Goal: Task Accomplishment & Management: Manage account settings

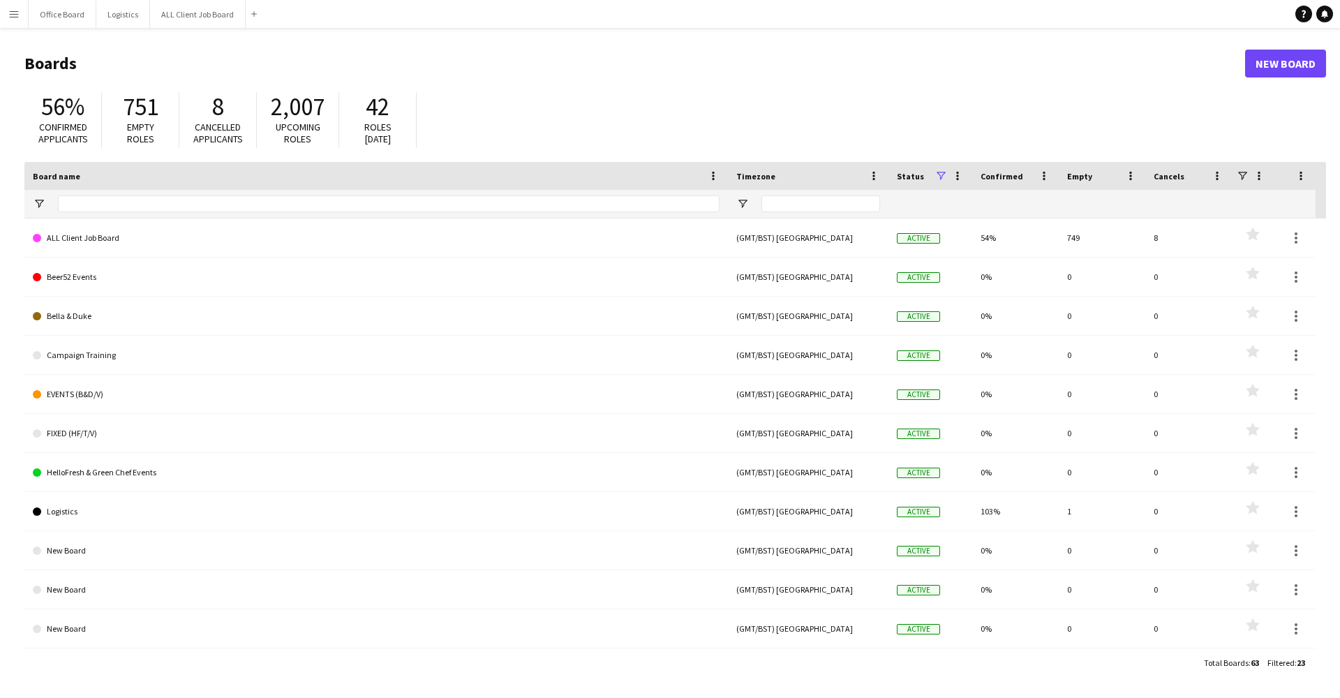
click at [14, 25] on button "Menu" at bounding box center [14, 14] width 28 height 28
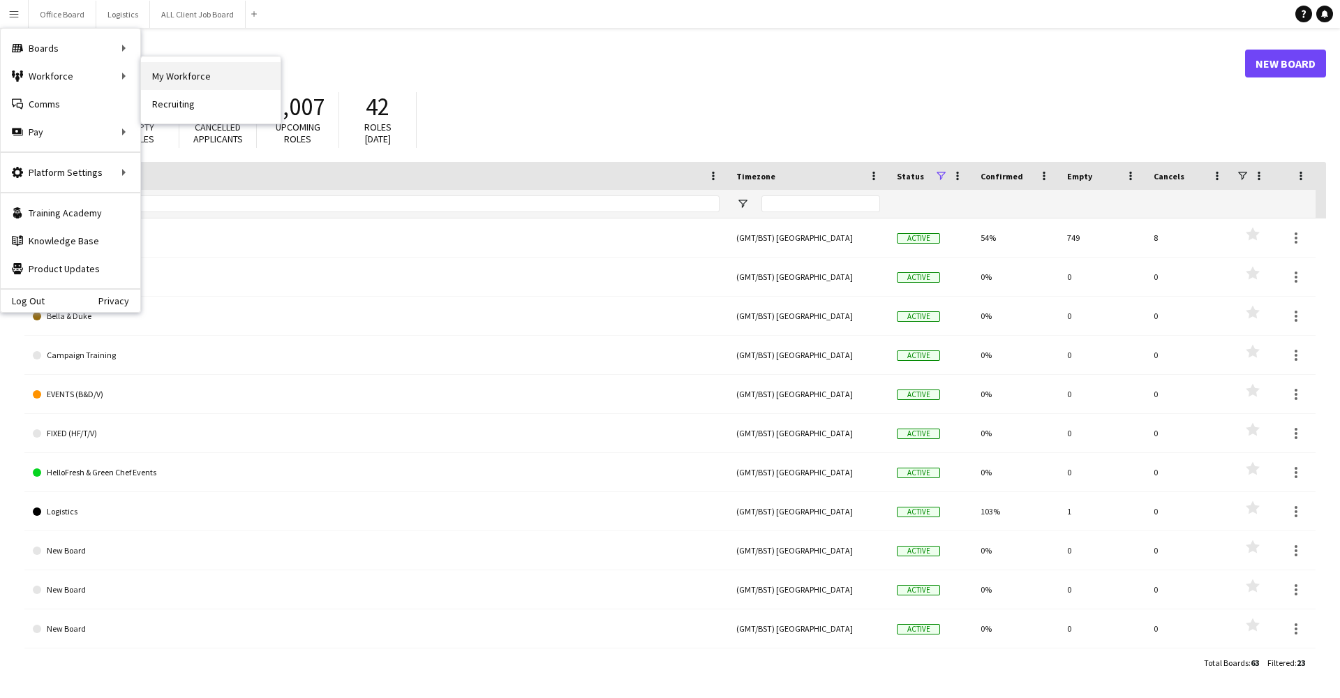
click at [163, 72] on link "My Workforce" at bounding box center [211, 76] width 140 height 28
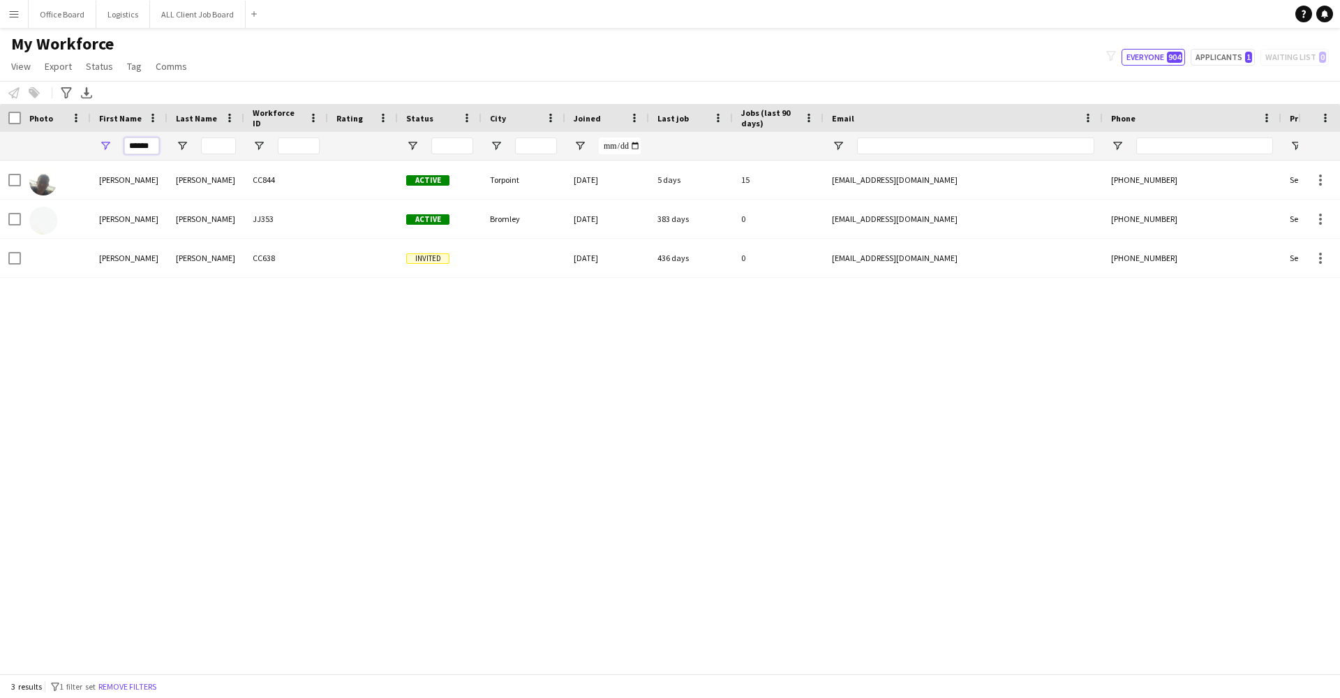
click at [154, 147] on input "******" at bounding box center [141, 145] width 35 height 17
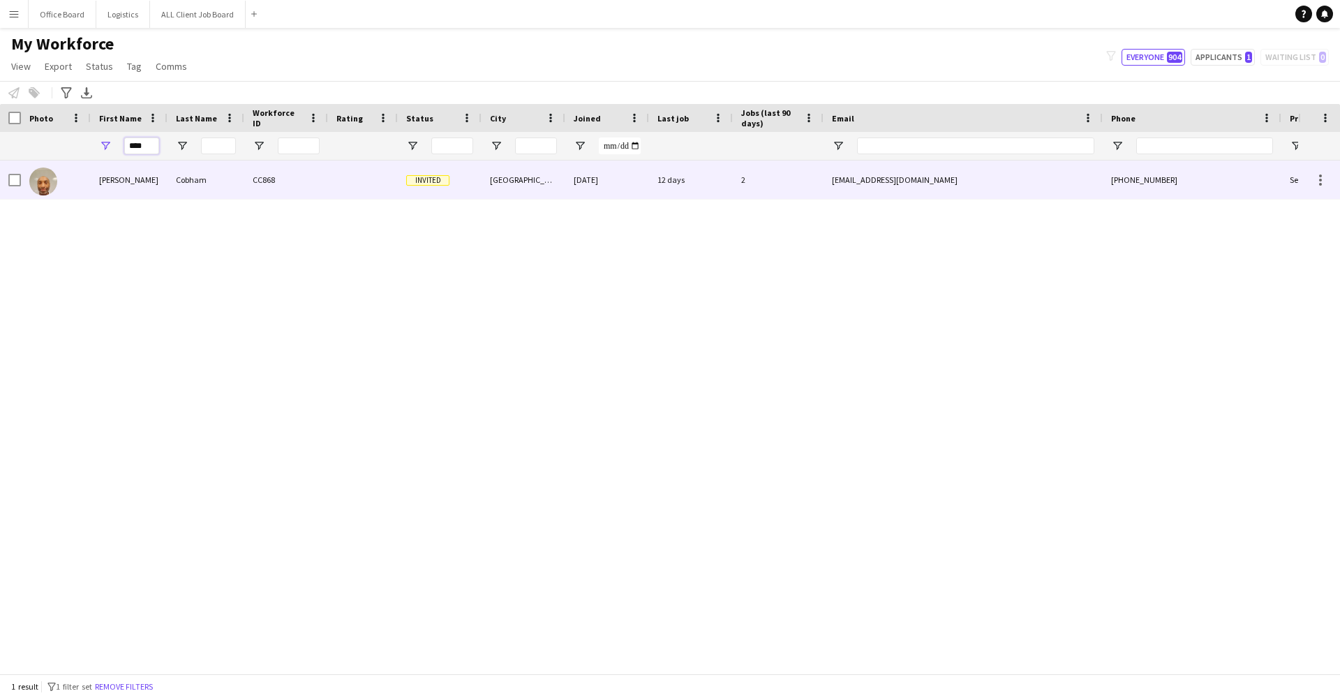
type input "****"
drag, startPoint x: 152, startPoint y: 168, endPoint x: 164, endPoint y: 188, distance: 22.9
click at [164, 188] on div "[PERSON_NAME]" at bounding box center [129, 180] width 77 height 38
click at [941, 202] on div "Jeff Cobham CC868 Invited Dartford 18-08-2025 12 days 2 jeffcobham@yahoo.co.uk …" at bounding box center [649, 417] width 1298 height 513
click at [965, 184] on div "[EMAIL_ADDRESS][DOMAIN_NAME]" at bounding box center [962, 180] width 279 height 38
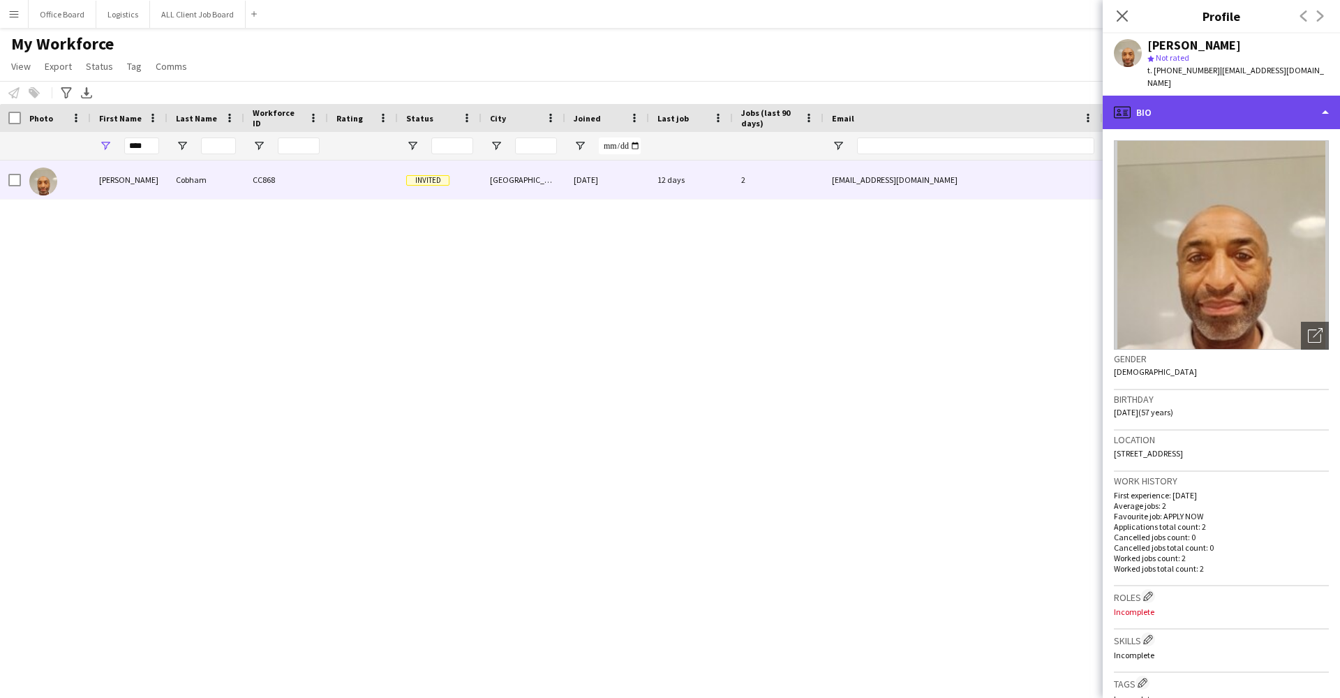
click at [1218, 105] on div "profile Bio" at bounding box center [1221, 112] width 237 height 33
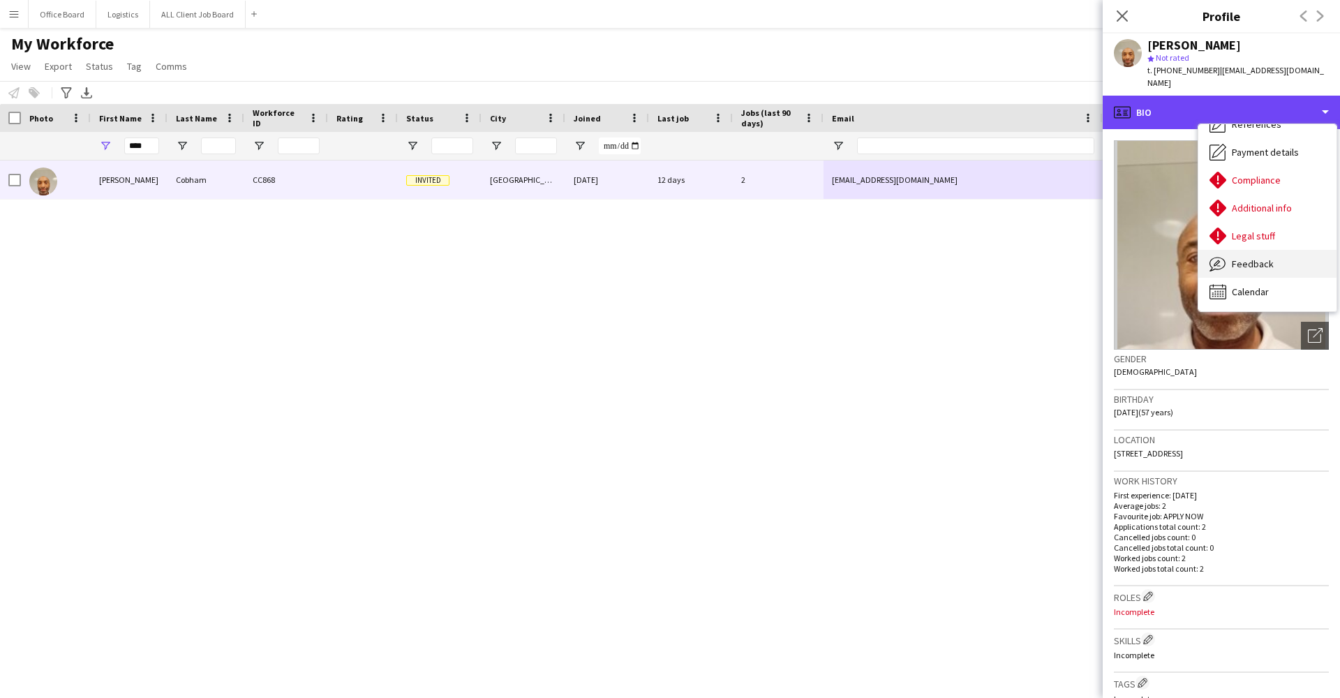
scroll to position [161, 0]
click at [1258, 258] on div "Feedback Feedback" at bounding box center [1267, 264] width 138 height 28
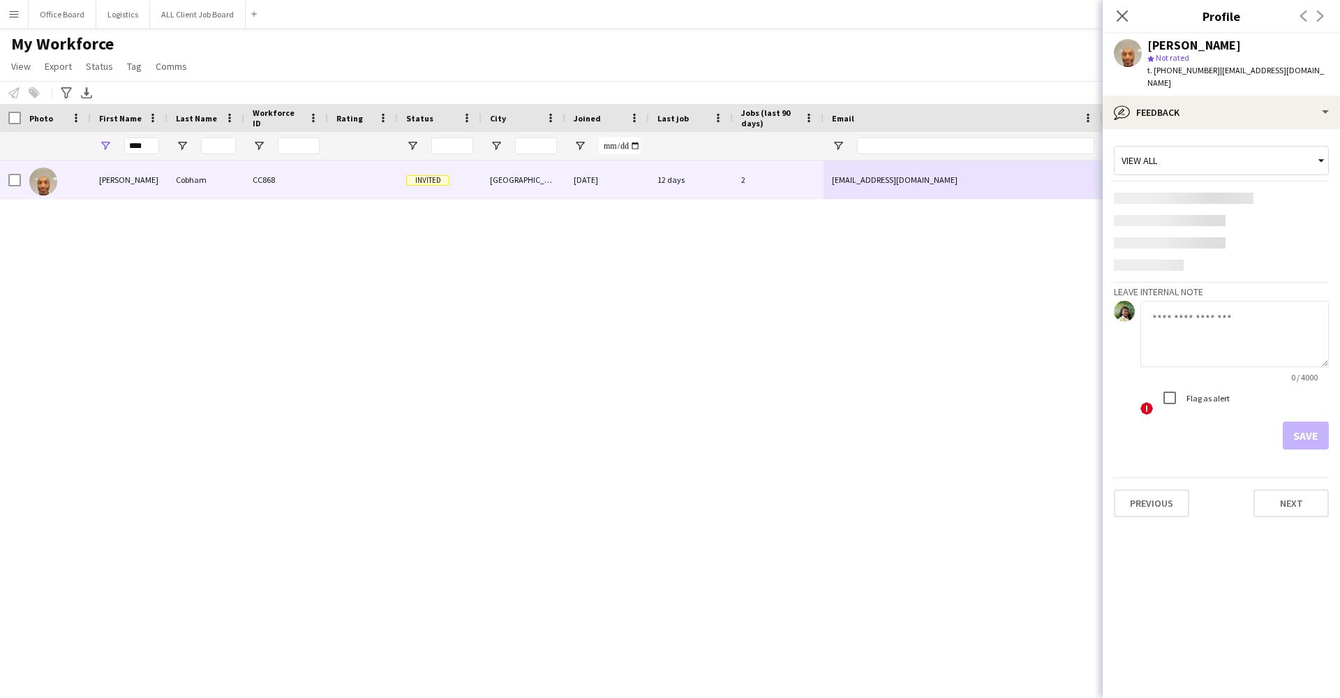
scroll to position [0, 0]
click at [1258, 258] on div "View all Leave internal note 0 / 4000 ! Flag as alert Save" at bounding box center [1221, 295] width 215 height 310
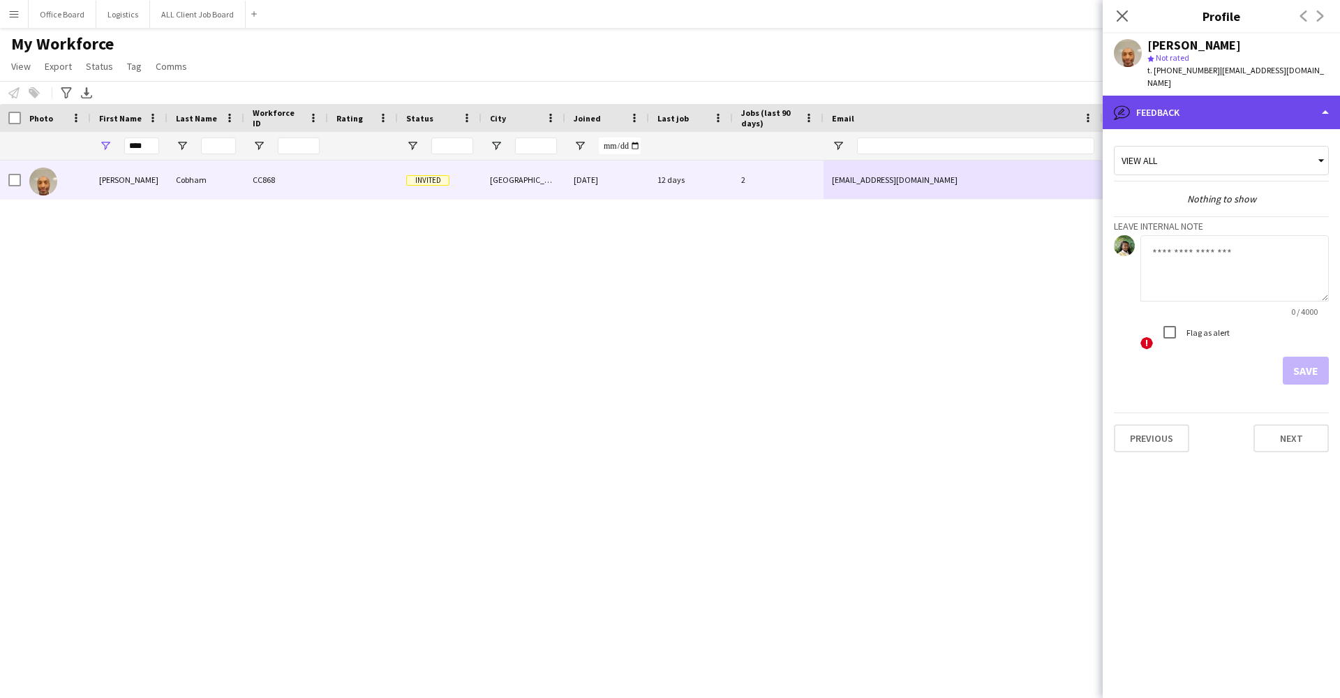
click at [1254, 98] on div "bubble-pencil Feedback" at bounding box center [1221, 112] width 237 height 33
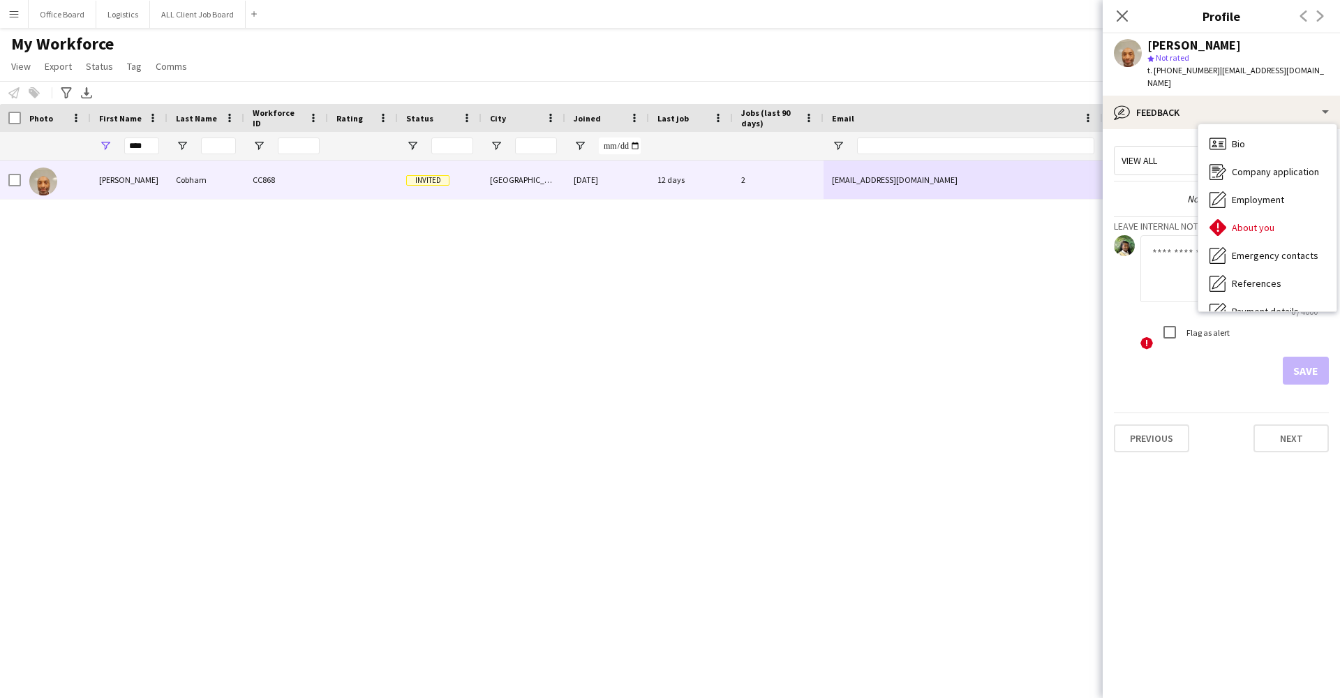
click at [1267, 445] on span "Calendar" at bounding box center [1250, 451] width 37 height 13
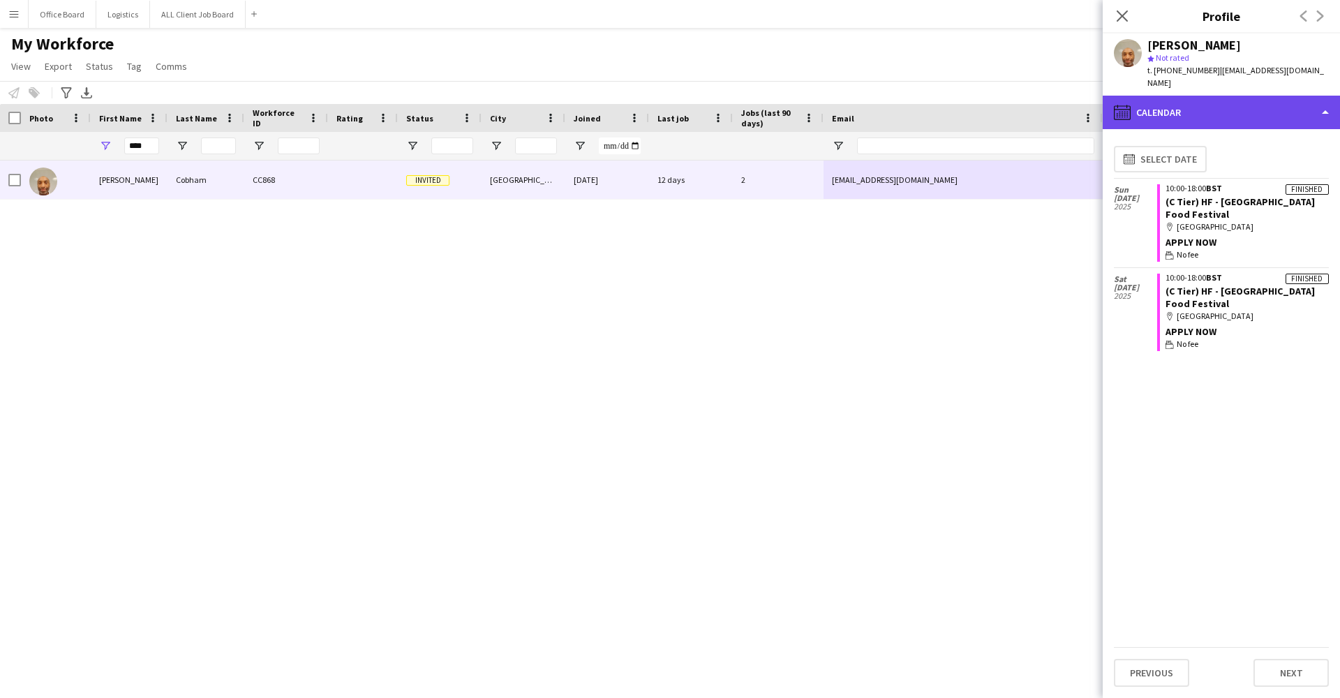
click at [1133, 103] on div "calendar-full Calendar" at bounding box center [1221, 112] width 237 height 33
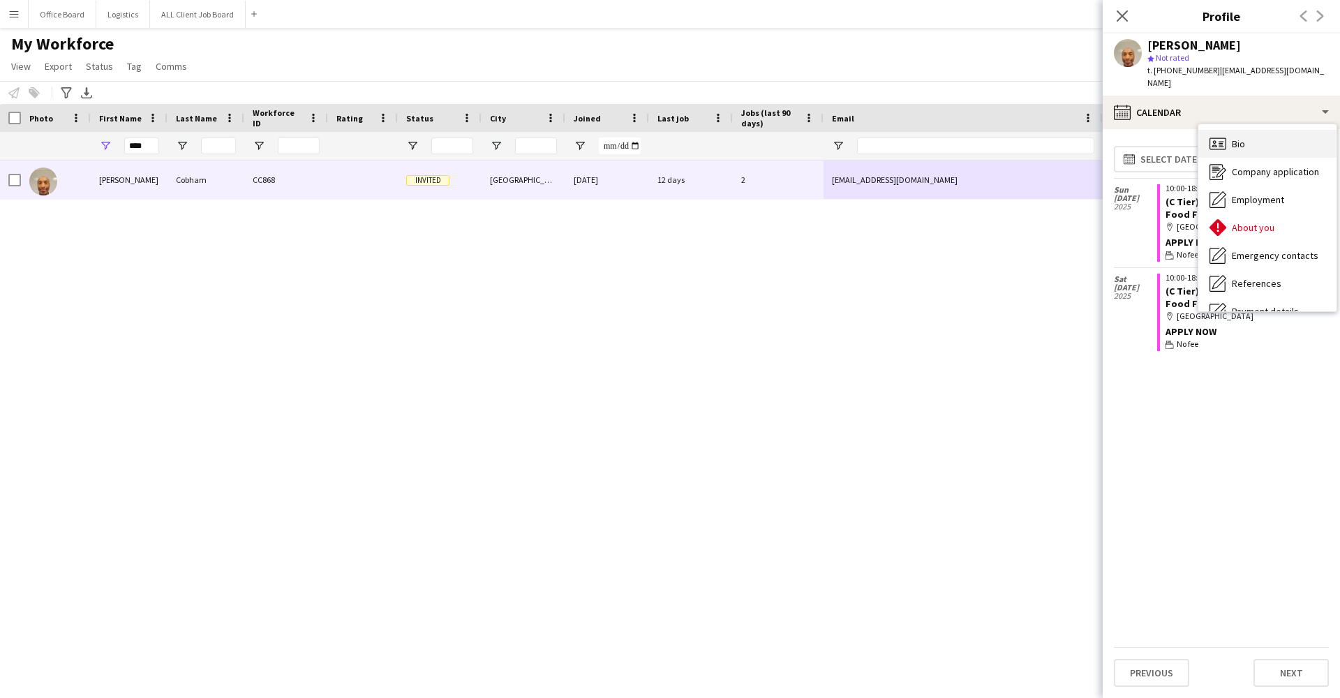
click at [1232, 137] on span "Bio" at bounding box center [1238, 143] width 13 height 13
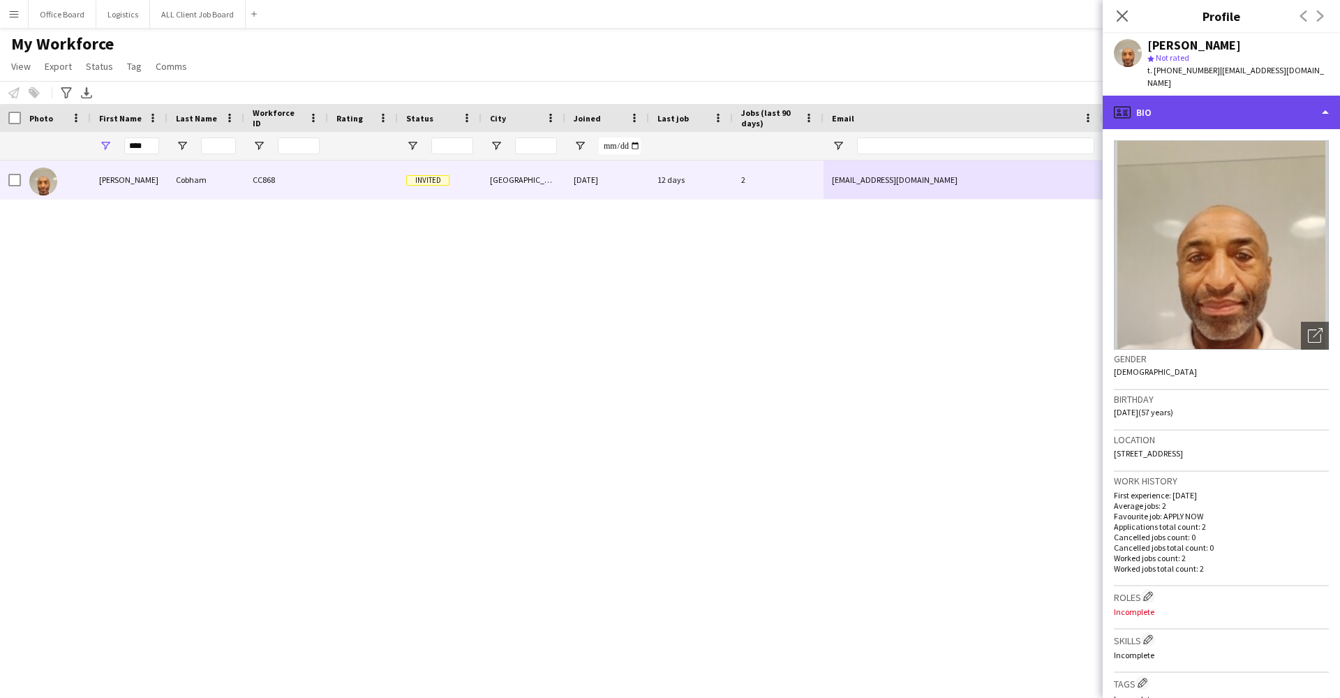
click at [1118, 112] on div "profile Bio" at bounding box center [1221, 112] width 237 height 33
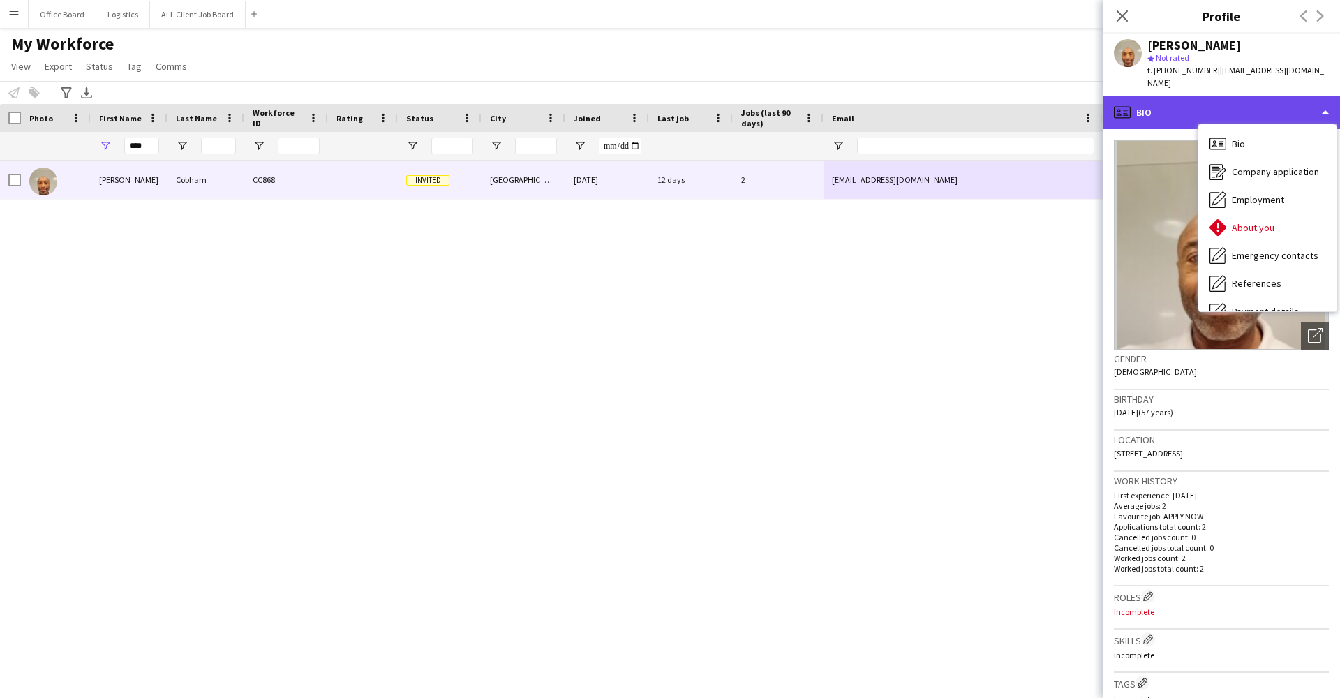
click at [1185, 105] on div "profile Bio" at bounding box center [1221, 112] width 237 height 33
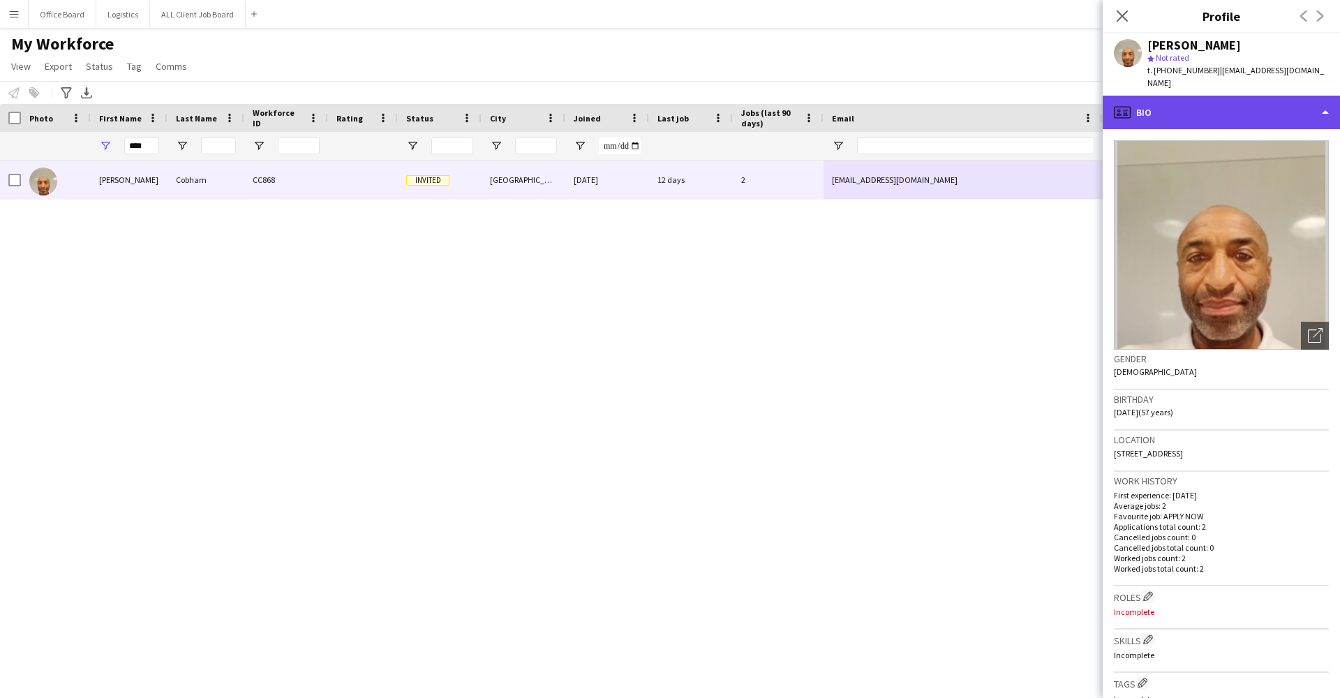
click at [1184, 105] on div "profile Bio" at bounding box center [1221, 112] width 237 height 33
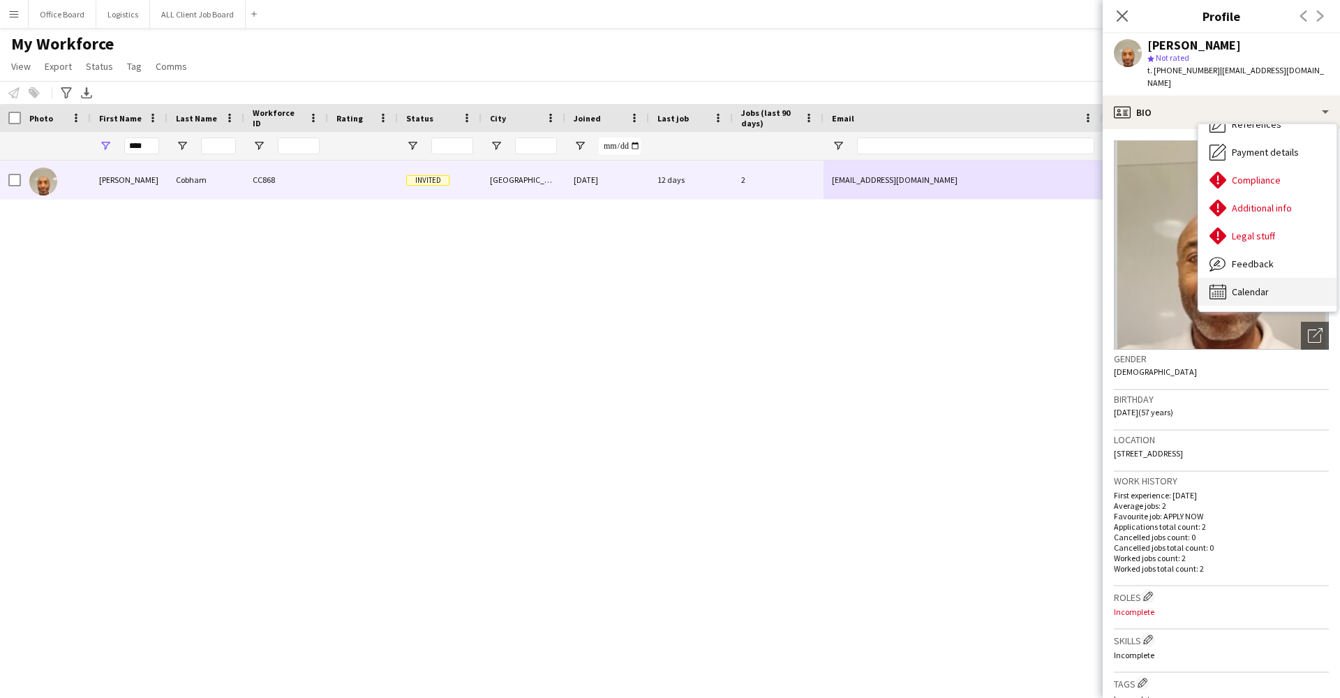
scroll to position [159, 0]
click at [1244, 285] on span "Calendar" at bounding box center [1250, 291] width 37 height 13
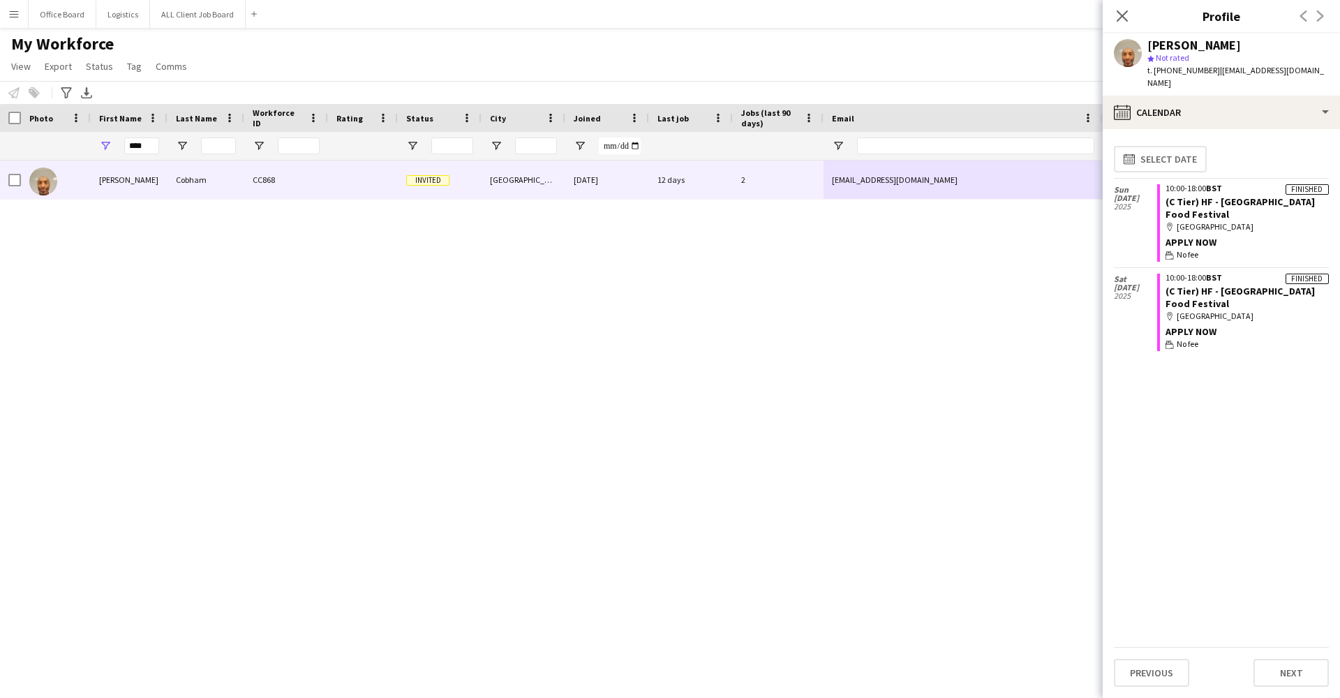
click at [20, 6] on button "Menu" at bounding box center [14, 14] width 28 height 28
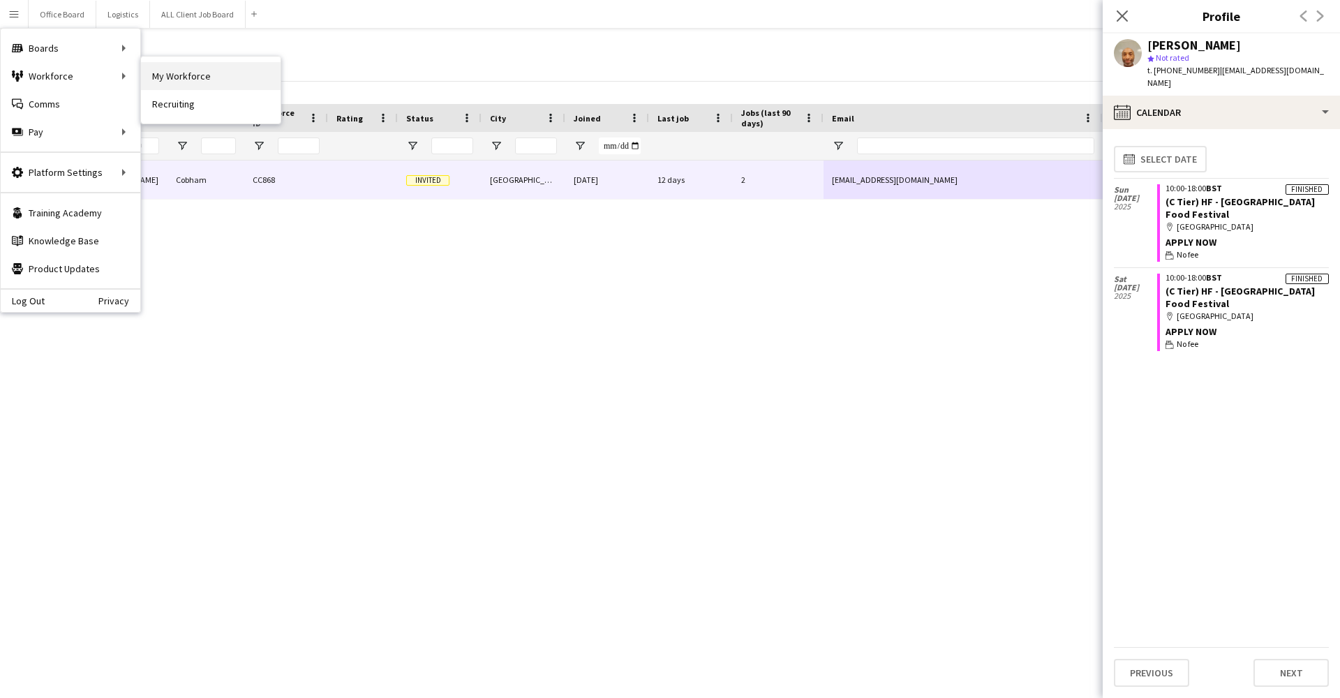
click at [173, 77] on link "My Workforce" at bounding box center [211, 76] width 140 height 28
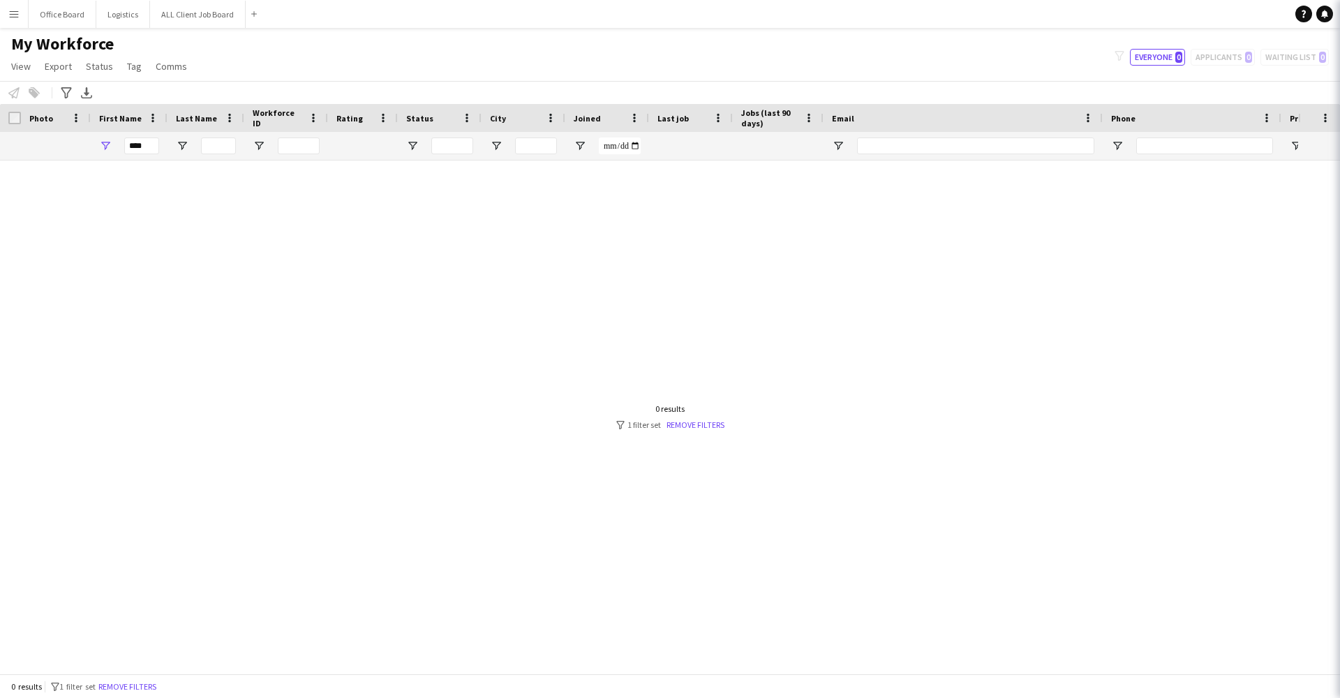
type input "****"
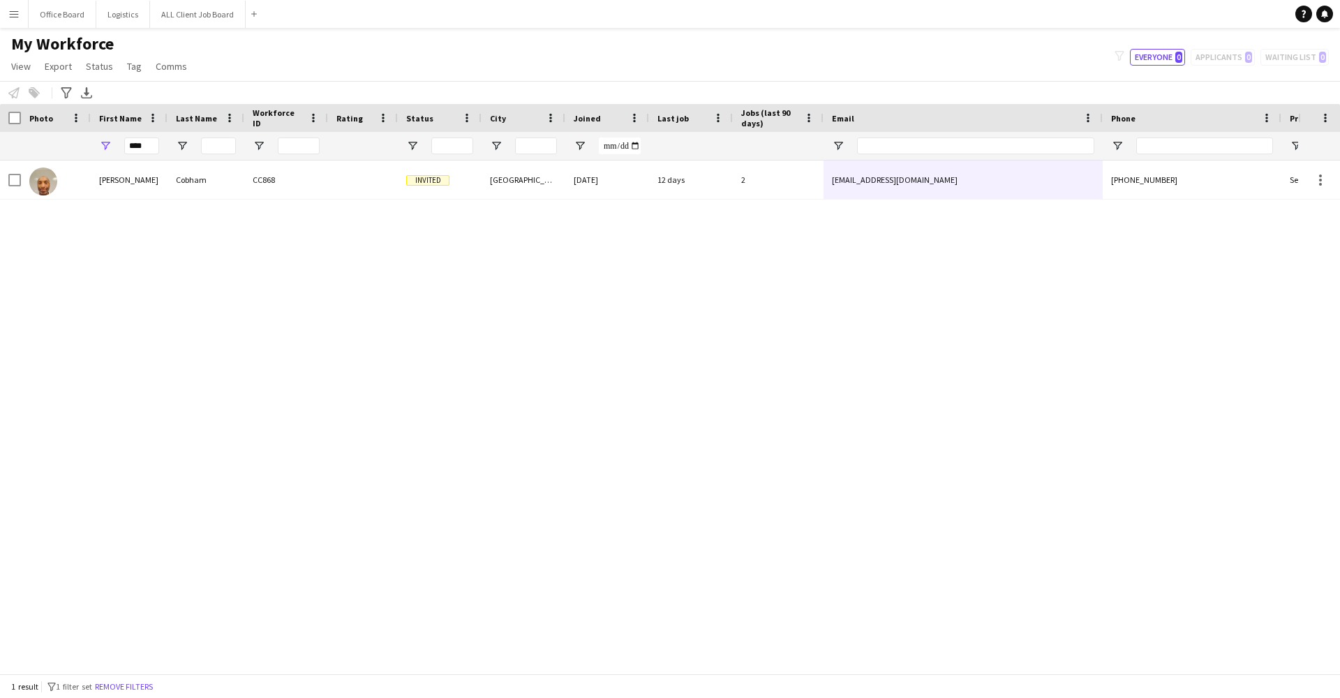
click at [6, 14] on button "Menu" at bounding box center [14, 14] width 28 height 28
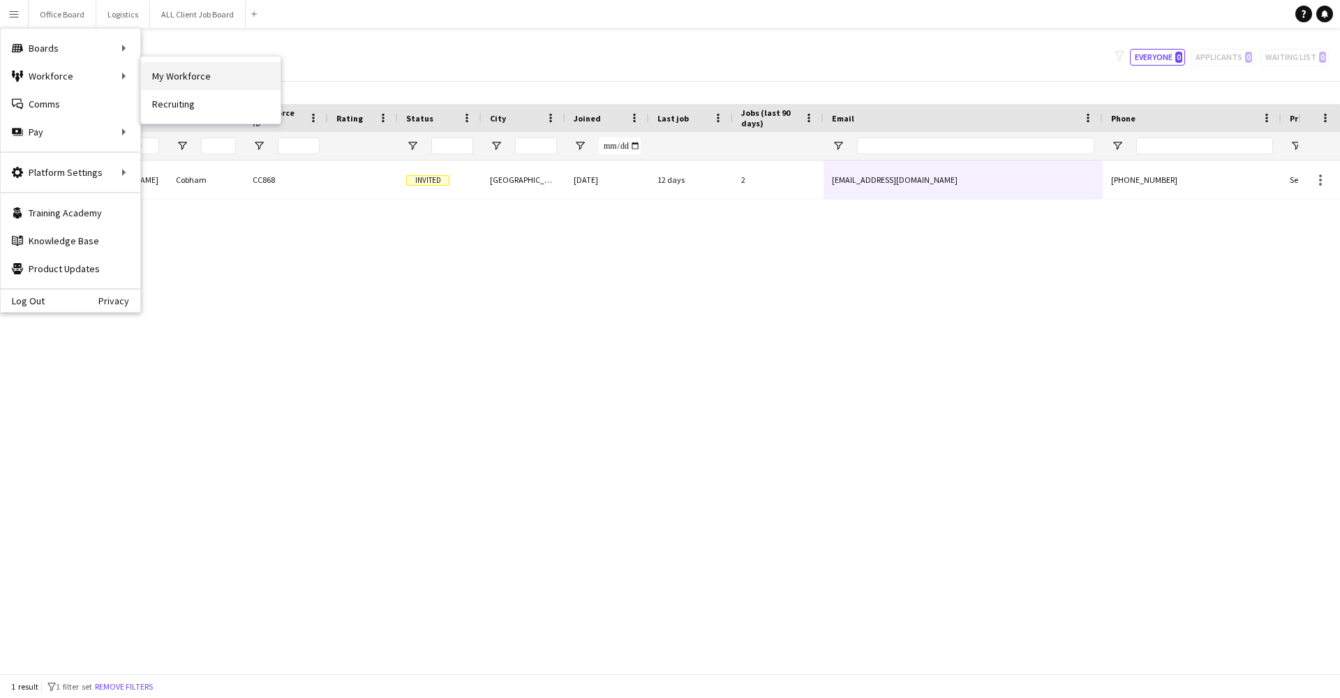
click at [165, 80] on link "My Workforce" at bounding box center [211, 76] width 140 height 28
type input "****"
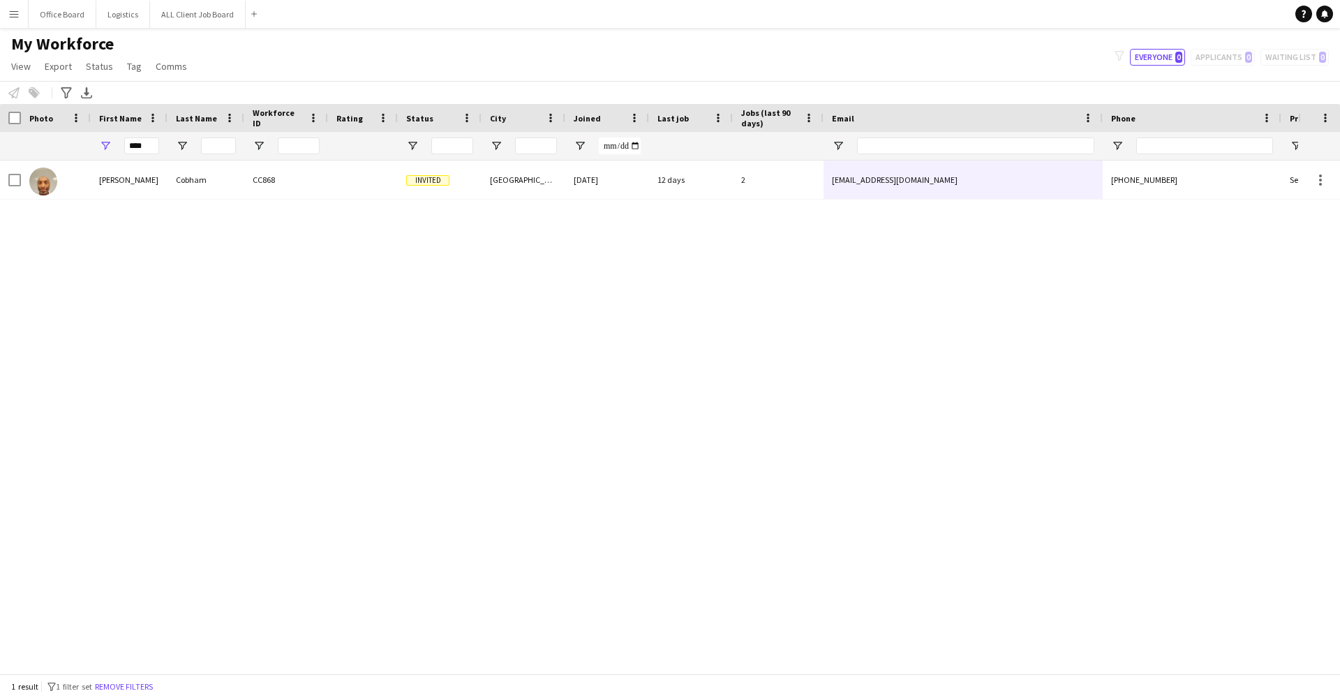
click at [13, 9] on app-icon "Menu" at bounding box center [13, 13] width 11 height 11
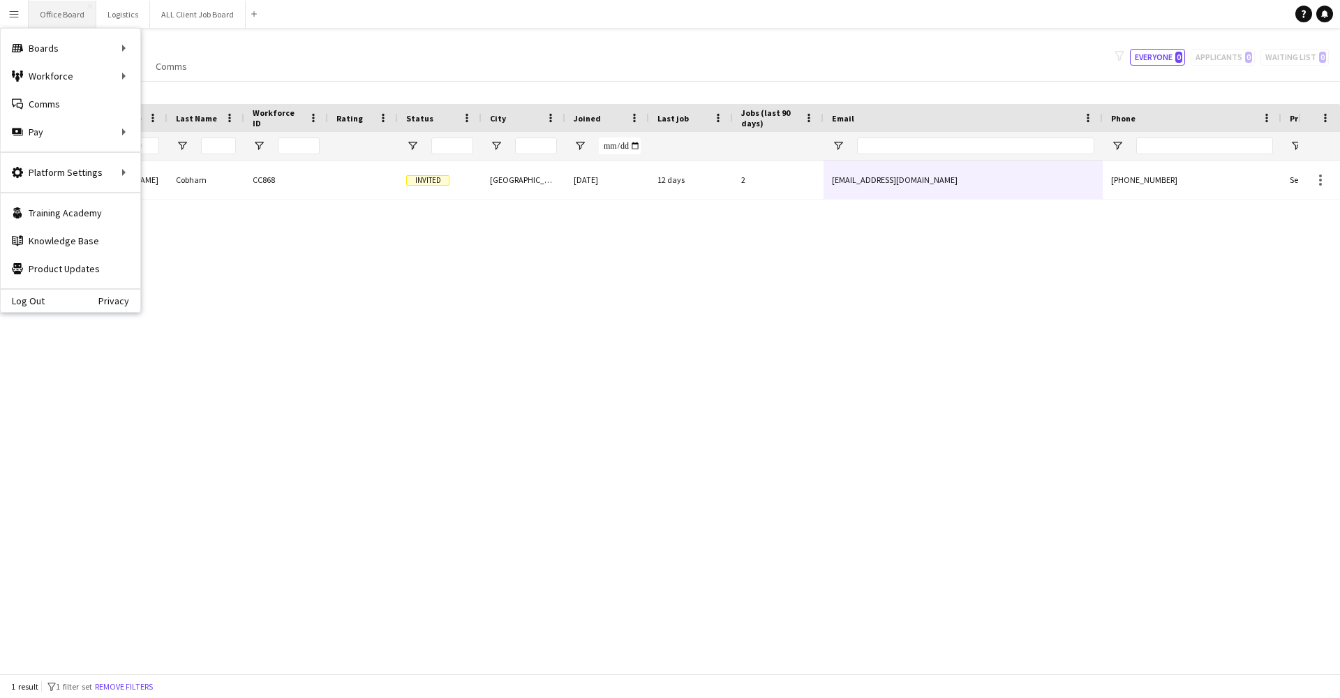
click at [73, 22] on button "Office Board Close" at bounding box center [63, 14] width 68 height 27
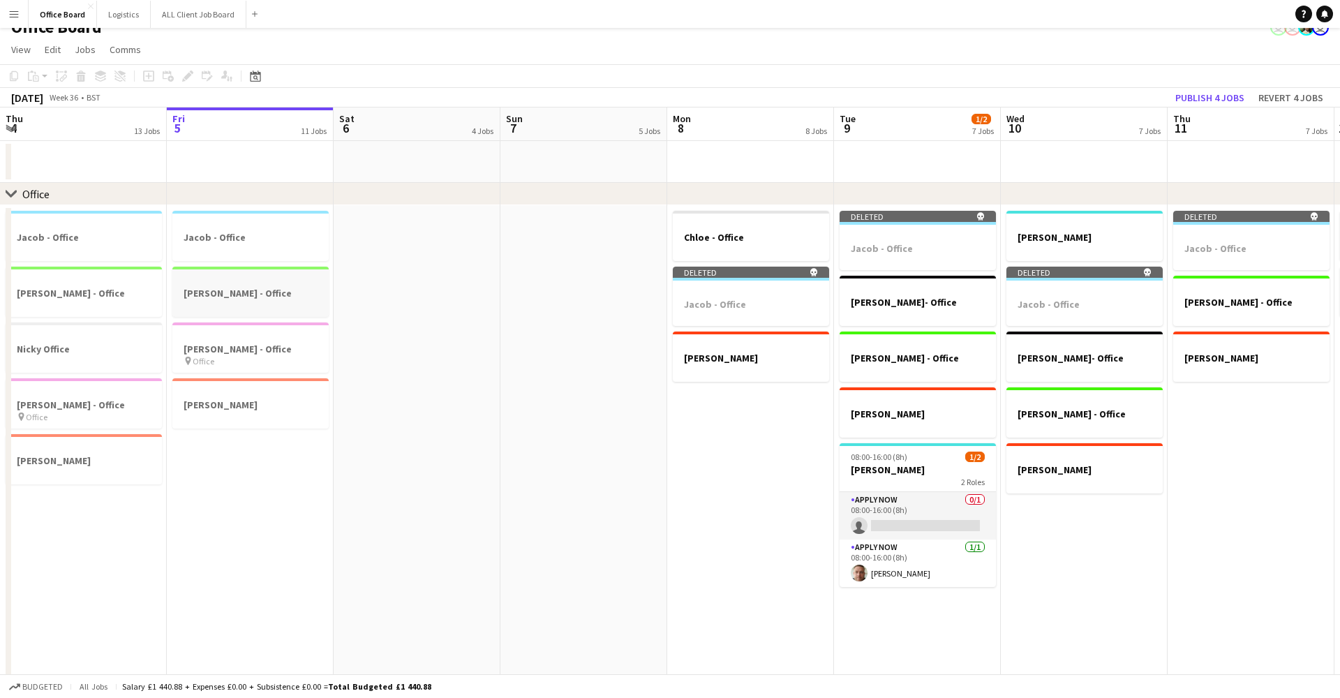
scroll to position [0, 363]
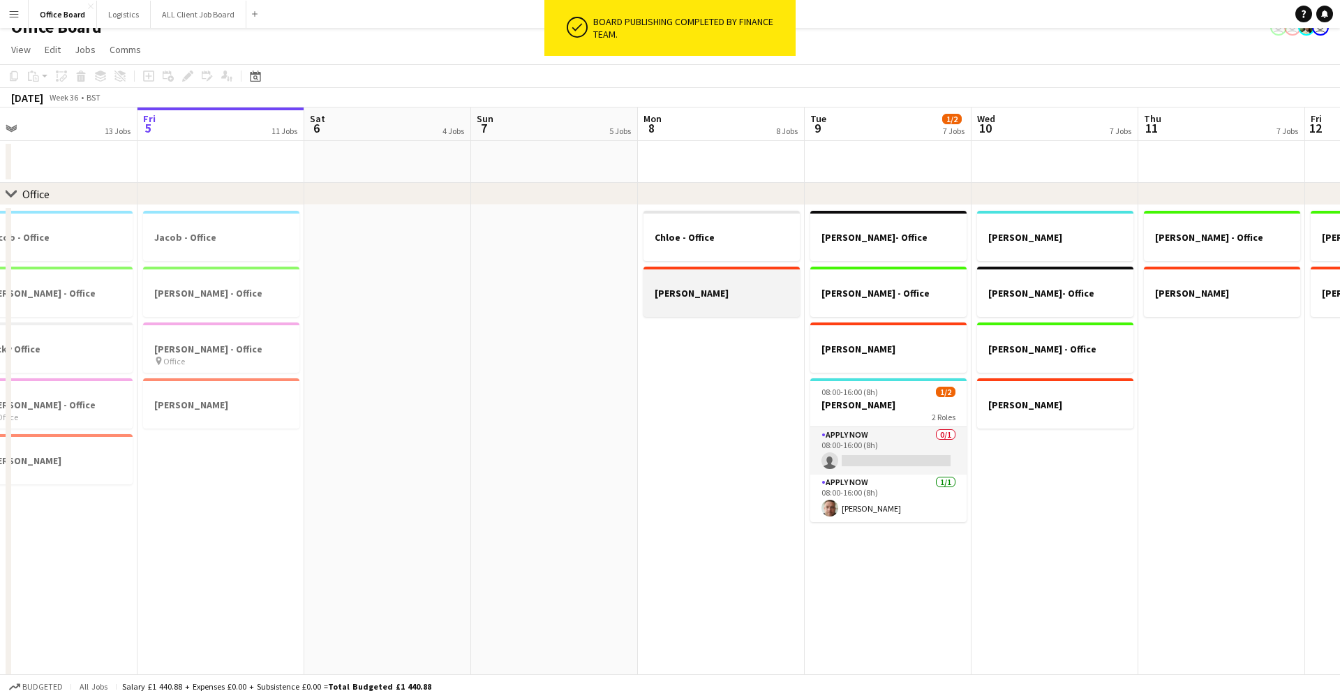
click at [759, 283] on div at bounding box center [721, 280] width 156 height 10
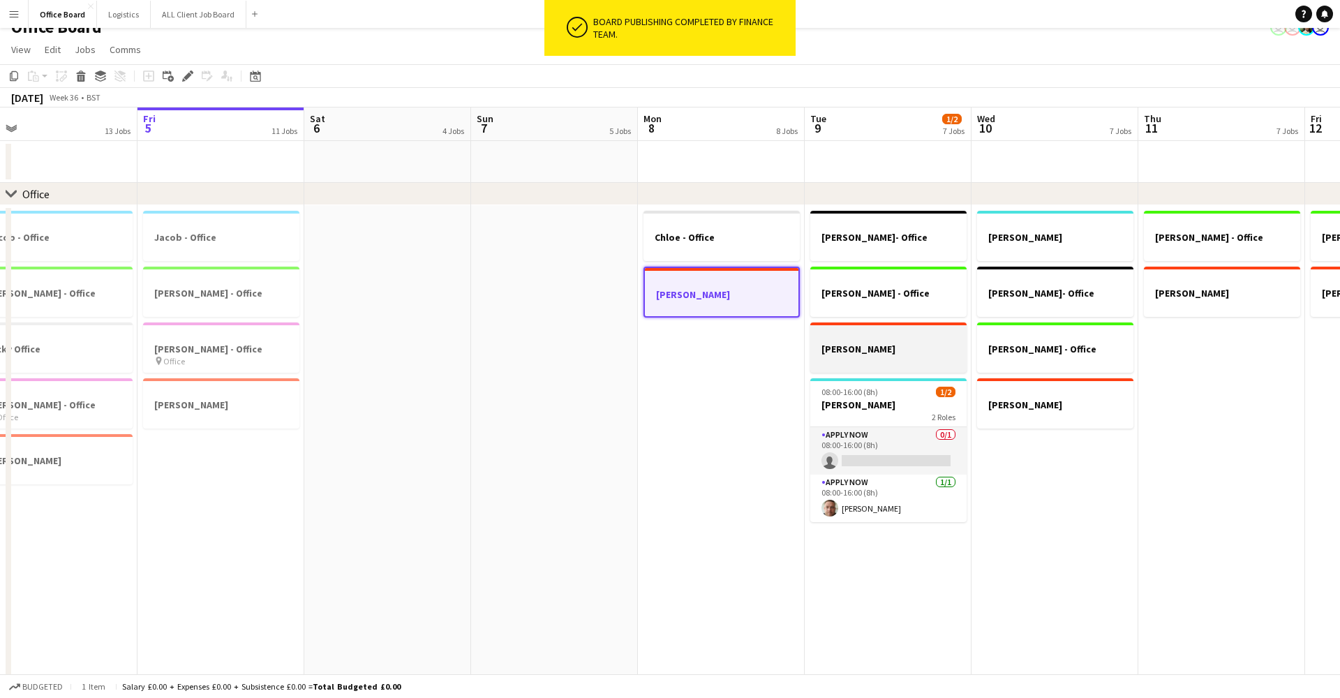
click at [867, 349] on h3 "[PERSON_NAME]" at bounding box center [888, 349] width 156 height 13
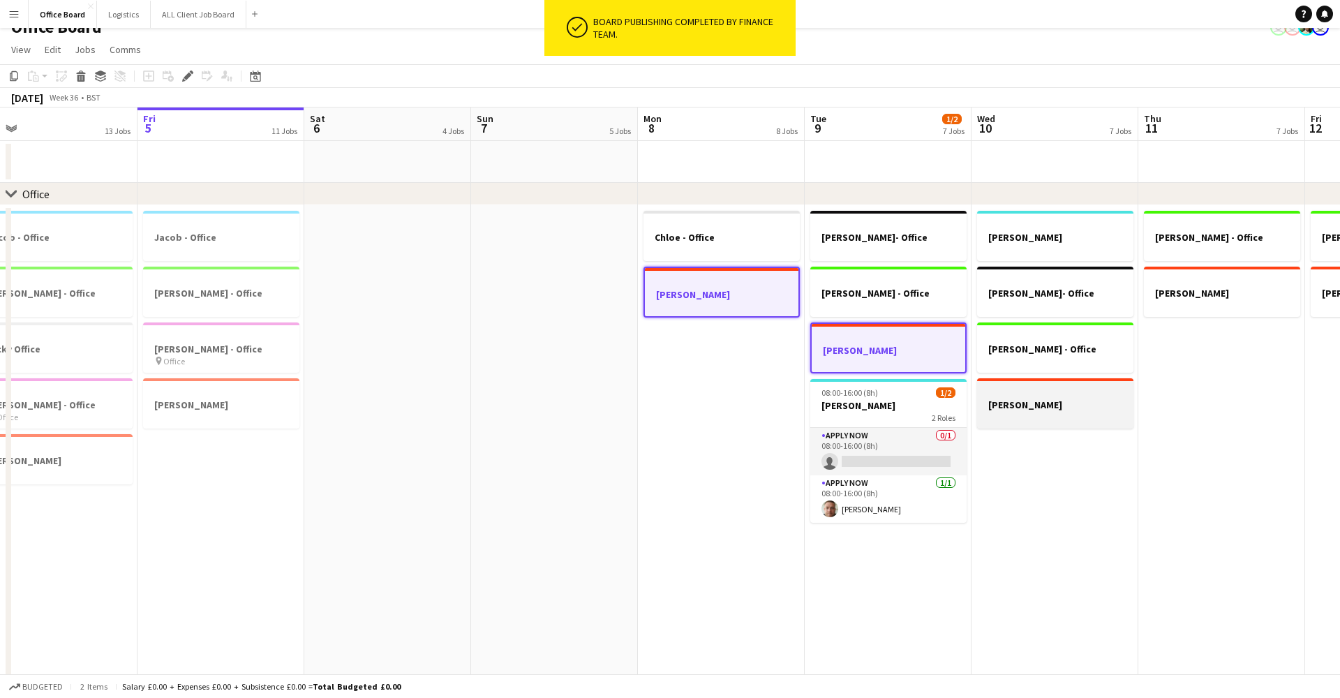
click at [1017, 397] on app-job-card "[PERSON_NAME]" at bounding box center [1055, 403] width 156 height 50
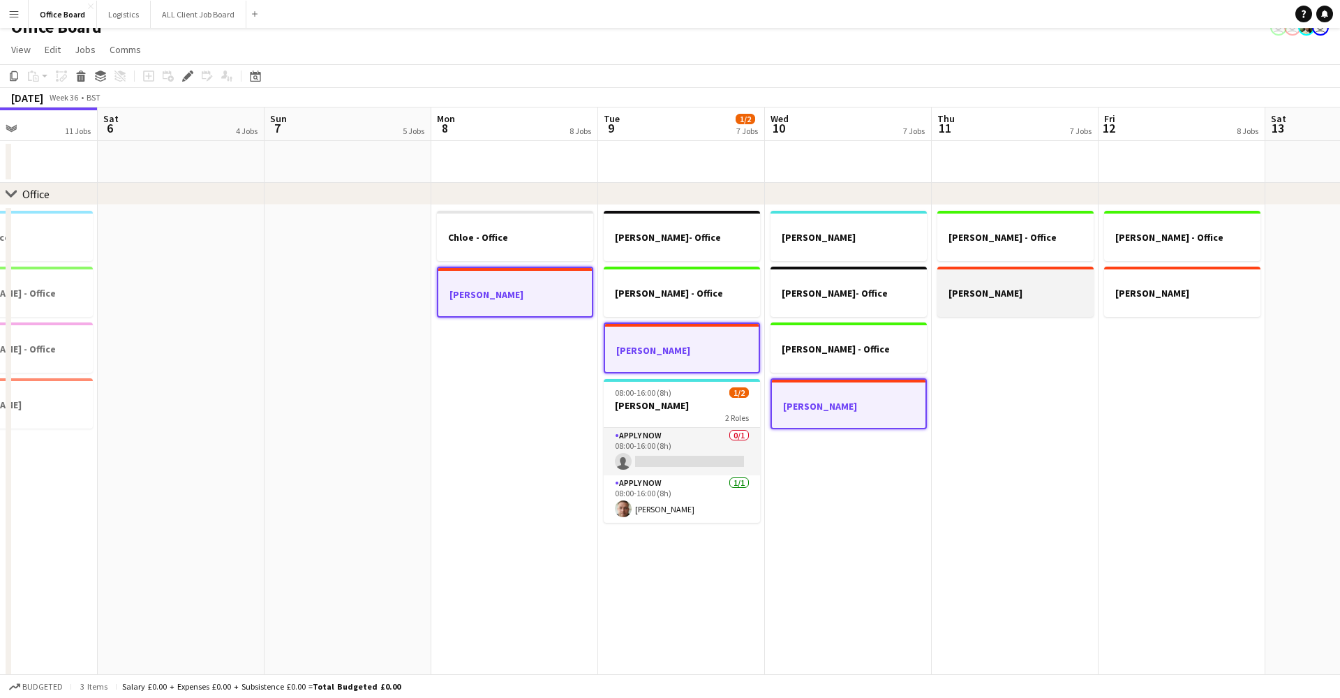
click at [987, 284] on div at bounding box center [1015, 280] width 156 height 10
click at [1148, 278] on div at bounding box center [1183, 280] width 156 height 10
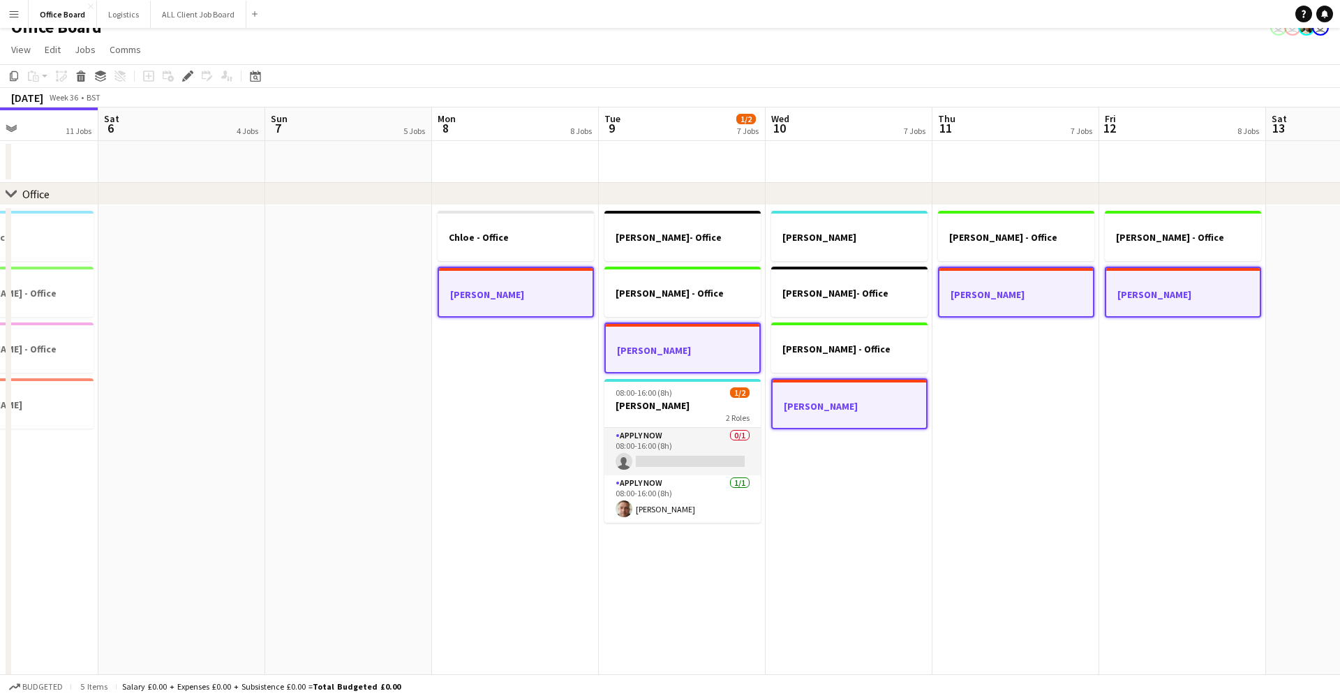
click at [1142, 291] on h3 "[PERSON_NAME]" at bounding box center [1183, 294] width 154 height 13
click at [1170, 287] on h3 "[PERSON_NAME]" at bounding box center [1183, 293] width 156 height 13
click at [78, 77] on icon at bounding box center [81, 78] width 8 height 7
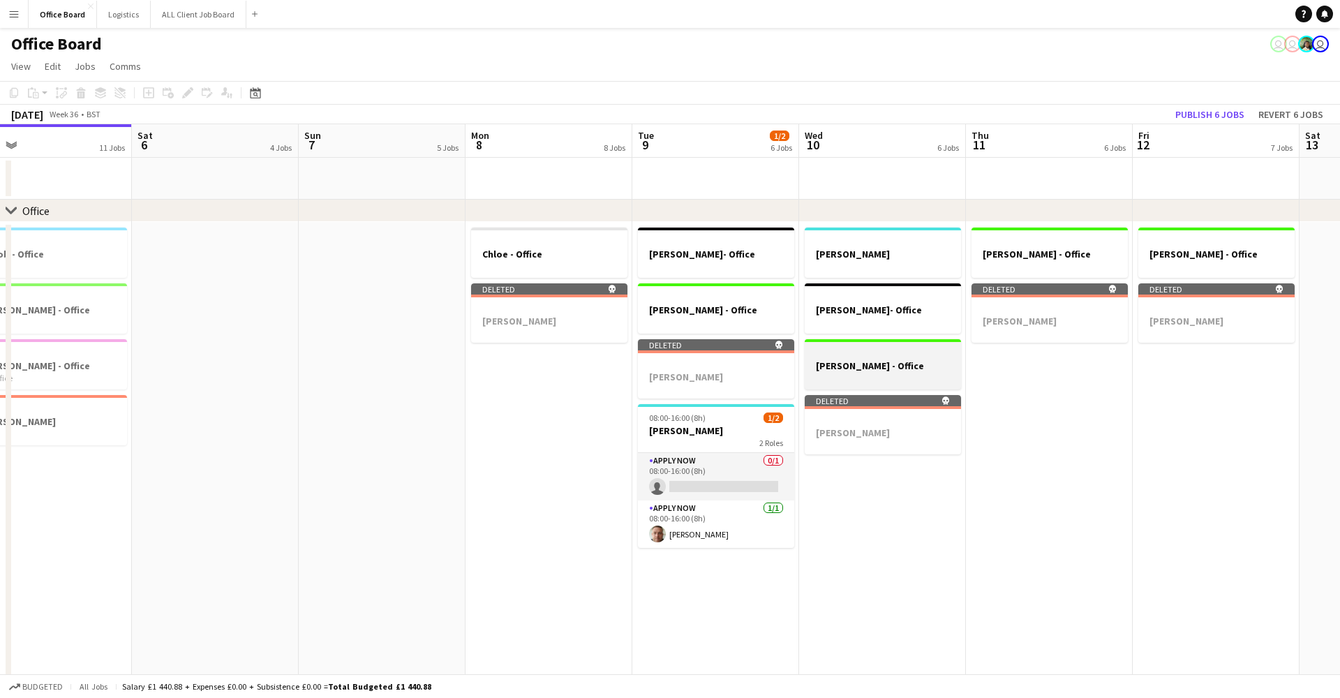
scroll to position [0, 539]
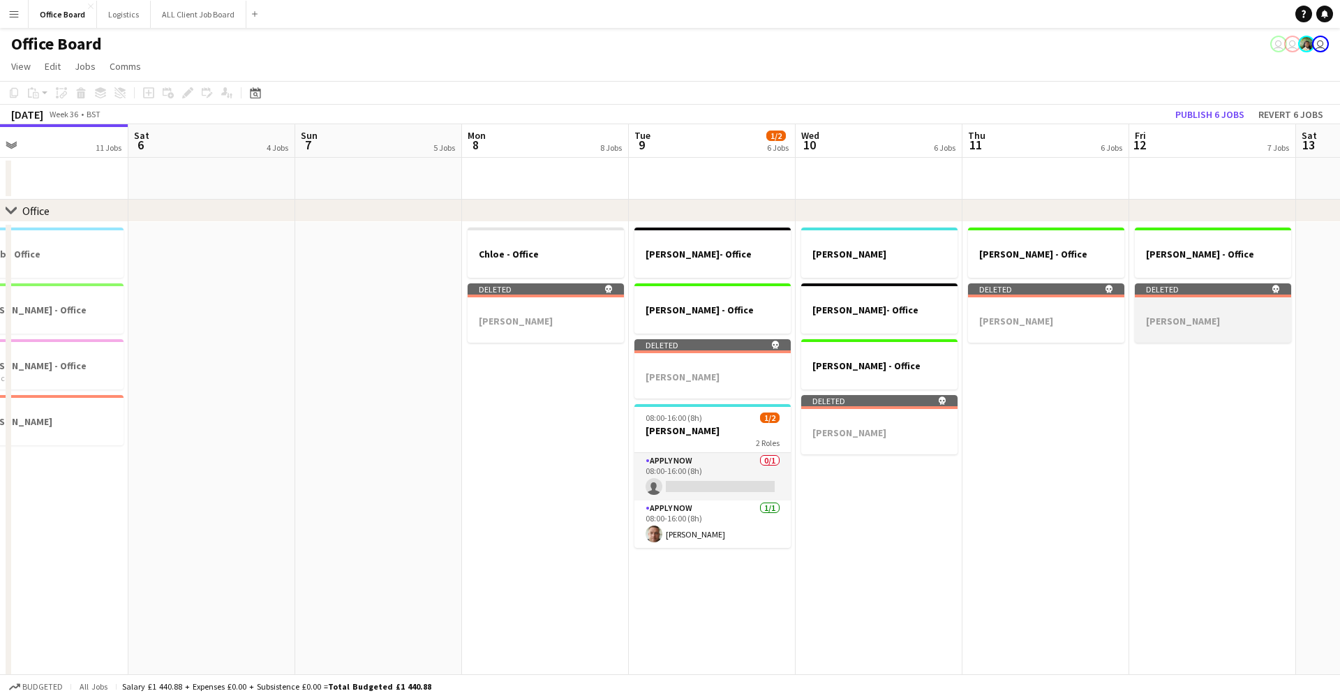
click at [1207, 311] on div at bounding box center [1213, 308] width 156 height 10
click at [1207, 311] on div at bounding box center [1213, 309] width 154 height 10
click at [1205, 311] on div at bounding box center [1213, 308] width 156 height 10
click at [1205, 311] on div at bounding box center [1213, 309] width 154 height 10
click at [1205, 311] on div at bounding box center [1213, 308] width 156 height 10
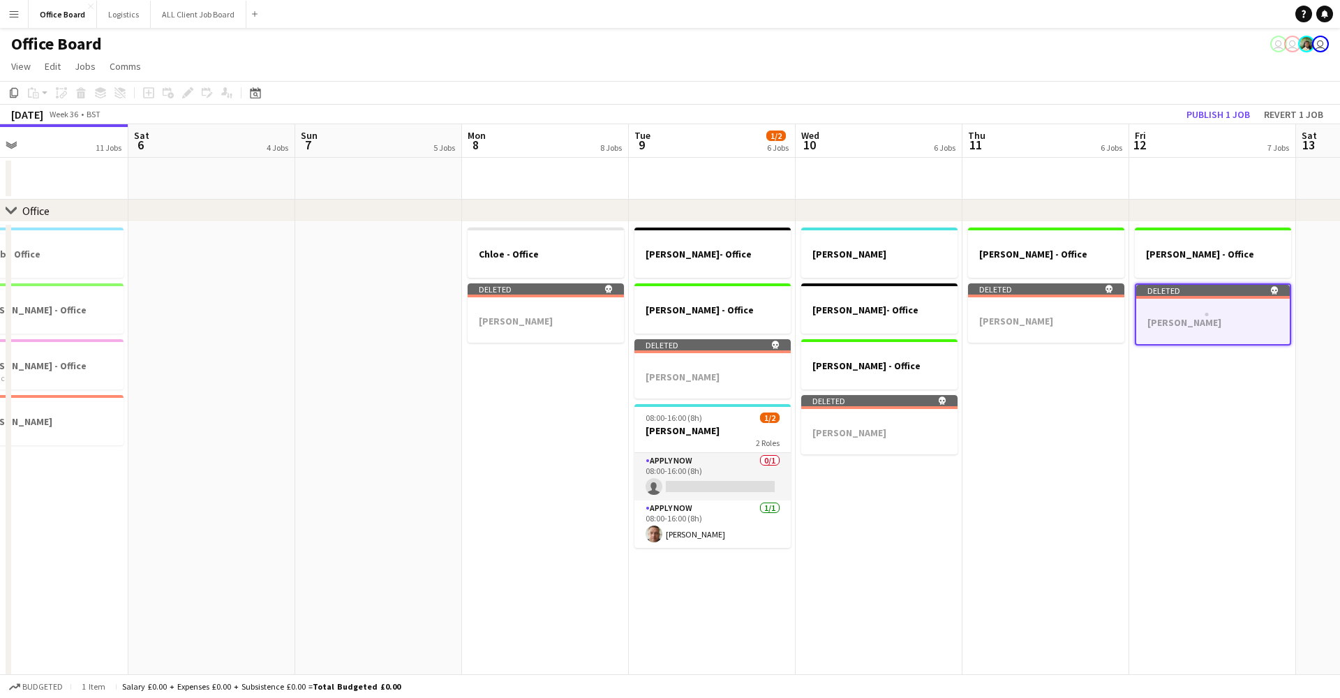
click at [1205, 311] on div at bounding box center [1213, 309] width 154 height 10
click at [1205, 311] on div at bounding box center [1213, 308] width 156 height 10
click at [1205, 311] on div at bounding box center [1213, 309] width 154 height 10
click at [1206, 311] on div at bounding box center [1213, 308] width 156 height 10
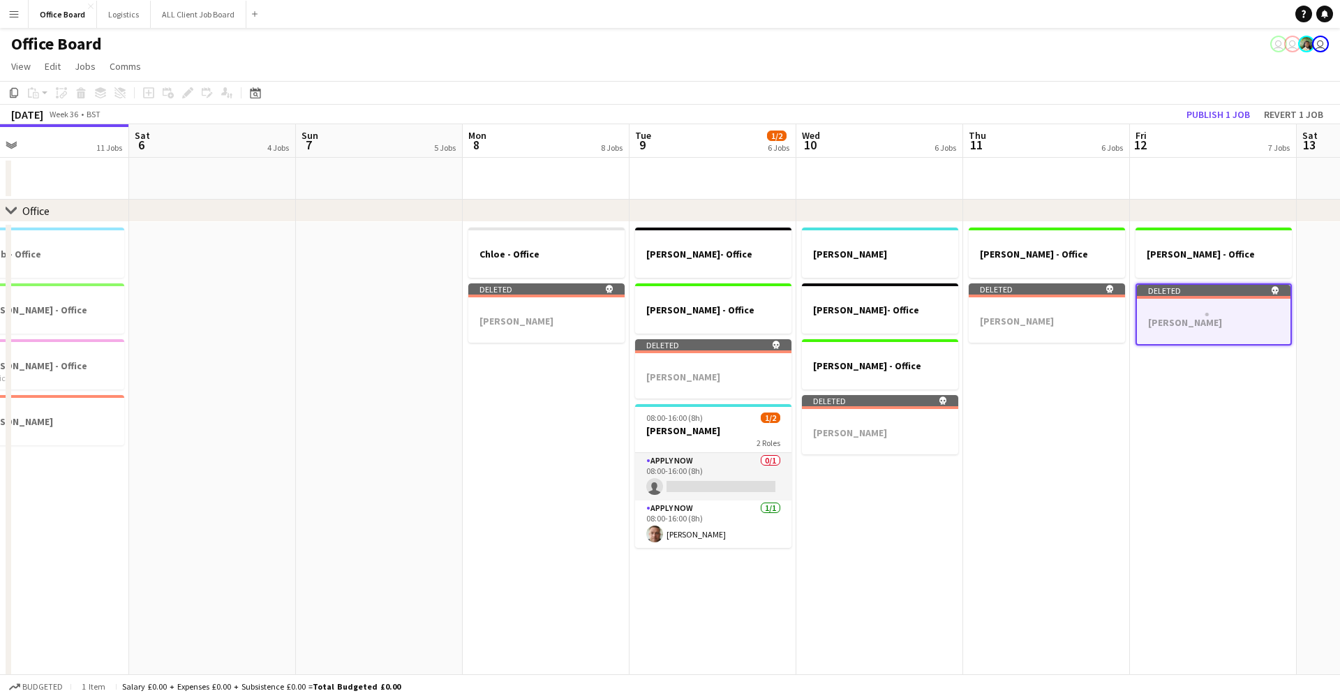
click at [1206, 311] on div at bounding box center [1214, 309] width 154 height 10
click at [1206, 311] on div at bounding box center [1213, 308] width 156 height 10
click at [1206, 311] on div at bounding box center [1214, 309] width 154 height 10
click at [1206, 311] on div at bounding box center [1213, 308] width 156 height 10
click at [1206, 311] on div at bounding box center [1214, 309] width 154 height 10
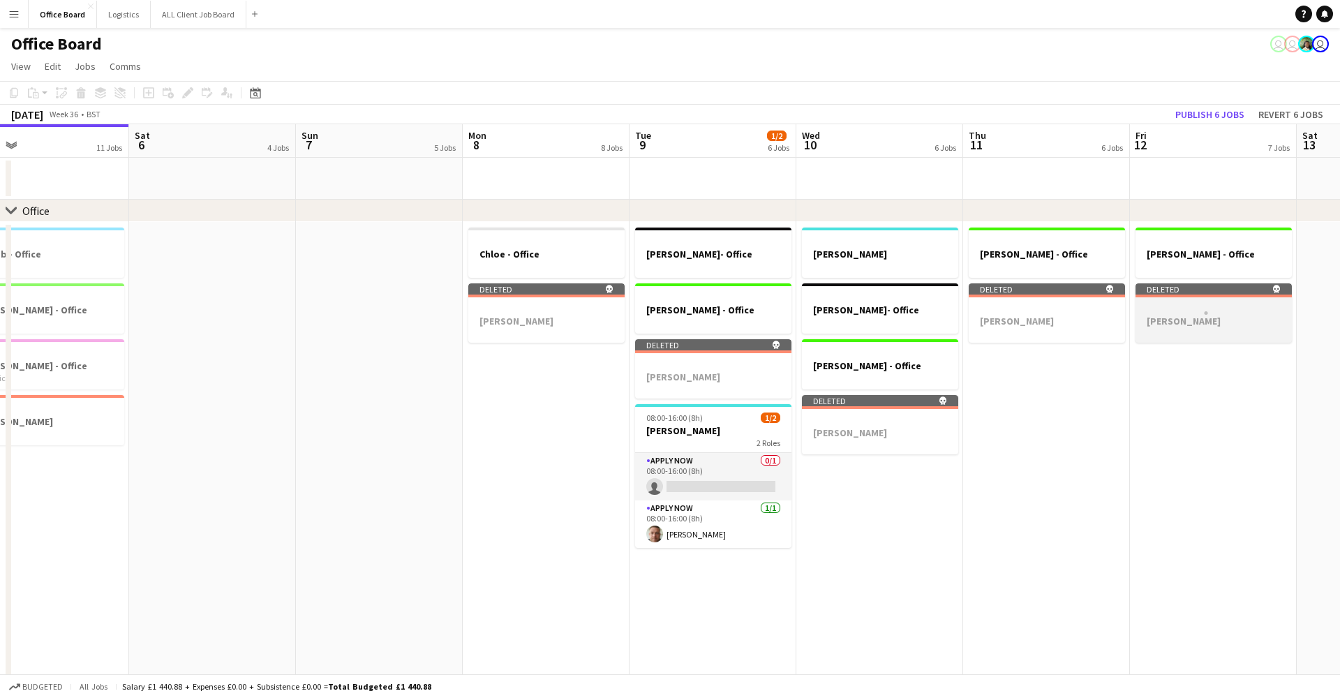
click at [1206, 311] on div at bounding box center [1213, 308] width 156 height 10
click at [1207, 312] on div at bounding box center [1214, 309] width 154 height 10
click at [1207, 313] on div at bounding box center [1214, 308] width 156 height 10
click at [1207, 313] on div at bounding box center [1215, 309] width 154 height 10
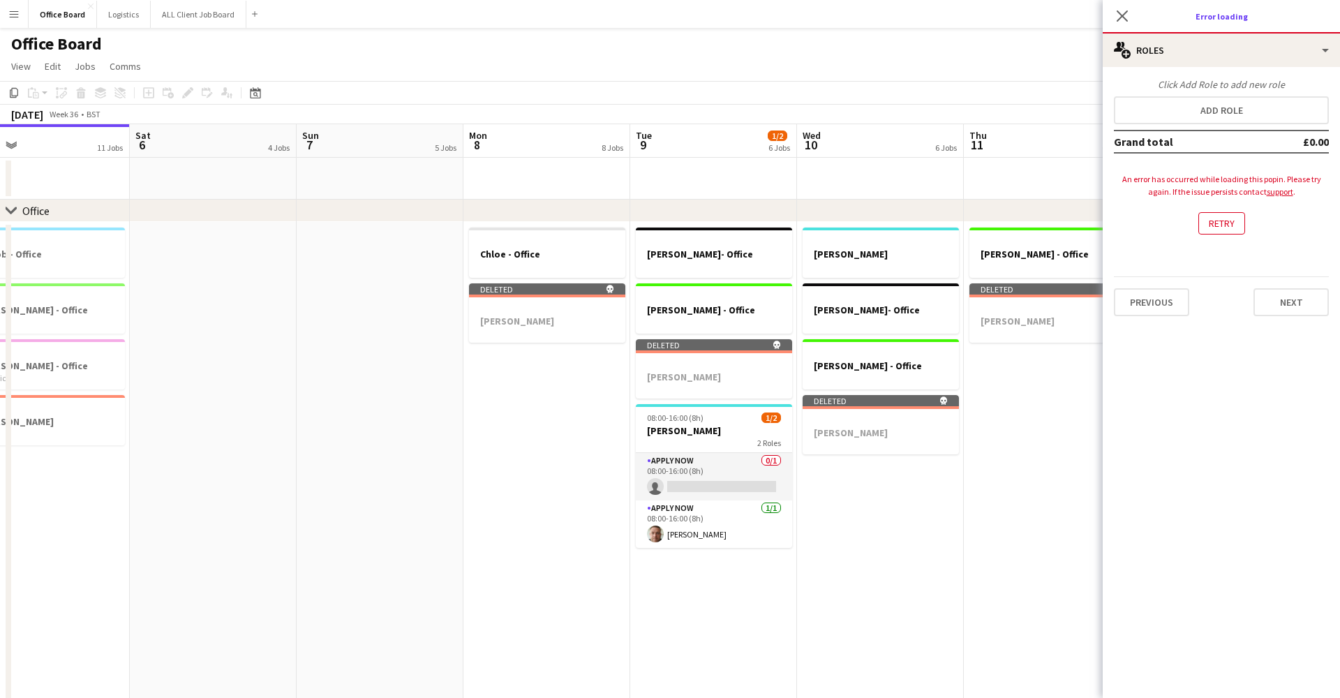
click at [1207, 313] on div "Previous Next" at bounding box center [1221, 296] width 215 height 40
click at [1183, 301] on button "Previous" at bounding box center [1151, 302] width 75 height 28
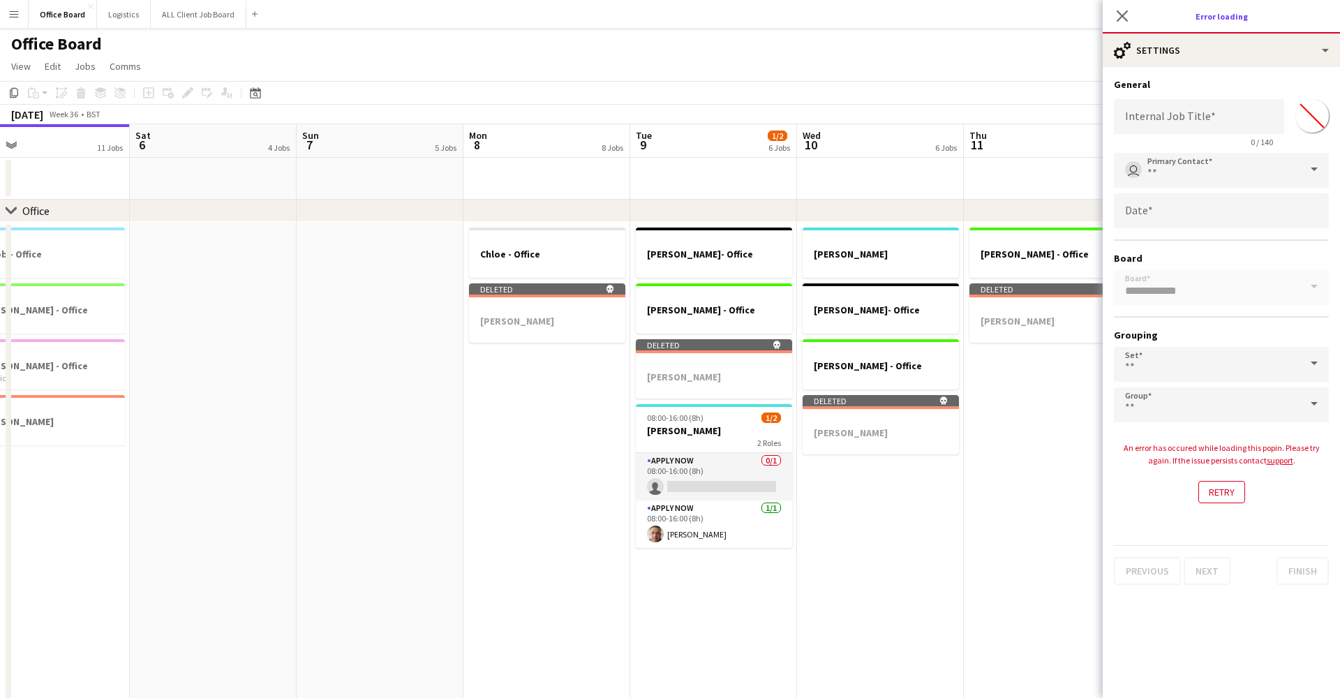
click at [1110, 27] on div "Close pop-in" at bounding box center [1122, 16] width 39 height 32
click at [1119, 25] on div "Close pop-in" at bounding box center [1122, 16] width 39 height 32
click at [1119, 15] on icon "Close pop-in" at bounding box center [1121, 15] width 13 height 13
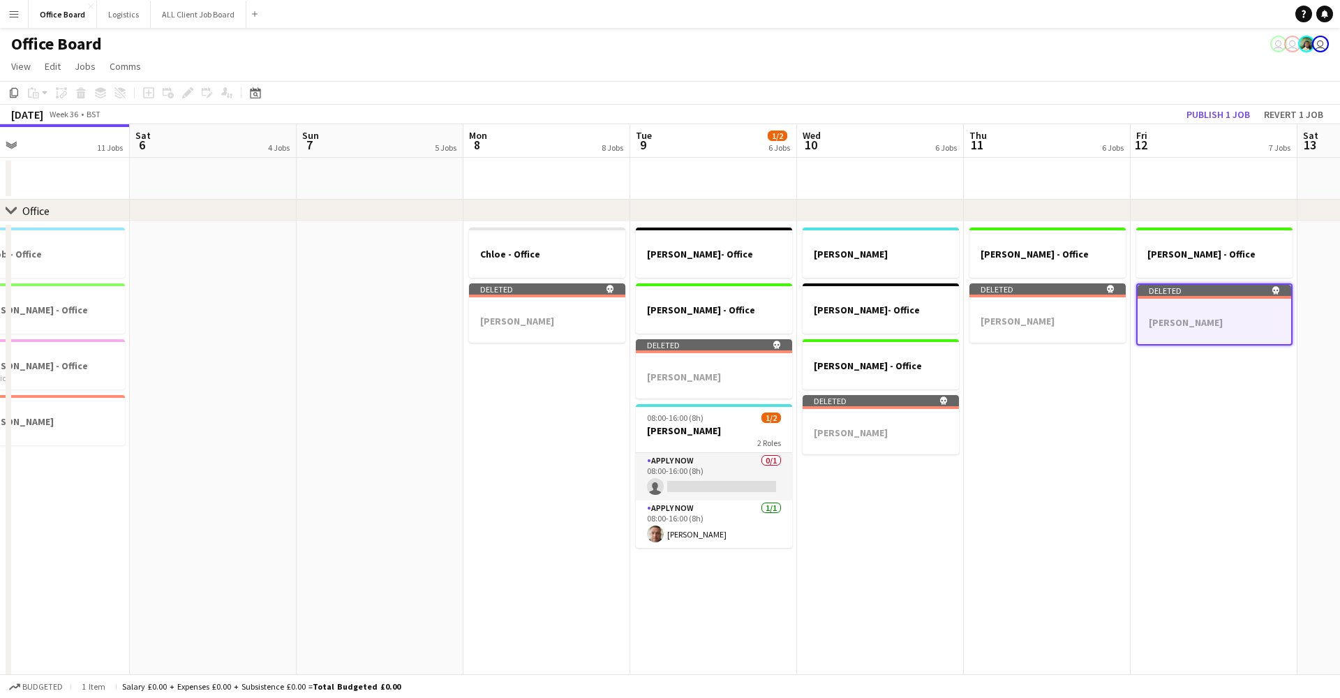
click at [57, 77] on app-page-menu "View Day view expanded Day view collapsed Month view Date picker Jump to [DATE]…" at bounding box center [670, 67] width 1340 height 27
click at [52, 60] on span "Edit" at bounding box center [53, 66] width 16 height 13
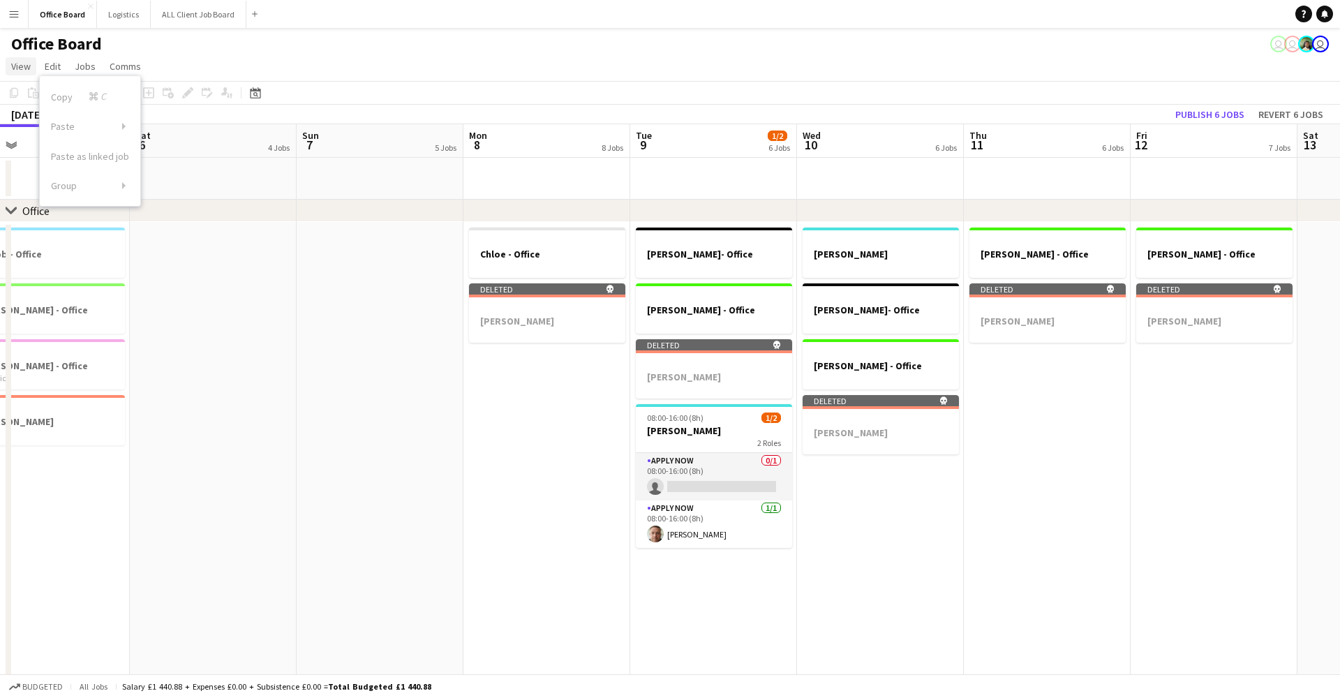
click at [20, 61] on span "View" at bounding box center [21, 66] width 20 height 13
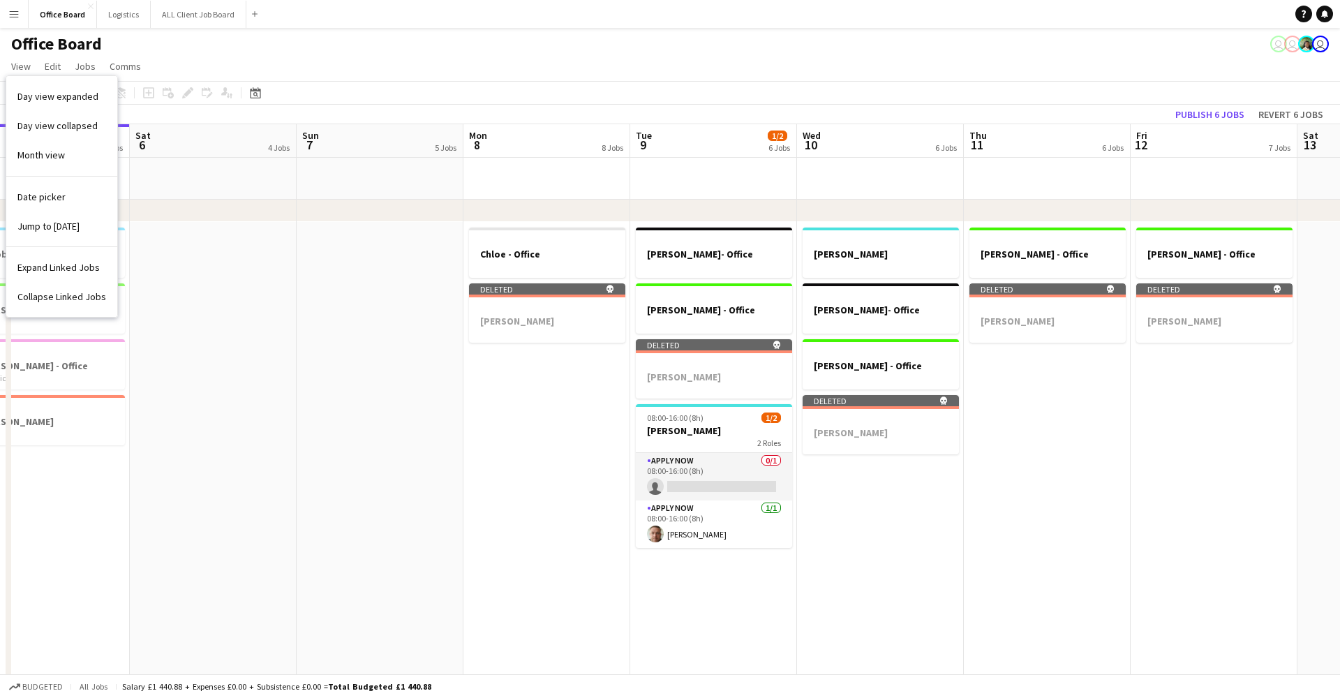
click at [74, 41] on h1 "Office Board" at bounding box center [56, 43] width 91 height 21
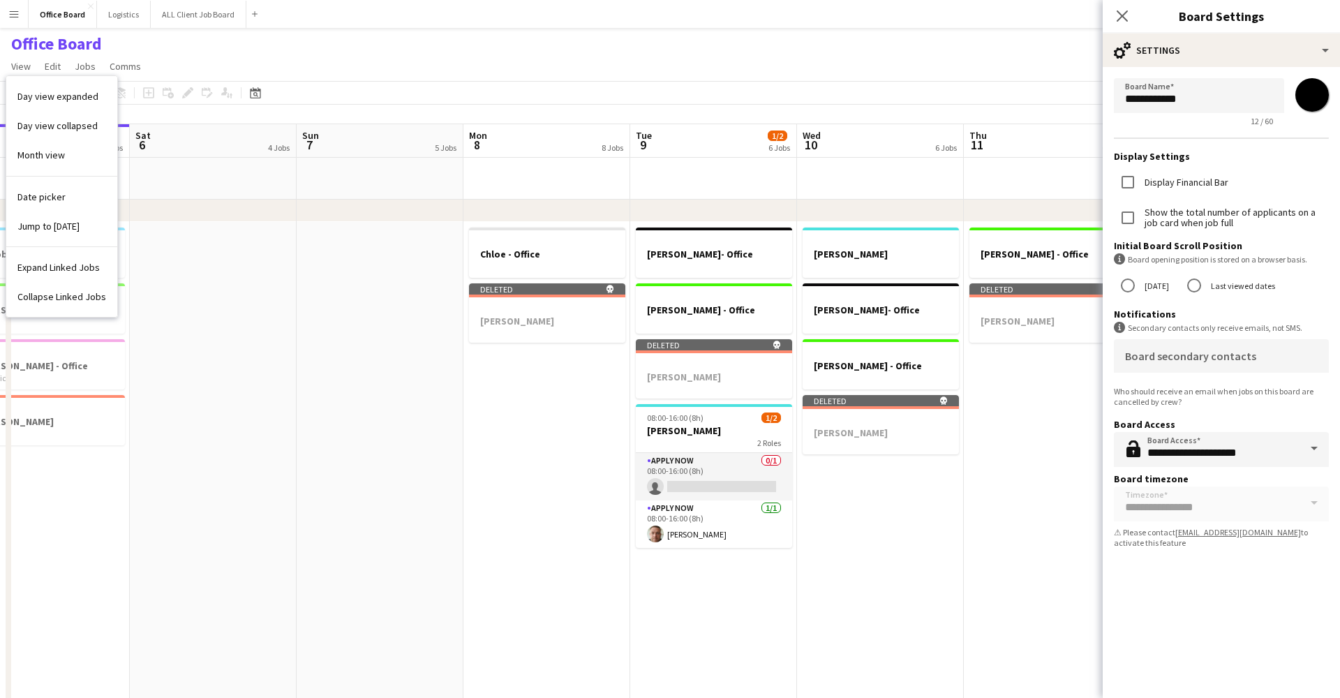
click at [26, 20] on button "Menu" at bounding box center [14, 14] width 28 height 28
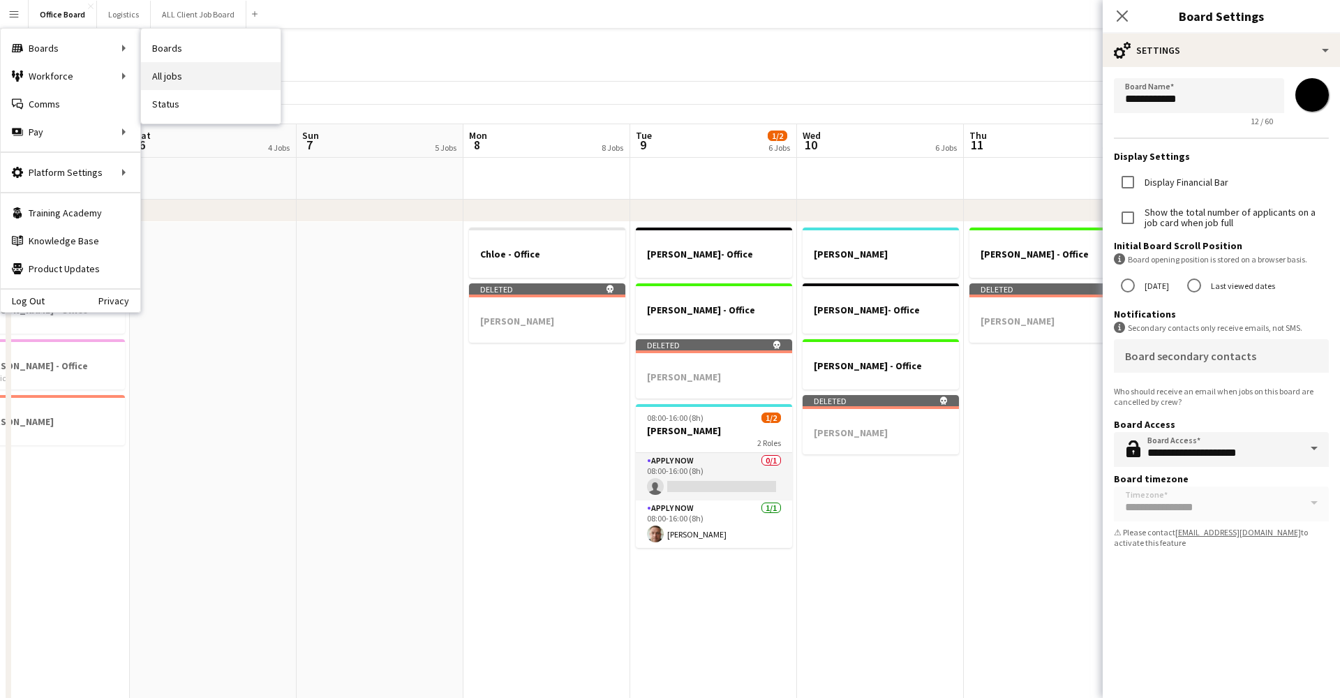
click at [174, 75] on link "All jobs" at bounding box center [211, 76] width 140 height 28
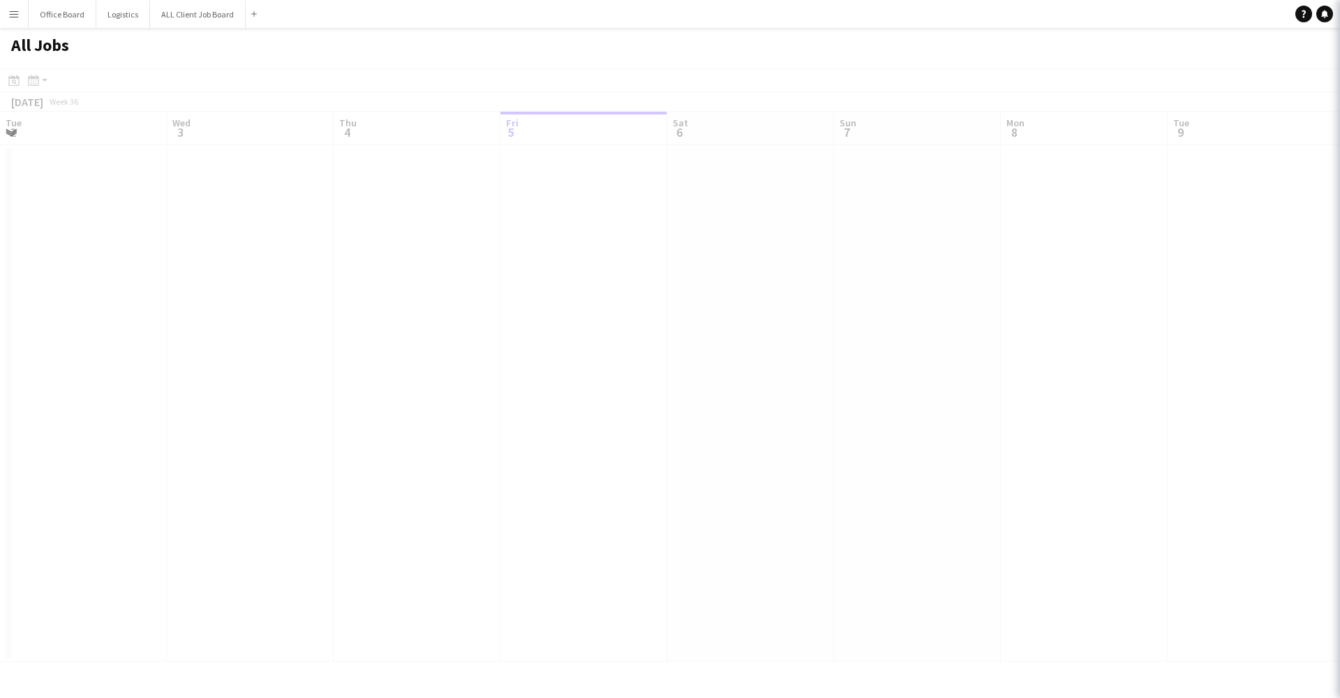
scroll to position [0, 334]
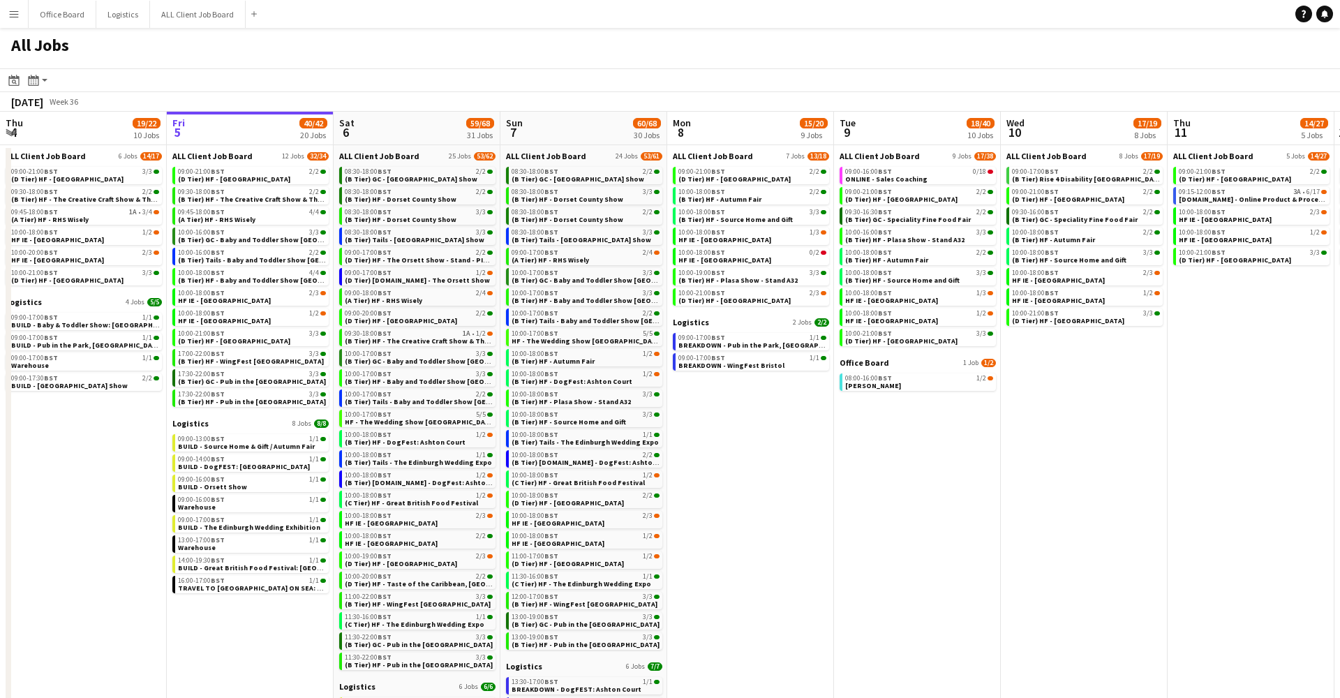
click at [27, 15] on button "Menu" at bounding box center [14, 14] width 28 height 28
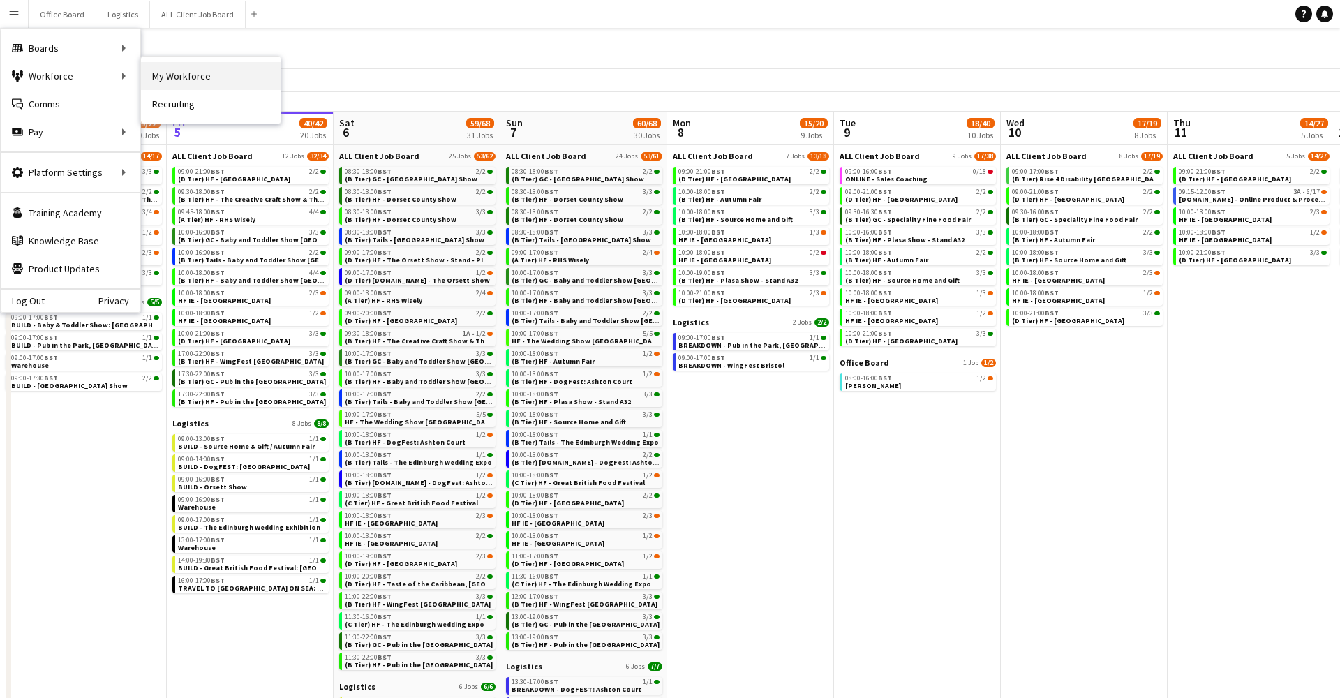
click at [171, 81] on link "My Workforce" at bounding box center [211, 76] width 140 height 28
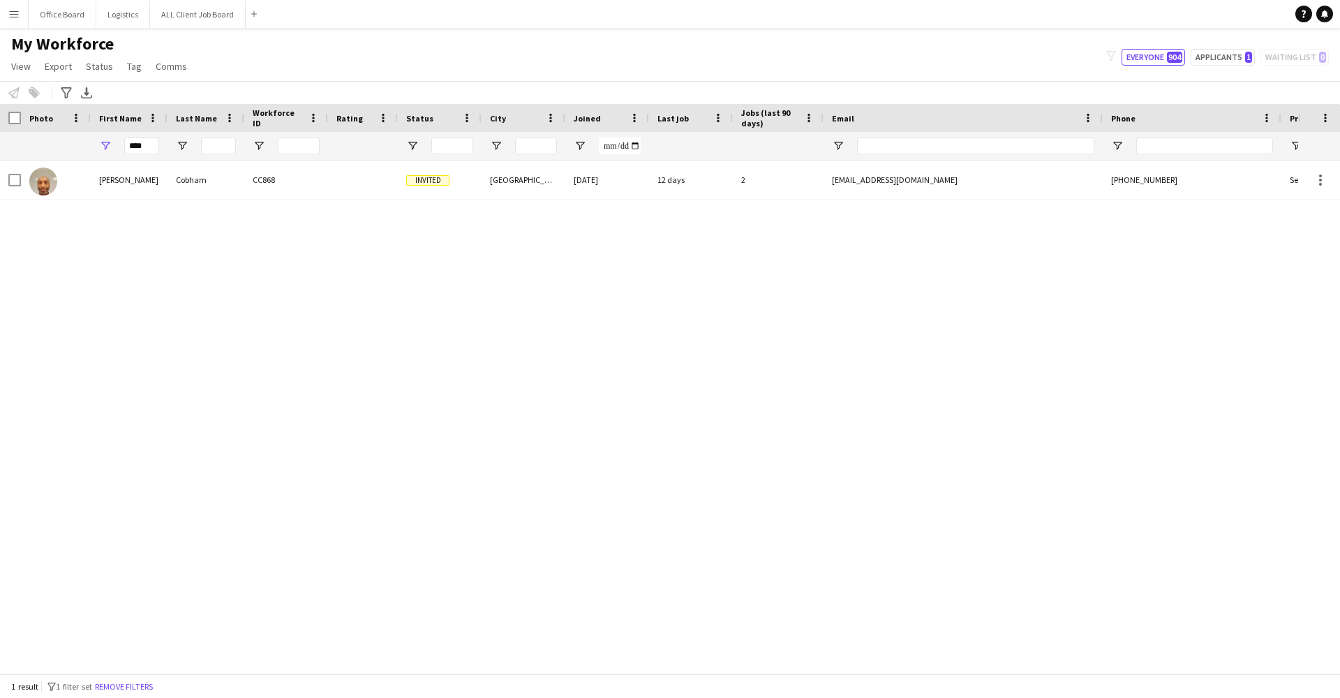
click at [10, 18] on app-icon "Menu" at bounding box center [13, 13] width 11 height 11
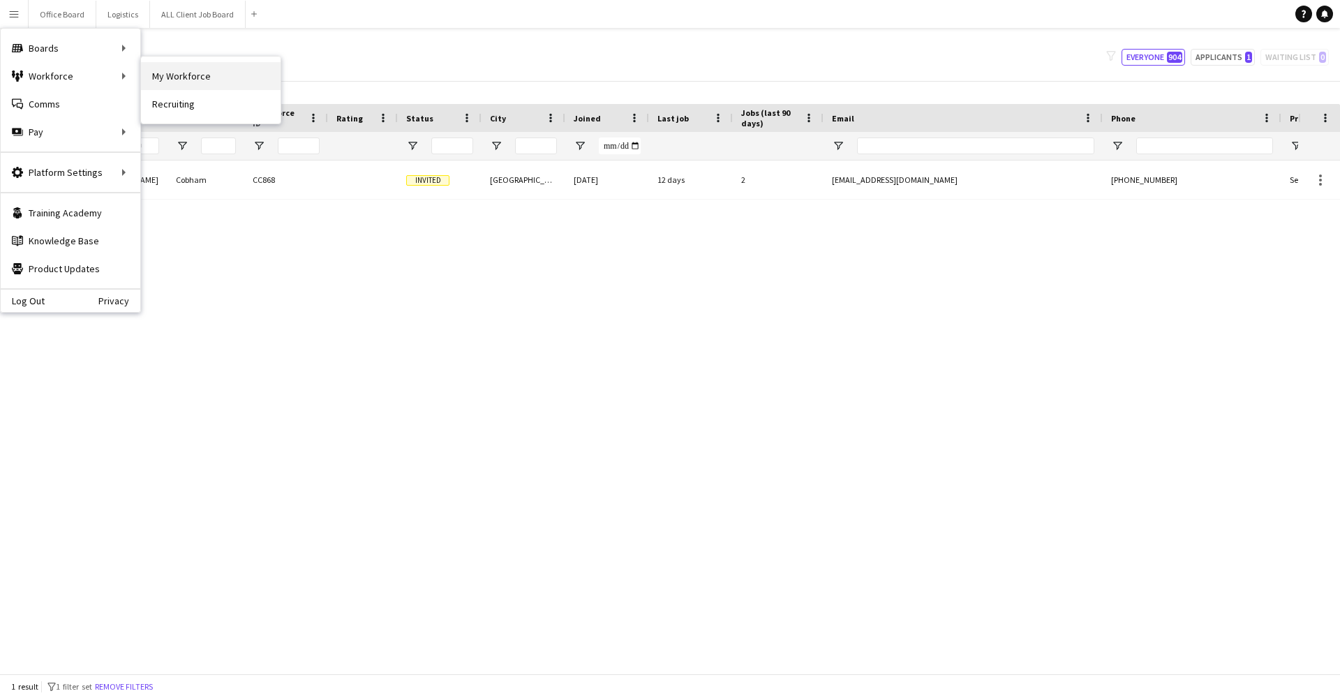
click at [169, 69] on link "My Workforce" at bounding box center [211, 76] width 140 height 28
type input "****"
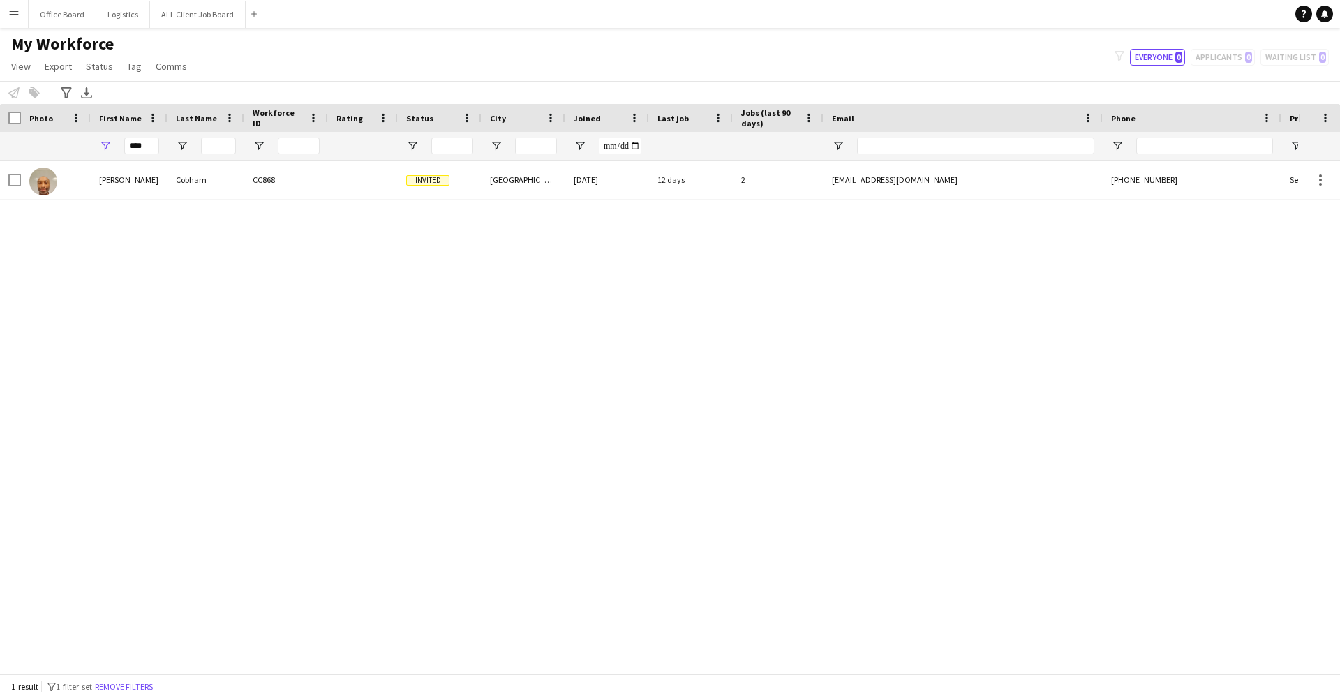
click at [16, 17] on app-icon "Menu" at bounding box center [13, 13] width 11 height 11
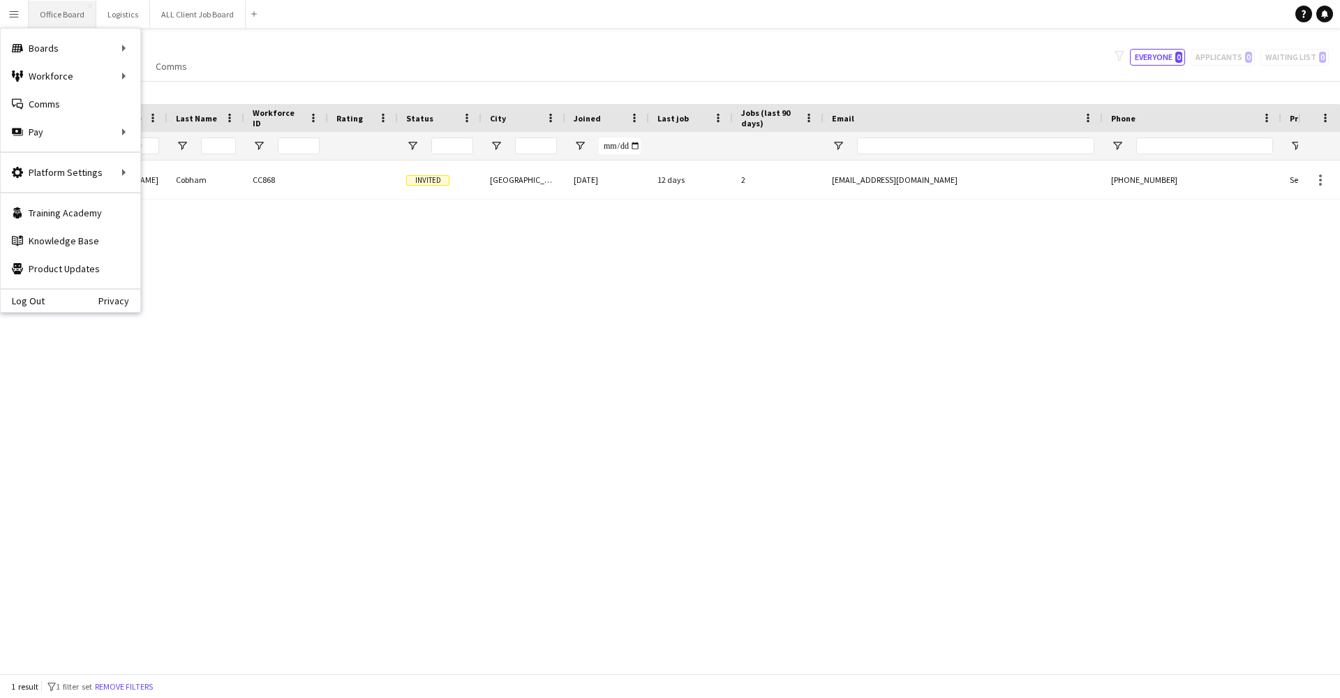
click at [62, 17] on button "Office Board Close" at bounding box center [63, 14] width 68 height 27
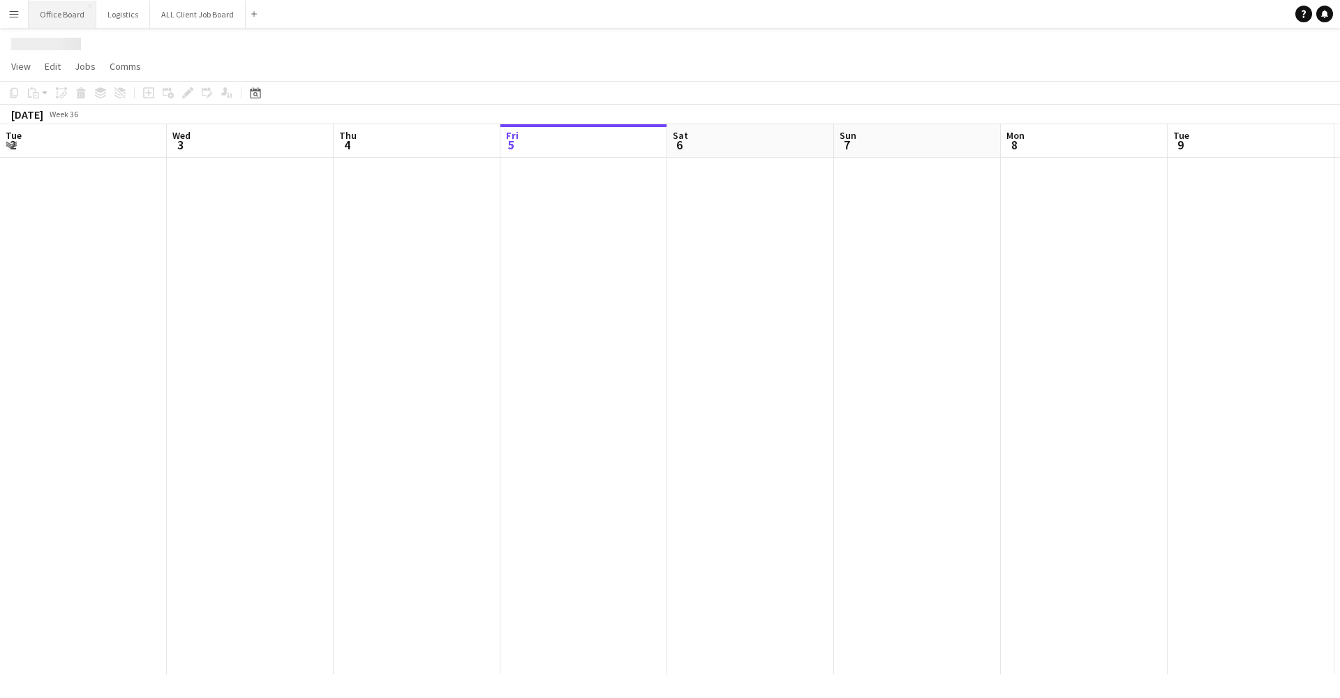
scroll to position [0, 334]
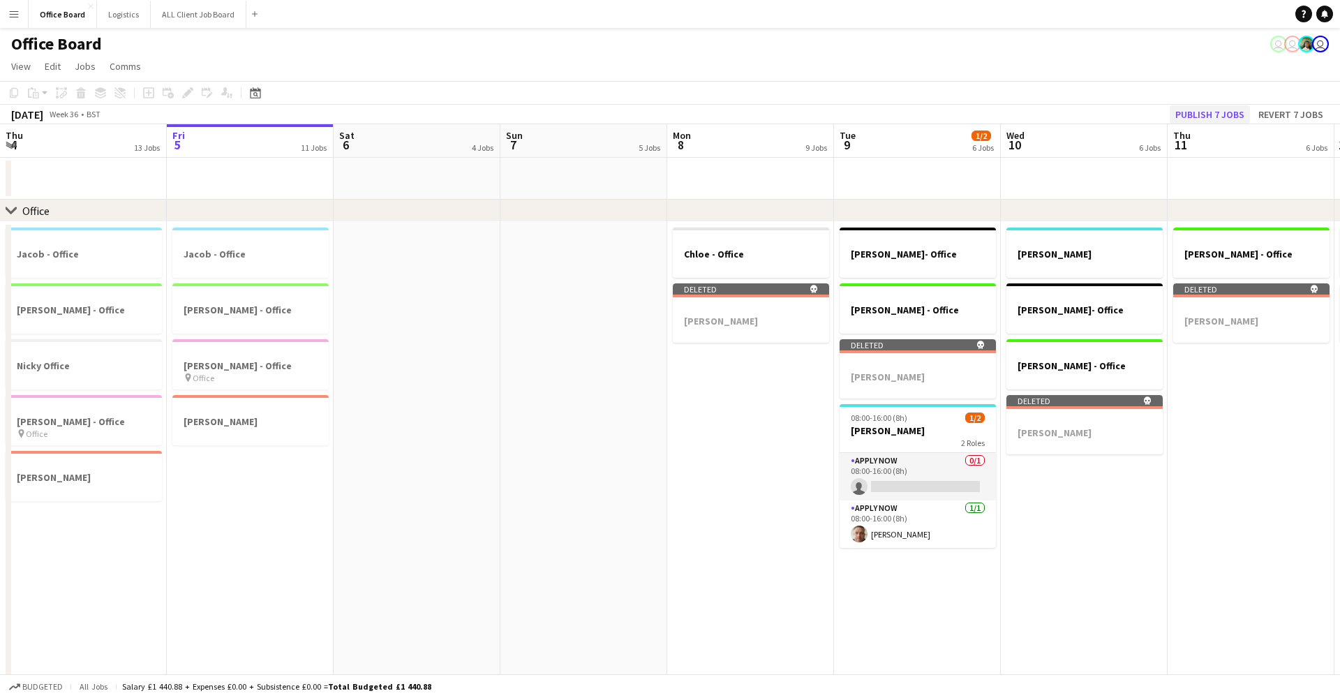
click at [1225, 114] on button "Publish 7 jobs" at bounding box center [1210, 114] width 80 height 18
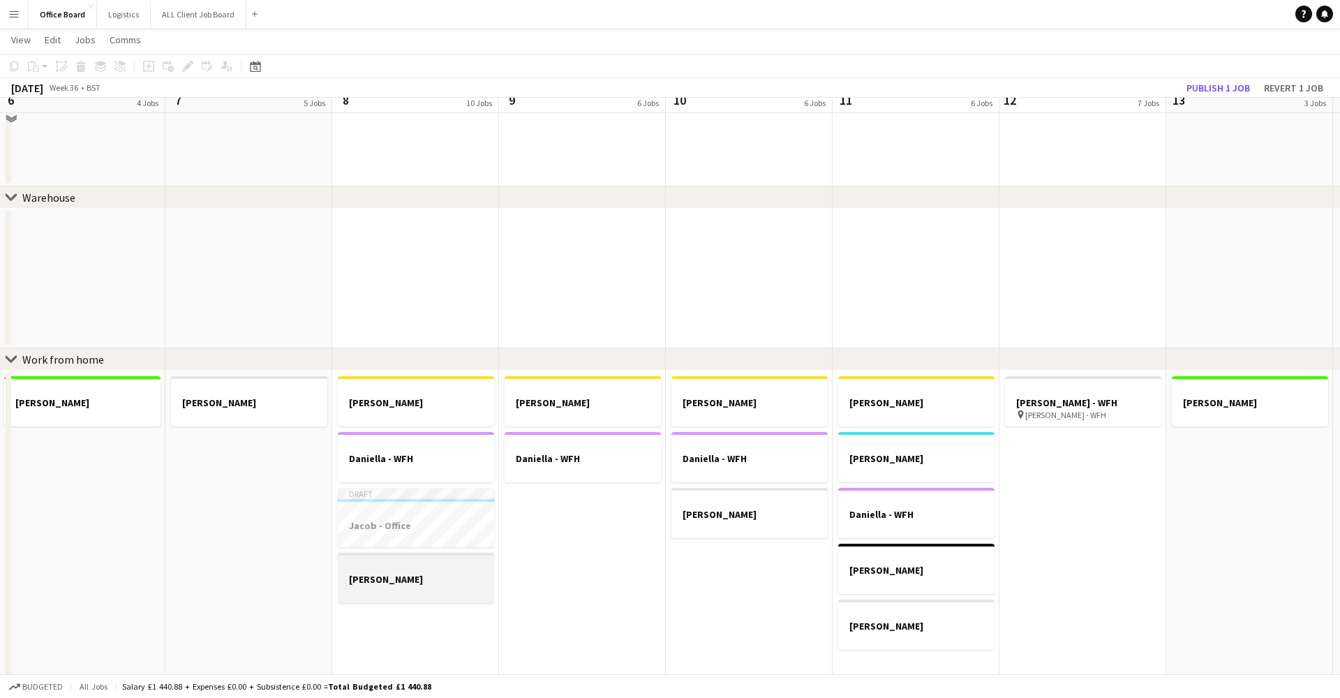
scroll to position [630, 0]
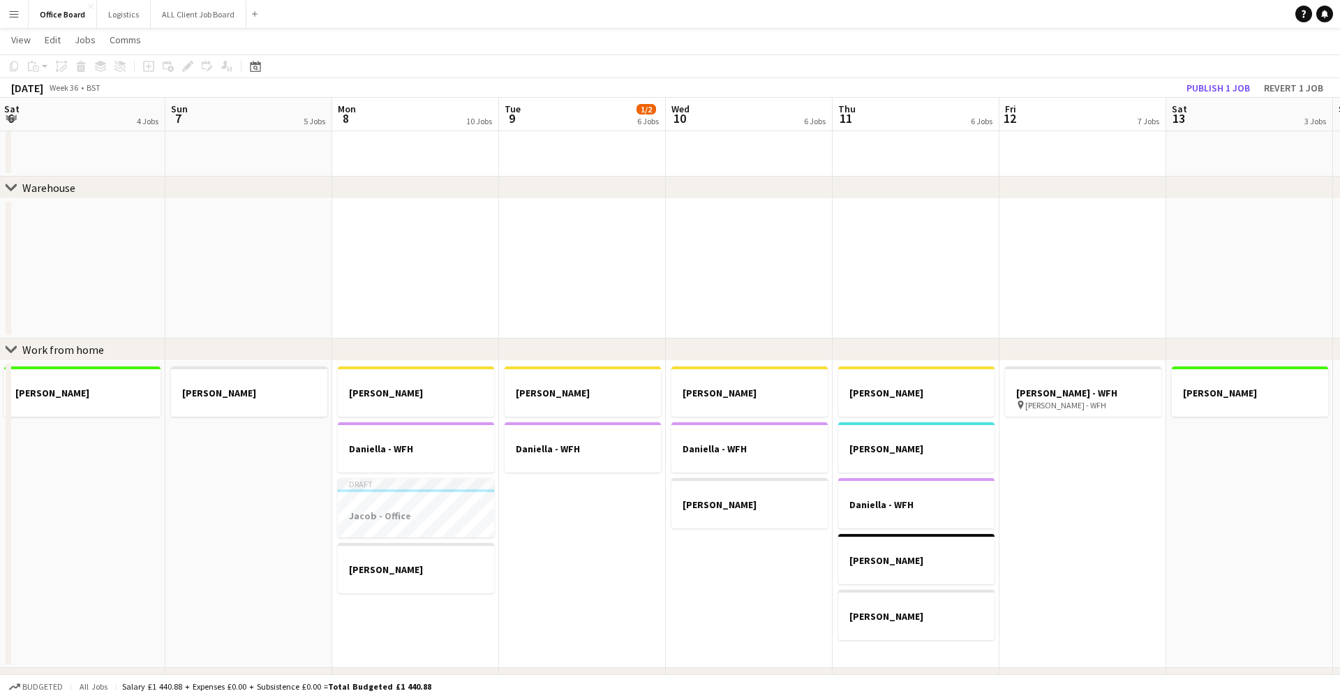
click at [445, 617] on app-date-cell "[PERSON_NAME] - WFH [PERSON_NAME] - WFH Draft [PERSON_NAME] - Office [PERSON_NA…" at bounding box center [415, 514] width 167 height 307
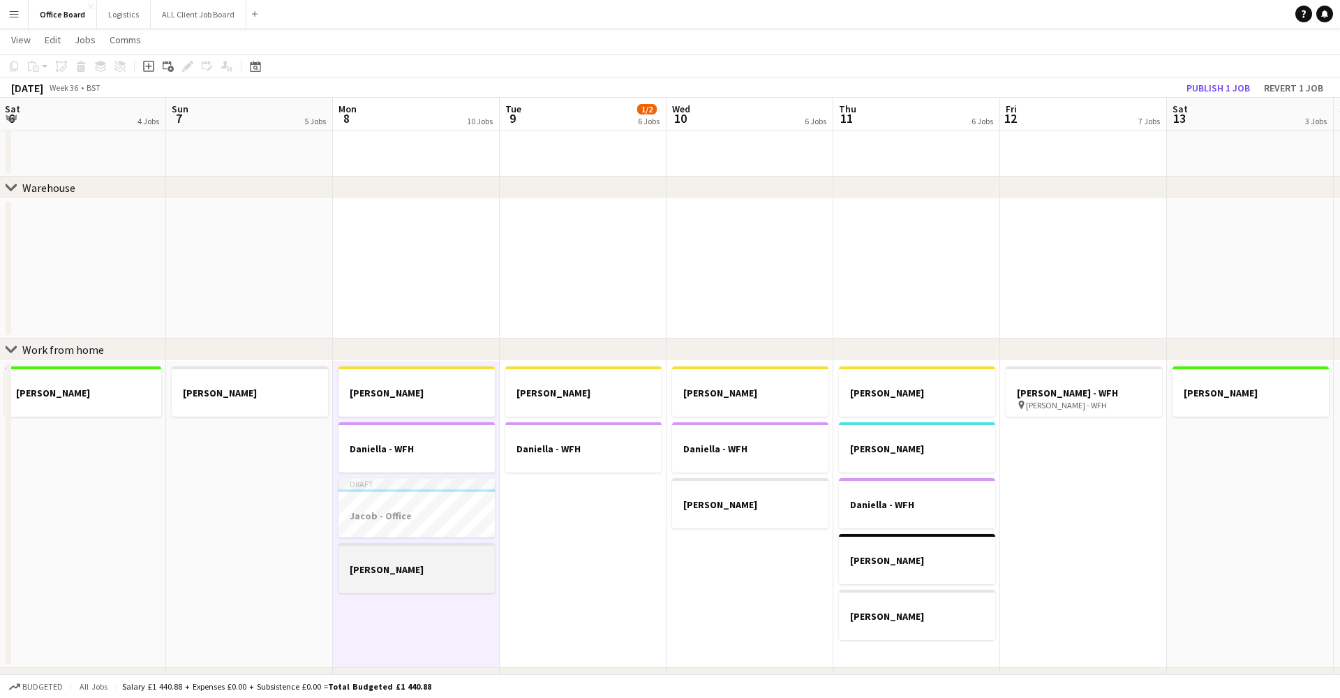
click at [442, 581] on div at bounding box center [416, 581] width 156 height 11
click at [442, 589] on app-job-card "[PERSON_NAME]" at bounding box center [416, 568] width 156 height 50
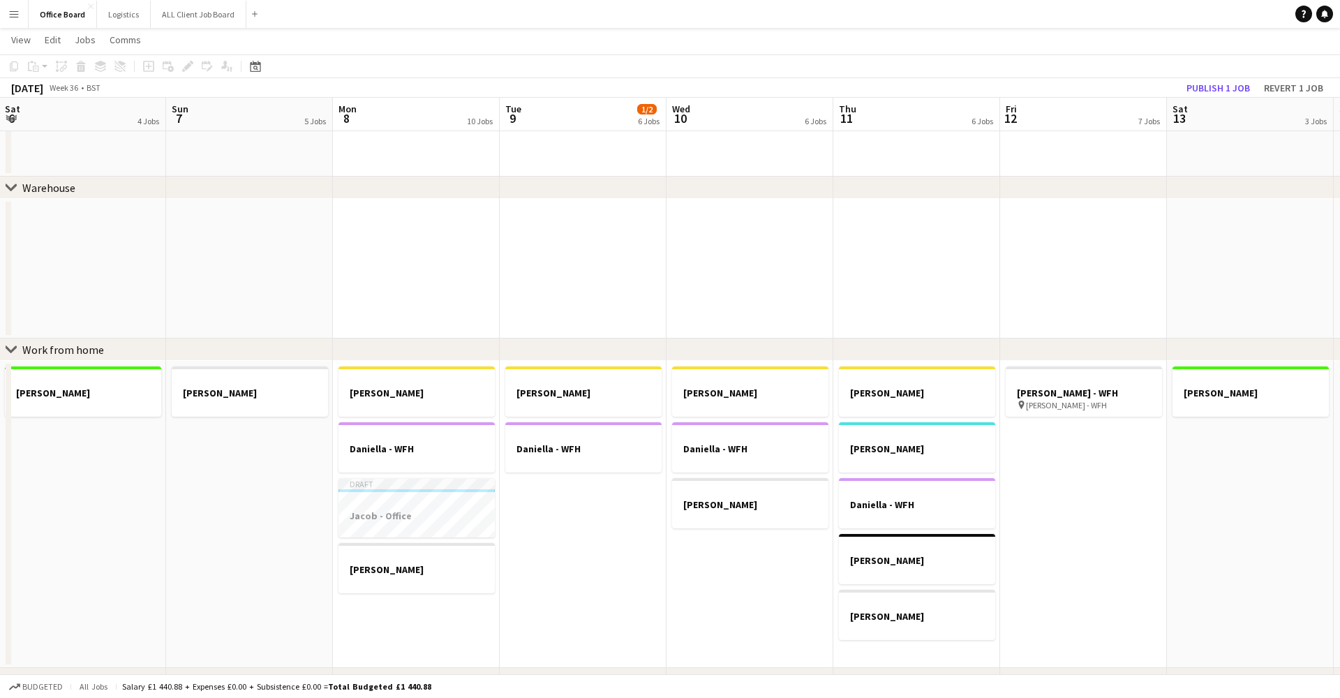
click at [441, 623] on app-date-cell "[PERSON_NAME] - WFH [PERSON_NAME] - WFH Draft [PERSON_NAME] - Office [PERSON_NA…" at bounding box center [416, 514] width 167 height 307
click at [173, 67] on icon at bounding box center [170, 69] width 6 height 6
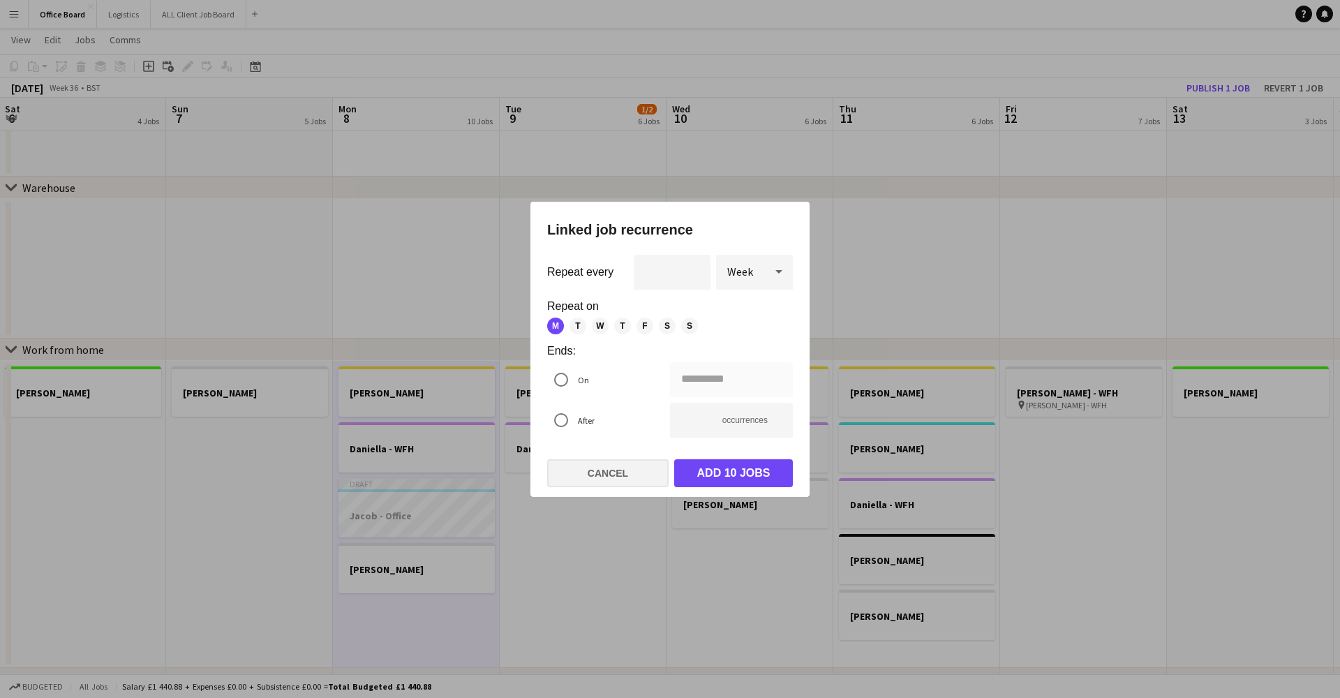
click at [621, 463] on button "Cancel" at bounding box center [607, 473] width 121 height 28
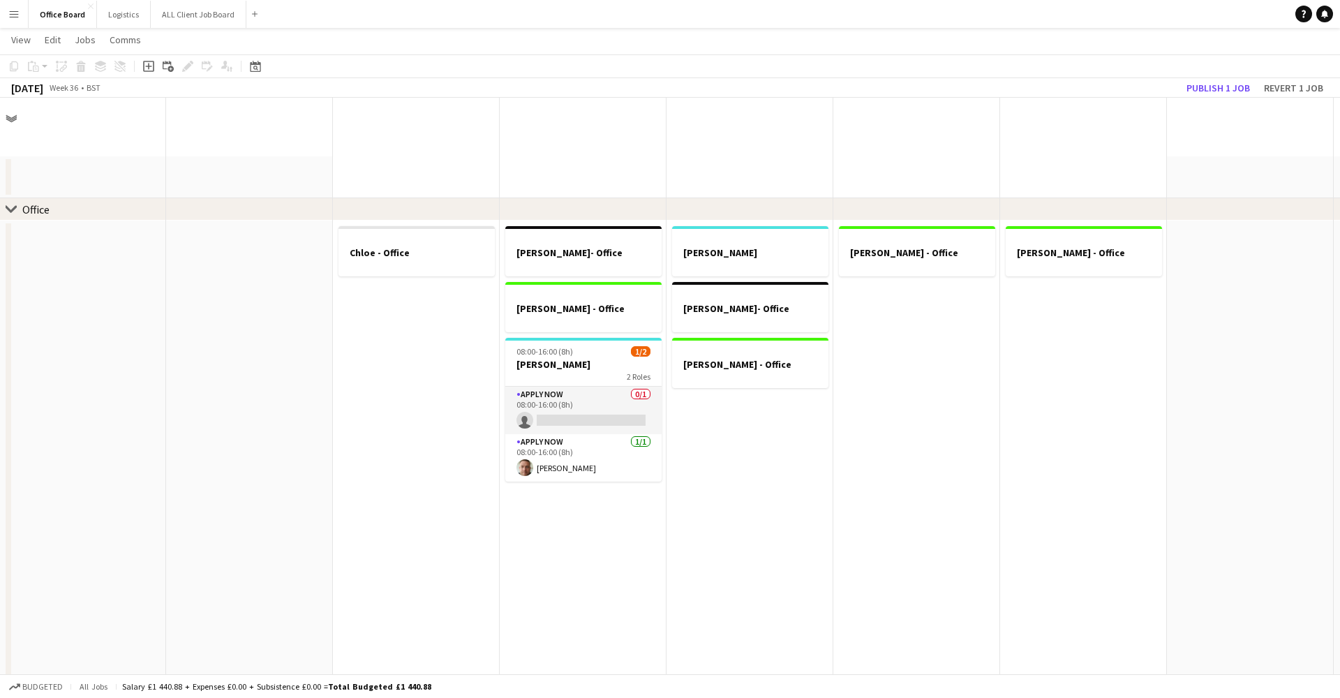
scroll to position [630, 0]
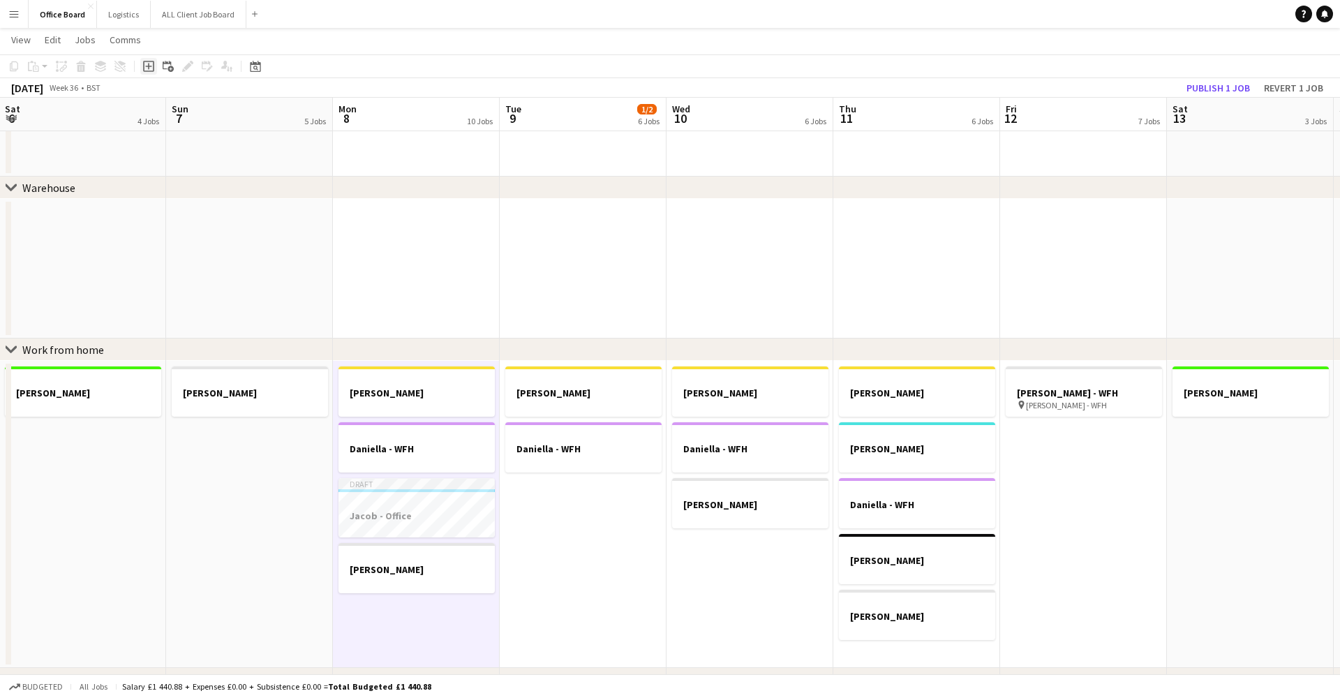
click at [151, 68] on icon "Add job" at bounding box center [148, 66] width 11 height 11
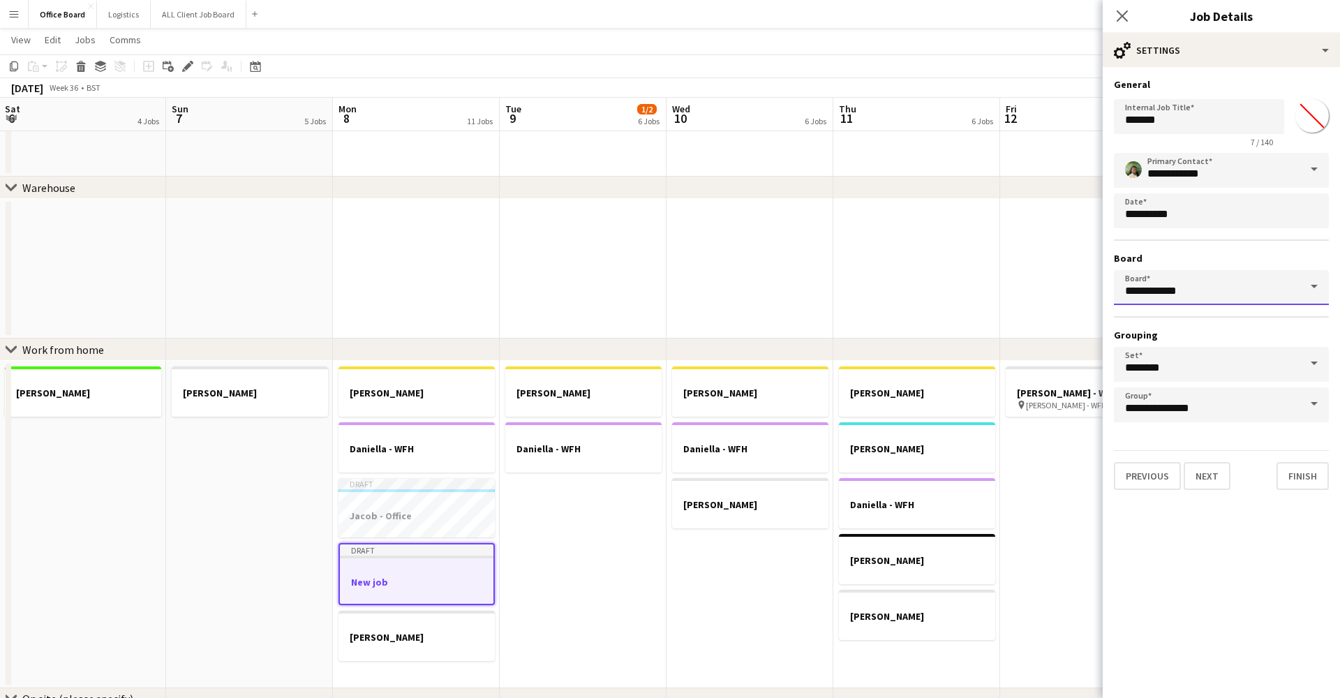
click at [1181, 293] on input "**********" at bounding box center [1221, 287] width 215 height 35
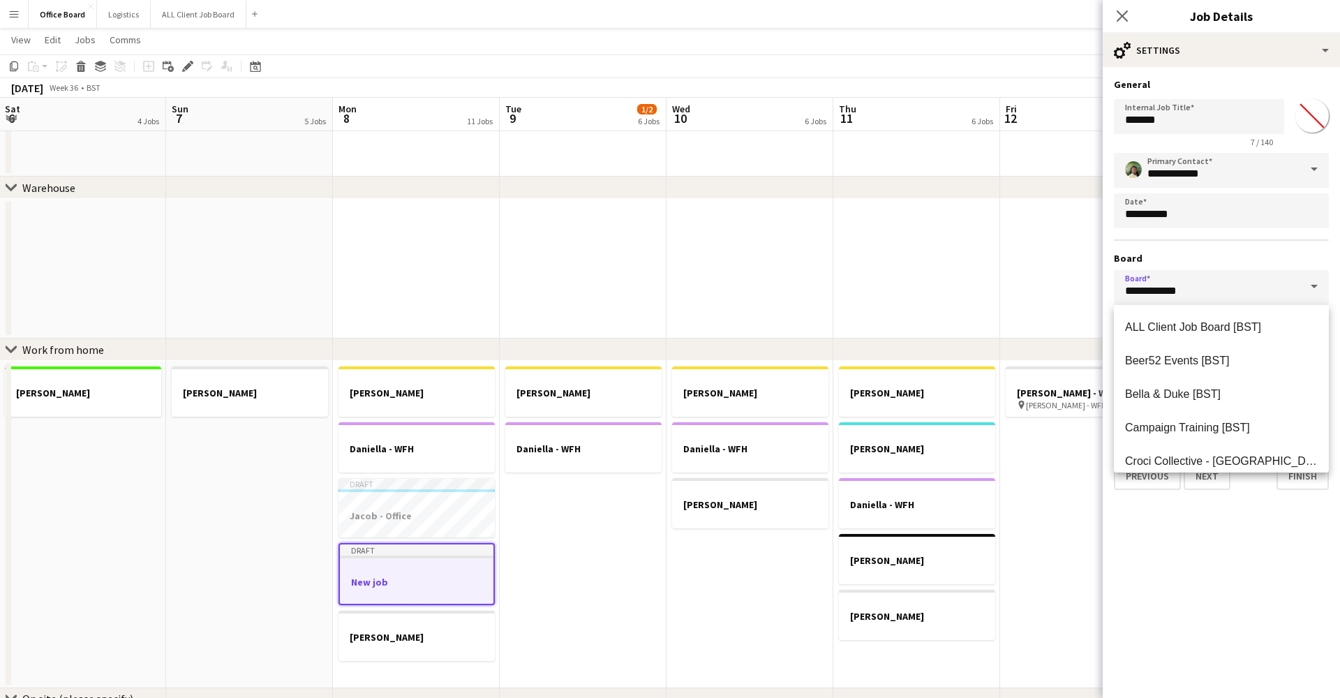
click at [1212, 231] on div "**********" at bounding box center [1221, 287] width 215 height 269
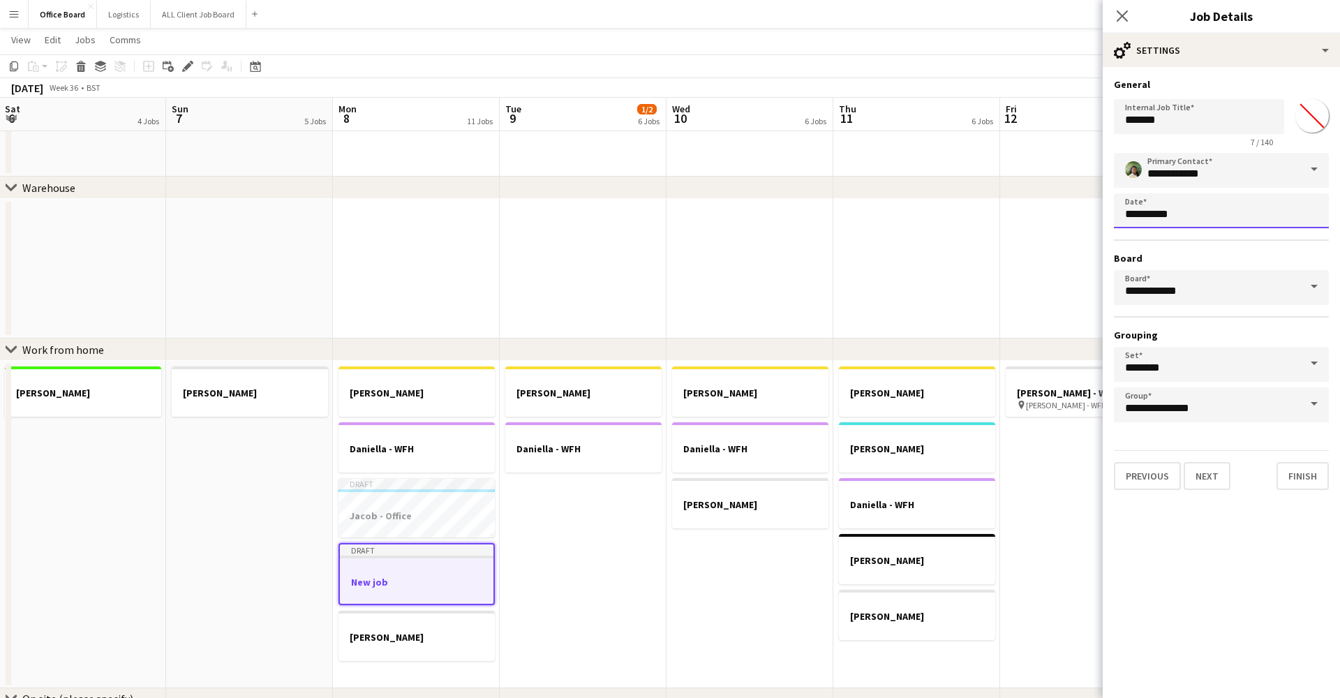
scroll to position [0, 0]
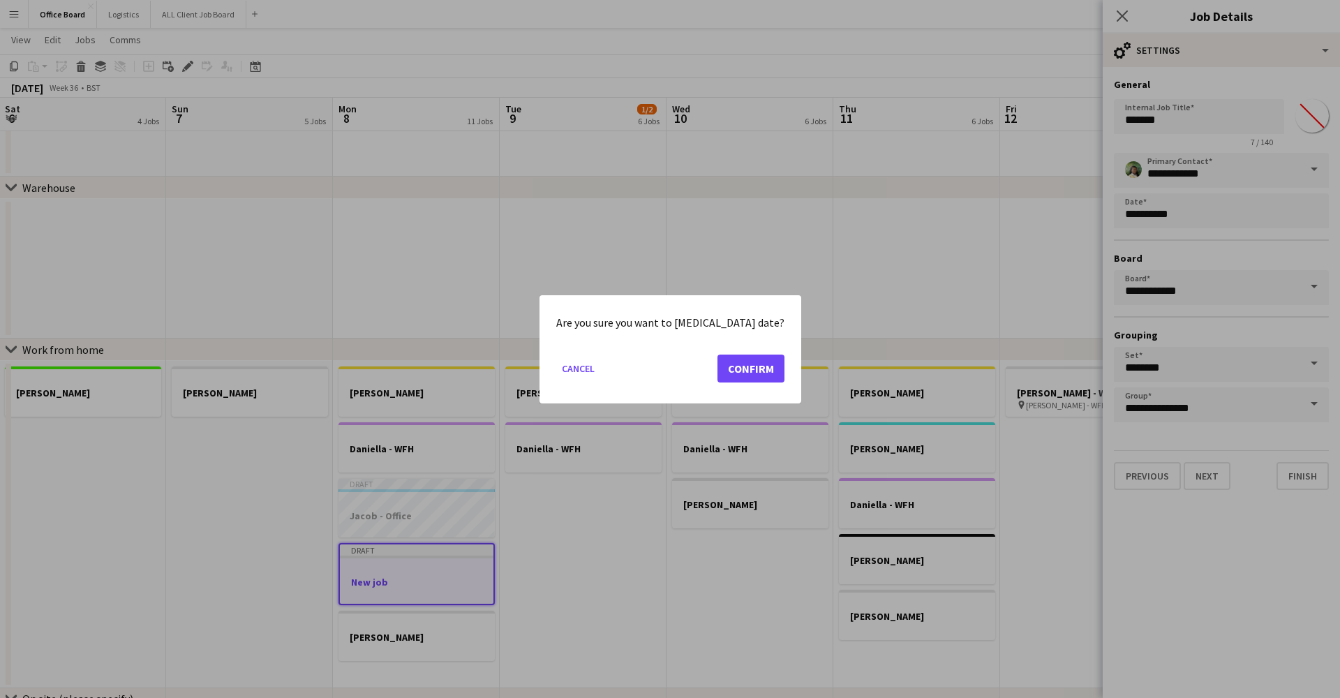
click at [744, 376] on button "Confirm" at bounding box center [750, 368] width 67 height 28
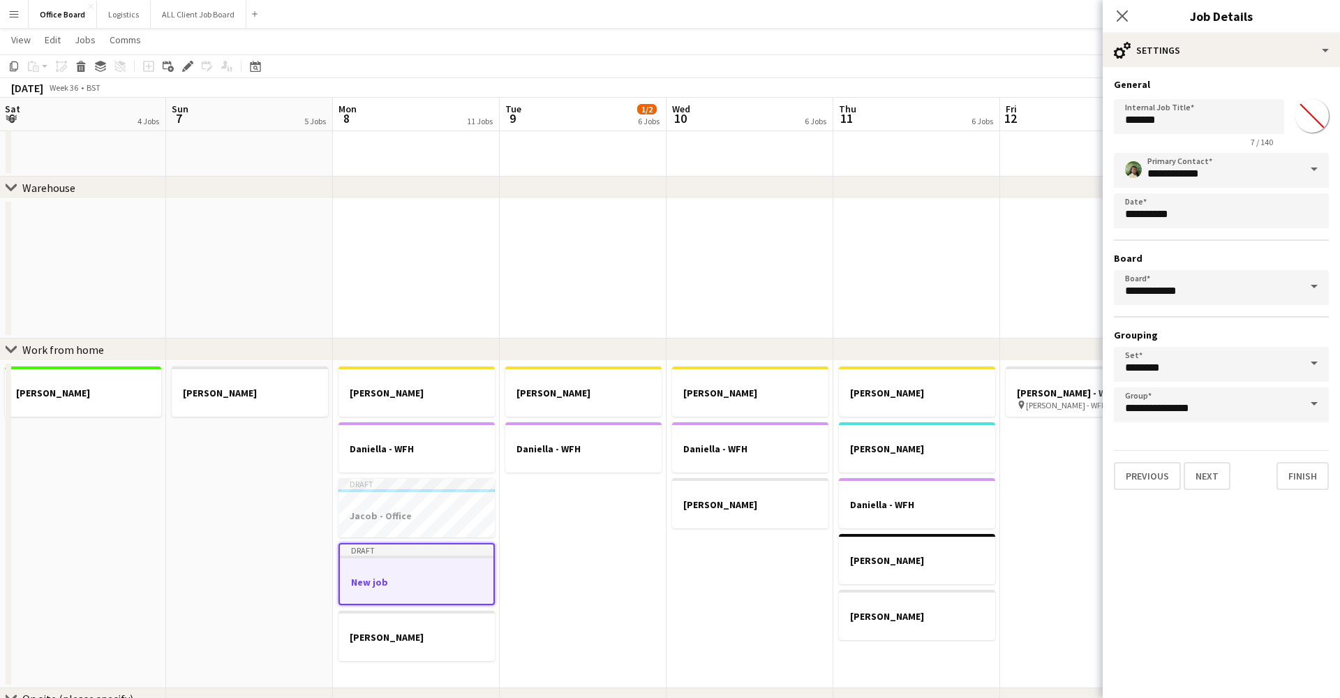
scroll to position [630, 0]
click at [1133, 378] on span "8" at bounding box center [1133, 374] width 25 height 25
click at [1287, 481] on button "Finish" at bounding box center [1302, 476] width 52 height 28
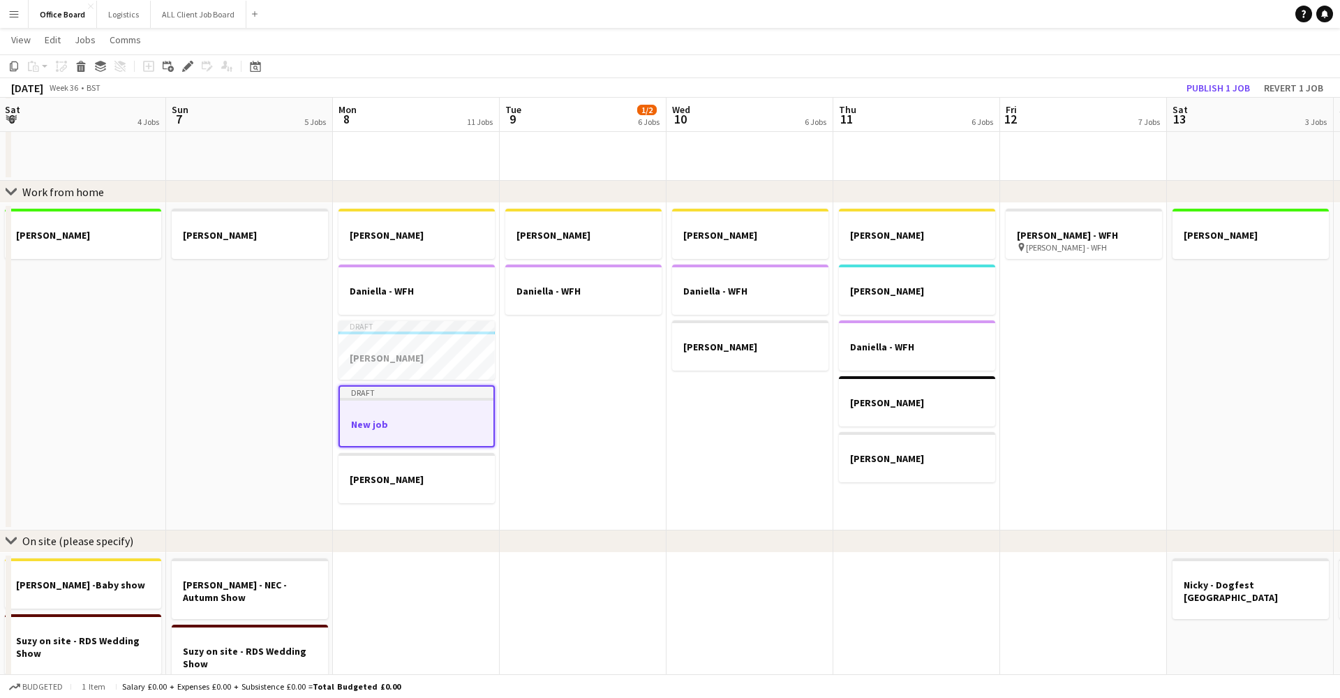
scroll to position [789, 0]
click at [553, 416] on app-date-cell "[PERSON_NAME] [PERSON_NAME]" at bounding box center [583, 365] width 167 height 327
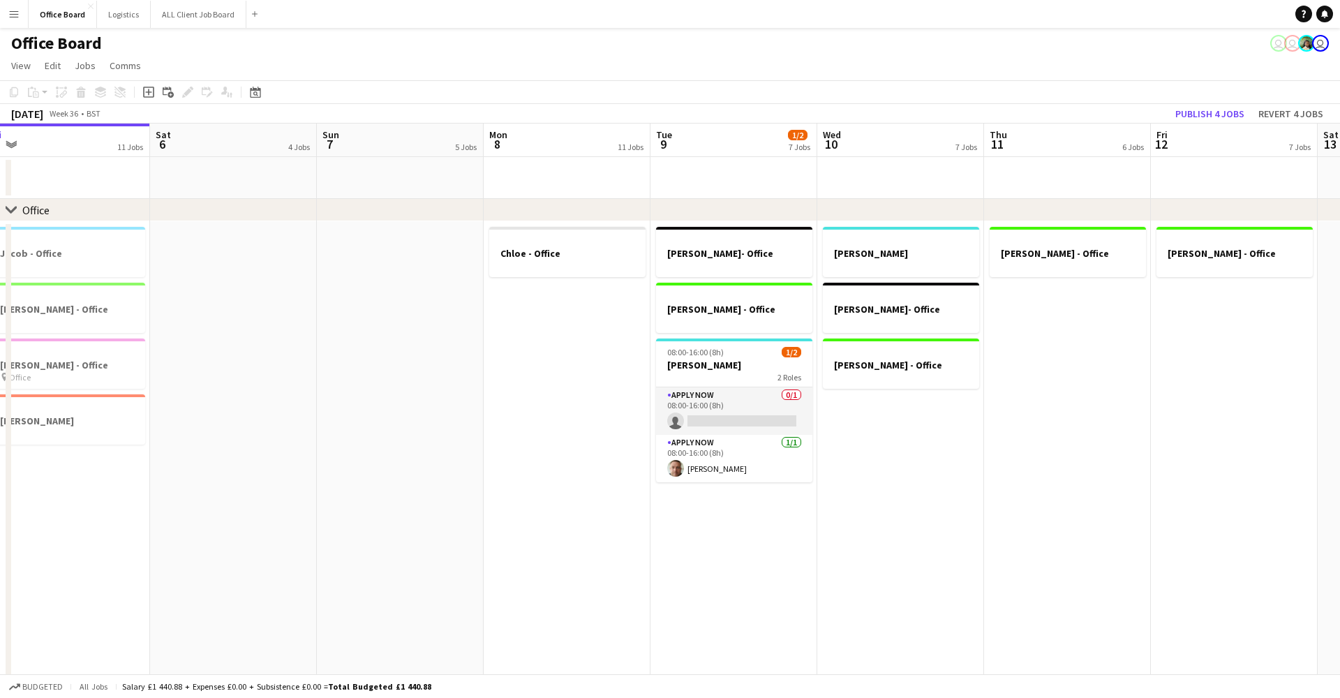
scroll to position [0, 506]
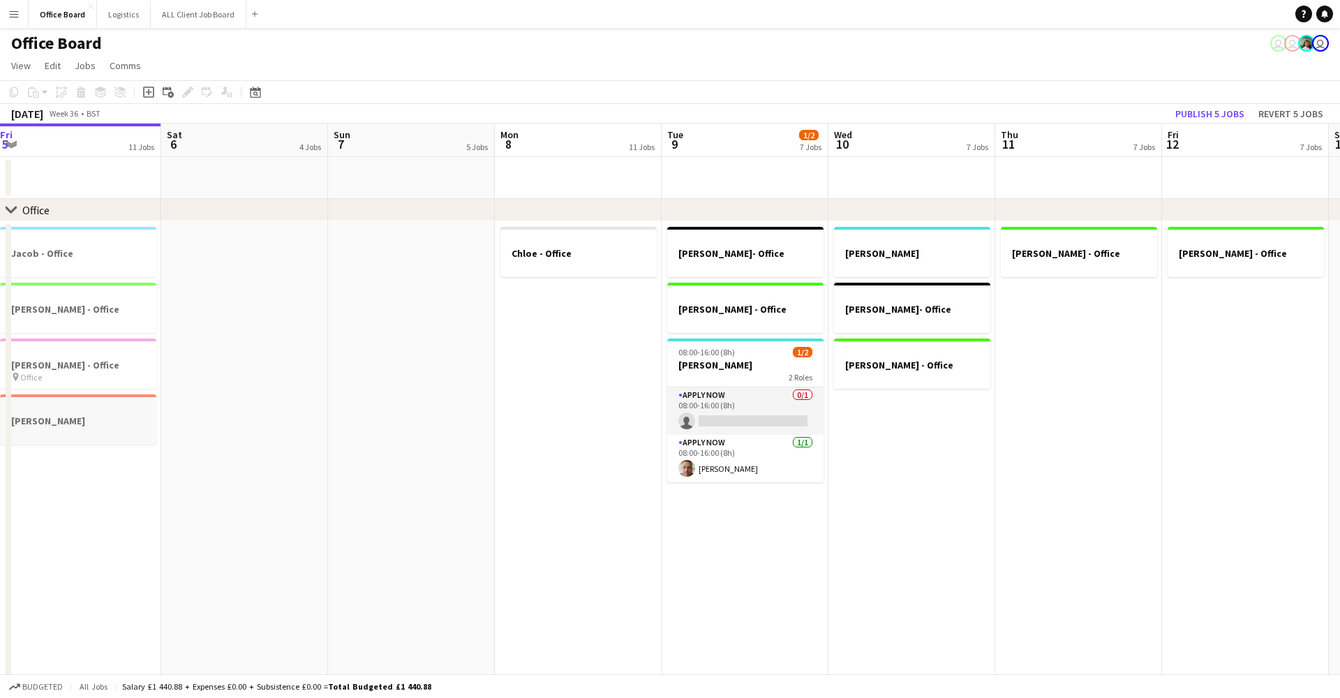
click at [80, 420] on h3 "[PERSON_NAME]" at bounding box center [78, 421] width 156 height 13
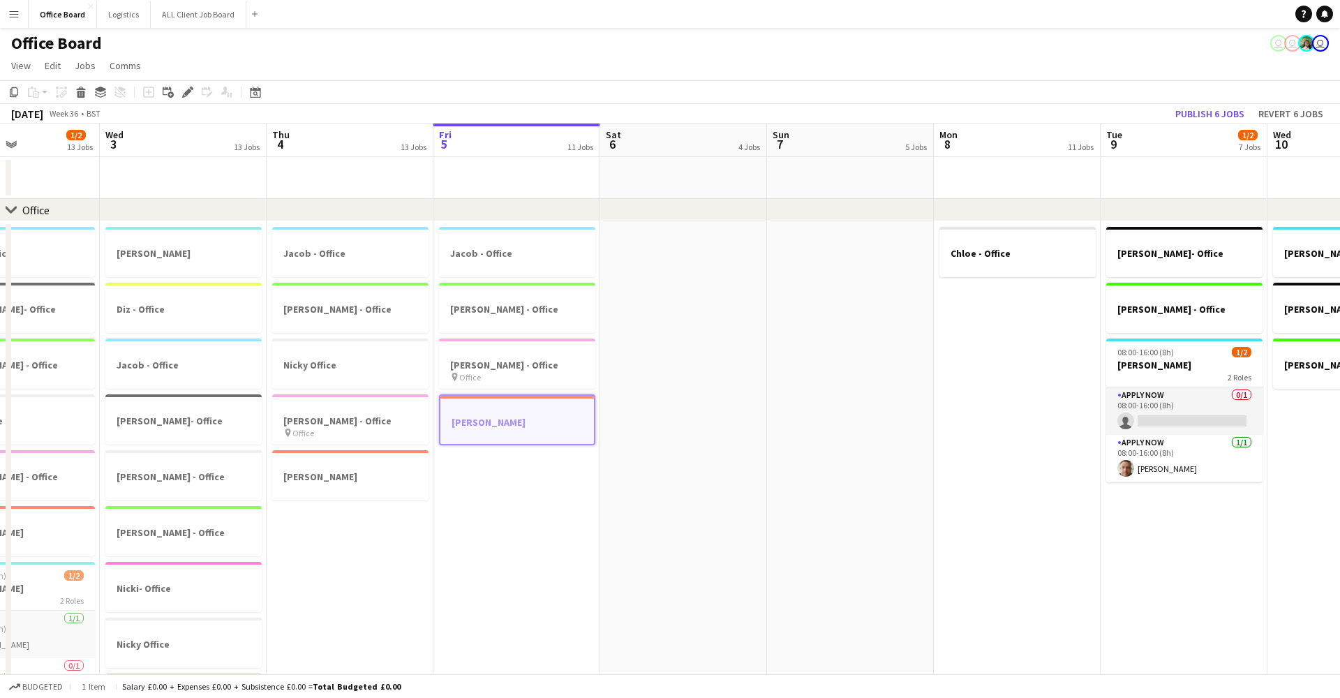
drag, startPoint x: 47, startPoint y: 410, endPoint x: 134, endPoint y: 392, distance: 88.6
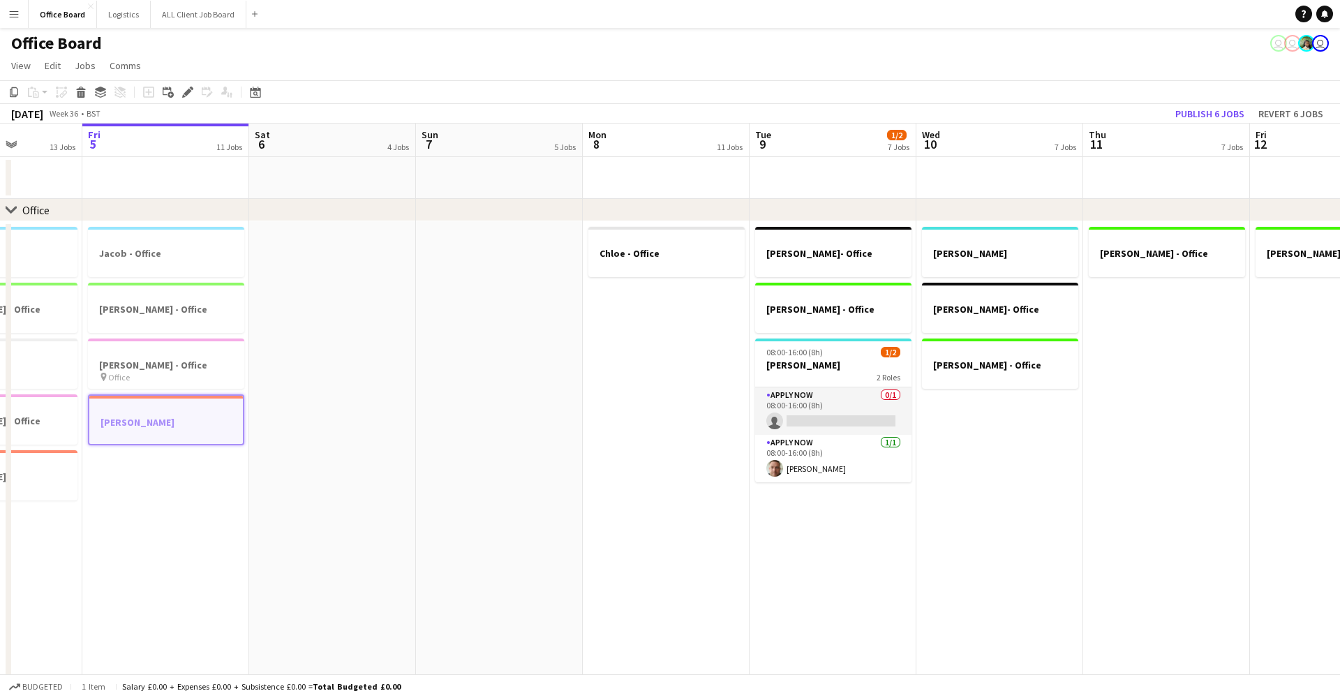
click at [143, 522] on app-date-cell "[PERSON_NAME] - Office [PERSON_NAME] - Office [PERSON_NAME] - Office pin Office…" at bounding box center [165, 514] width 167 height 586
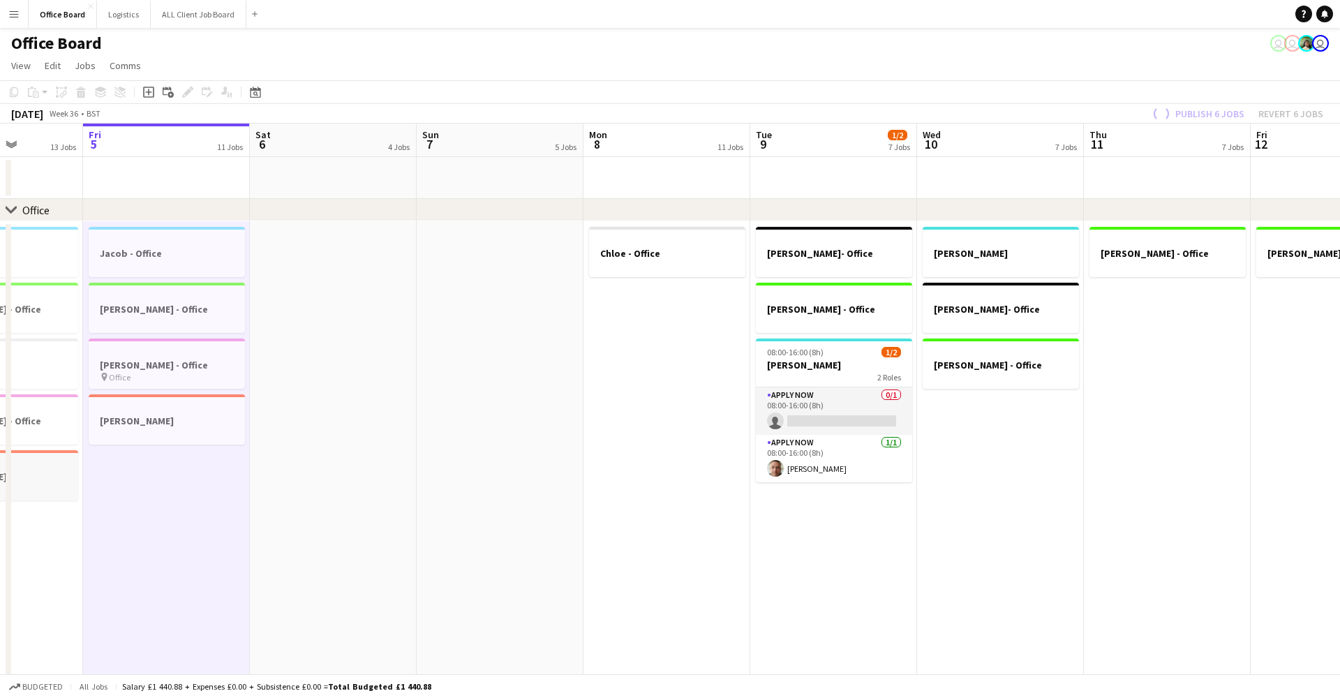
click at [49, 470] on app-job-card "[PERSON_NAME]" at bounding box center [0, 475] width 156 height 50
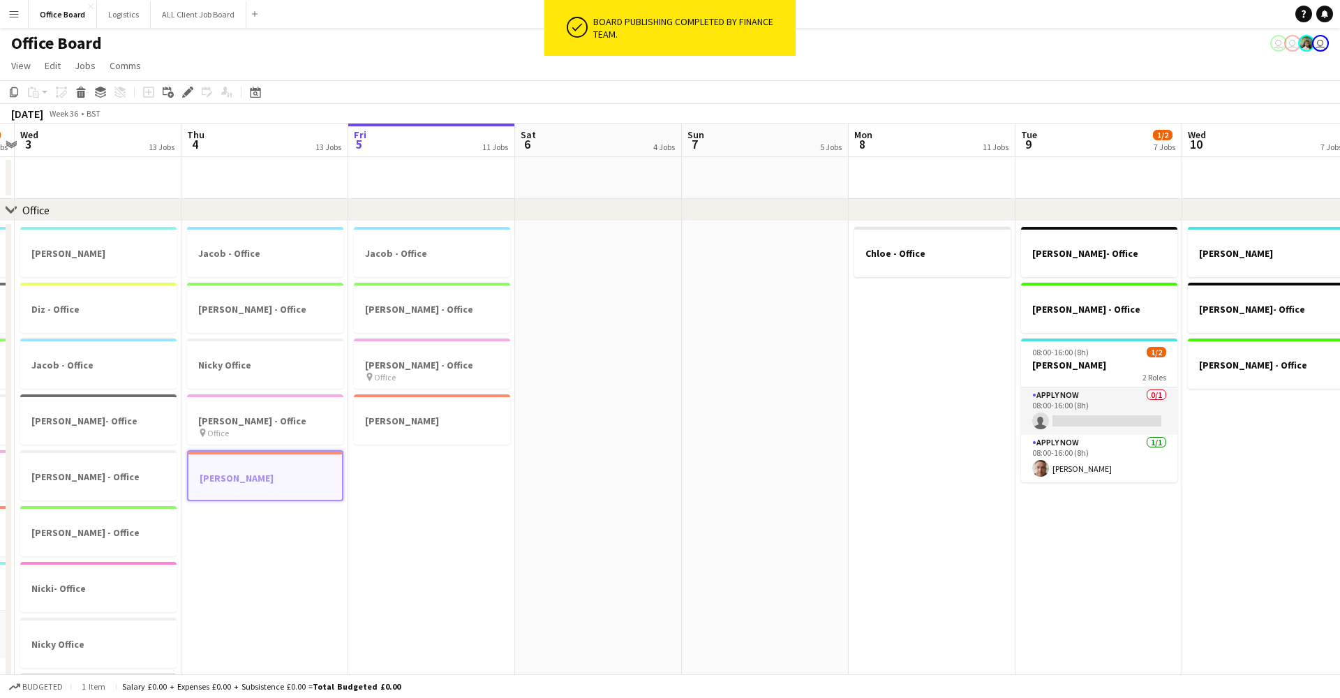
drag, startPoint x: 128, startPoint y: 422, endPoint x: -136, endPoint y: 491, distance: 272.9
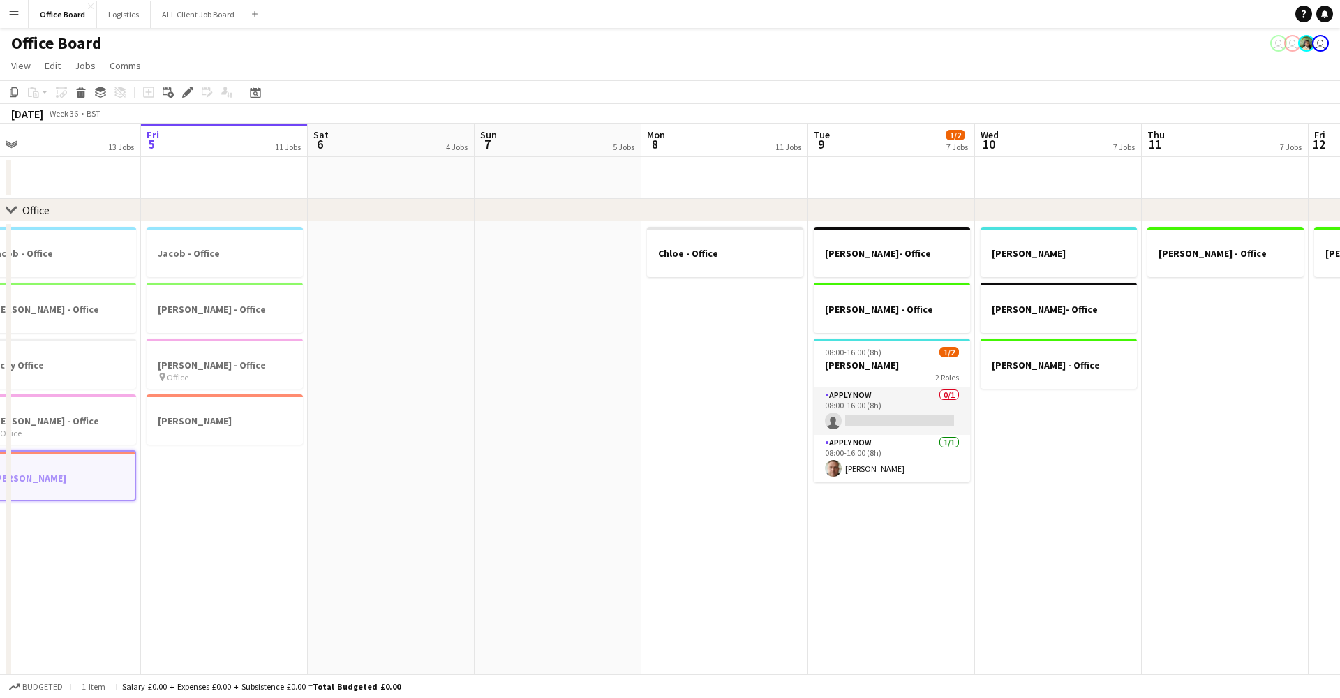
drag, startPoint x: 364, startPoint y: 514, endPoint x: -332, endPoint y: 413, distance: 703.1
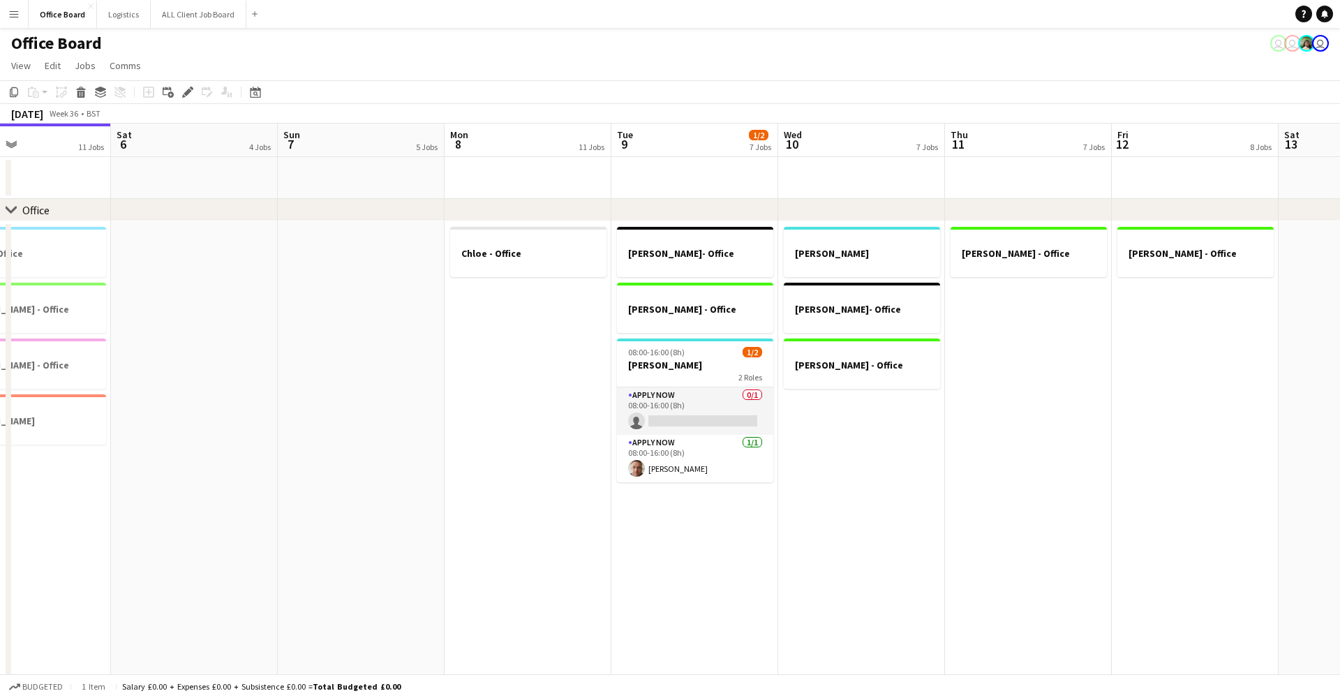
drag, startPoint x: 437, startPoint y: 412, endPoint x: 179, endPoint y: 399, distance: 258.5
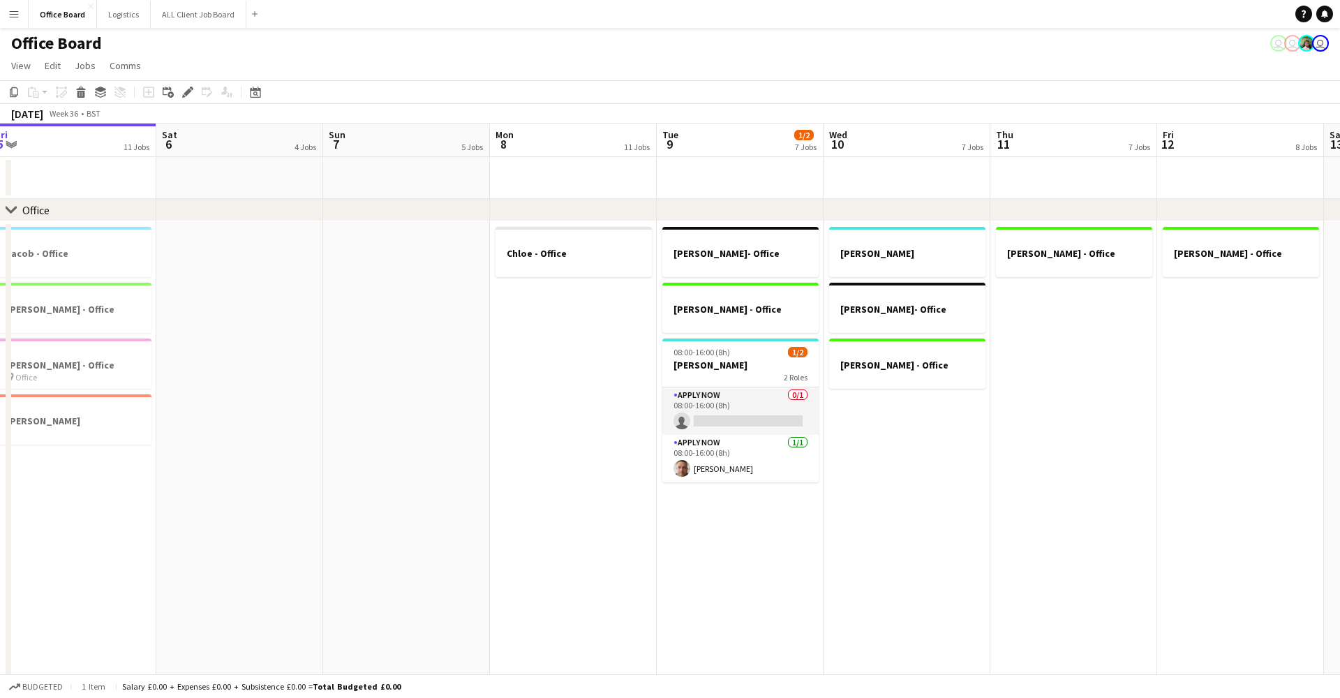
drag, startPoint x: 915, startPoint y: 389, endPoint x: 660, endPoint y: 341, distance: 259.2
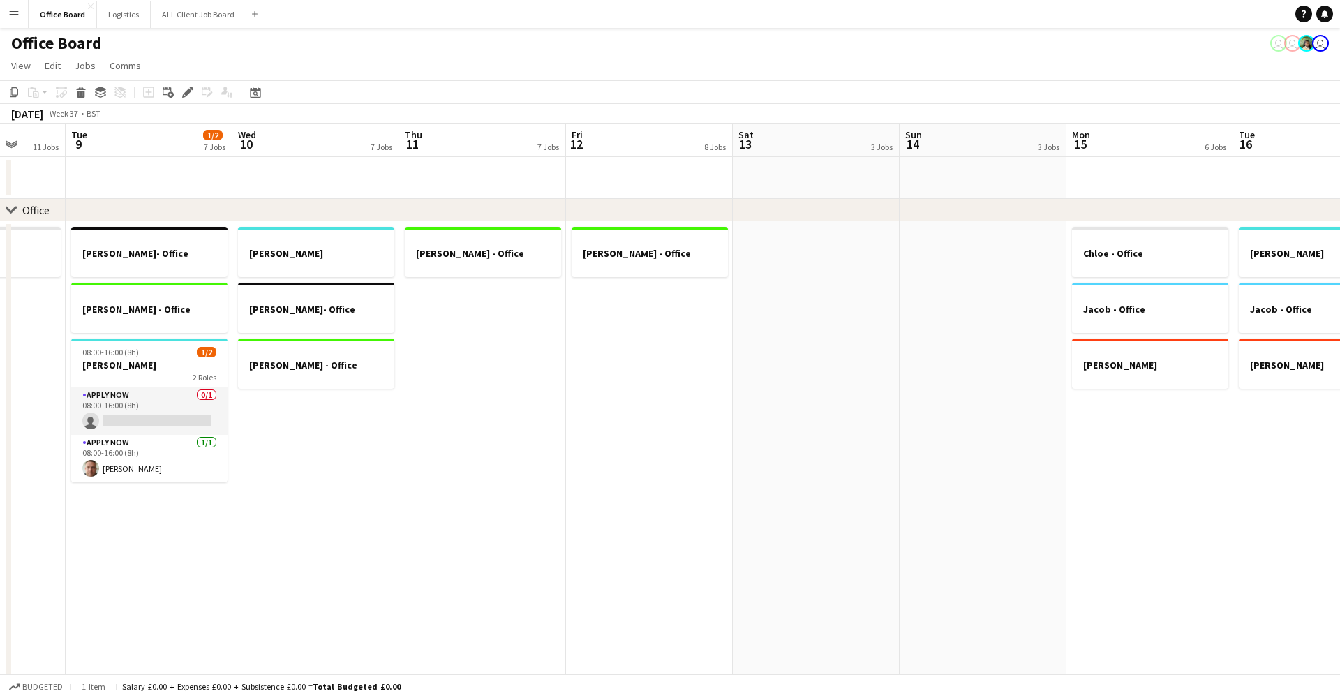
drag, startPoint x: 1122, startPoint y: 380, endPoint x: 738, endPoint y: 364, distance: 384.1
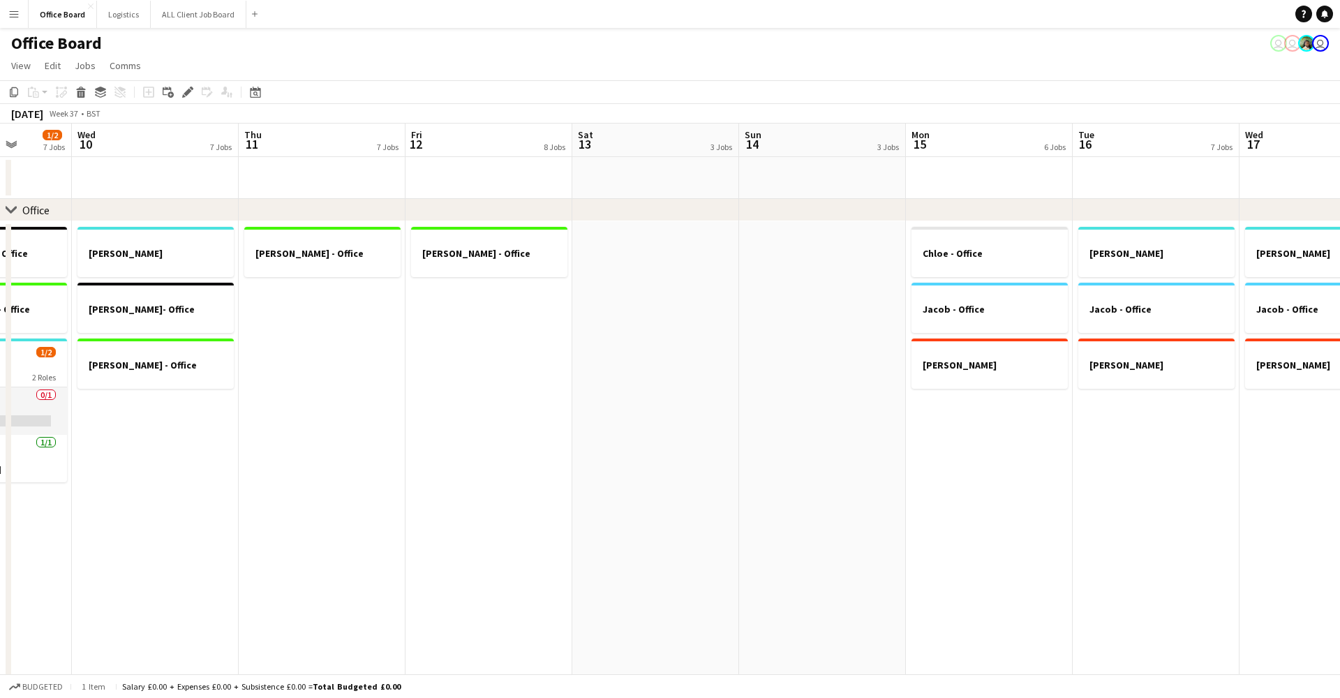
click at [990, 403] on app-date-cell "[PERSON_NAME] - Office Jacob - Office [PERSON_NAME]" at bounding box center [989, 514] width 167 height 586
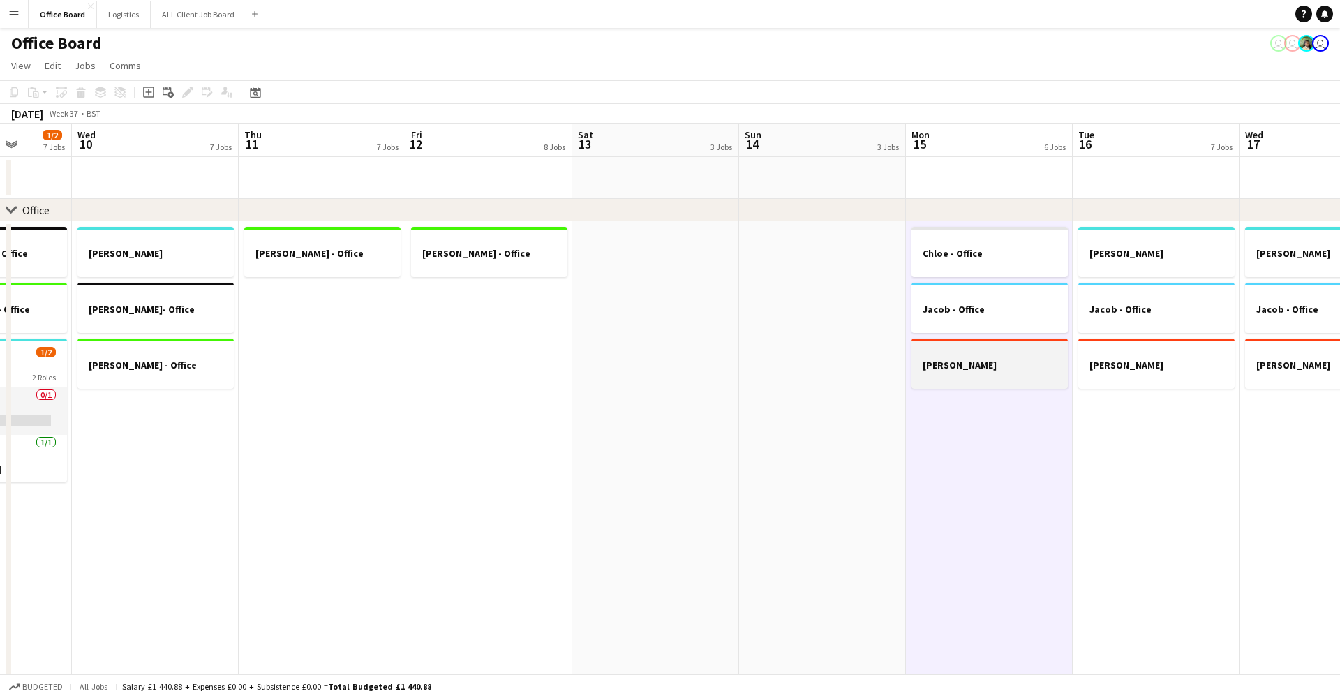
click at [980, 364] on h3 "[PERSON_NAME]" at bounding box center [989, 365] width 156 height 13
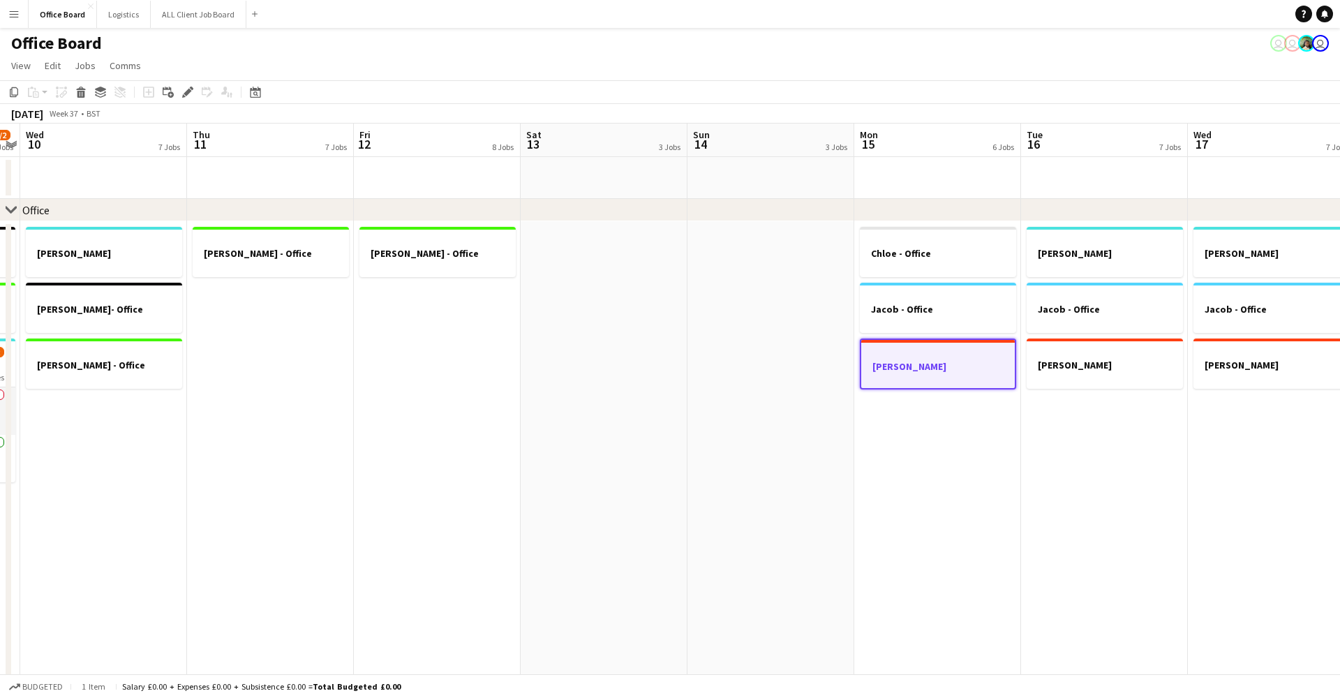
drag, startPoint x: 980, startPoint y: 364, endPoint x: 930, endPoint y: 400, distance: 62.0
click at [957, 352] on div at bounding box center [940, 353] width 154 height 10
click at [957, 352] on div at bounding box center [939, 352] width 156 height 10
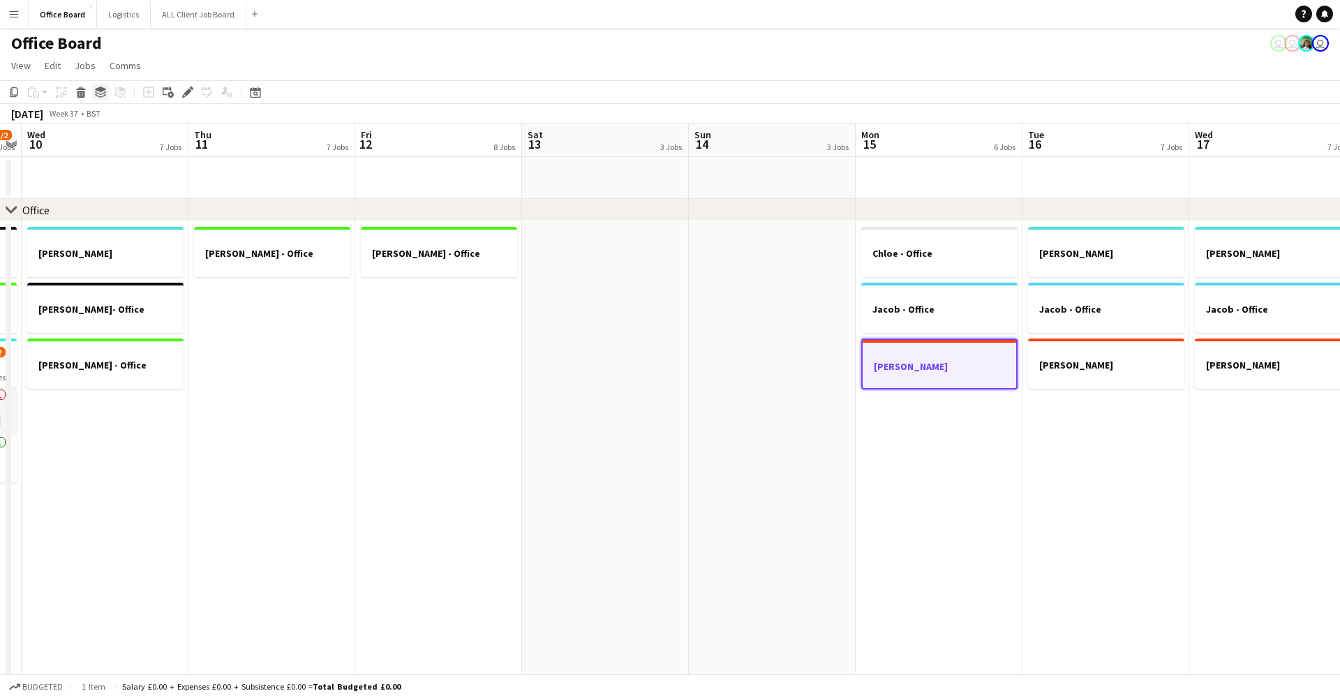
click at [100, 91] on icon at bounding box center [100, 90] width 11 height 6
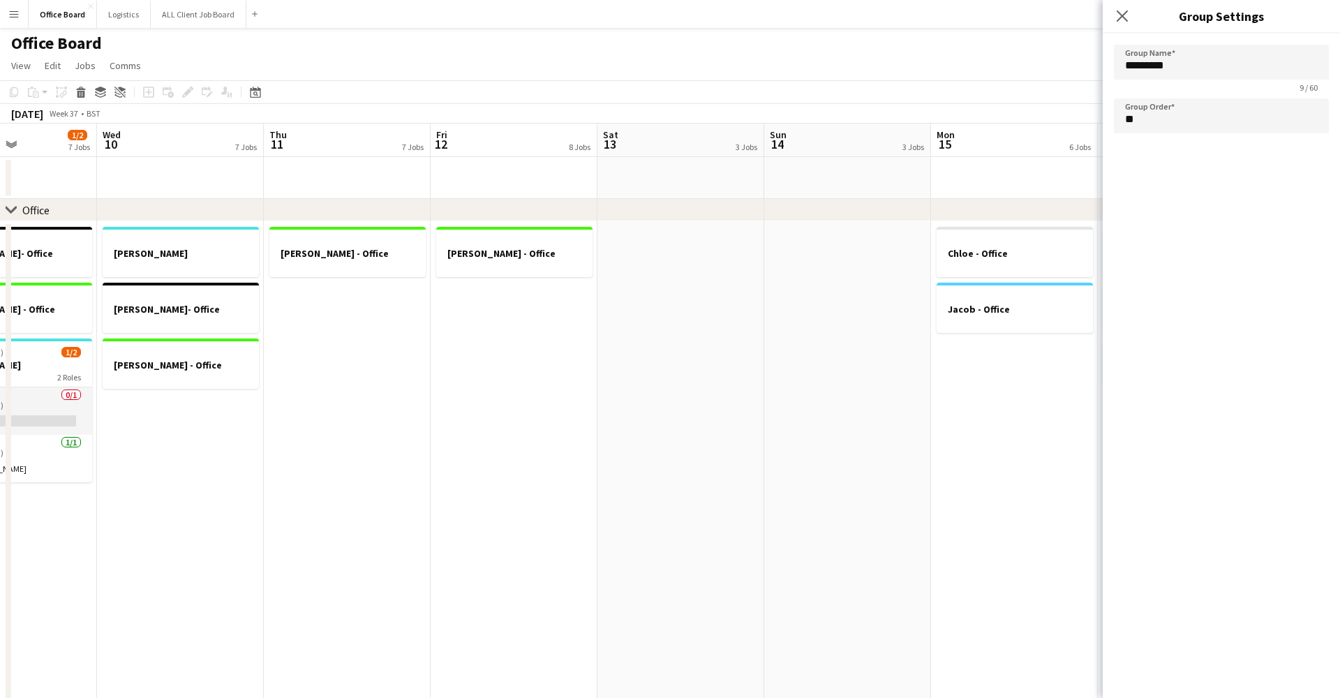
scroll to position [0, 563]
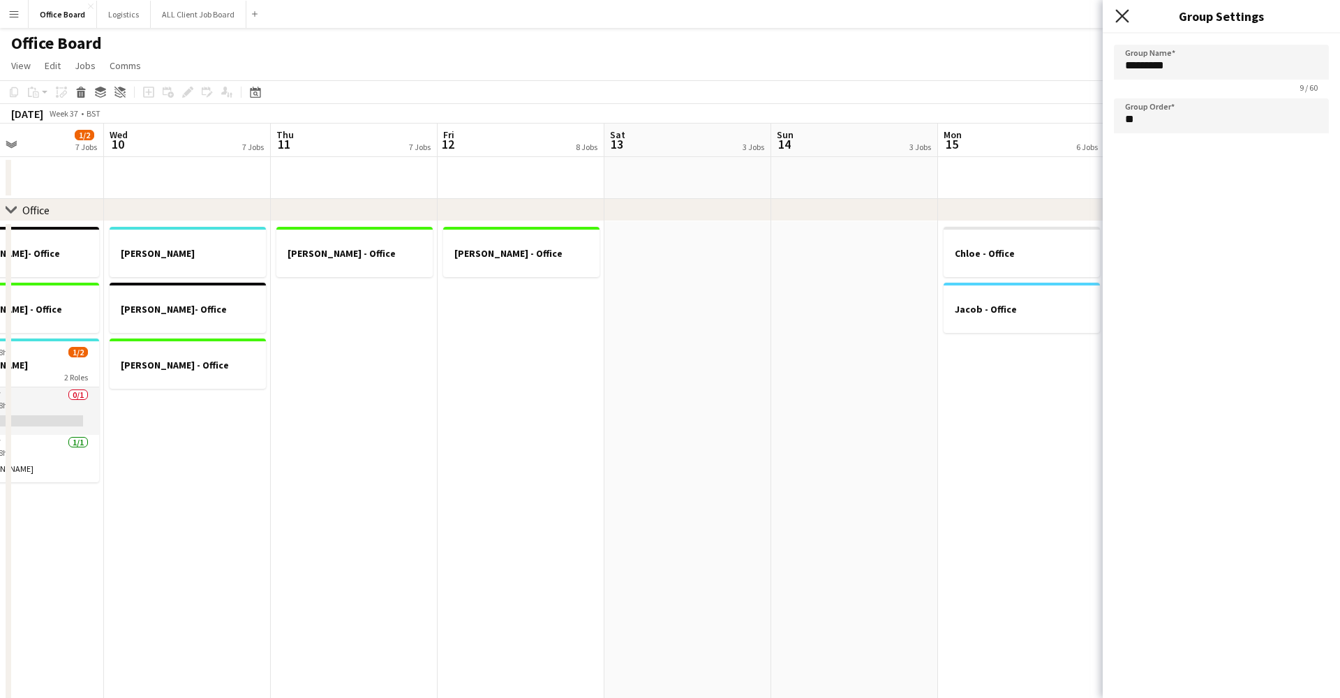
click at [1119, 19] on icon at bounding box center [1121, 15] width 13 height 13
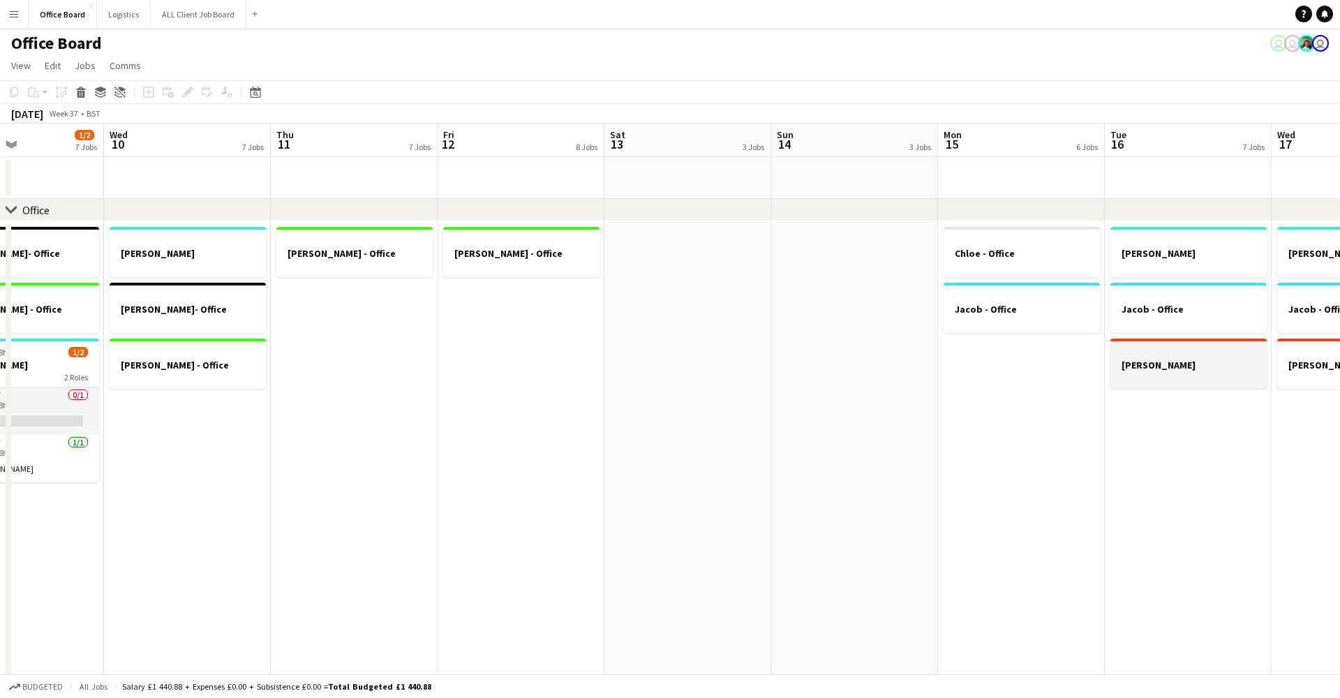
click at [1164, 385] on app-job-card "[PERSON_NAME]" at bounding box center [1188, 363] width 156 height 50
click at [94, 93] on div "Group" at bounding box center [100, 92] width 17 height 17
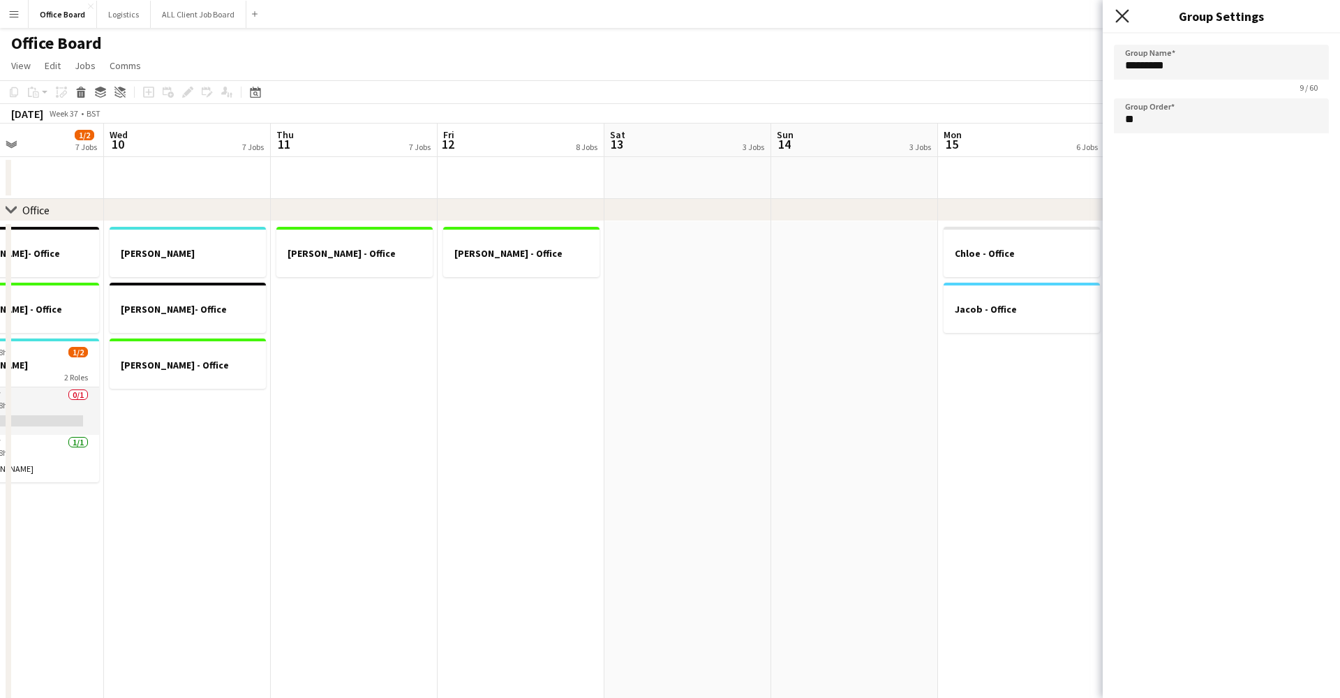
click at [1126, 15] on icon "Close pop-in" at bounding box center [1121, 15] width 13 height 13
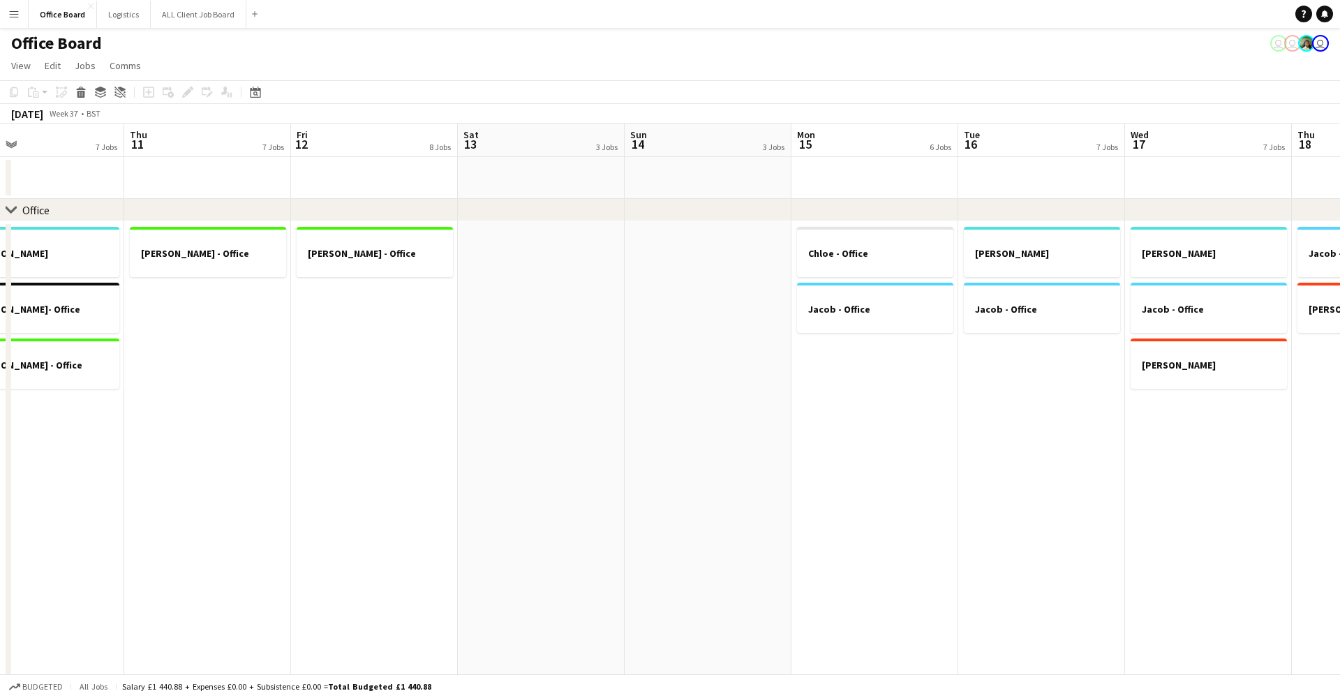
scroll to position [0, 388]
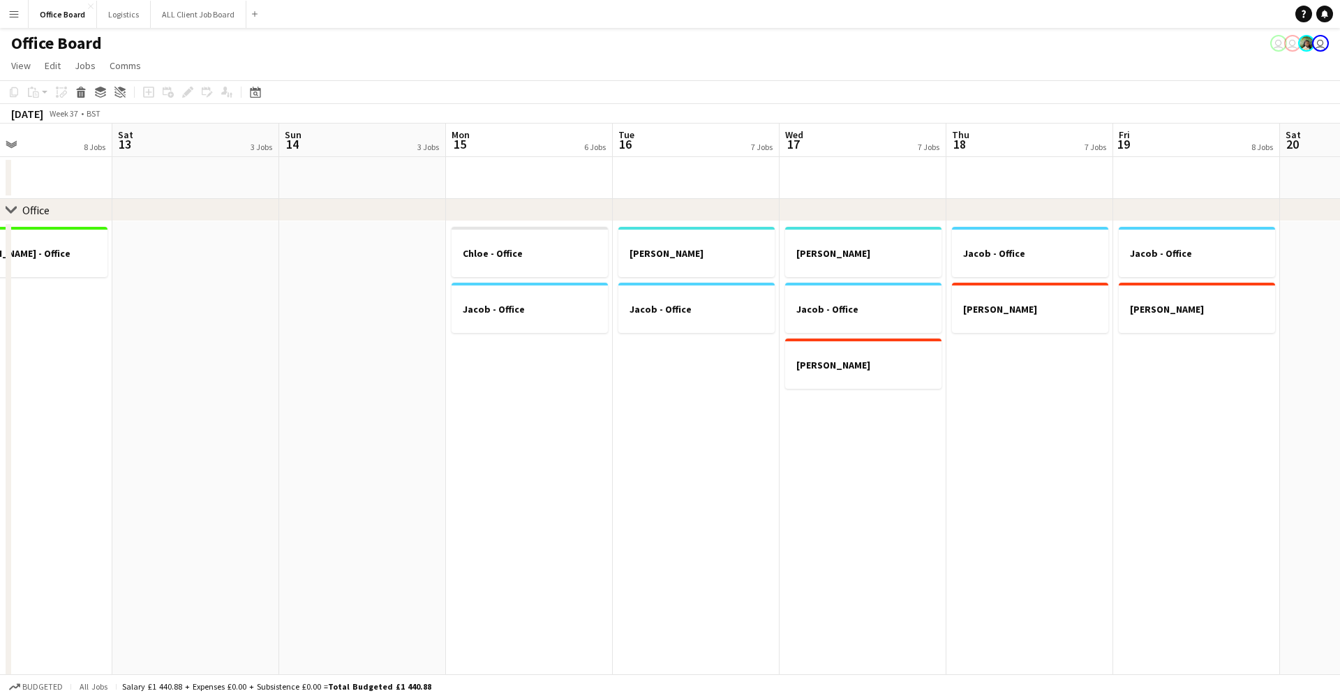
click at [830, 395] on app-date-cell "[PERSON_NAME] - Office [PERSON_NAME]" at bounding box center [863, 514] width 167 height 586
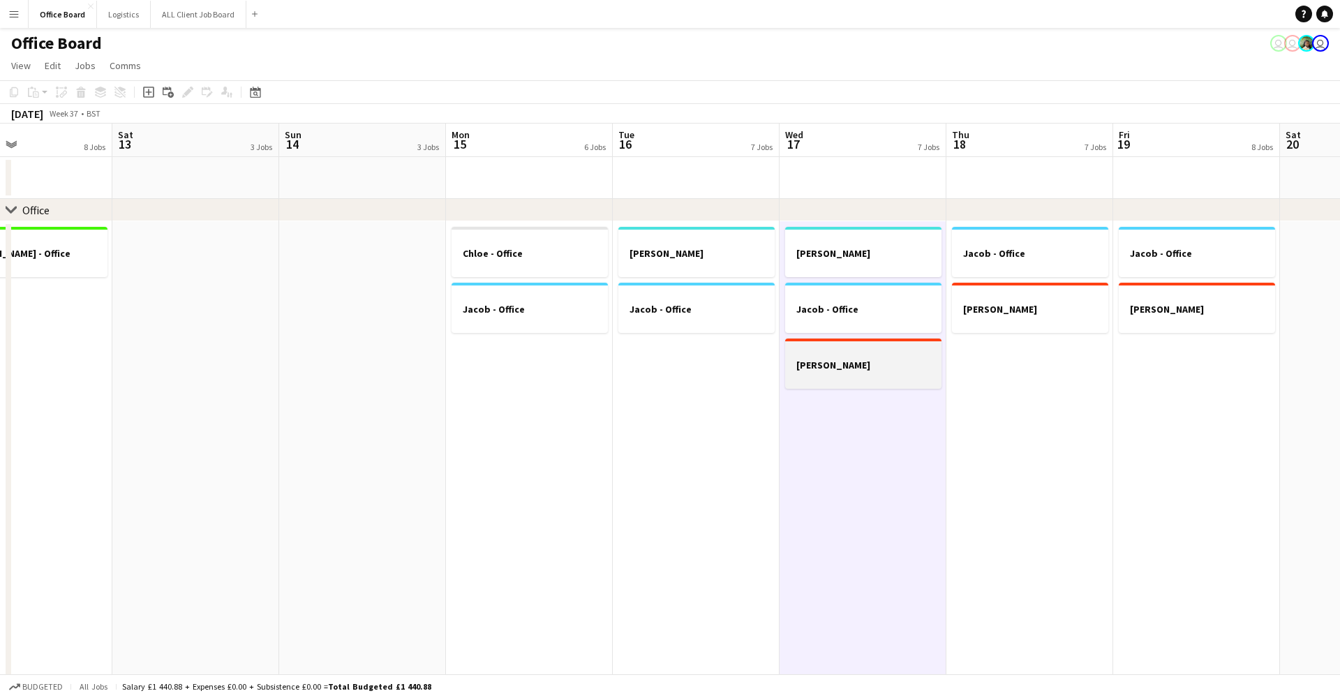
click at [840, 357] on app-job-card "[PERSON_NAME]" at bounding box center [863, 363] width 156 height 50
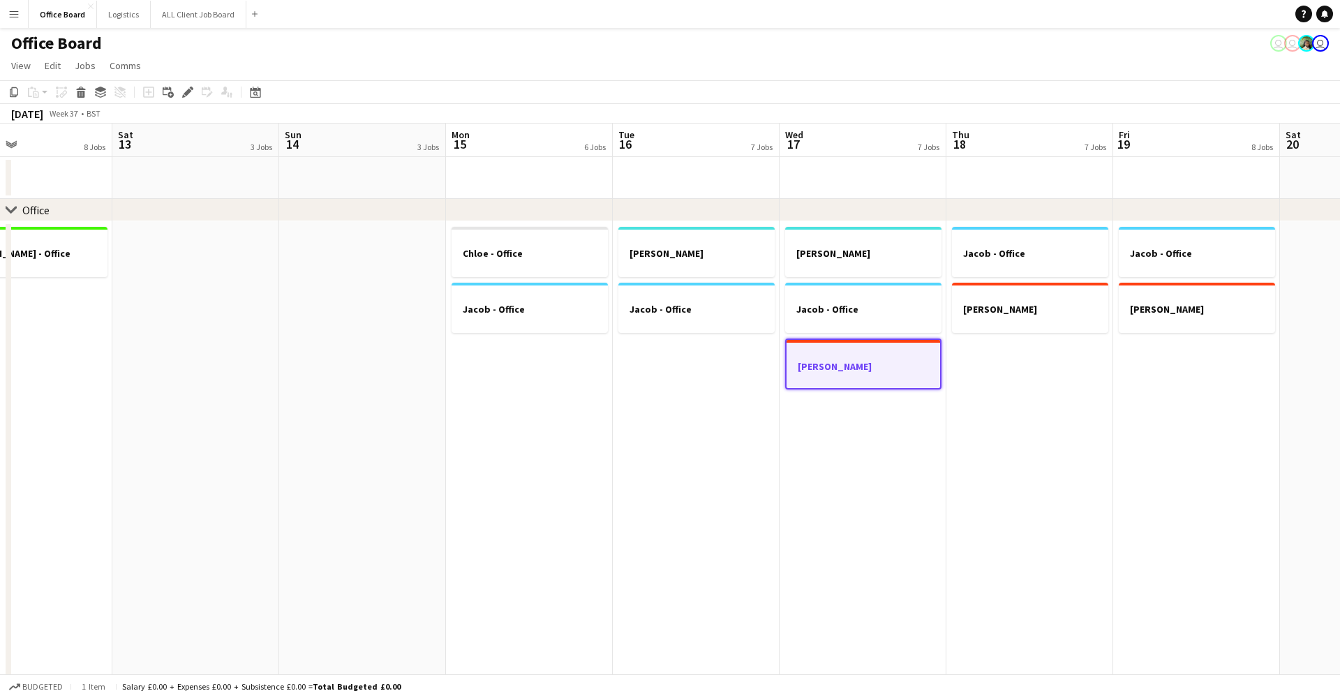
click at [832, 368] on h3 "[PERSON_NAME]" at bounding box center [864, 366] width 154 height 13
click at [835, 363] on h3 "[PERSON_NAME]" at bounding box center [863, 365] width 156 height 13
click at [14, 95] on icon at bounding box center [14, 92] width 8 height 10
click at [655, 352] on app-date-cell "[PERSON_NAME] - Office" at bounding box center [696, 514] width 167 height 586
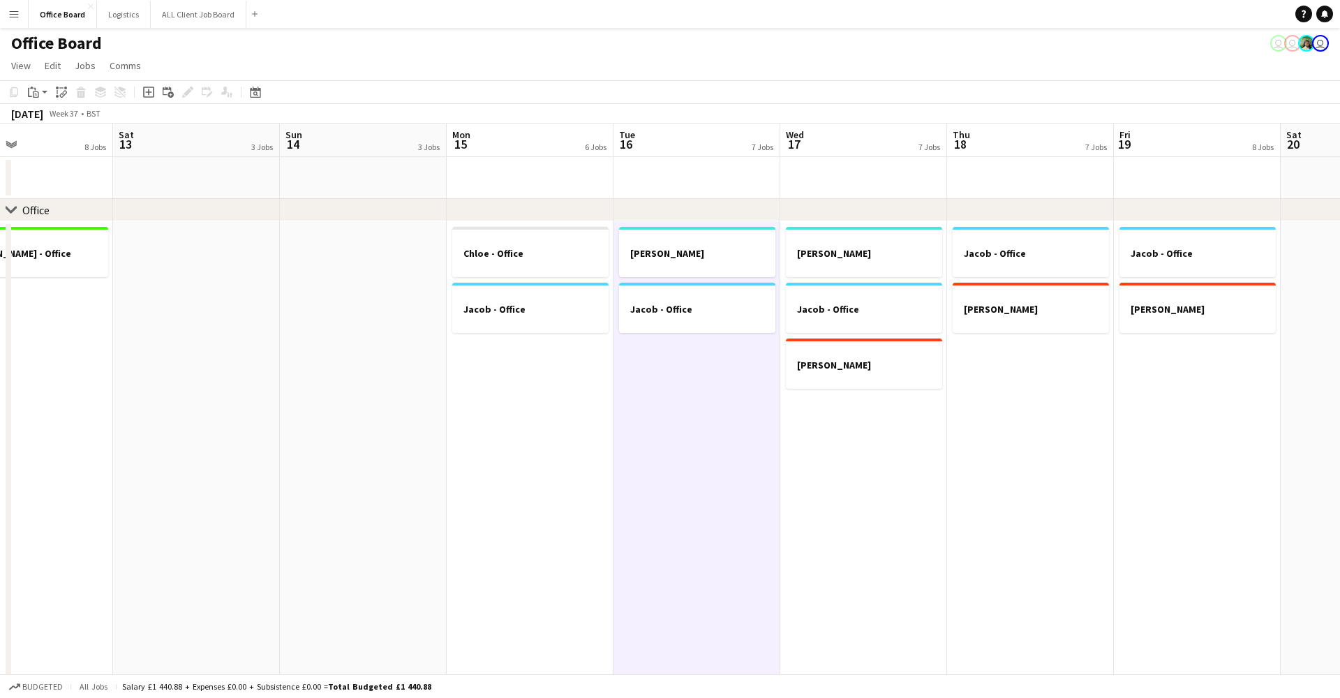
click at [146, 82] on app-toolbar "Copy Paste Paste Command V Paste with crew Command Shift V Paste linked Job [GE…" at bounding box center [670, 92] width 1340 height 24
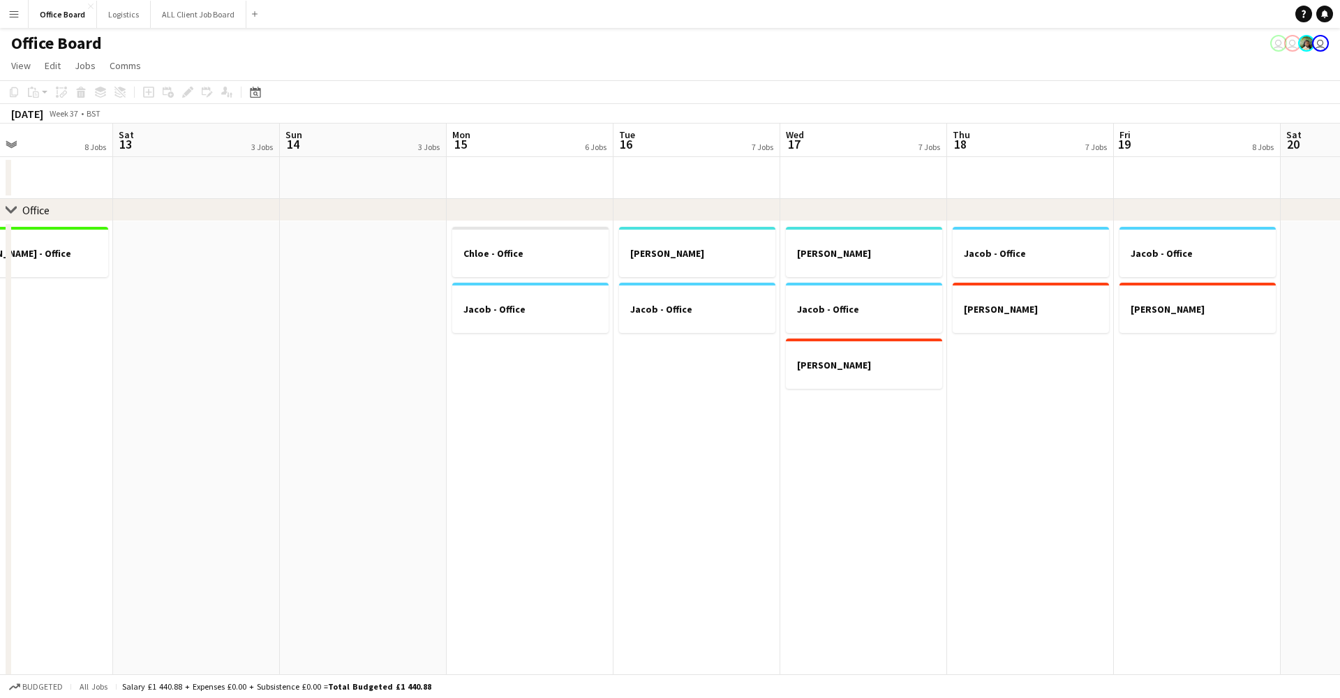
click at [708, 402] on app-date-cell "[PERSON_NAME] - Office" at bounding box center [696, 514] width 167 height 586
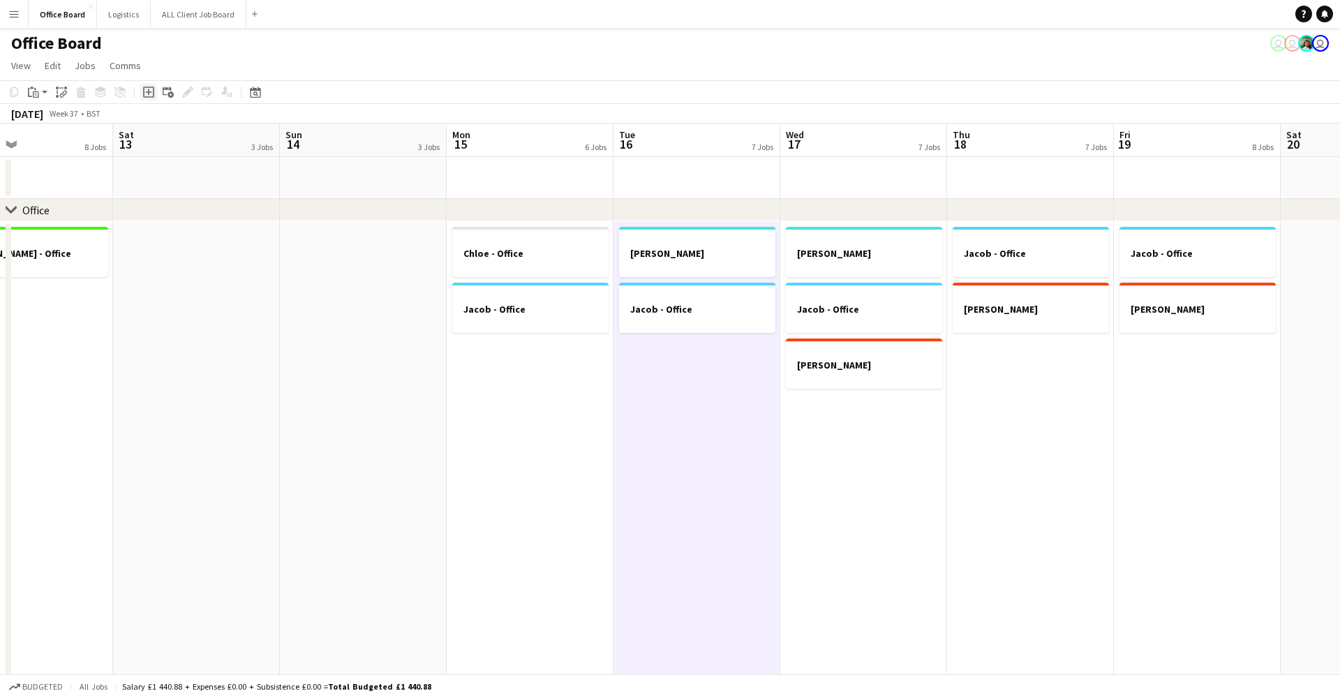
click at [150, 89] on icon "Add job" at bounding box center [148, 92] width 11 height 11
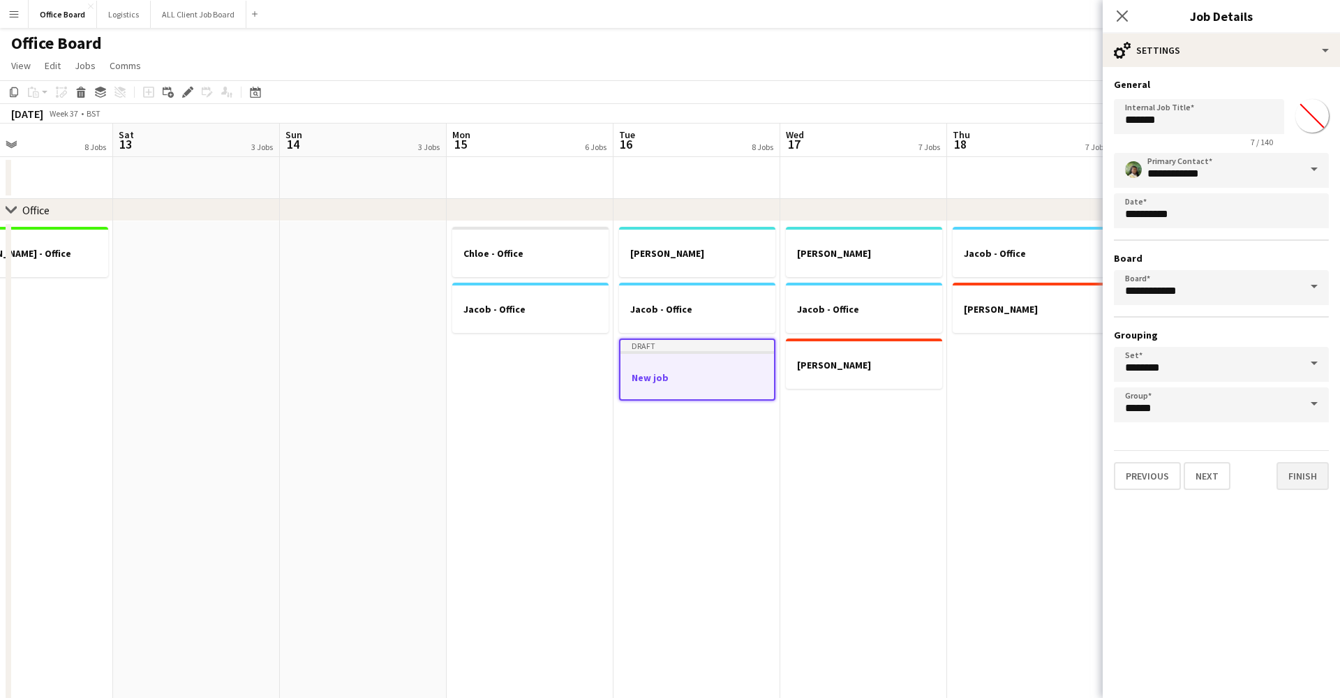
click at [1306, 484] on button "Finish" at bounding box center [1302, 476] width 52 height 28
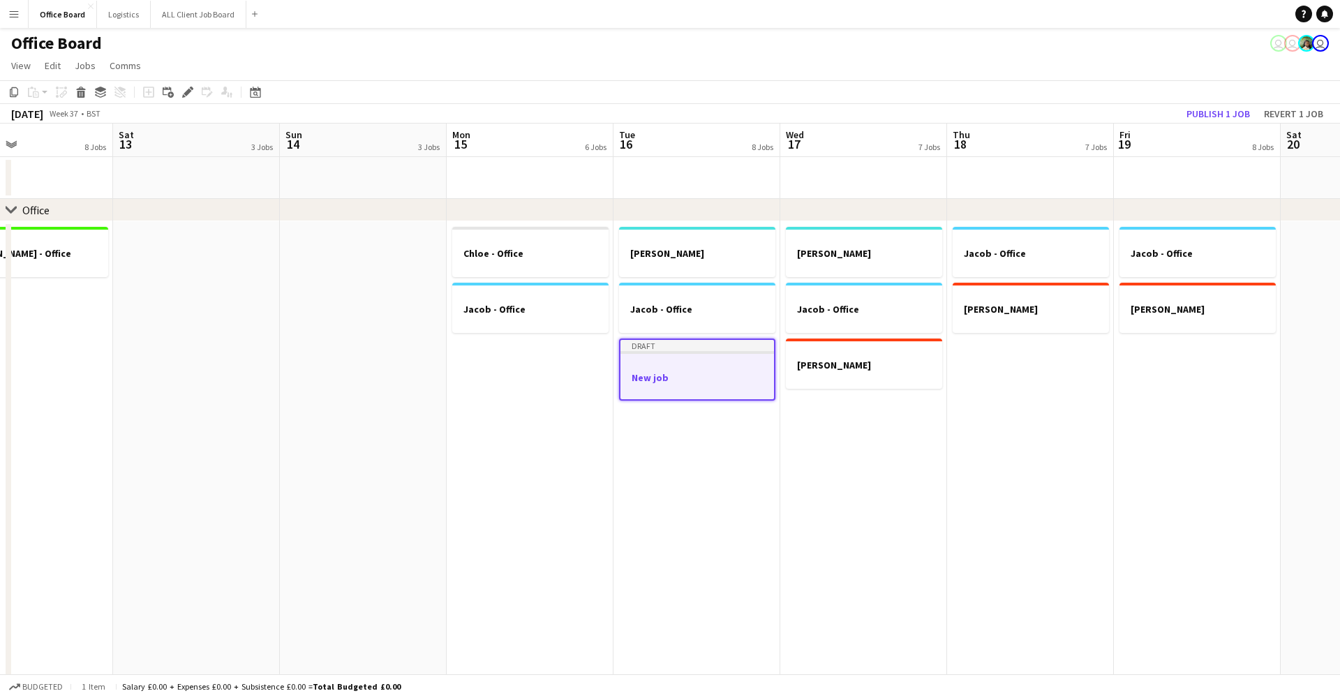
click at [847, 475] on app-date-cell "[PERSON_NAME] - Office [PERSON_NAME]" at bounding box center [863, 514] width 167 height 586
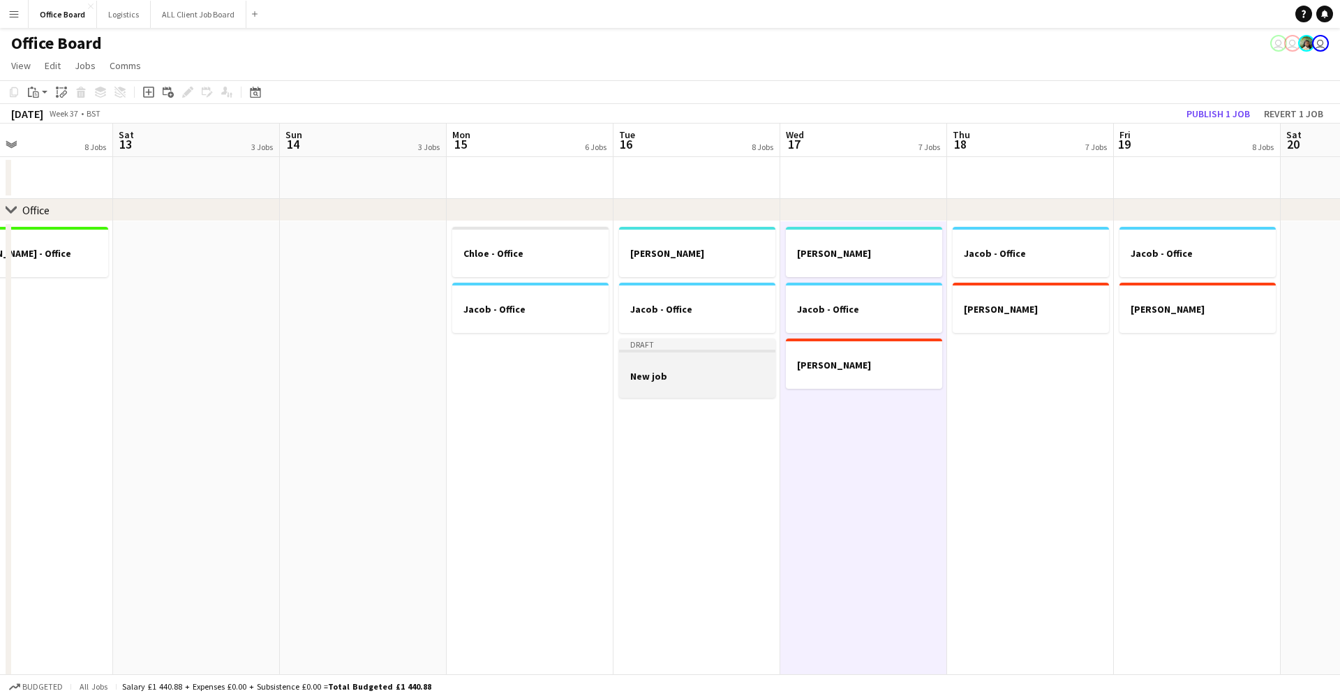
click at [726, 385] on div at bounding box center [697, 387] width 156 height 11
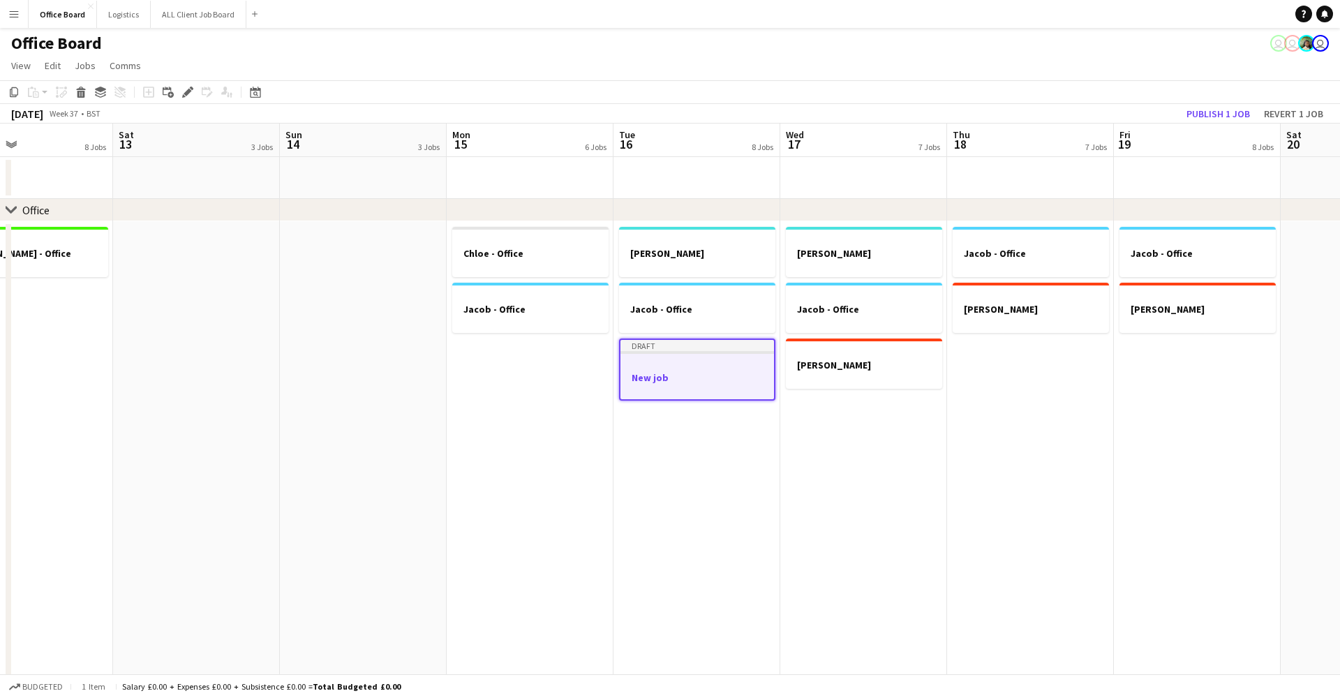
click at [726, 380] on h3 "New job" at bounding box center [697, 377] width 154 height 13
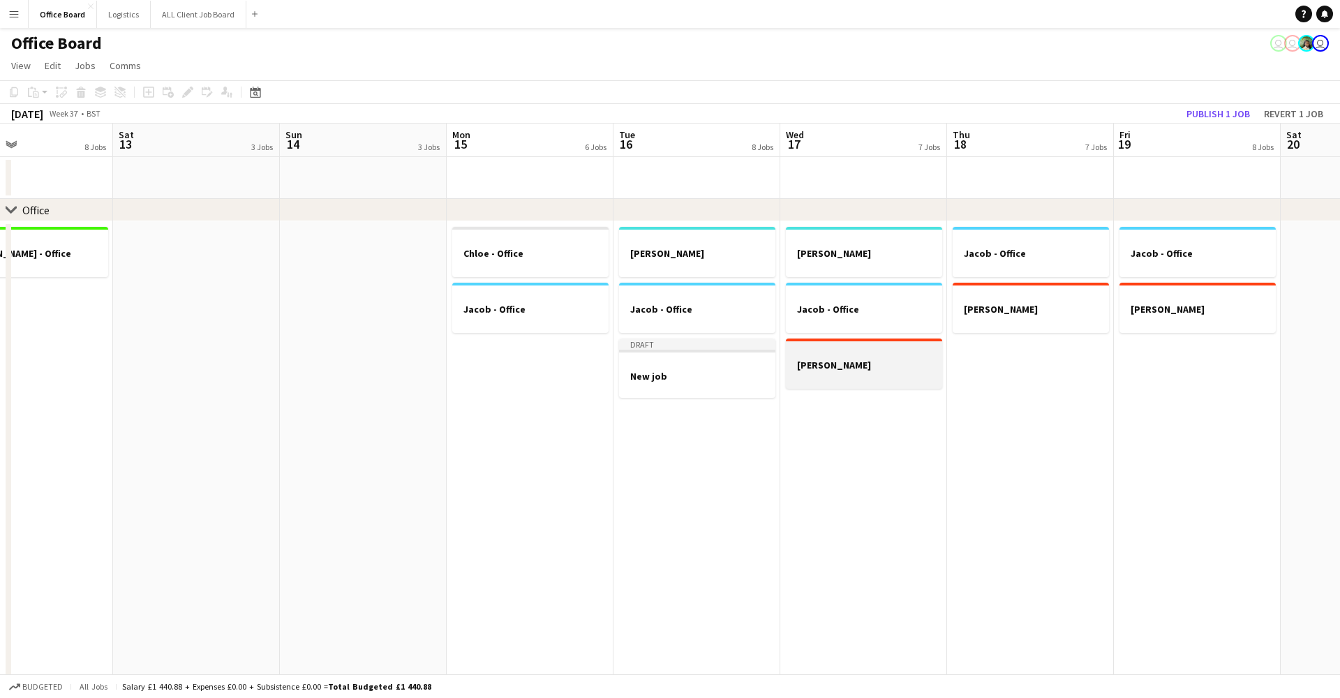
click at [844, 353] on div at bounding box center [864, 352] width 156 height 10
click at [13, 92] on icon "Copy" at bounding box center [13, 92] width 11 height 11
click at [741, 484] on app-date-cell "[PERSON_NAME] - Office Draft New job" at bounding box center [696, 514] width 167 height 586
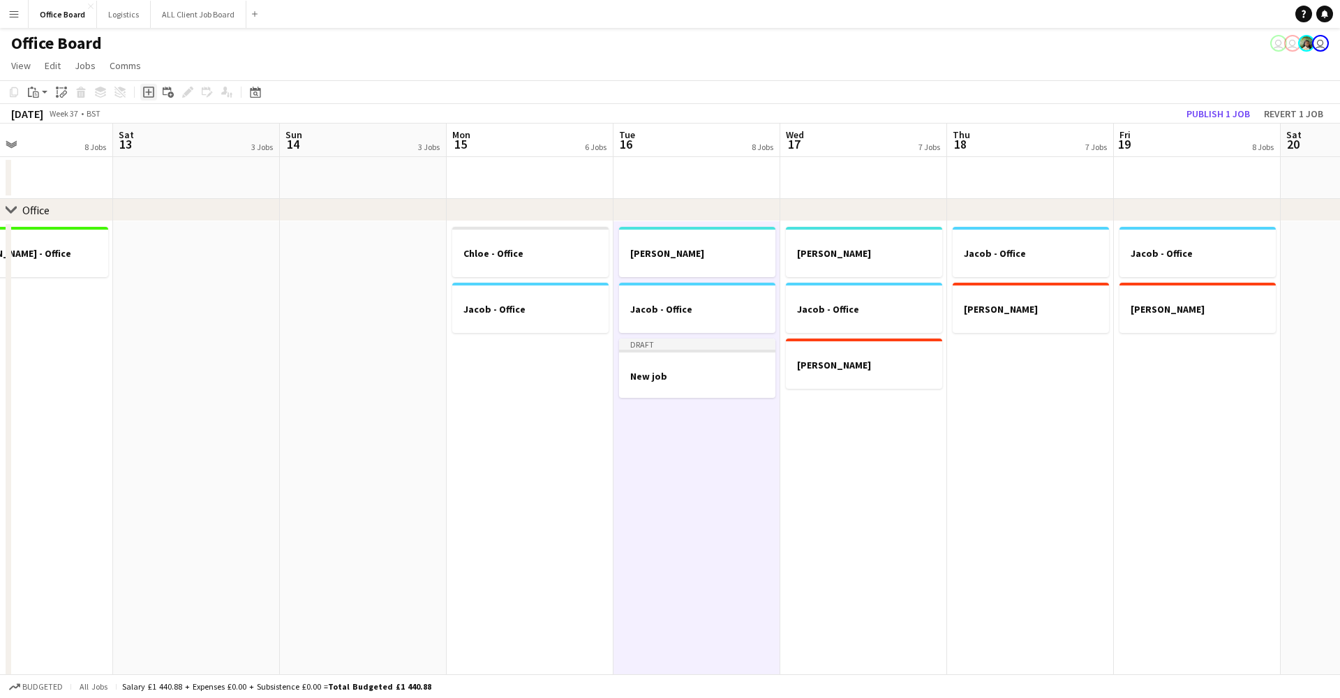
click at [144, 93] on icon "Add job" at bounding box center [148, 92] width 11 height 11
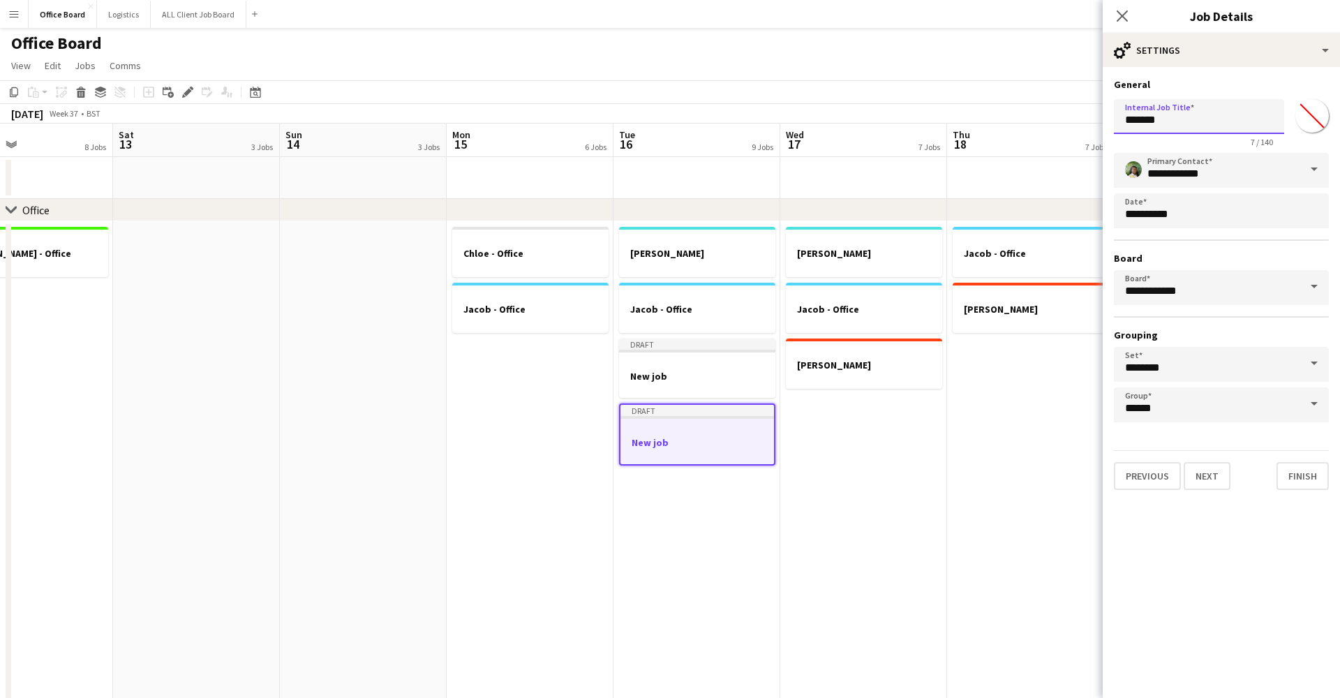
click at [1152, 121] on input "*******" at bounding box center [1199, 116] width 170 height 35
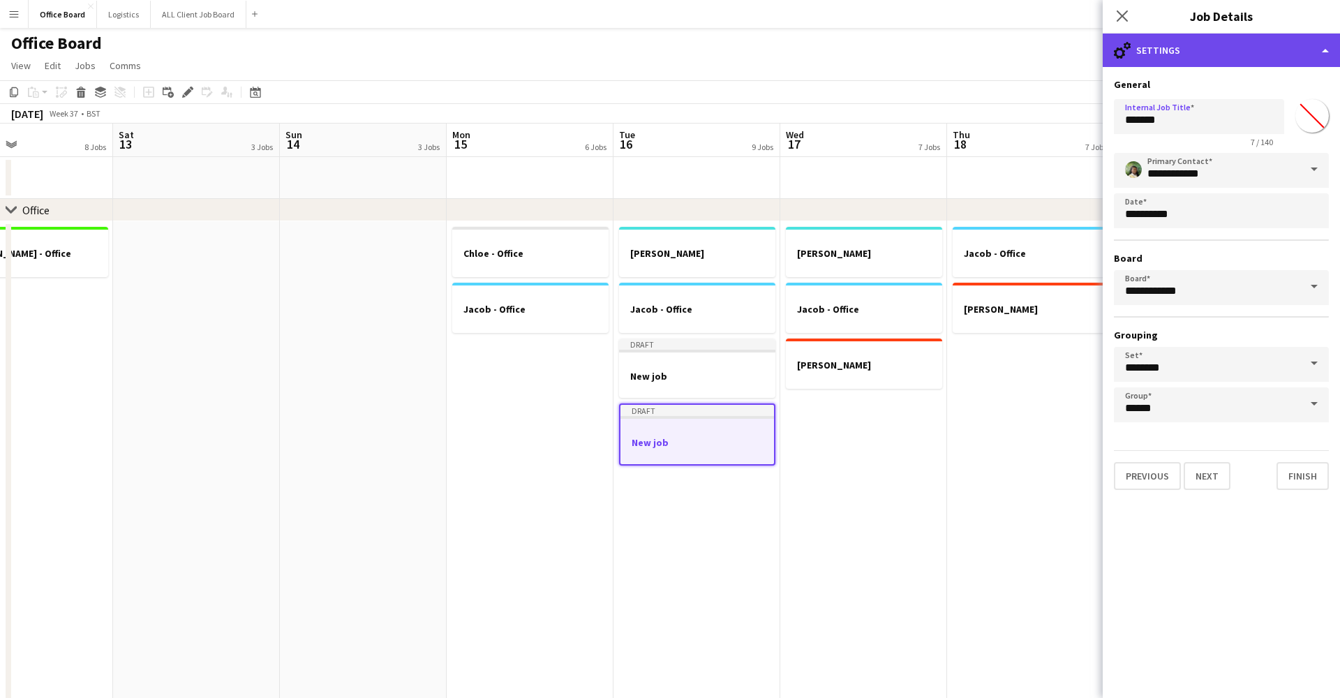
click at [1165, 47] on div "cog-double-3 Settings" at bounding box center [1221, 49] width 237 height 33
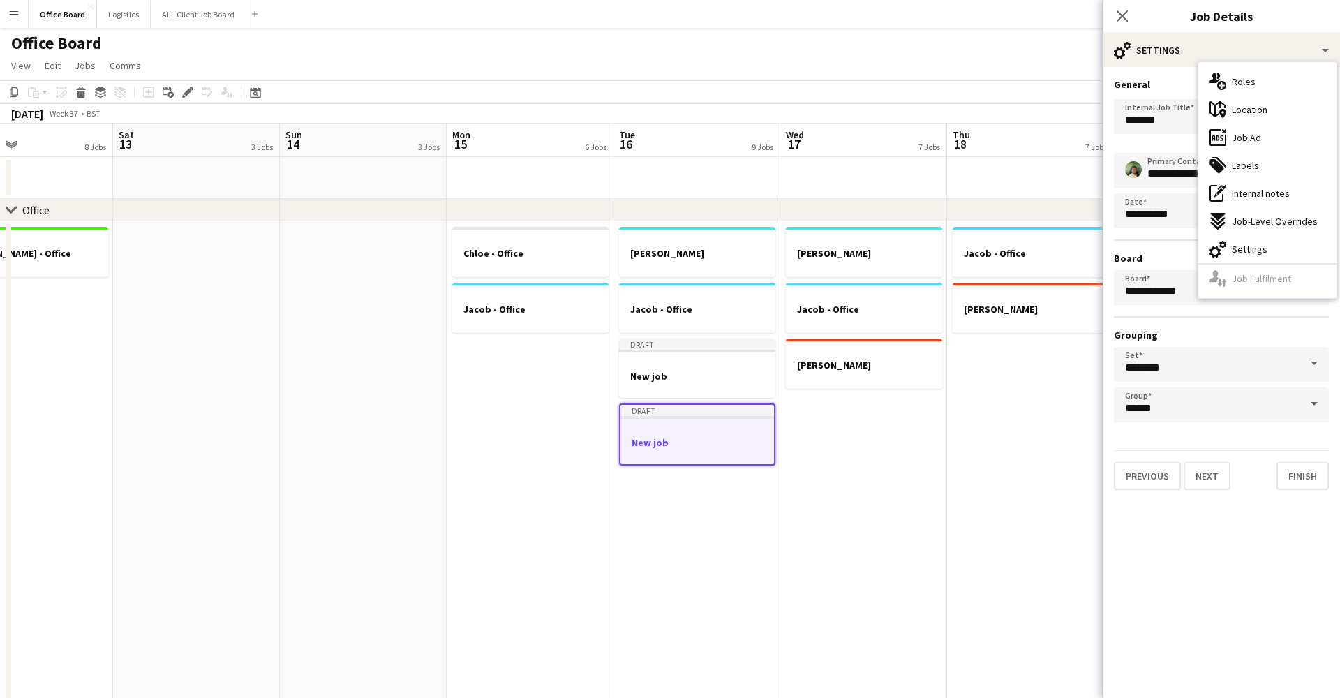
click at [1111, 12] on div "Close pop-in" at bounding box center [1122, 16] width 39 height 32
click at [1124, 13] on icon at bounding box center [1121, 15] width 13 height 13
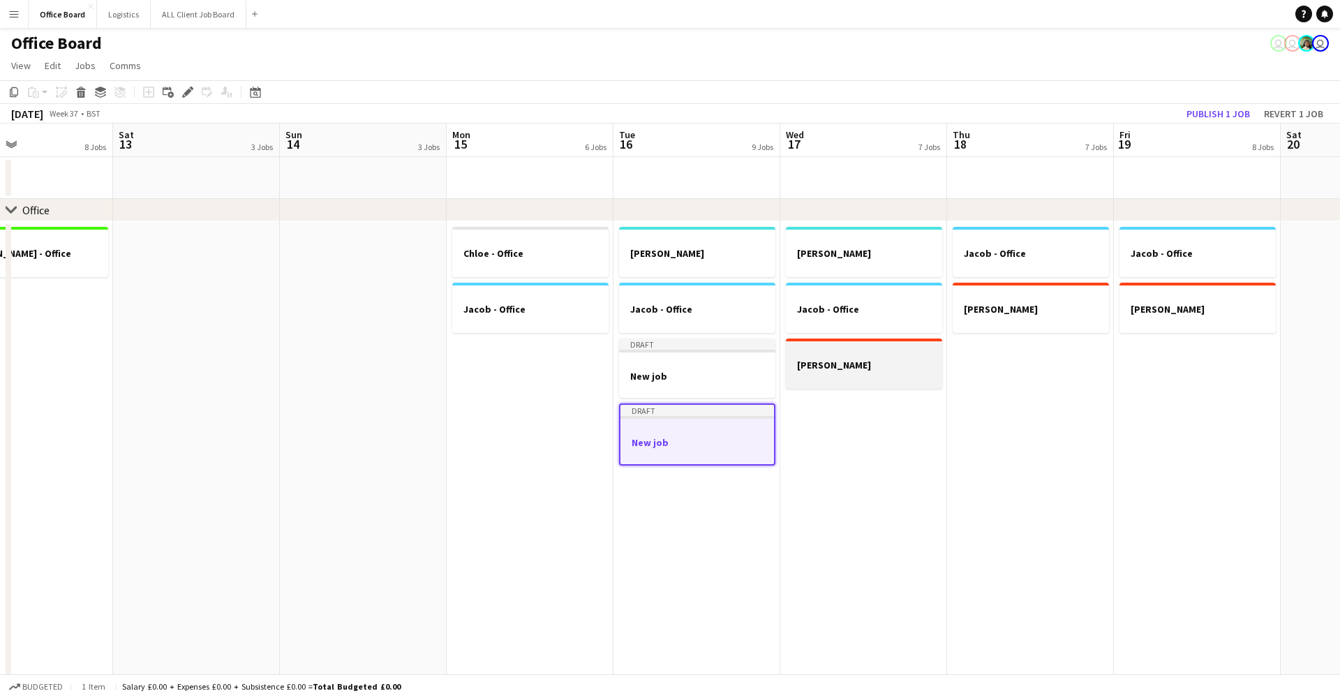
scroll to position [0, 387]
click at [872, 350] on div at bounding box center [865, 352] width 156 height 10
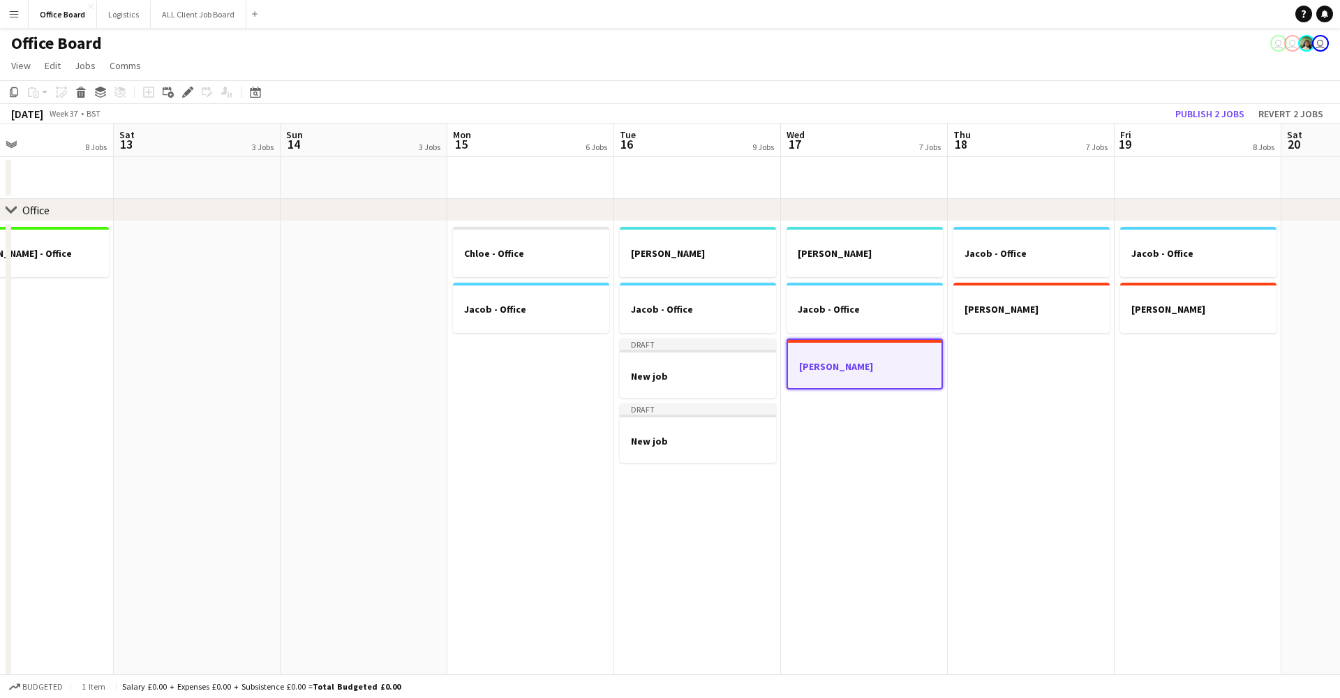
click at [5, 87] on app-toolbar "Copy Paste Paste Command V Paste with crew Command Shift V Paste linked Job [GE…" at bounding box center [670, 92] width 1340 height 24
click at [865, 366] on h3 "[PERSON_NAME]" at bounding box center [865, 365] width 156 height 13
click at [1274, 117] on button "Revert 2 jobs" at bounding box center [1291, 114] width 76 height 18
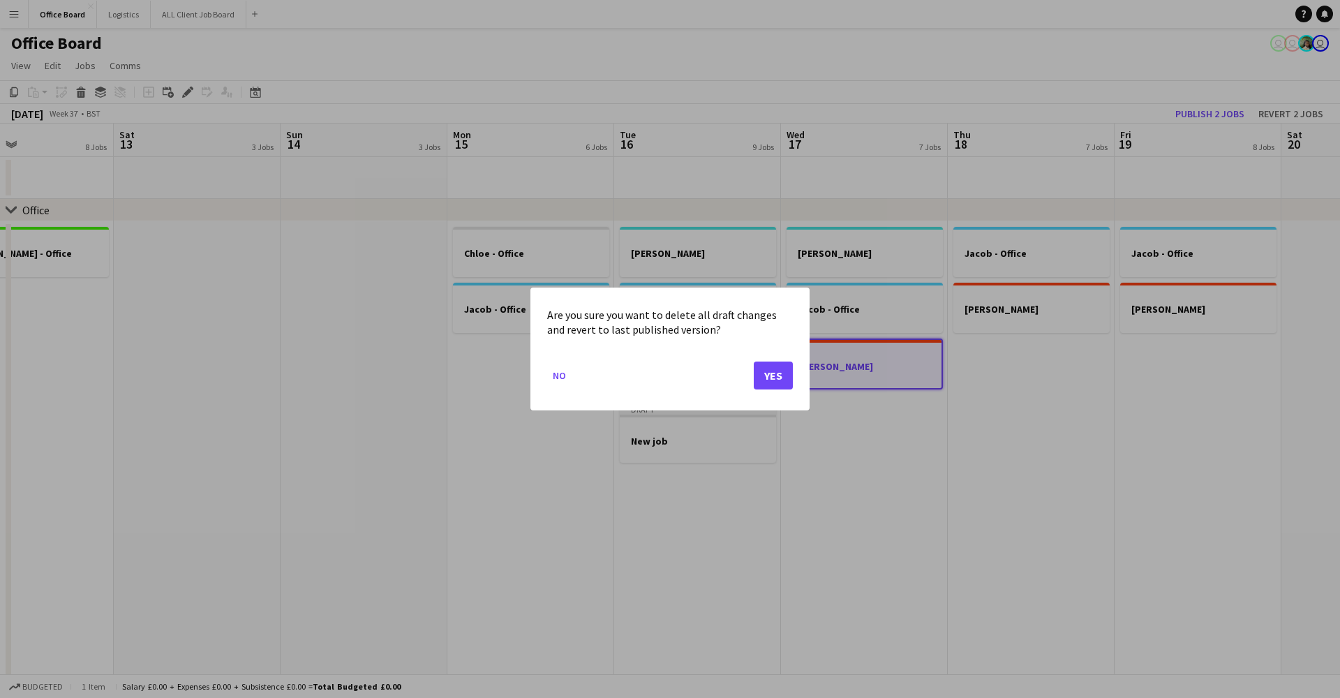
click at [775, 371] on button "Yes" at bounding box center [773, 375] width 39 height 28
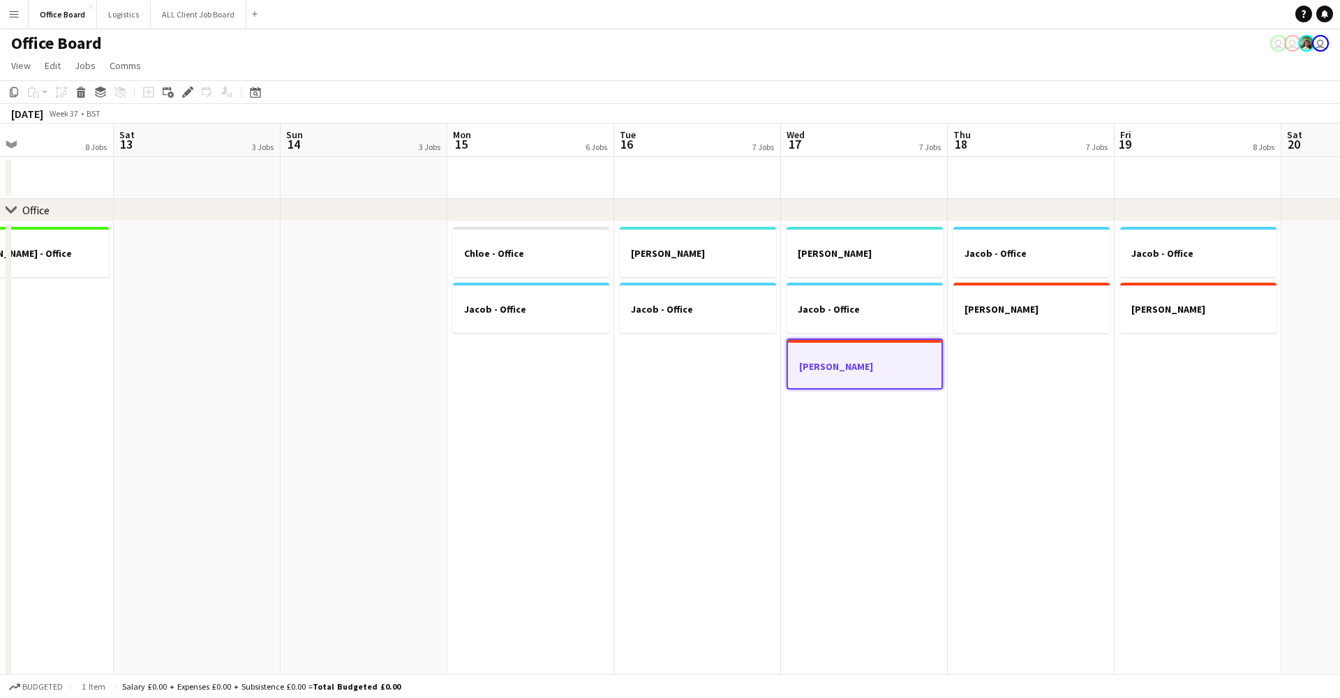
click at [830, 375] on div at bounding box center [865, 378] width 154 height 11
click at [832, 375] on div at bounding box center [865, 376] width 156 height 11
click at [182, 91] on icon "Edit" at bounding box center [187, 92] width 11 height 11
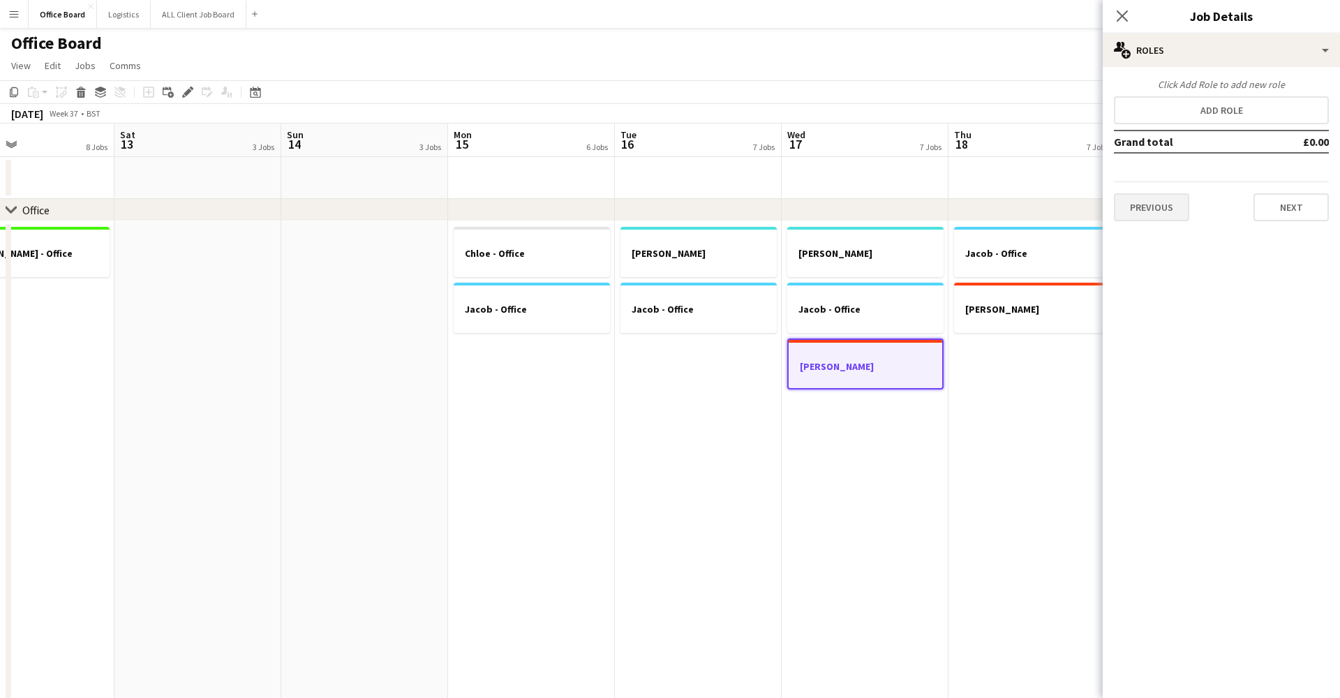
click at [1164, 214] on button "Previous" at bounding box center [1151, 207] width 75 height 28
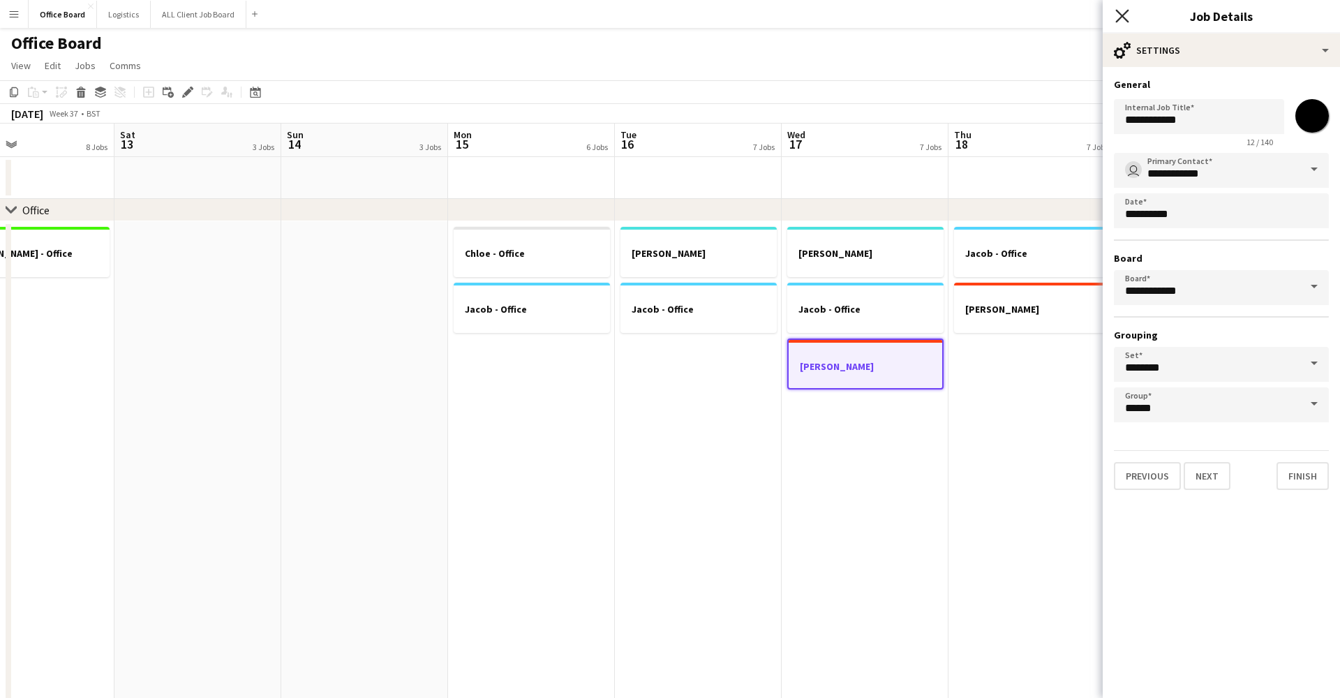
click at [1125, 13] on icon at bounding box center [1121, 15] width 13 height 13
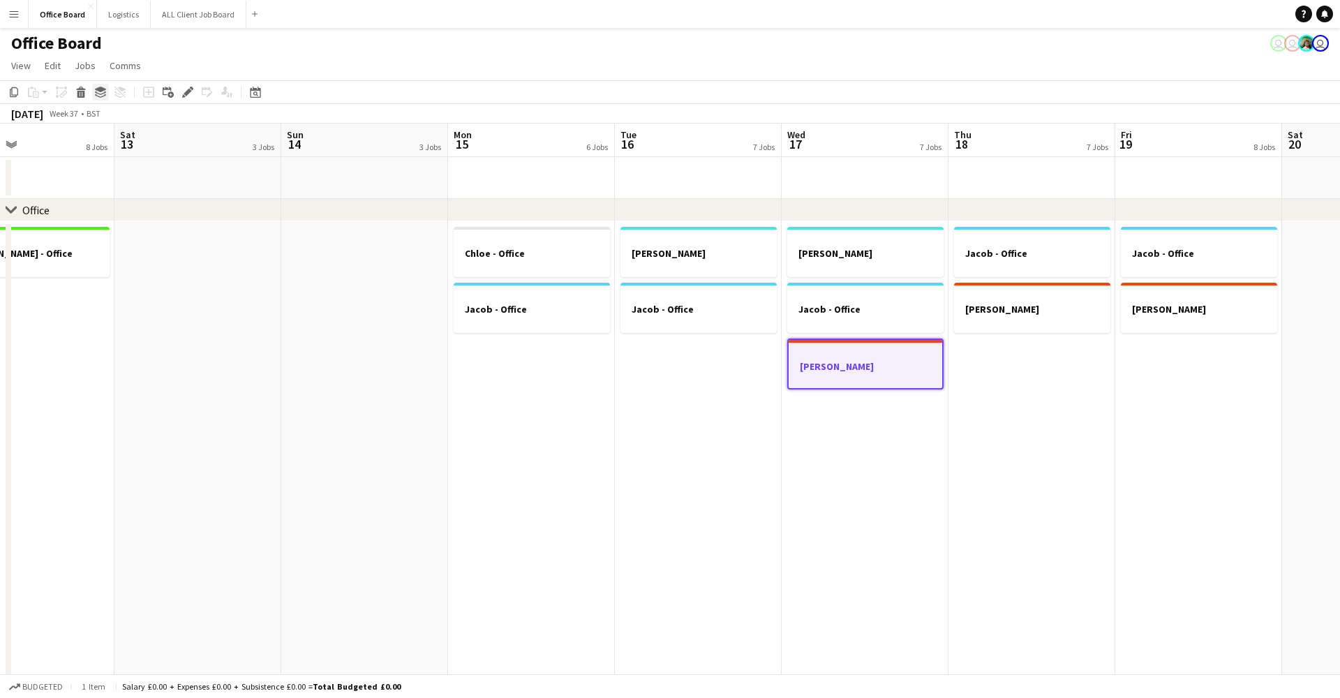
click at [100, 89] on icon at bounding box center [100, 90] width 11 height 6
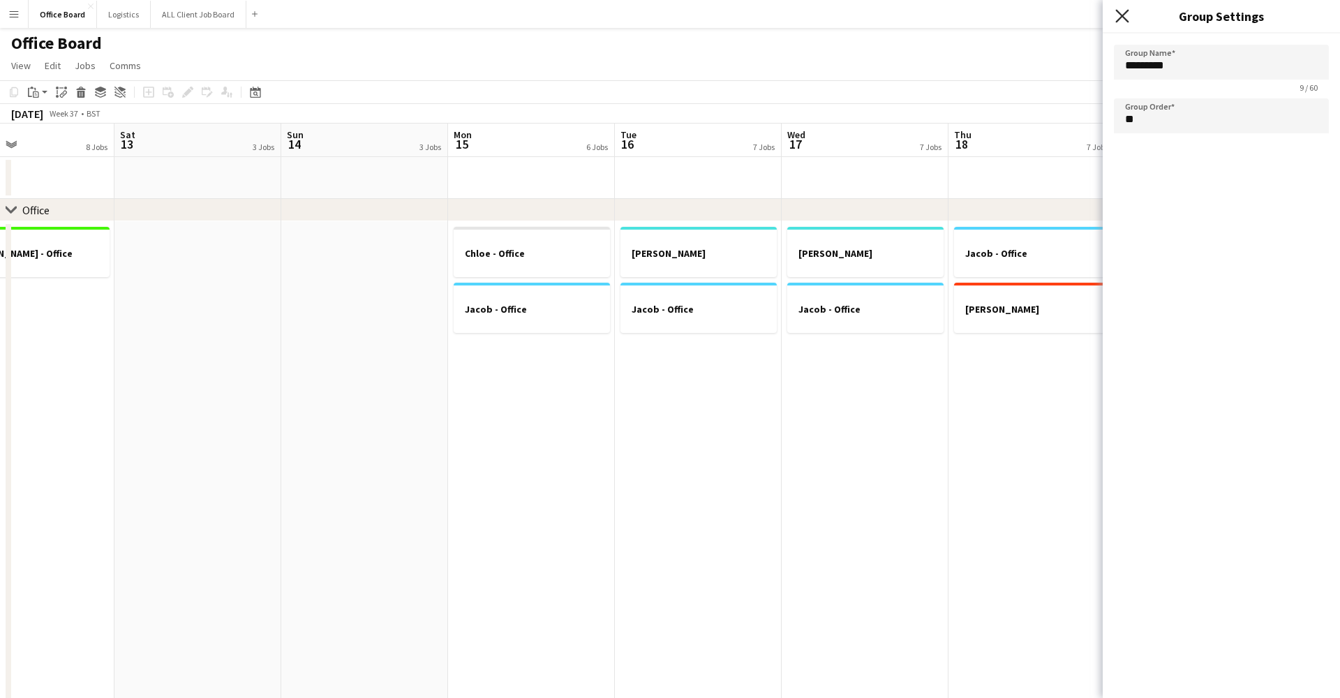
click at [1123, 21] on icon "Close pop-in" at bounding box center [1121, 15] width 13 height 13
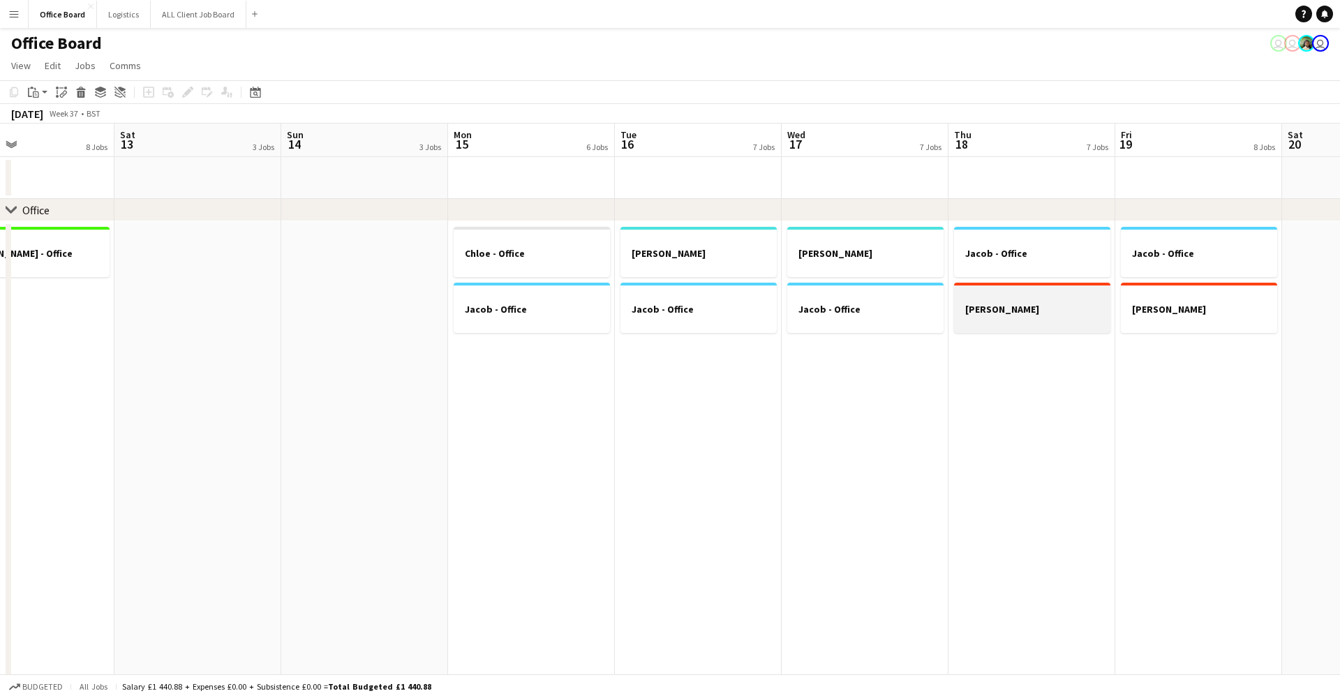
click at [1075, 318] on div at bounding box center [1032, 320] width 156 height 11
click at [14, 93] on icon "Copy" at bounding box center [13, 92] width 11 height 11
click at [819, 361] on app-date-cell "[PERSON_NAME] - Office" at bounding box center [865, 514] width 167 height 586
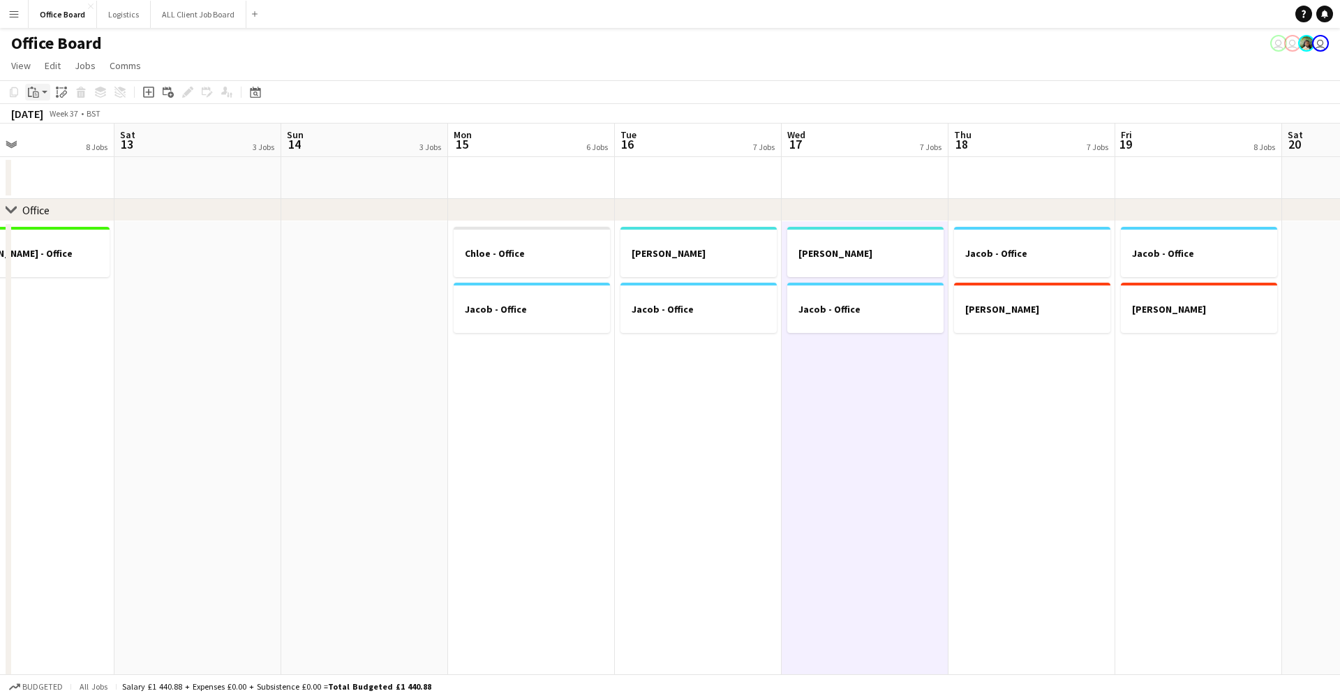
click at [45, 95] on app-action-btn "Paste" at bounding box center [37, 92] width 25 height 17
click at [59, 121] on link "Paste Command V" at bounding box center [92, 118] width 110 height 13
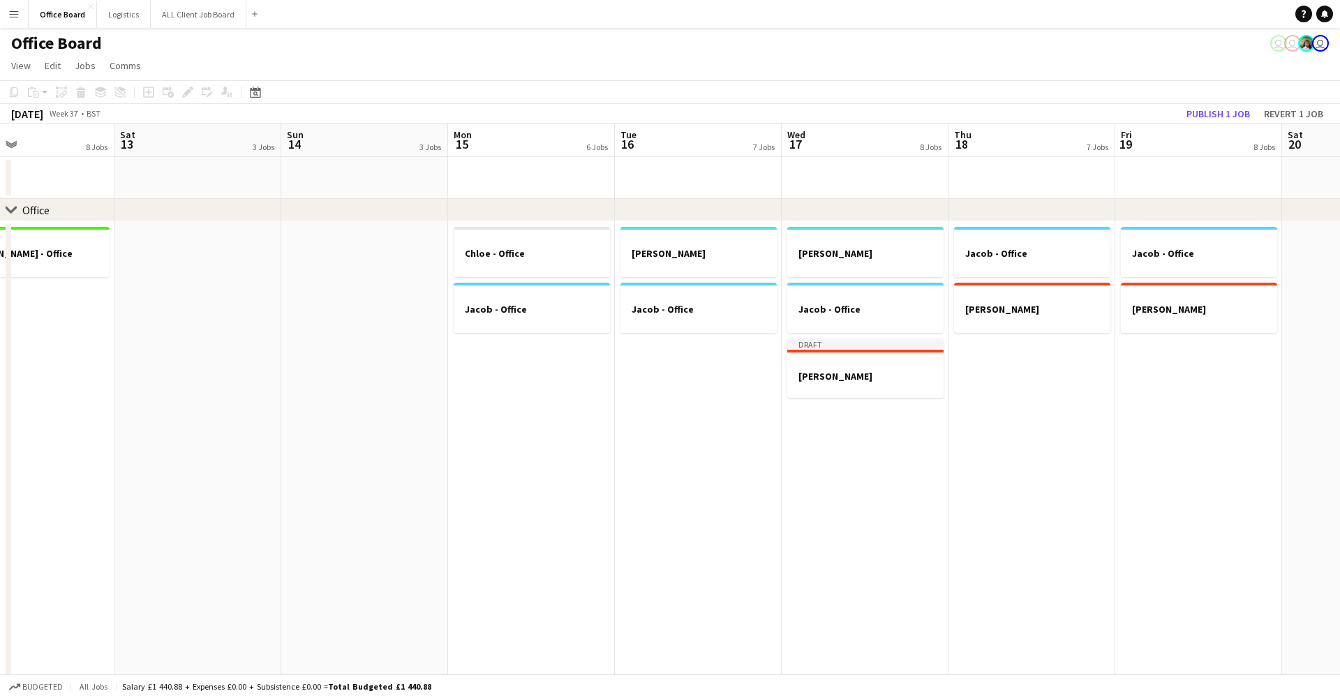
click at [735, 407] on app-date-cell "[PERSON_NAME] - Office" at bounding box center [698, 514] width 167 height 586
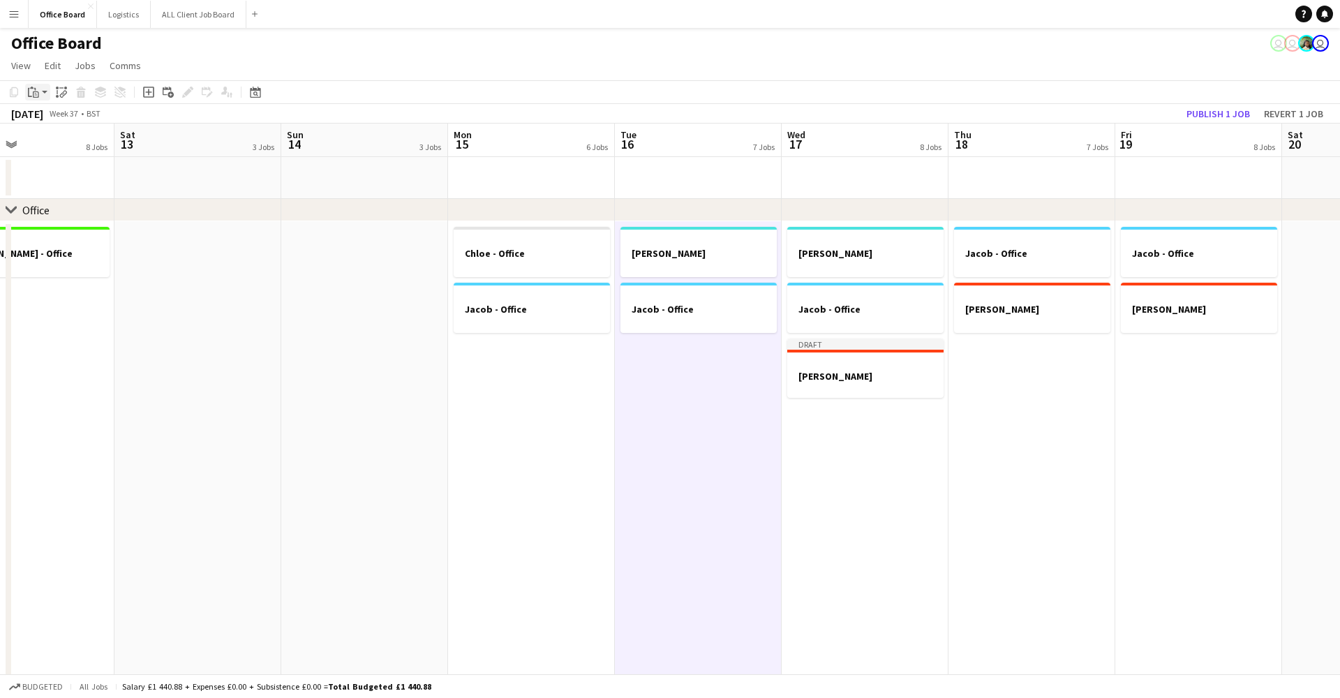
click at [43, 87] on app-action-btn "Paste" at bounding box center [37, 92] width 25 height 17
click at [51, 125] on div "Paste Command V Paste with crew Command Shift V" at bounding box center [92, 130] width 133 height 59
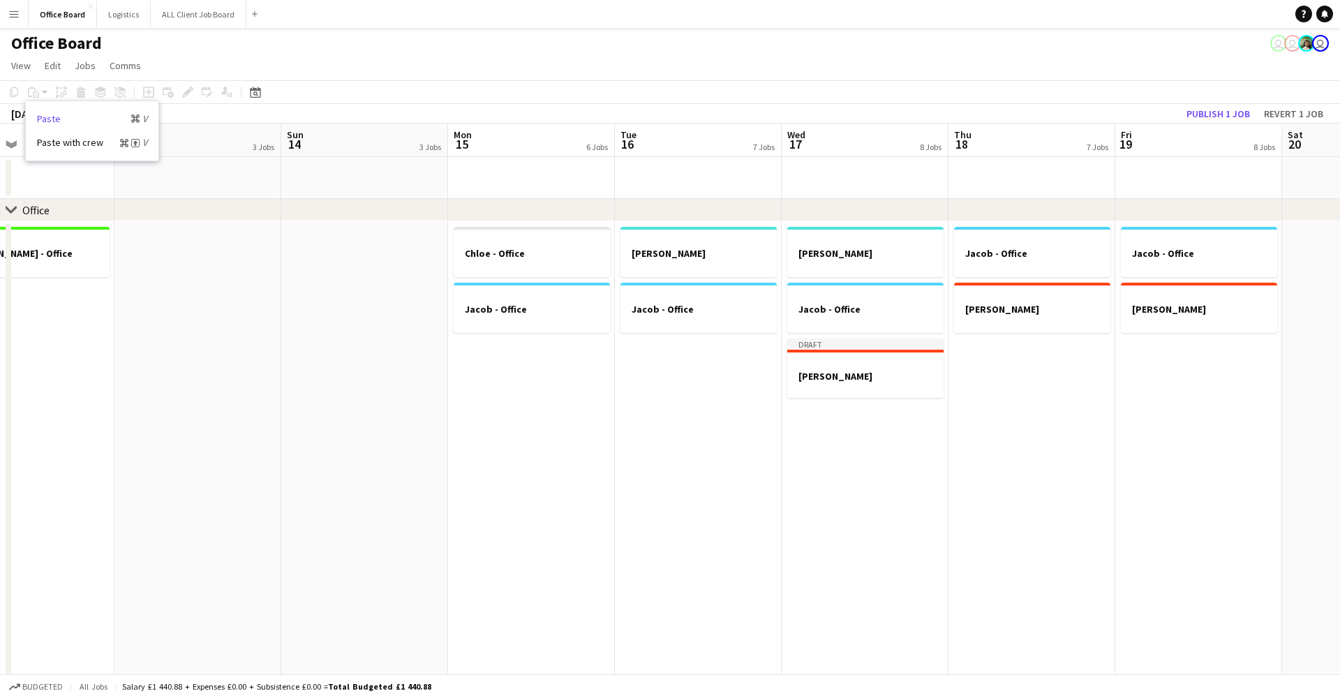
click at [64, 118] on link "Paste Command V" at bounding box center [92, 118] width 110 height 13
click at [666, 378] on app-date-cell "[PERSON_NAME] - Office" at bounding box center [698, 514] width 167 height 586
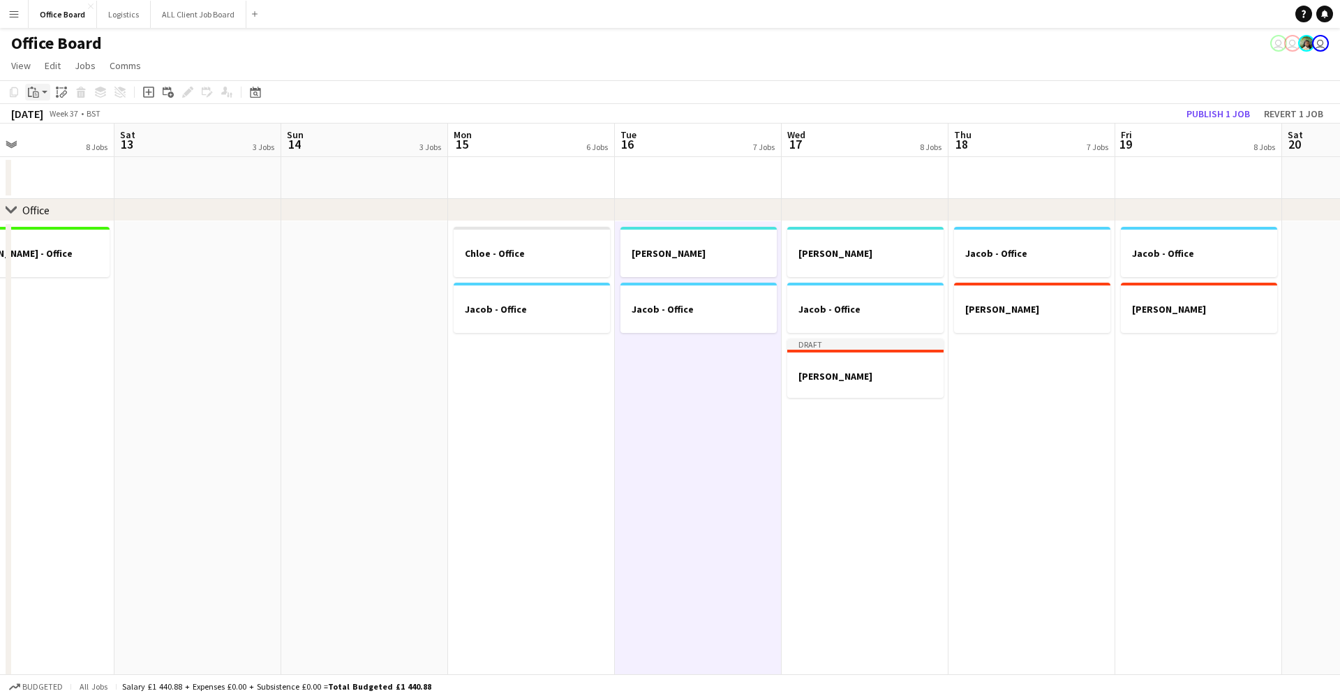
click at [46, 87] on app-action-btn "Paste" at bounding box center [37, 92] width 25 height 17
click at [60, 118] on link "Paste Command V" at bounding box center [92, 118] width 110 height 13
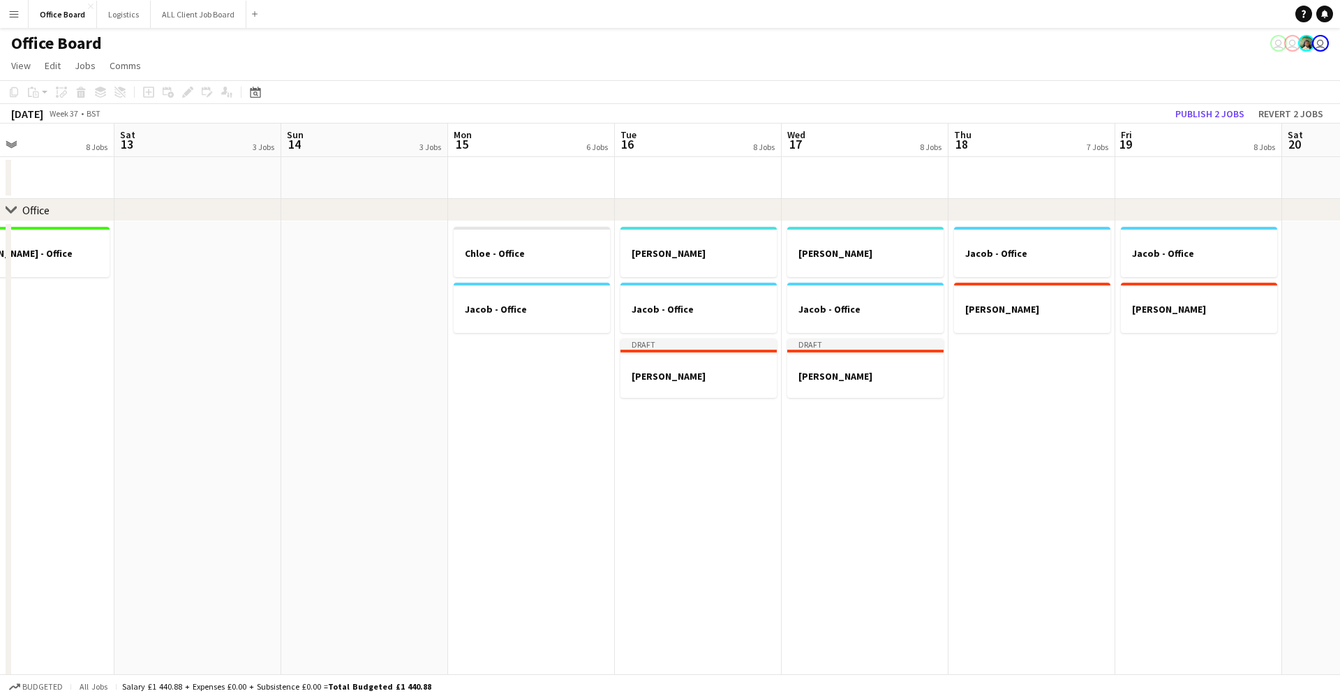
click at [524, 389] on app-date-cell "[PERSON_NAME] - Office Jacob - Office" at bounding box center [531, 514] width 167 height 586
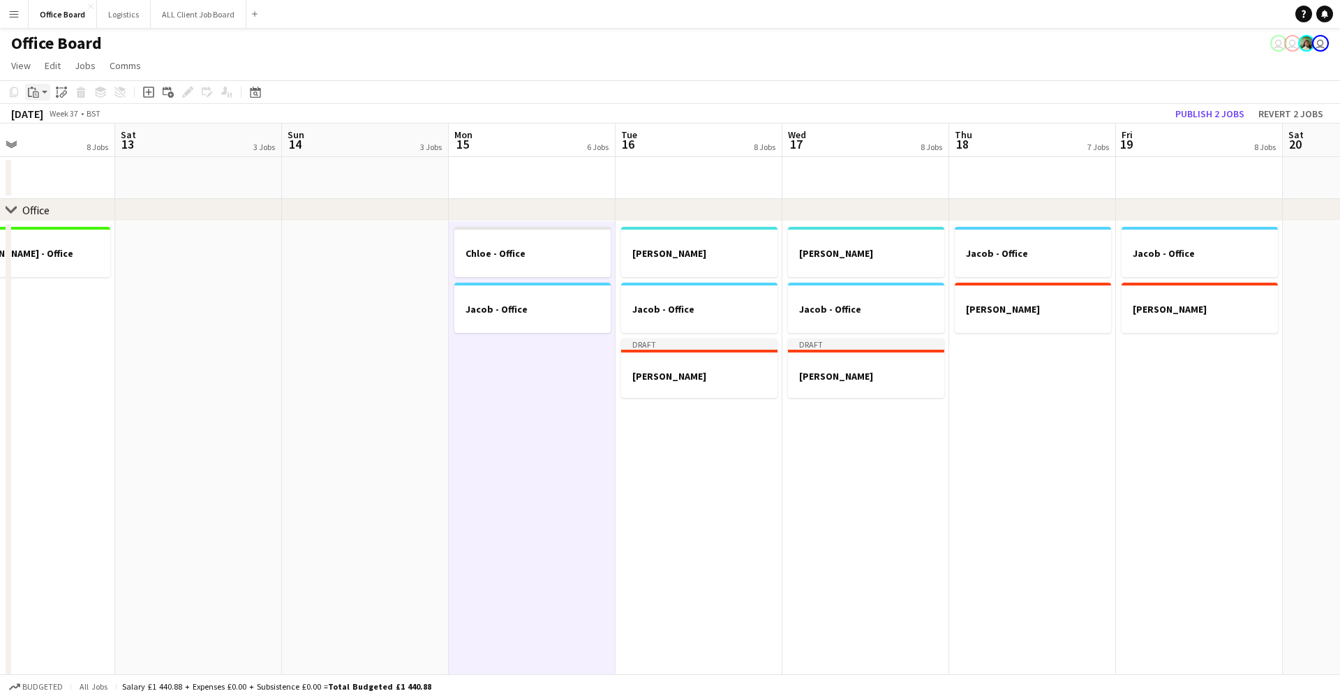
click at [36, 88] on icon "Paste" at bounding box center [33, 92] width 11 height 11
click at [60, 121] on link "Paste Command V" at bounding box center [92, 118] width 110 height 13
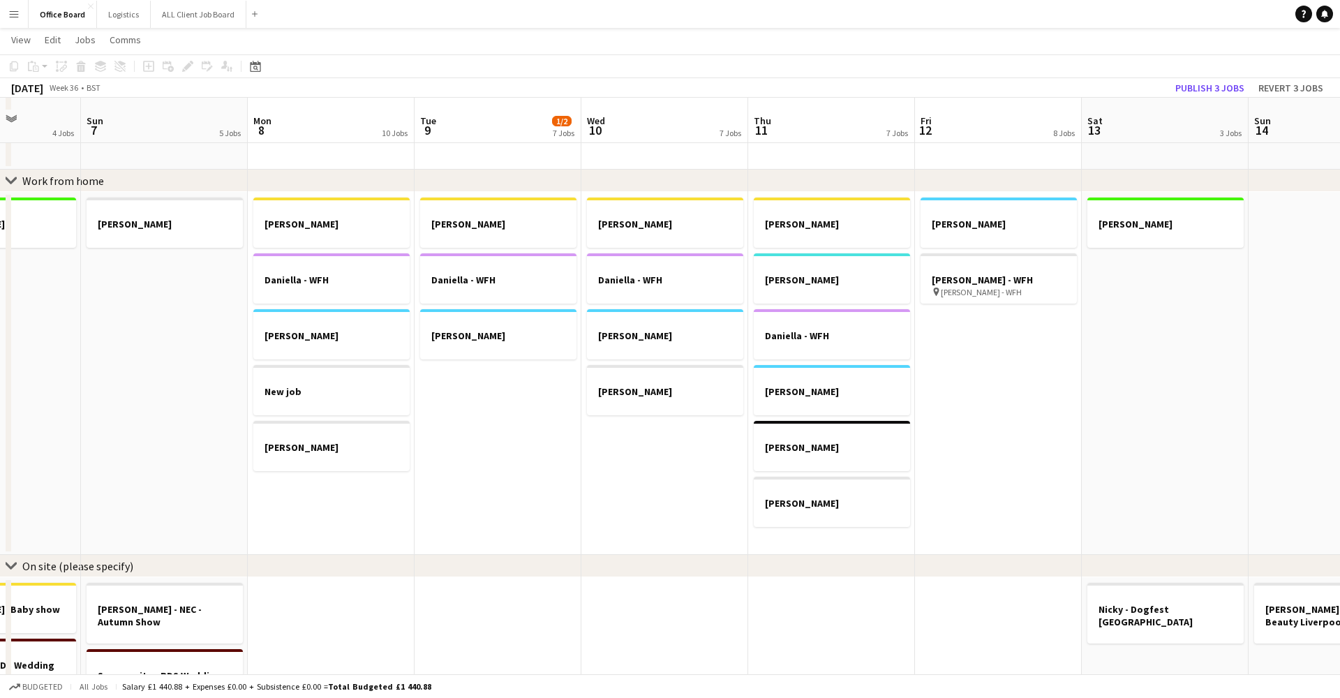
scroll to position [812, 0]
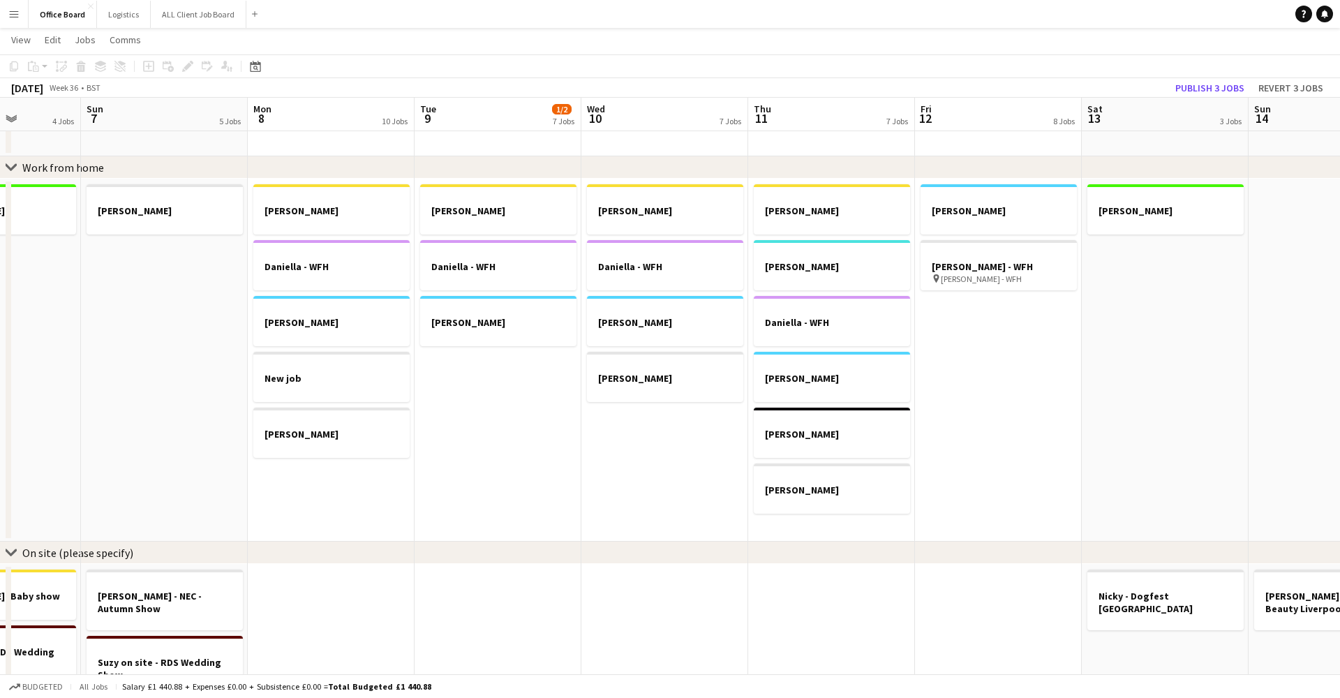
click at [320, 478] on app-date-cell "[PERSON_NAME] [PERSON_NAME] [PERSON_NAME] New job [PERSON_NAME]" at bounding box center [331, 360] width 167 height 363
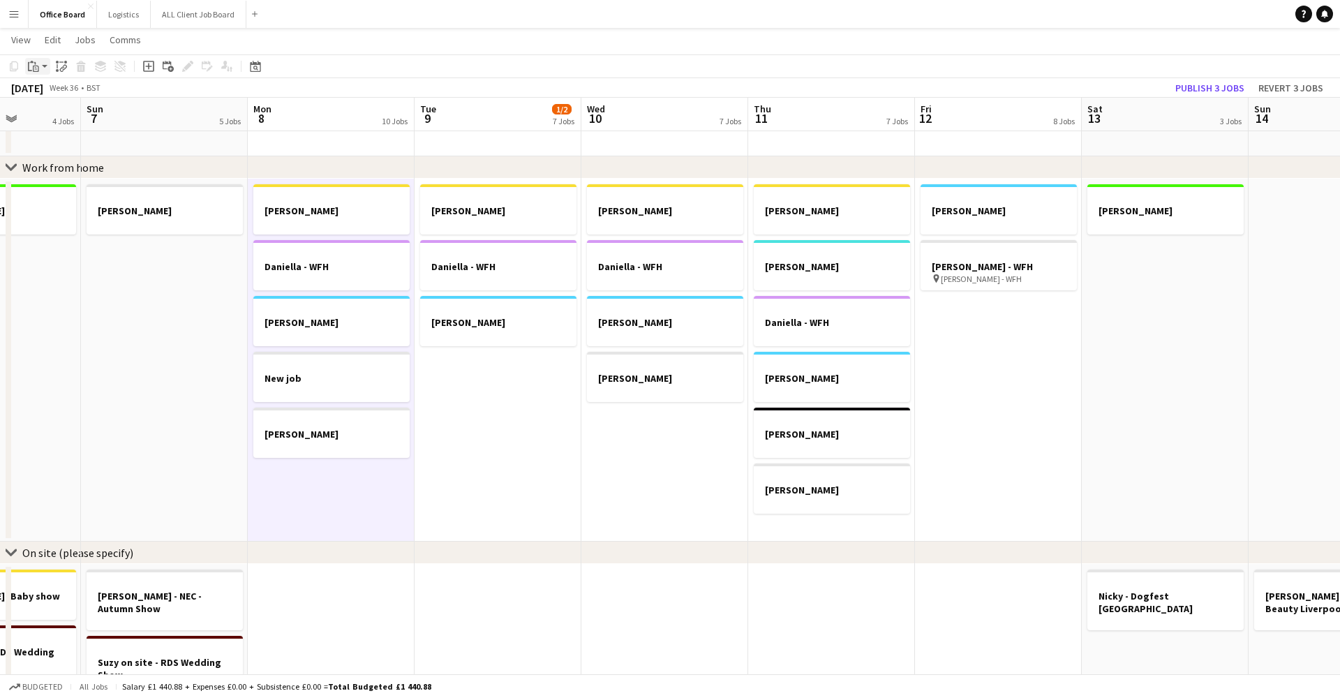
click at [32, 68] on icon "Paste" at bounding box center [33, 66] width 11 height 11
click at [61, 87] on link "Paste Command V" at bounding box center [92, 93] width 110 height 13
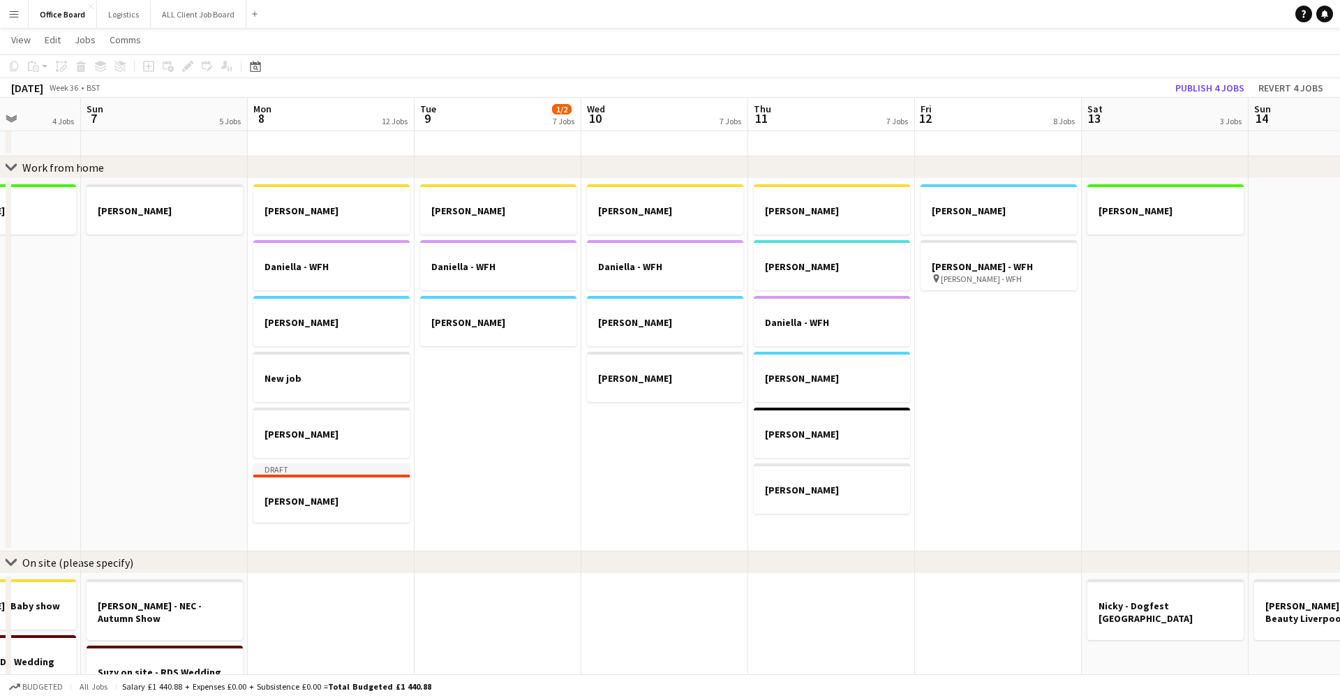
click at [461, 363] on app-date-cell "[PERSON_NAME] [PERSON_NAME] - WFH [PERSON_NAME] - WFH" at bounding box center [498, 365] width 167 height 373
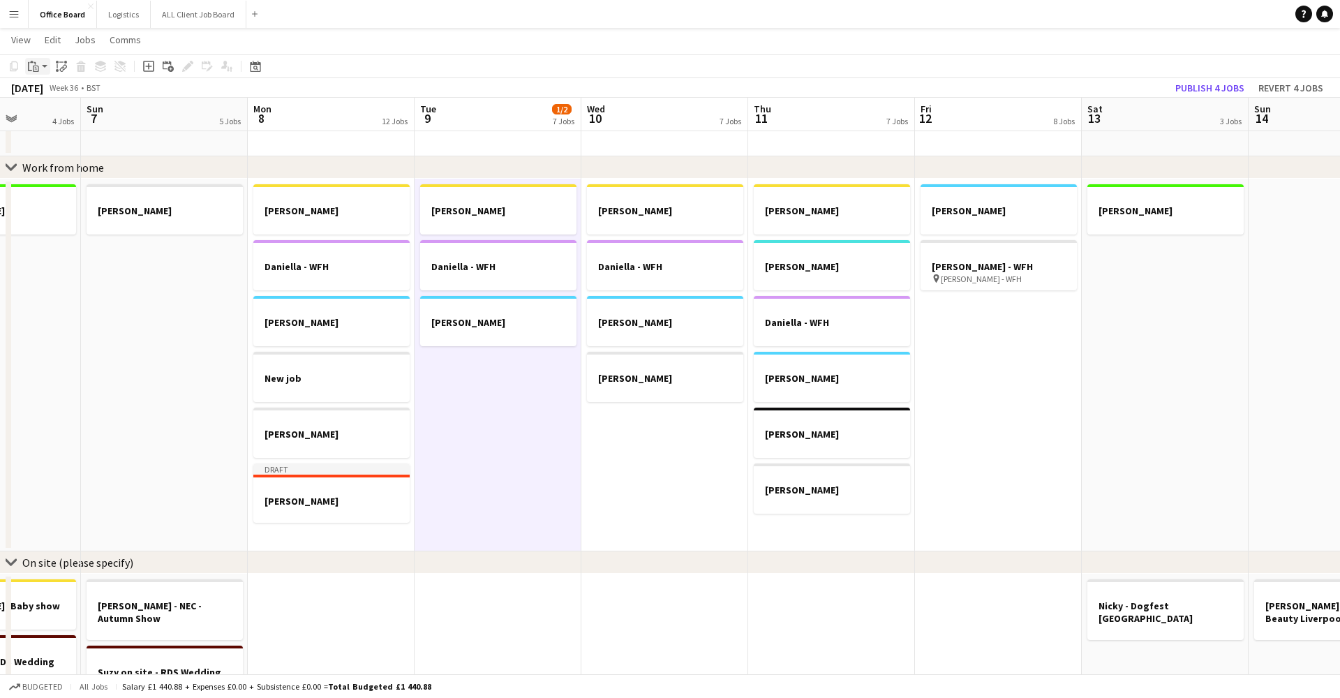
click at [37, 61] on icon "Paste" at bounding box center [33, 66] width 11 height 11
click at [77, 114] on link "Paste with crew Command Shift V" at bounding box center [92, 116] width 110 height 13
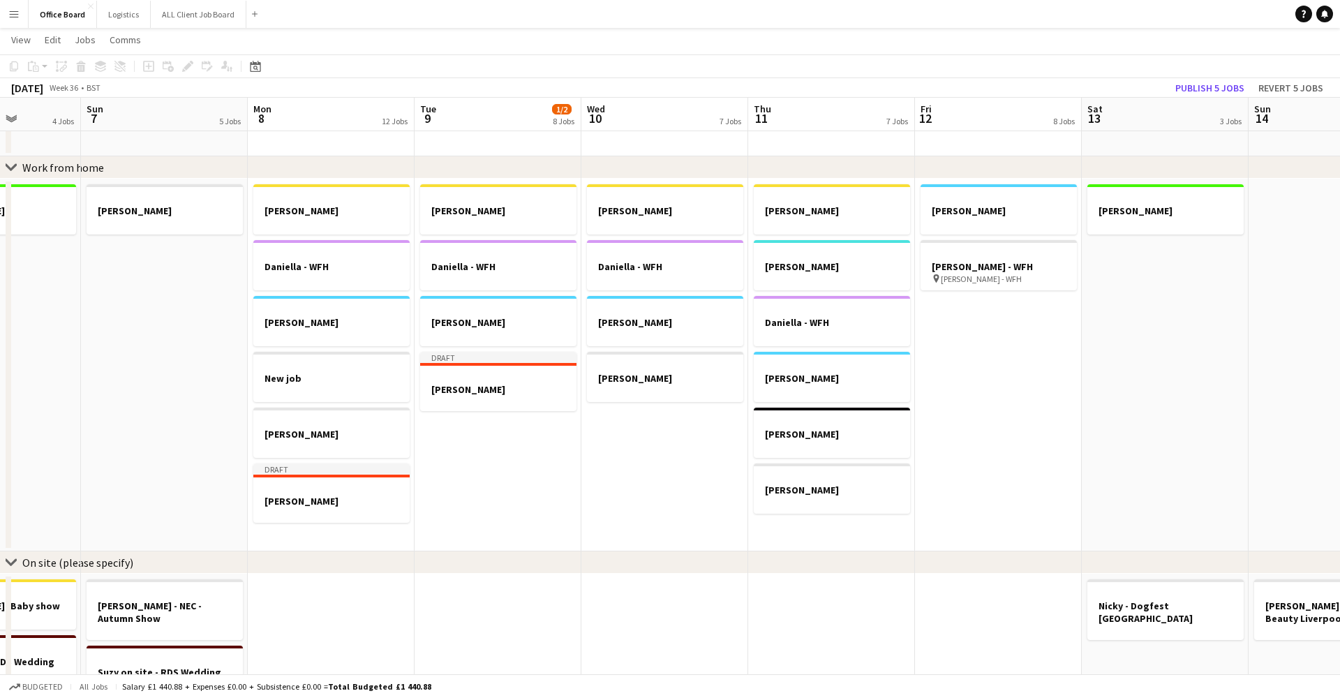
click at [596, 461] on app-date-cell "[PERSON_NAME] [PERSON_NAME] [PERSON_NAME] [PERSON_NAME]" at bounding box center [664, 365] width 167 height 373
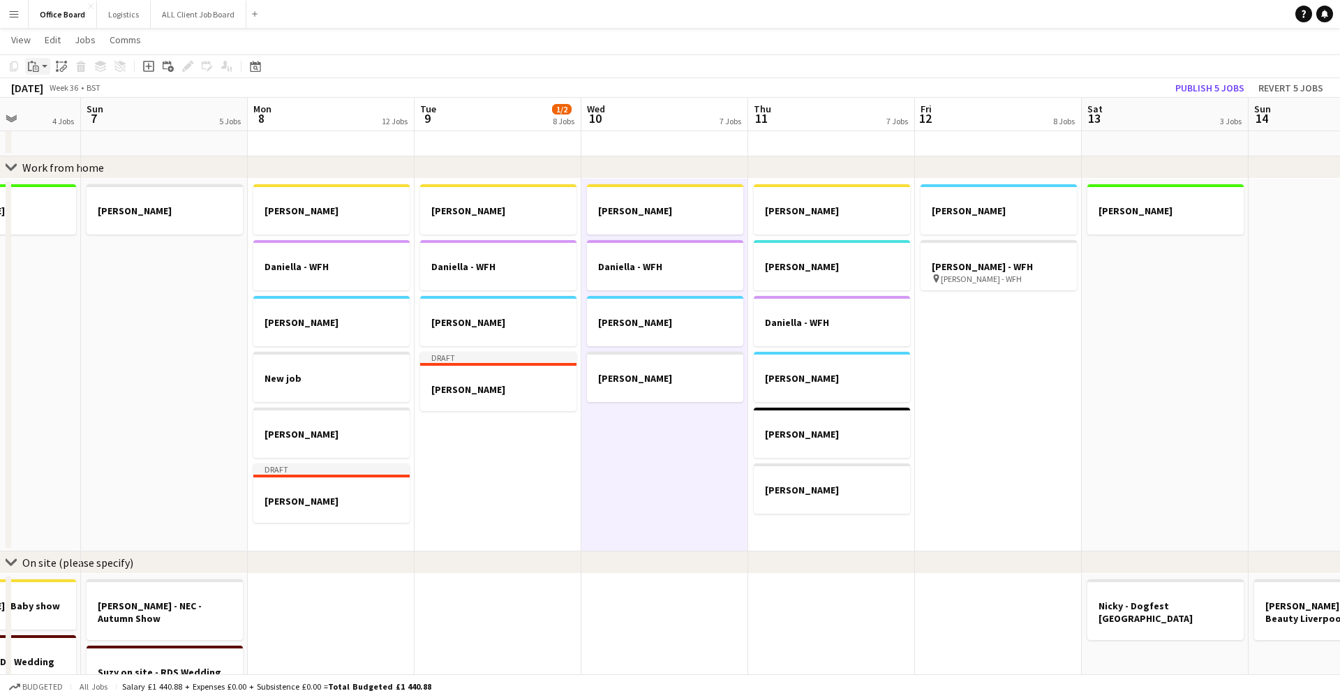
click at [31, 59] on div "Paste" at bounding box center [33, 66] width 17 height 17
click at [70, 96] on link "Paste Command V" at bounding box center [92, 93] width 110 height 13
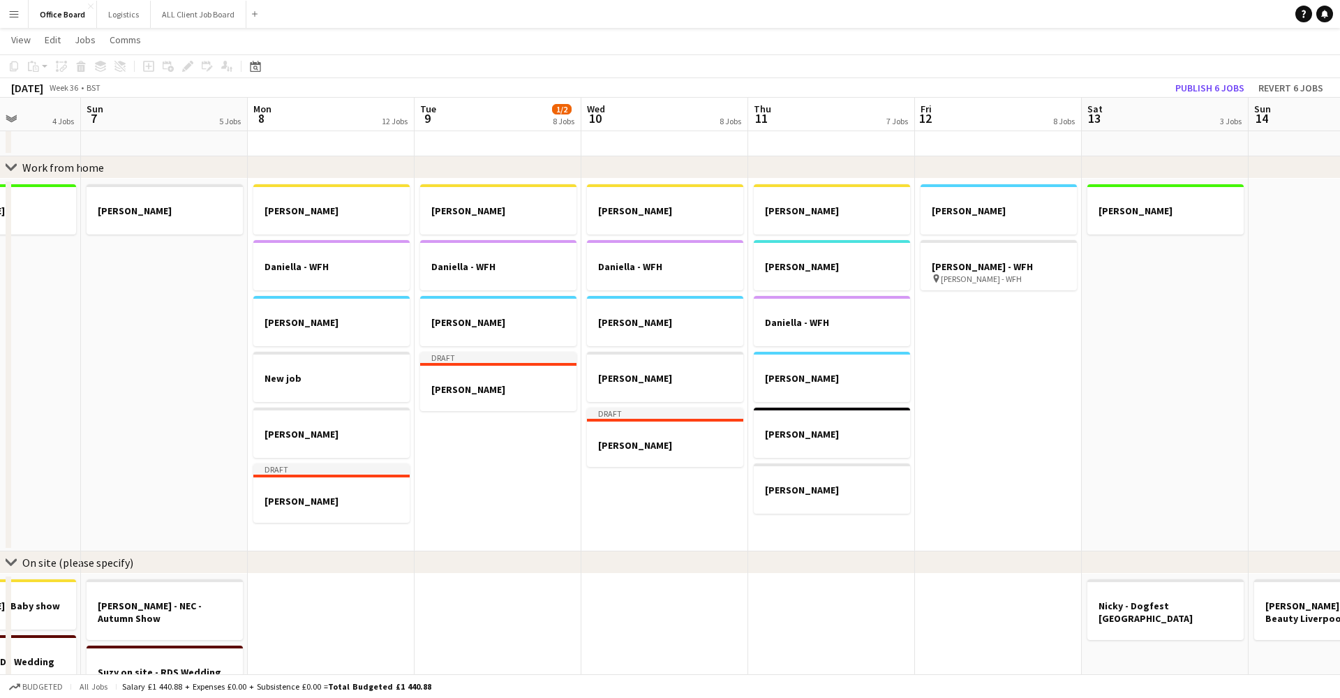
click at [779, 514] on app-date-cell "[PERSON_NAME] [PERSON_NAME] [PERSON_NAME] - WFH [PERSON_NAME] - WFH [PERSON_NAM…" at bounding box center [831, 365] width 167 height 373
click at [43, 65] on app-action-btn "Paste" at bounding box center [37, 66] width 25 height 17
click at [102, 89] on link "Paste Command V" at bounding box center [92, 93] width 110 height 13
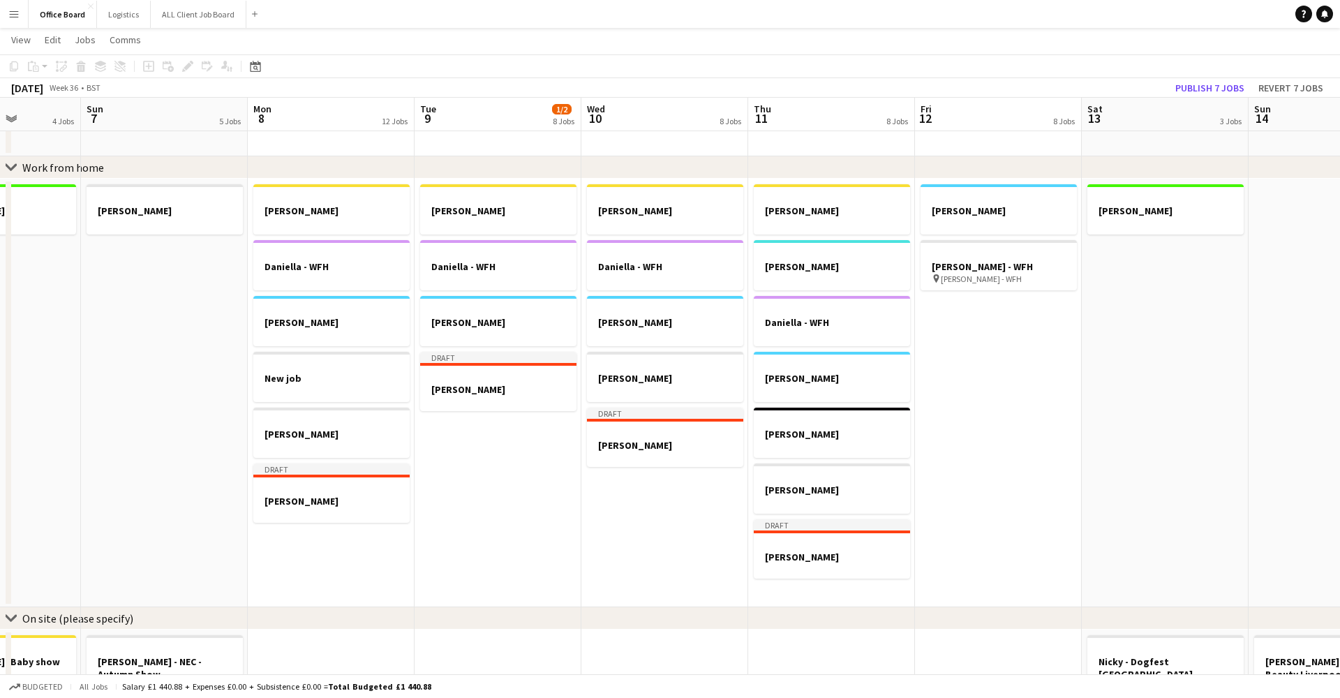
click at [946, 348] on app-date-cell "[PERSON_NAME] - WFH [PERSON_NAME] - WFH pin [PERSON_NAME] - WFH" at bounding box center [998, 393] width 167 height 428
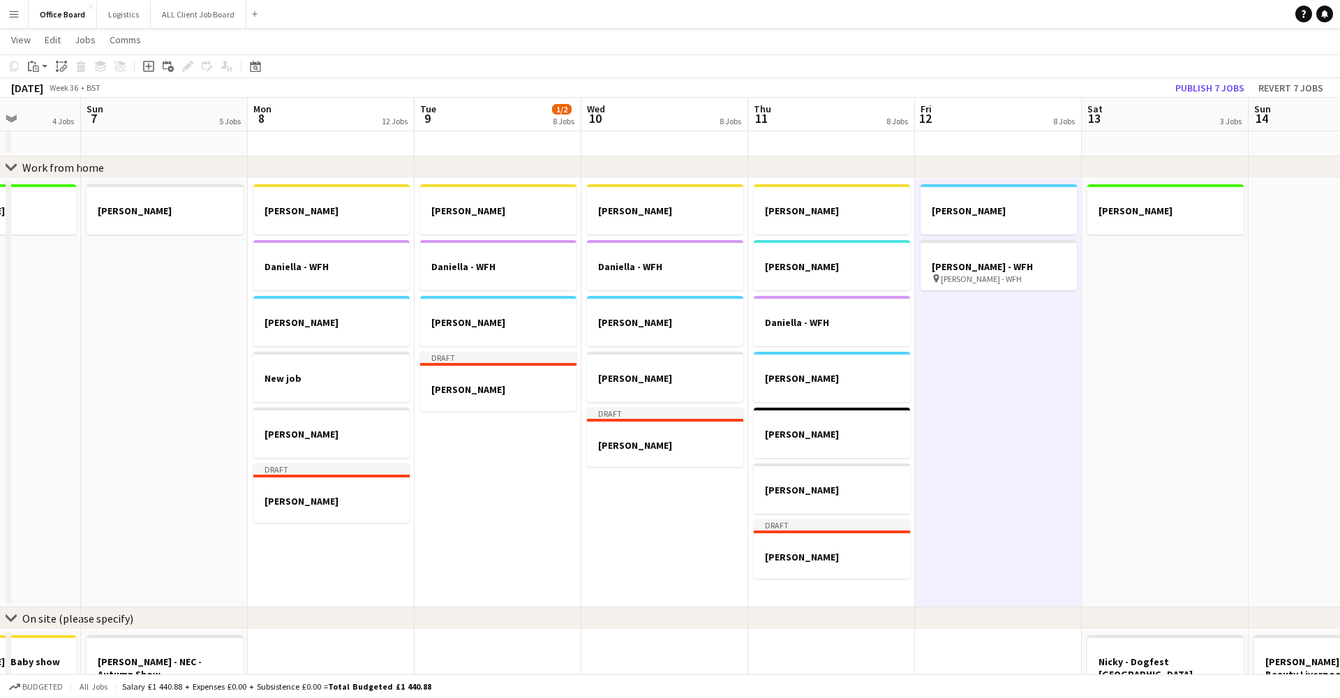
click at [23, 54] on app-toolbar "Copy Paste Paste Command V Paste with crew Command Shift V Paste linked Job [GE…" at bounding box center [670, 66] width 1340 height 24
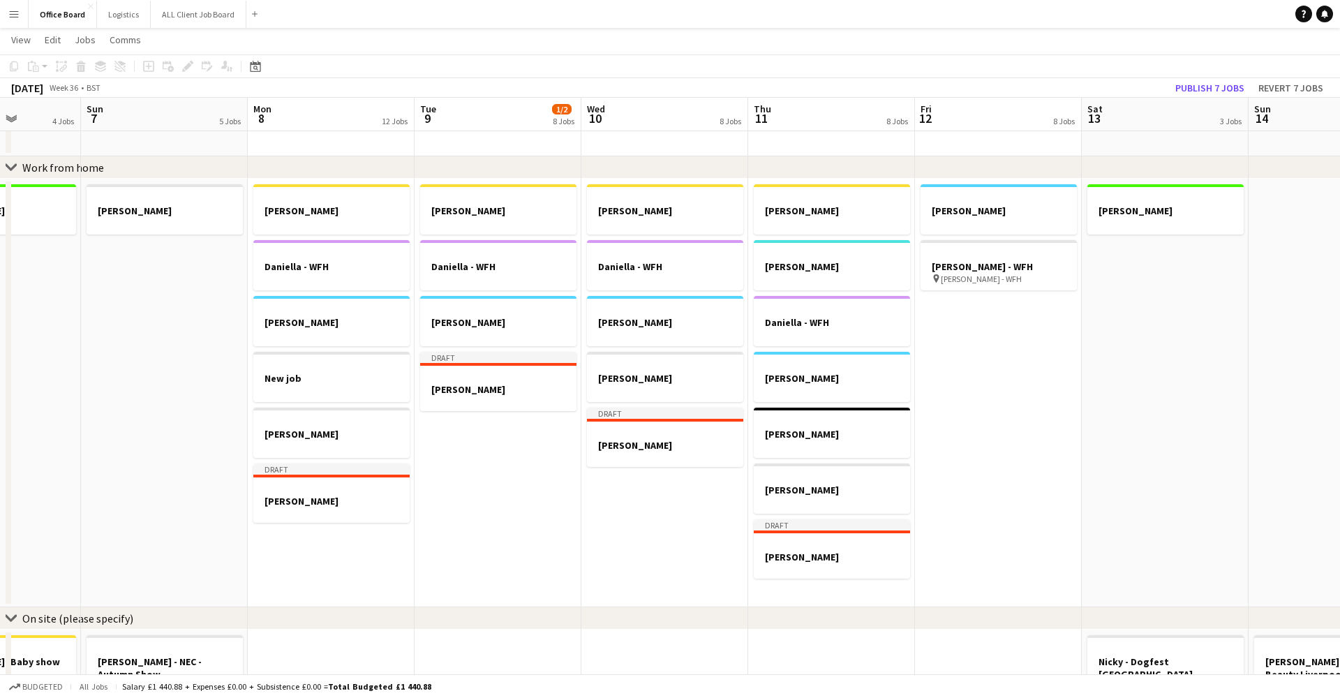
click at [33, 63] on div "Copy Paste Paste Command V Paste with crew Command Shift V Paste linked Job [GE…" at bounding box center [67, 66] width 123 height 17
click at [1050, 349] on app-date-cell "[PERSON_NAME] - WFH [PERSON_NAME] - WFH pin [PERSON_NAME] - WFH" at bounding box center [998, 393] width 167 height 428
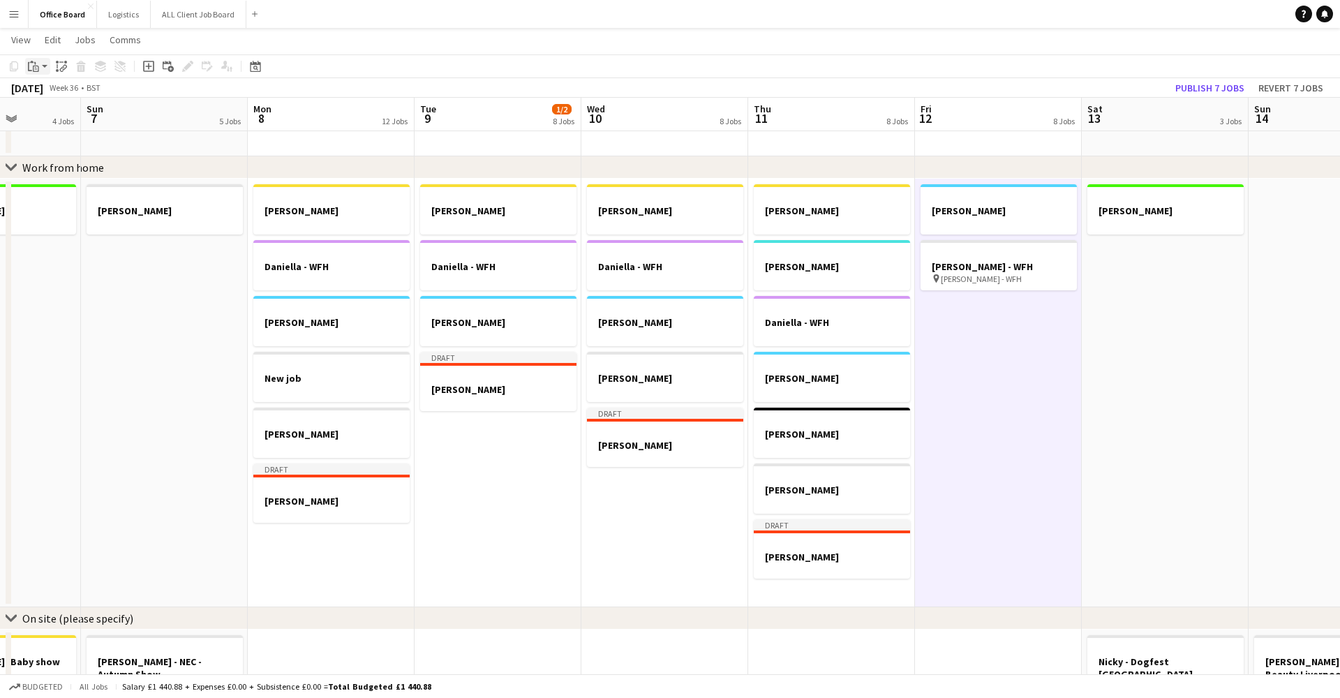
click at [30, 68] on icon "Paste" at bounding box center [33, 66] width 11 height 11
click at [58, 96] on link "Paste Command V" at bounding box center [92, 93] width 110 height 13
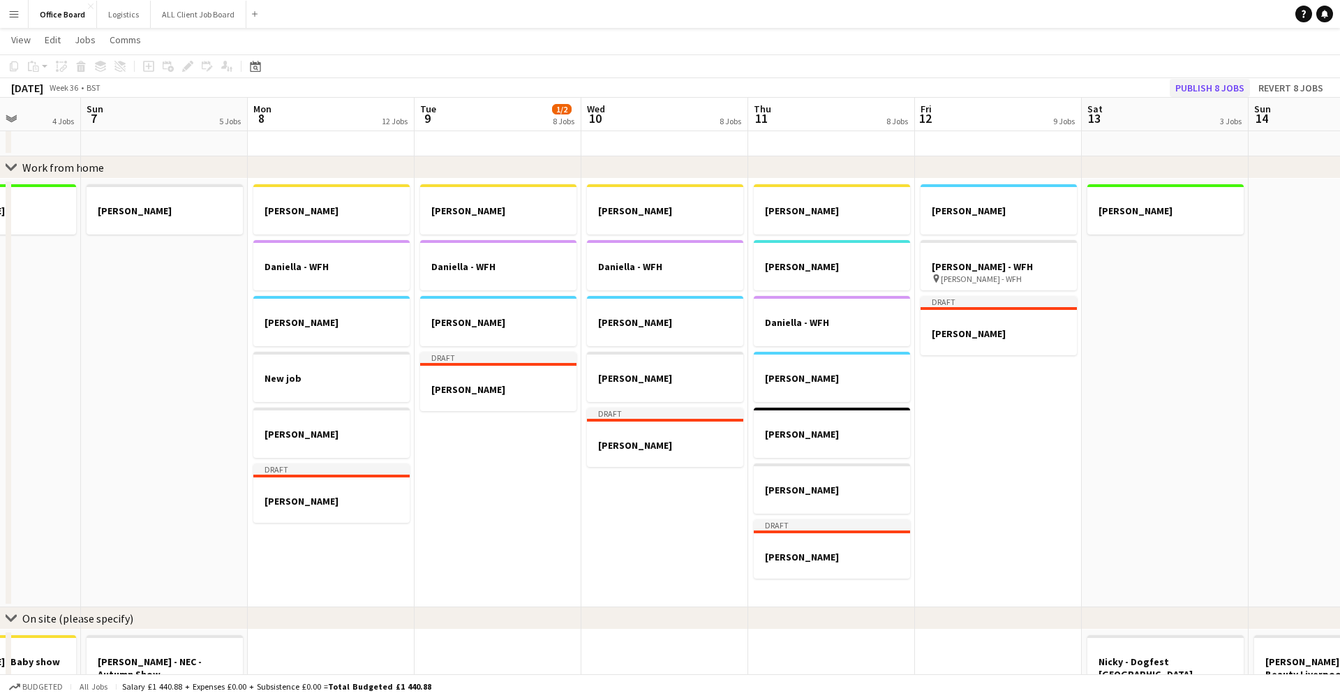
click at [1216, 81] on button "Publish 8 jobs" at bounding box center [1210, 88] width 80 height 18
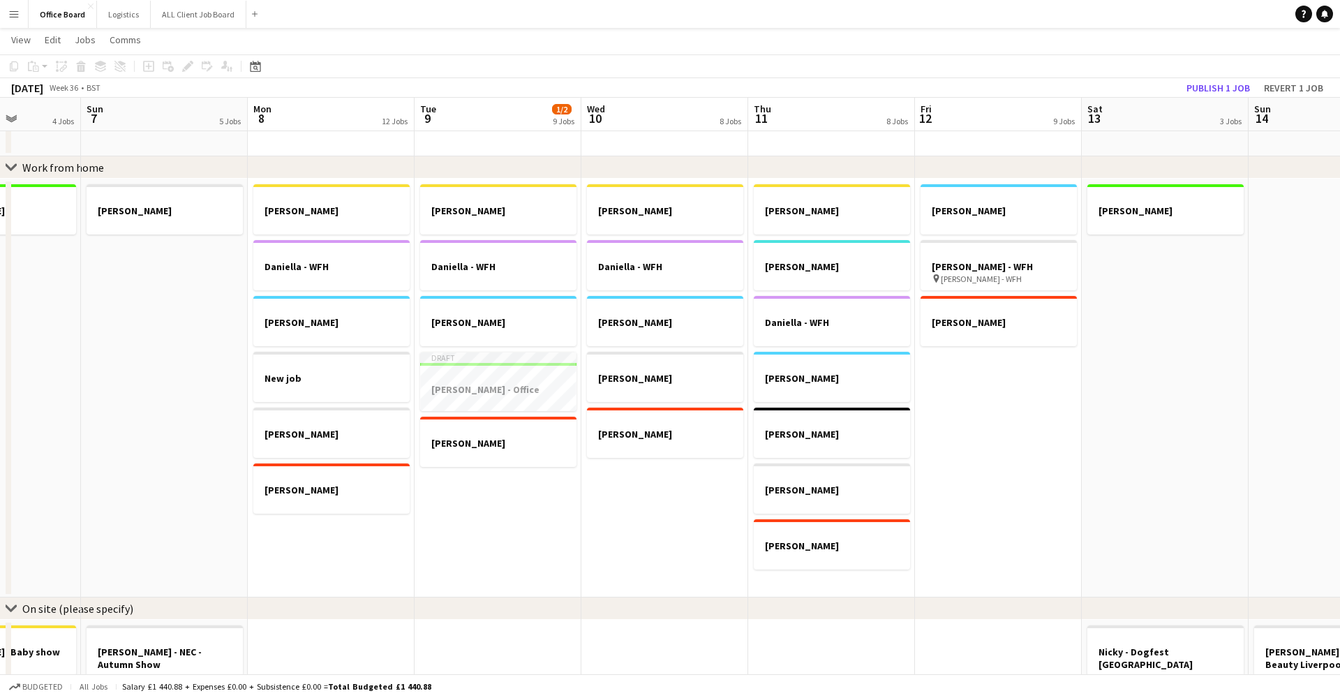
click at [465, 504] on app-date-cell "[PERSON_NAME] [PERSON_NAME] - WFH [PERSON_NAME] - WFH Draft [PERSON_NAME] - Off…" at bounding box center [498, 388] width 167 height 419
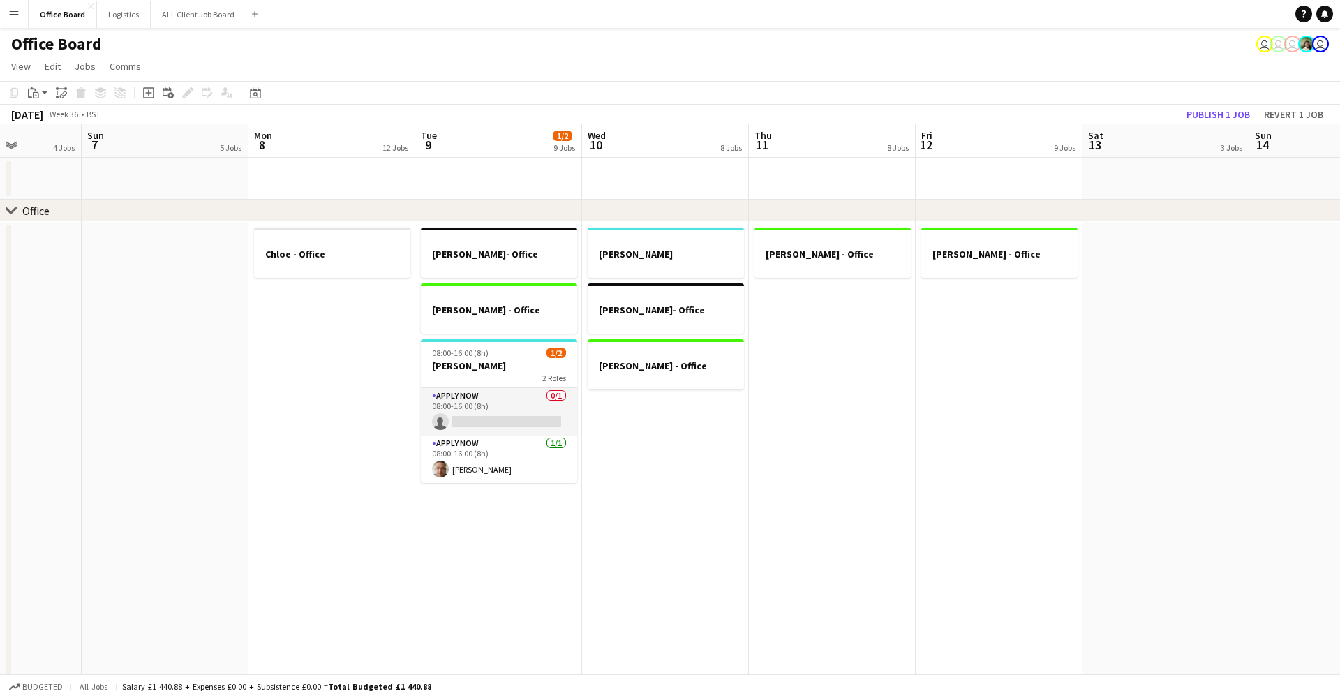
scroll to position [0, 0]
click at [331, 260] on div at bounding box center [332, 265] width 156 height 11
click at [80, 94] on icon at bounding box center [81, 94] width 8 height 7
click at [1203, 114] on button "Publish 2 jobs" at bounding box center [1210, 114] width 80 height 18
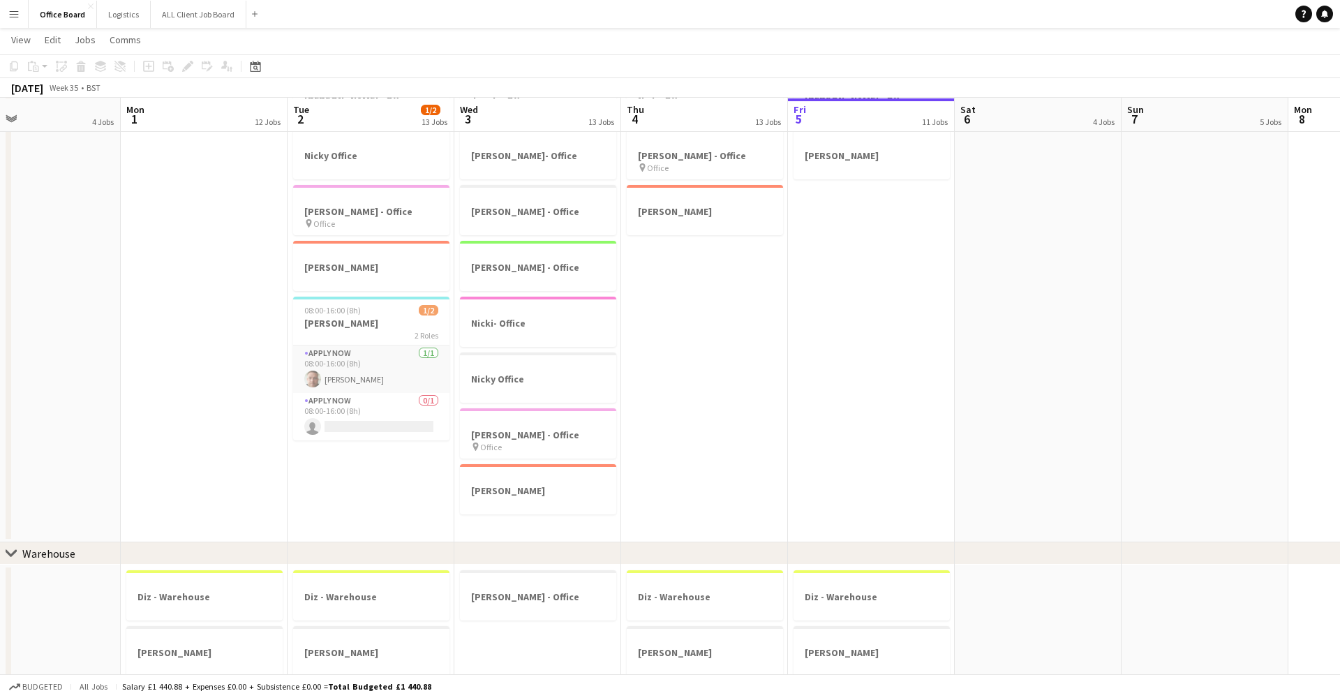
scroll to position [266, 0]
click at [354, 274] on div at bounding box center [371, 277] width 156 height 11
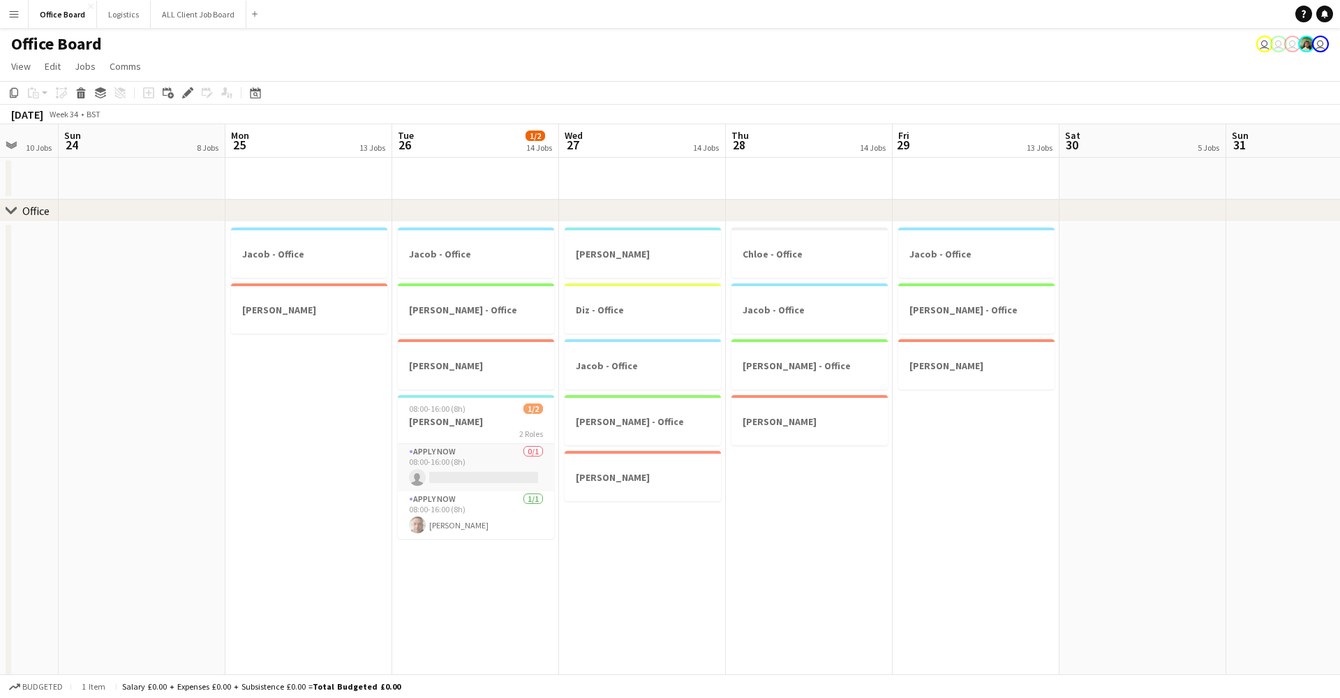
scroll to position [0, 0]
click at [878, 243] on div at bounding box center [809, 241] width 156 height 10
click at [102, 91] on icon at bounding box center [100, 90] width 11 height 6
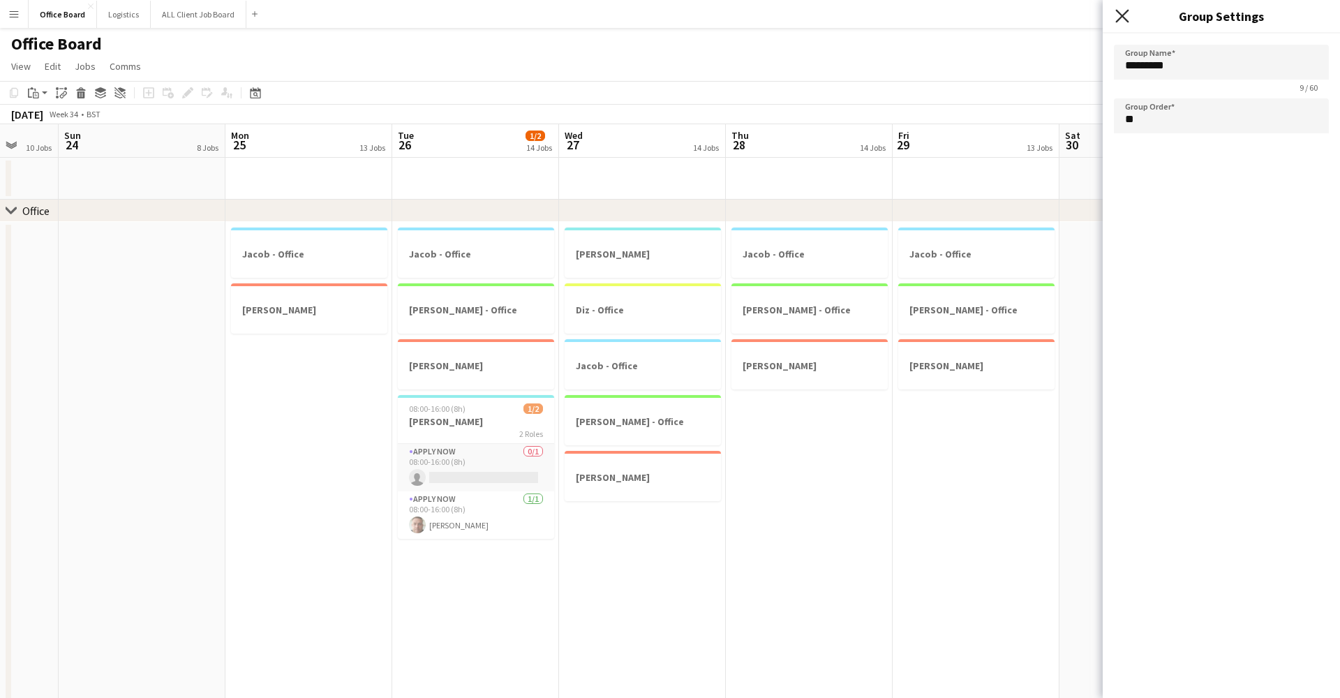
click at [1119, 16] on icon "Close pop-in" at bounding box center [1121, 15] width 13 height 13
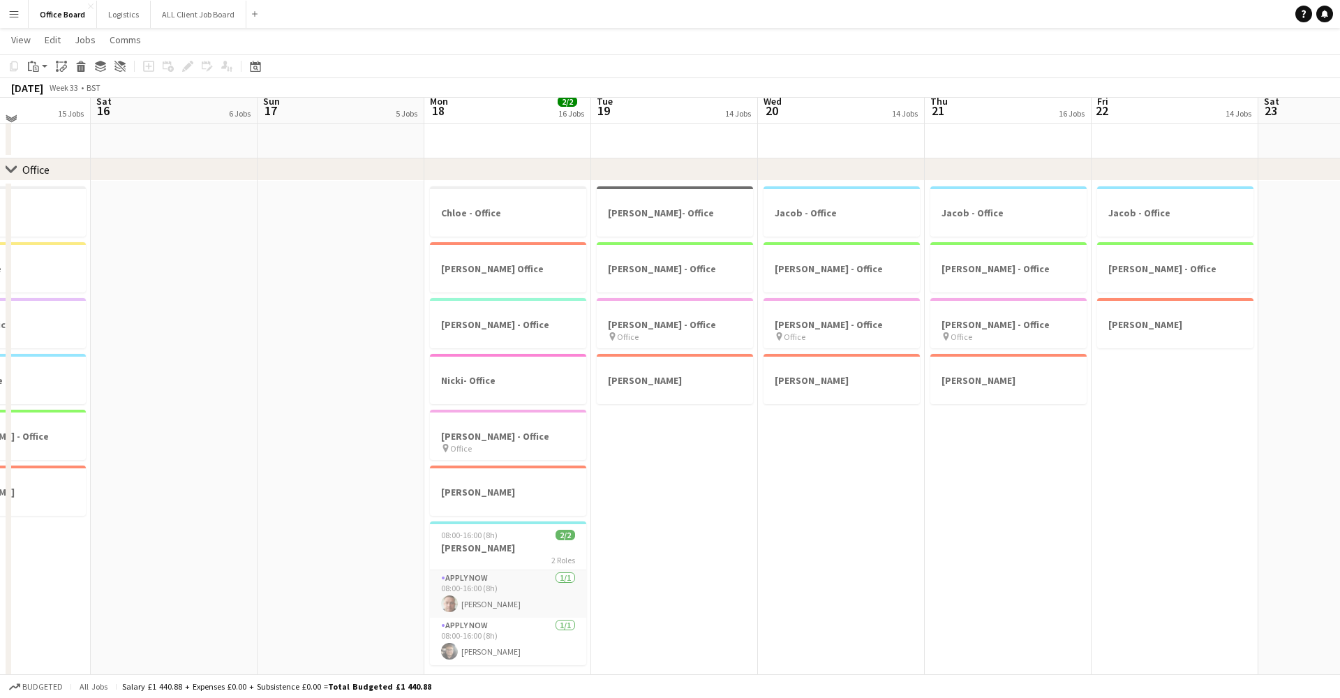
scroll to position [45, 0]
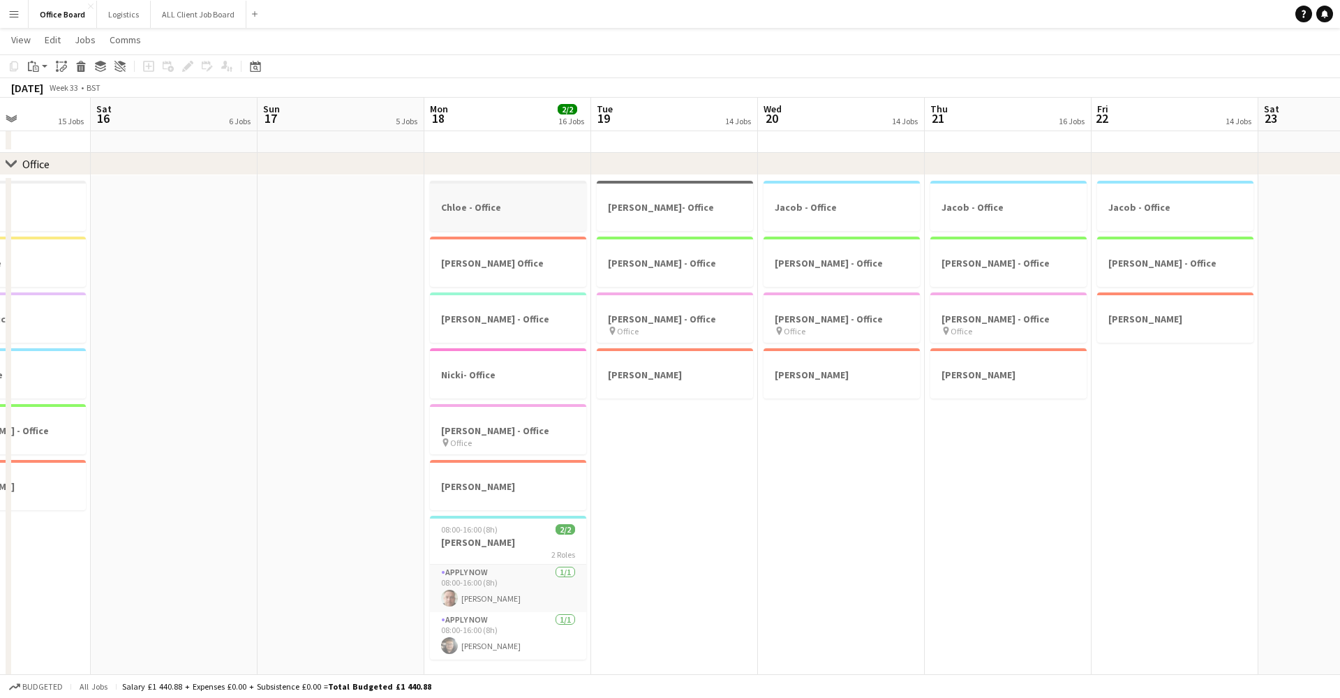
click at [481, 204] on h3 "Chloe - Office" at bounding box center [508, 207] width 156 height 13
click at [11, 70] on icon at bounding box center [14, 66] width 8 height 10
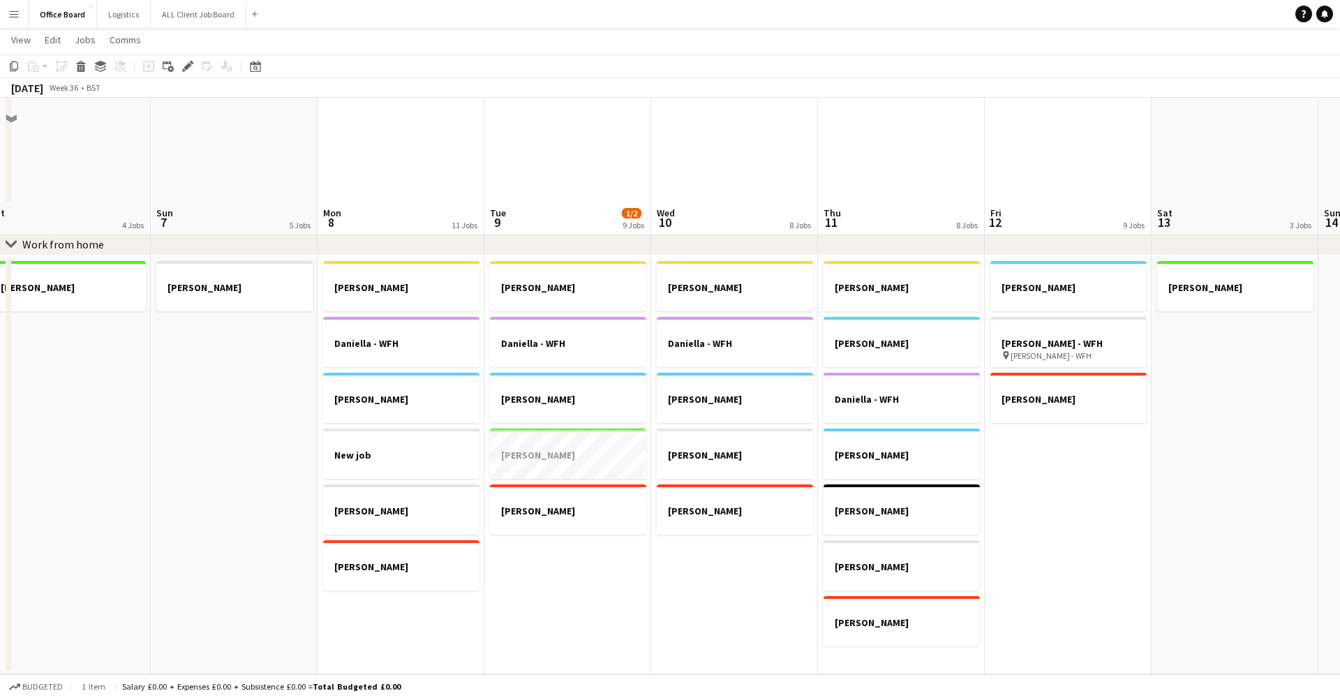
scroll to position [877, 0]
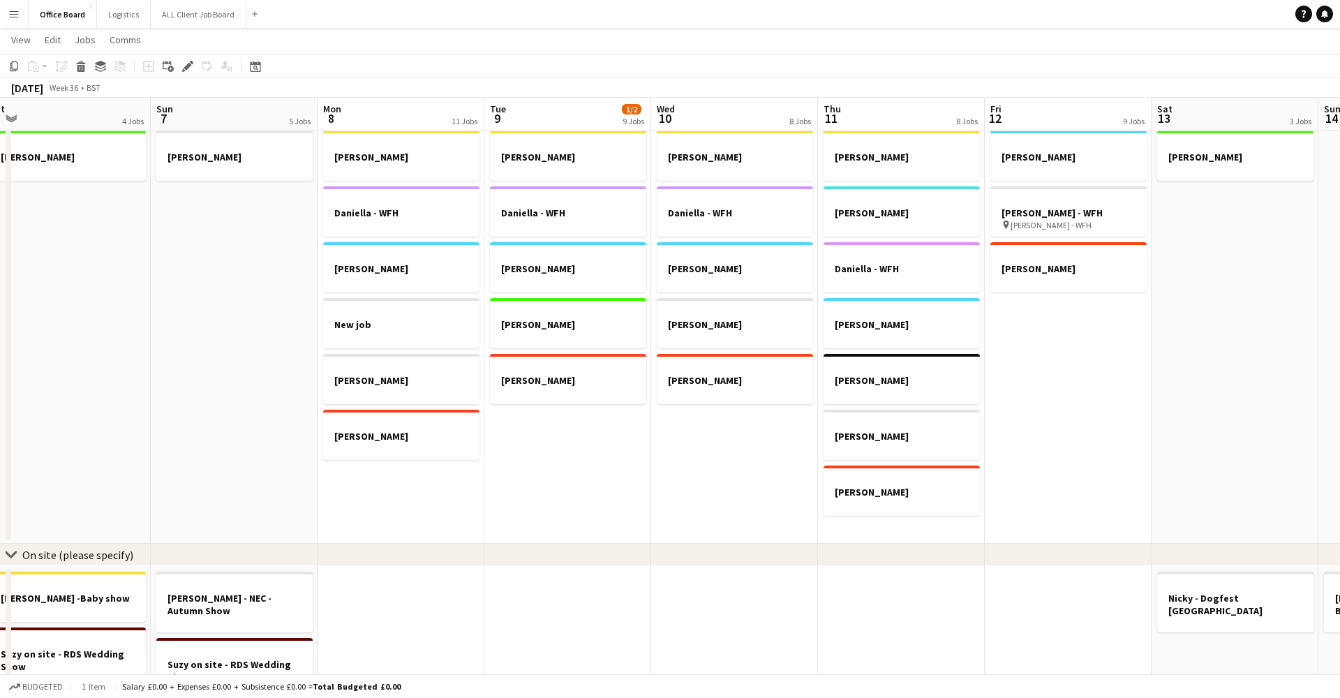
click at [403, 495] on app-date-cell "[PERSON_NAME] [PERSON_NAME] [PERSON_NAME] New job [PERSON_NAME] [PERSON_NAME]" at bounding box center [401, 334] width 167 height 419
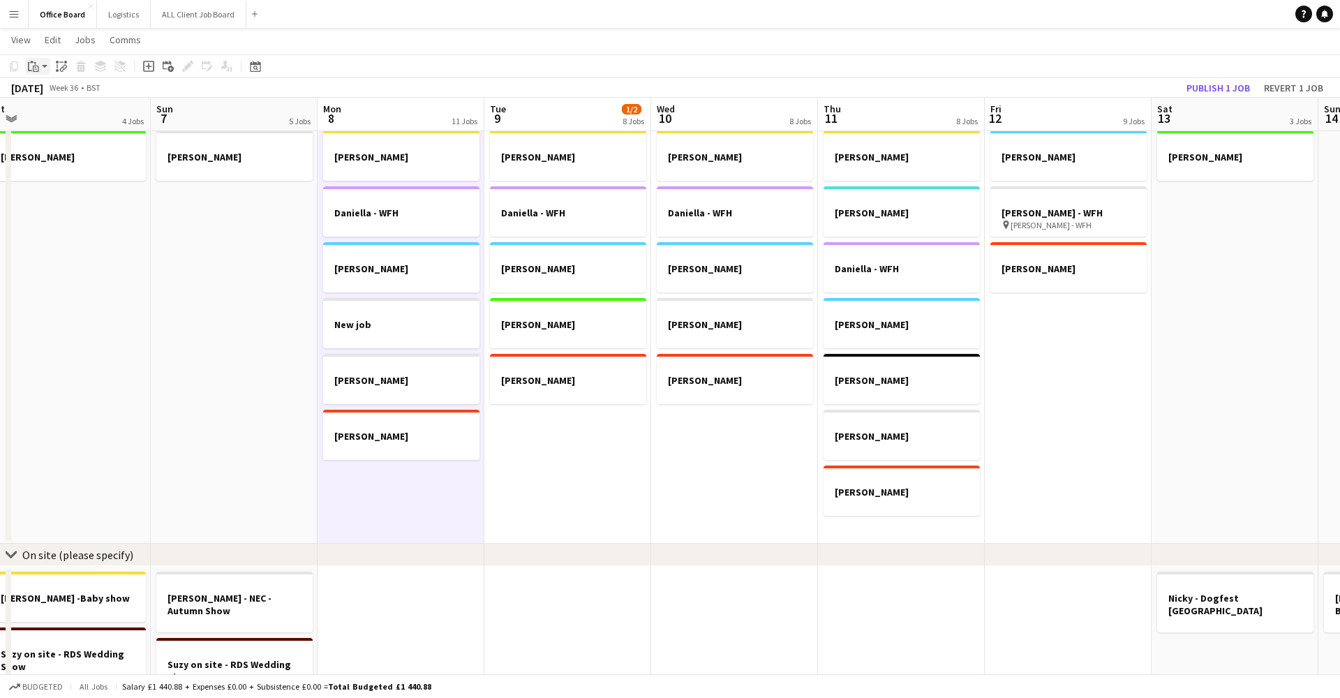
click at [41, 59] on div "Paste" at bounding box center [33, 66] width 17 height 17
click at [77, 95] on link "Paste Command V" at bounding box center [92, 93] width 110 height 13
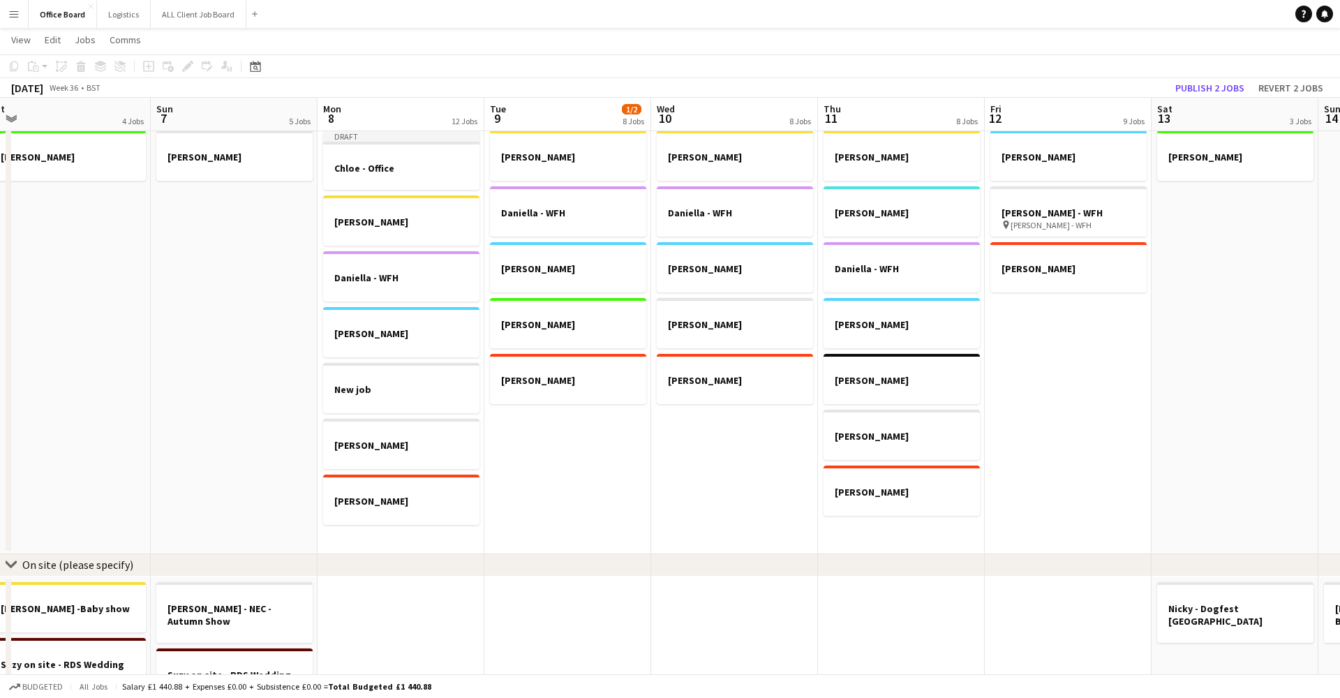
scroll to position [0, 682]
click at [580, 454] on app-date-cell "[PERSON_NAME] [PERSON_NAME] - WFH [PERSON_NAME] - WFH [PERSON_NAME] [PERSON_NAM…" at bounding box center [569, 339] width 167 height 428
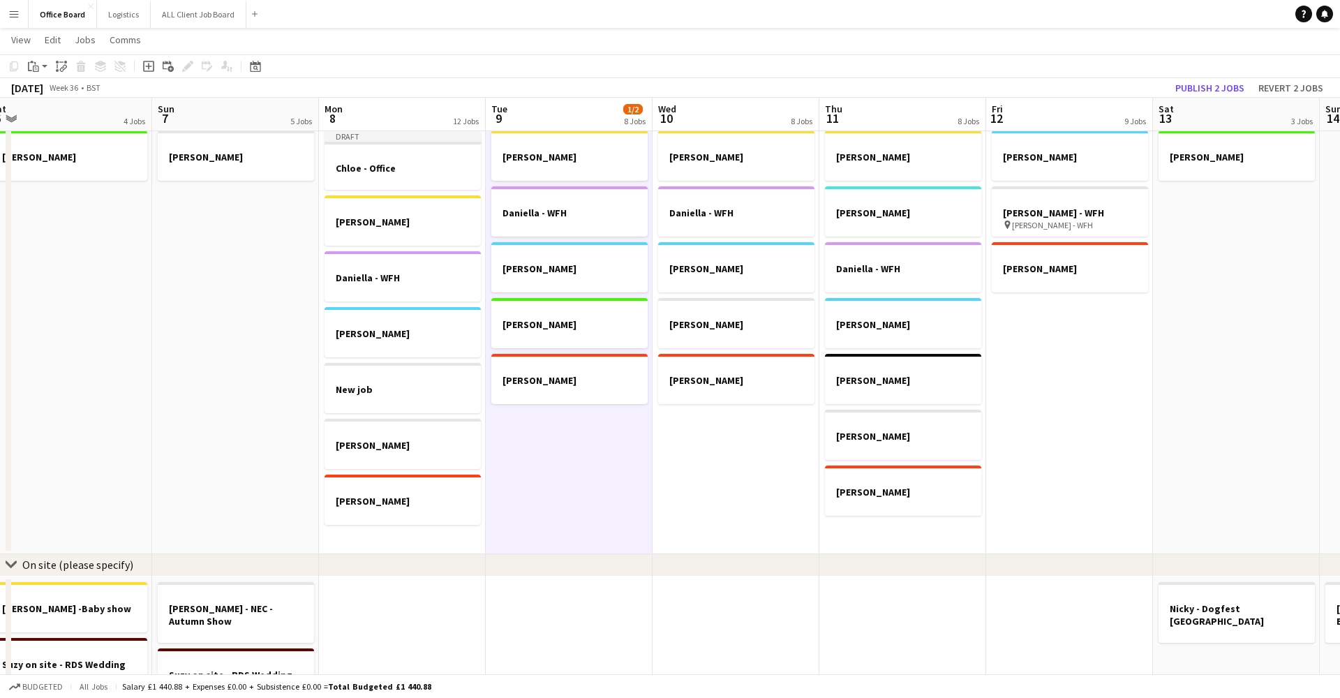
click at [38, 75] on app-toolbar "Copy Paste Paste Command V Paste with crew Command Shift V Paste linked Job [GE…" at bounding box center [670, 66] width 1340 height 24
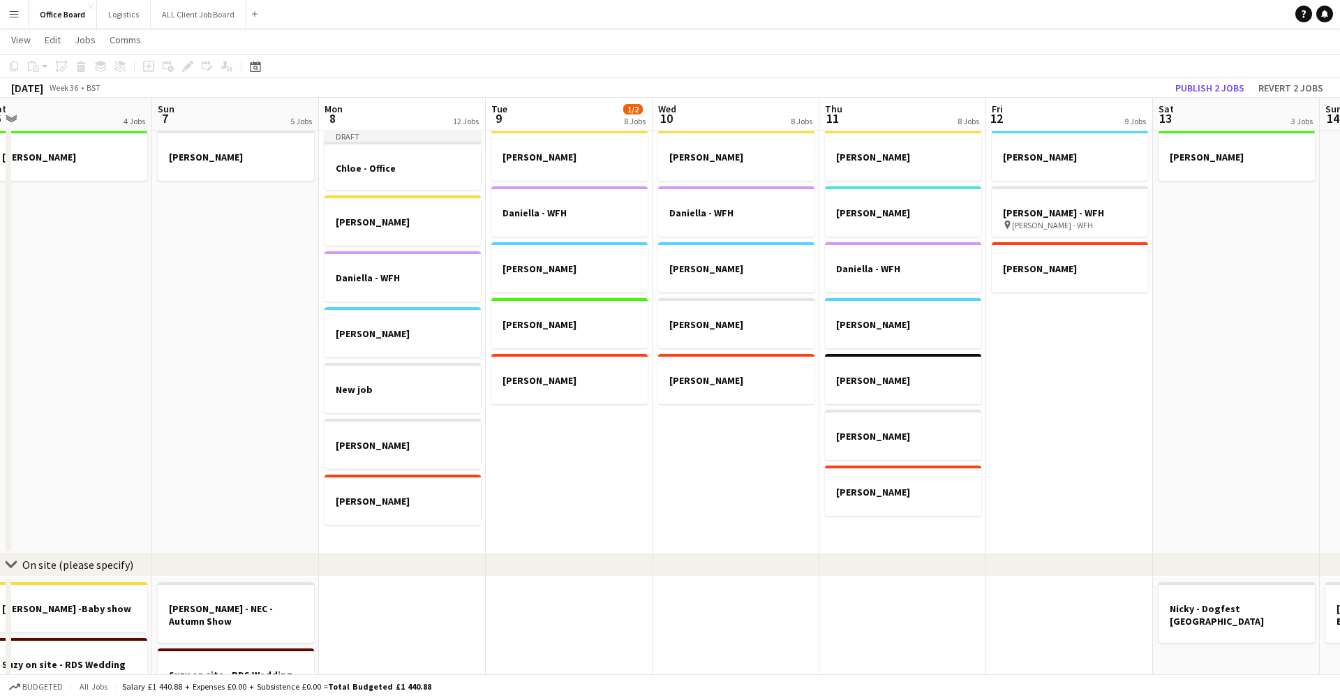
click at [40, 64] on div "Copy Paste Paste Command V Paste with crew Command Shift V Paste linked Job [GE…" at bounding box center [67, 66] width 123 height 17
click at [598, 519] on app-date-cell "[PERSON_NAME] [PERSON_NAME] - WFH [PERSON_NAME] - WFH [PERSON_NAME] [PERSON_NAM…" at bounding box center [569, 339] width 167 height 428
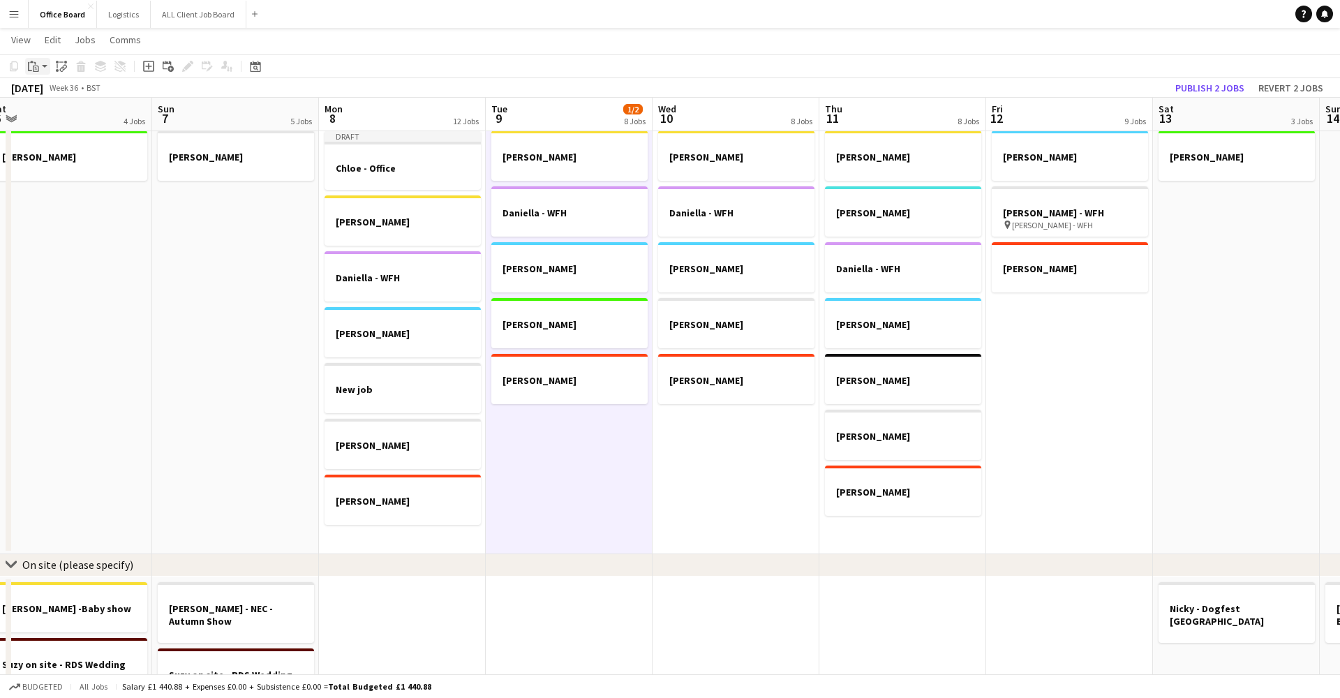
click at [43, 70] on app-action-btn "Paste" at bounding box center [37, 66] width 25 height 17
click at [71, 91] on link "Paste Command V" at bounding box center [92, 93] width 110 height 13
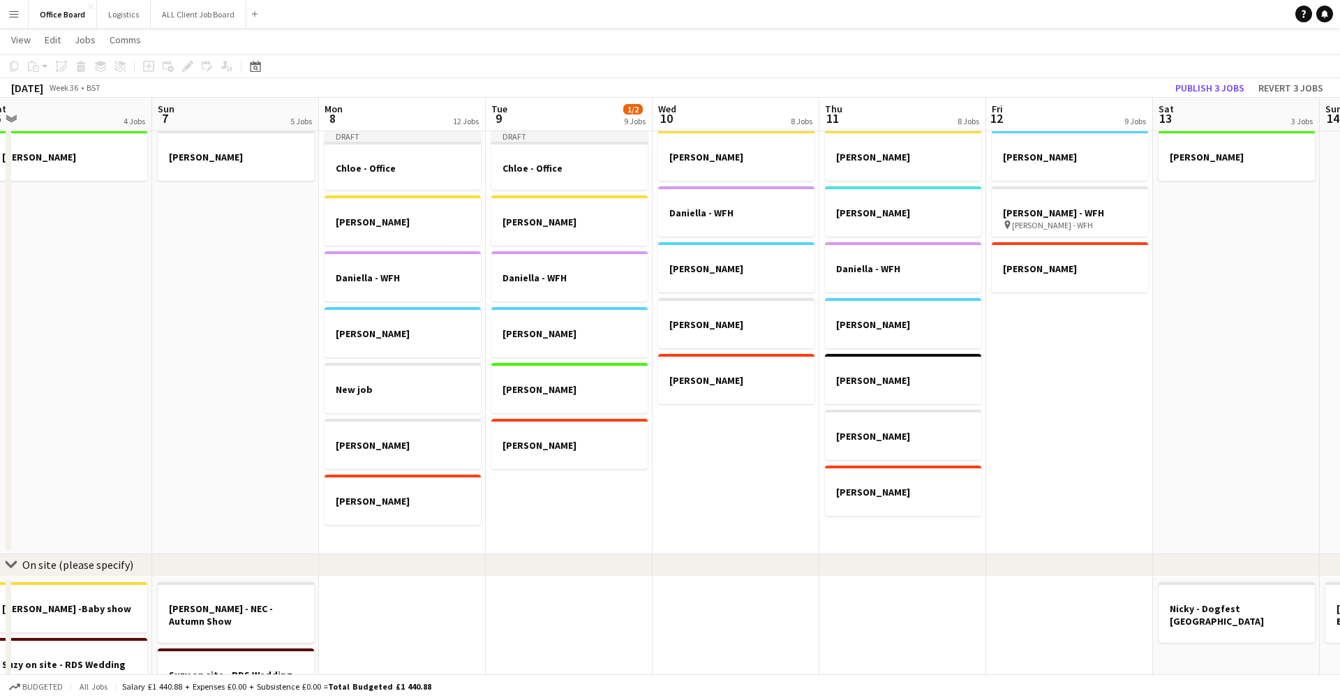
click at [724, 484] on app-date-cell "[PERSON_NAME] [PERSON_NAME] [PERSON_NAME] [PERSON_NAME] [PERSON_NAME]" at bounding box center [736, 339] width 167 height 428
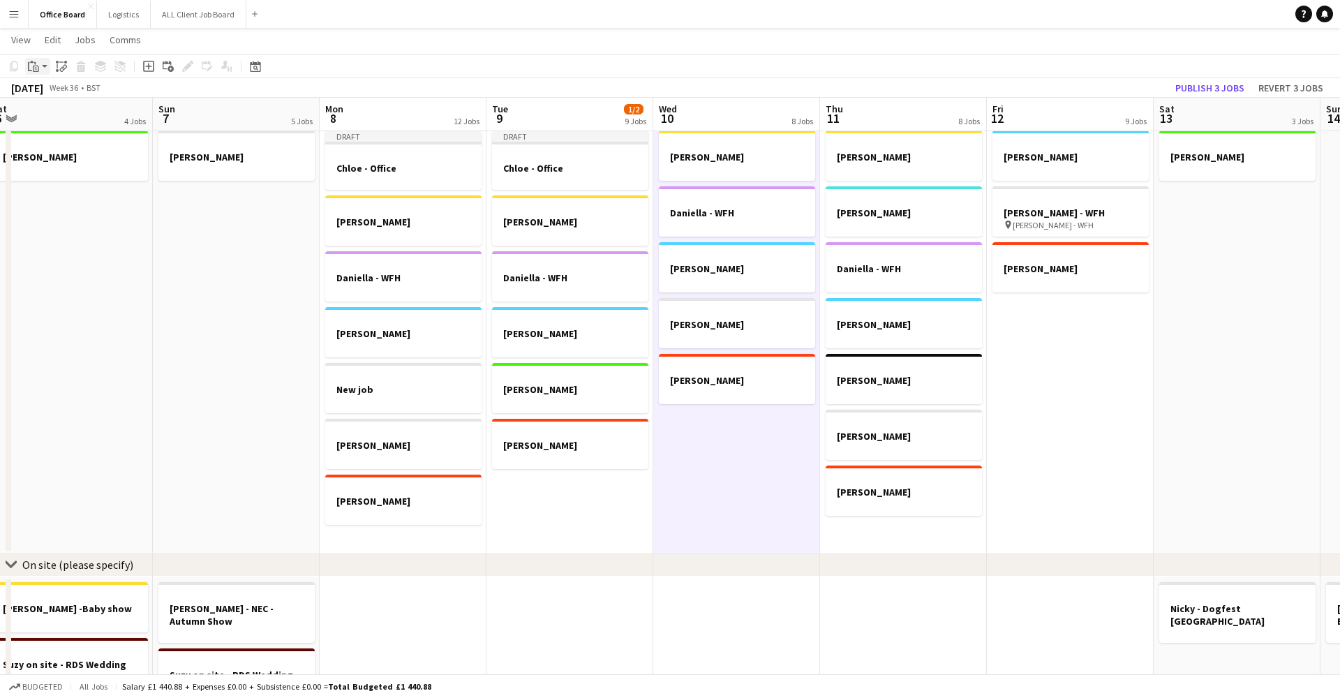
click at [30, 66] on icon "Paste" at bounding box center [33, 66] width 11 height 11
click at [51, 94] on link "Paste Command V" at bounding box center [92, 93] width 110 height 13
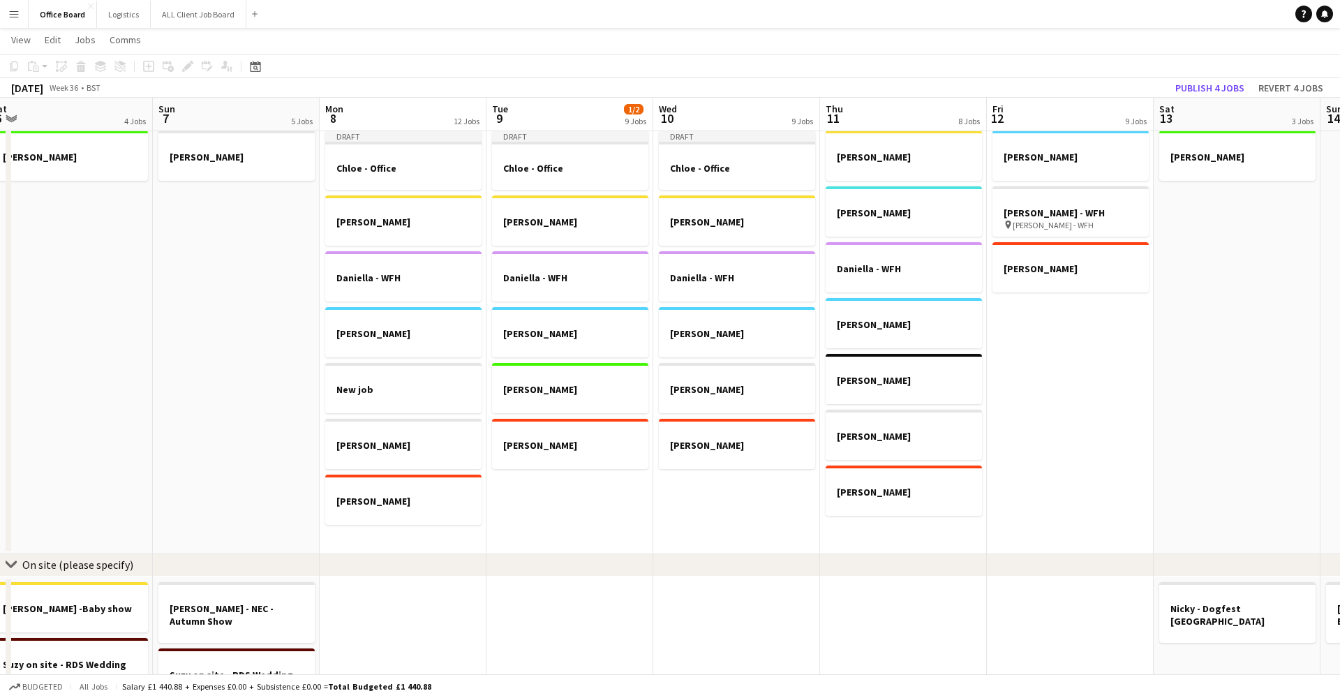
click at [896, 550] on app-date-cell "[PERSON_NAME] [PERSON_NAME] [PERSON_NAME] - WFH [PERSON_NAME] - WFH [PERSON_NAM…" at bounding box center [903, 339] width 167 height 428
click at [27, 61] on div "Paste" at bounding box center [33, 66] width 17 height 17
click at [63, 91] on link "Paste Command V" at bounding box center [92, 93] width 110 height 13
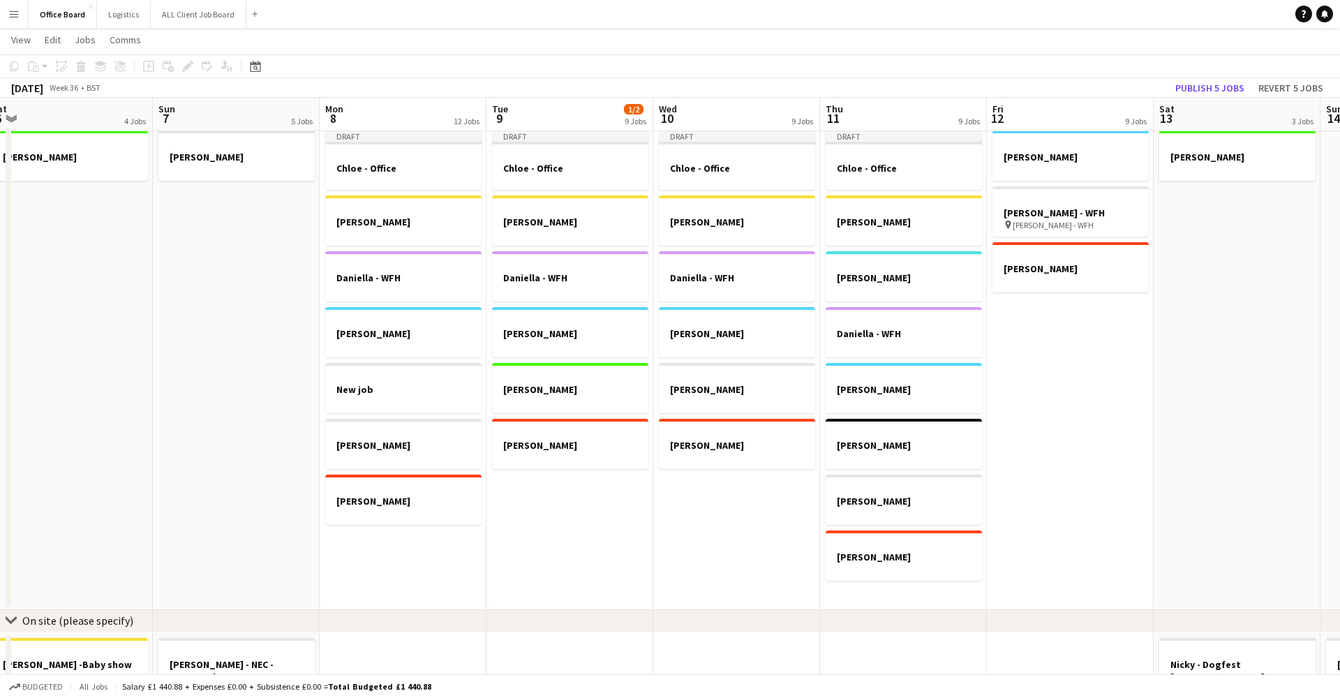
click at [1053, 395] on app-date-cell "[PERSON_NAME] - WFH [PERSON_NAME] - WFH pin [PERSON_NAME] [PERSON_NAME]" at bounding box center [1070, 367] width 167 height 484
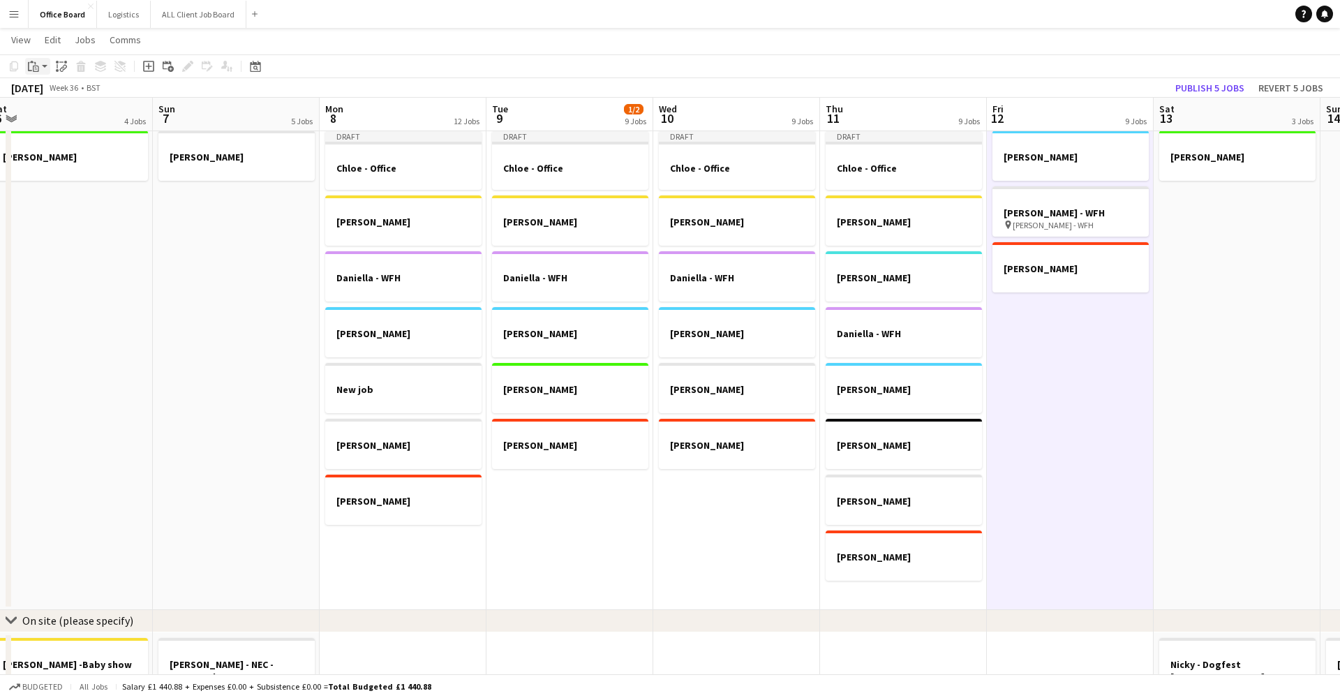
click at [41, 65] on div "Paste" at bounding box center [33, 66] width 17 height 17
click at [67, 89] on link "Paste Command V" at bounding box center [92, 93] width 110 height 13
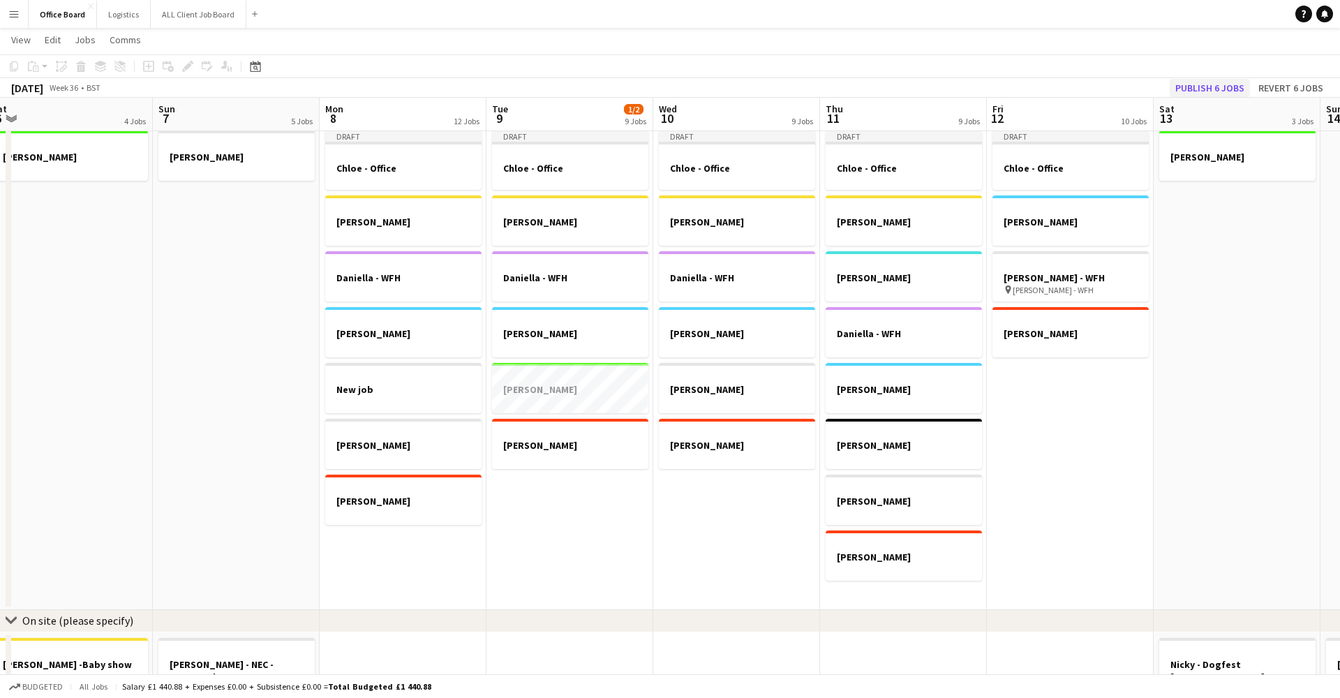
click at [1215, 87] on button "Publish 6 jobs" at bounding box center [1210, 88] width 80 height 18
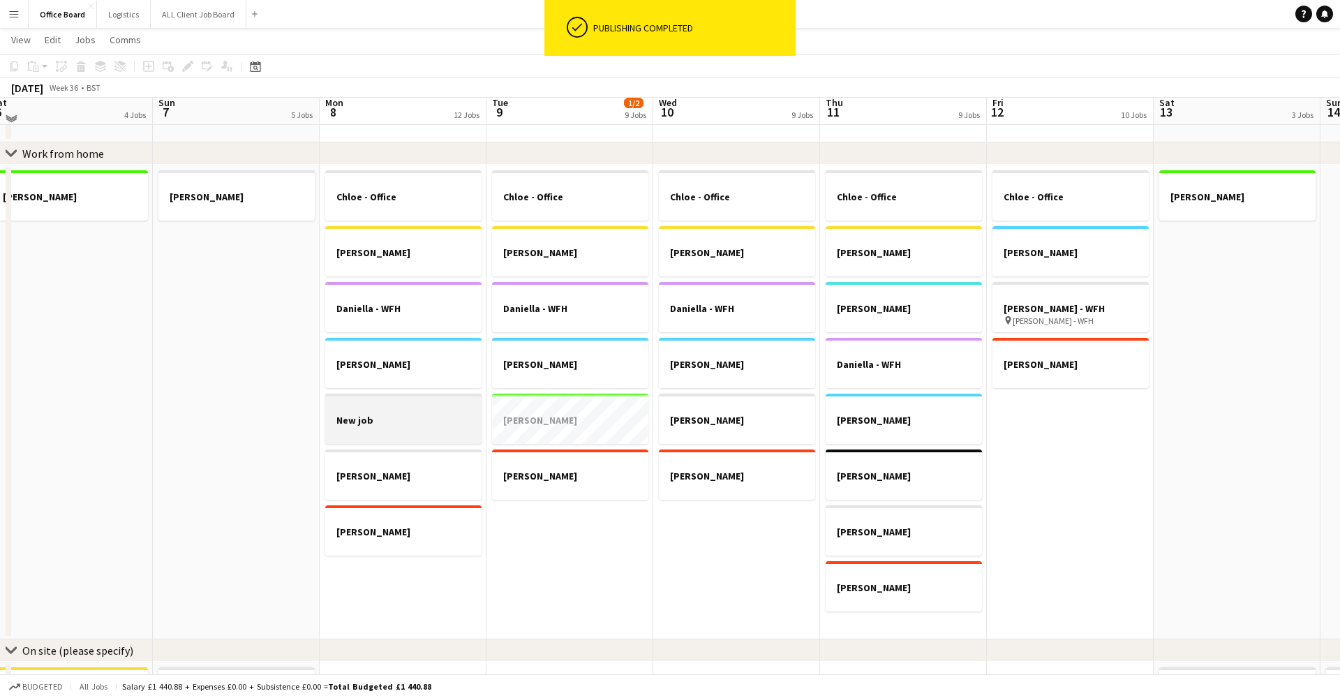
scroll to position [828, 0]
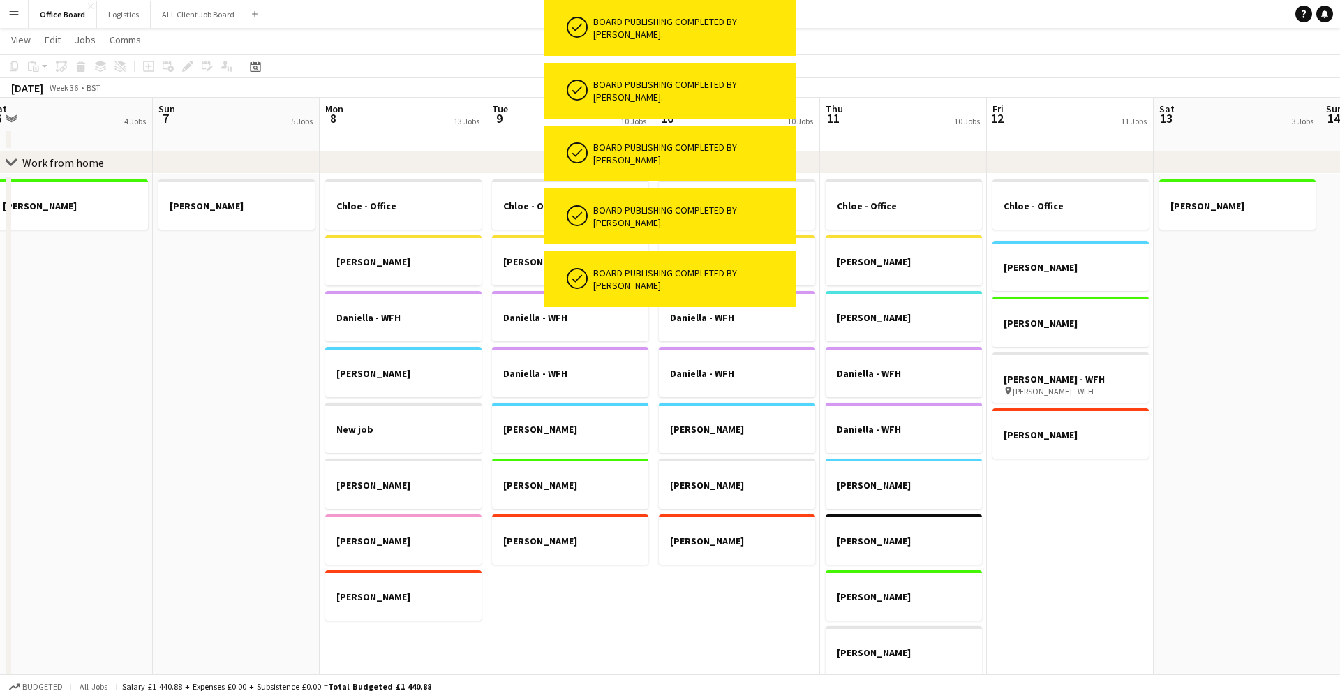
click at [208, 345] on app-date-cell "[PERSON_NAME]" at bounding box center [236, 467] width 167 height 586
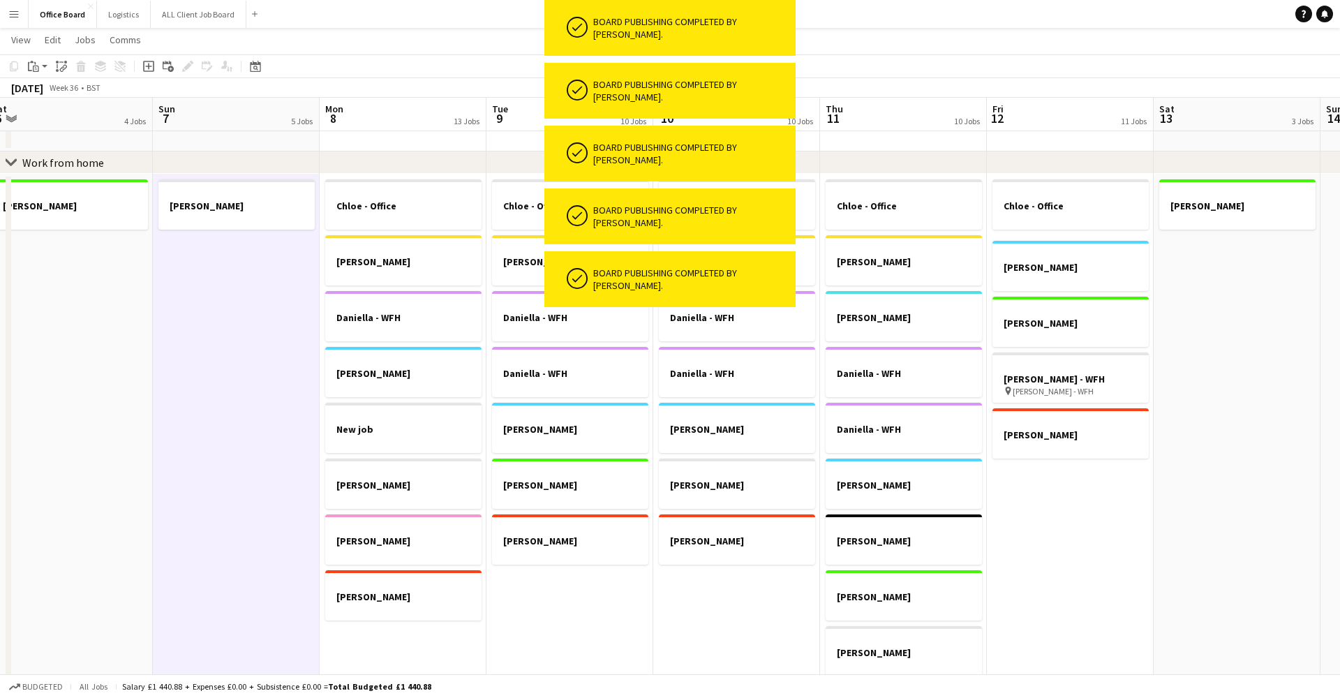
click at [208, 345] on app-date-cell "[PERSON_NAME]" at bounding box center [236, 467] width 167 height 586
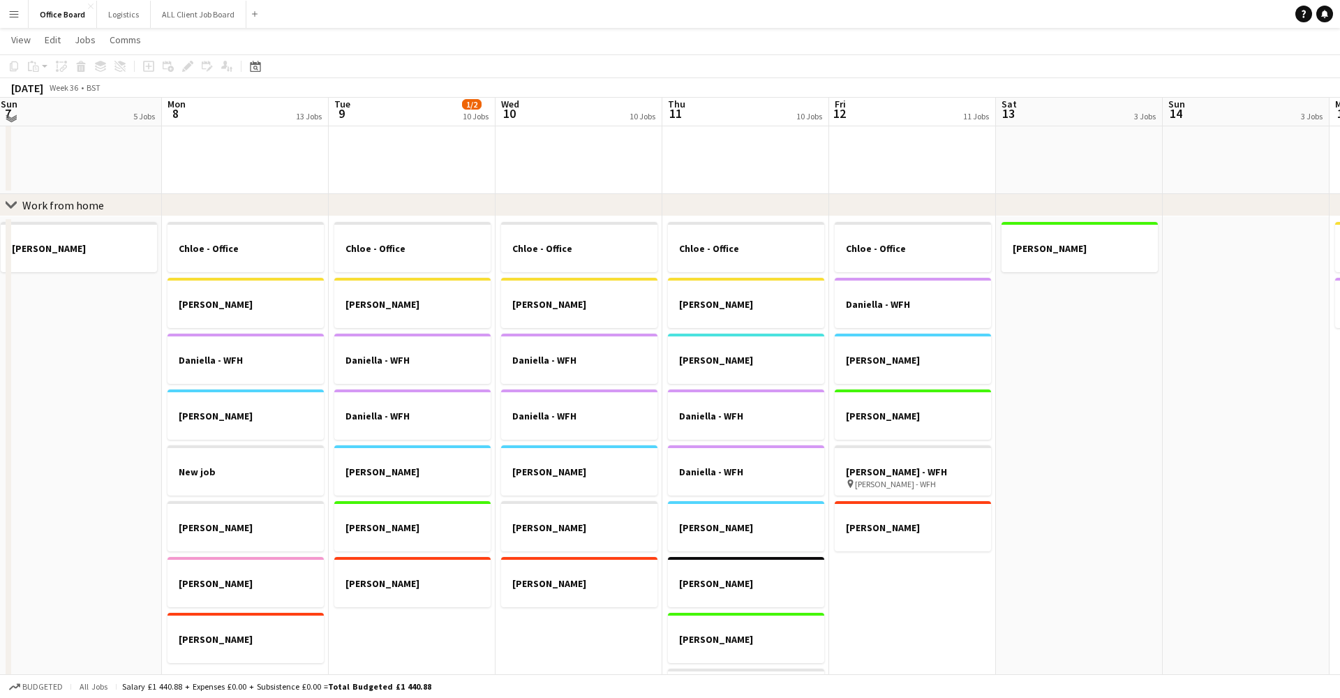
scroll to position [770, 0]
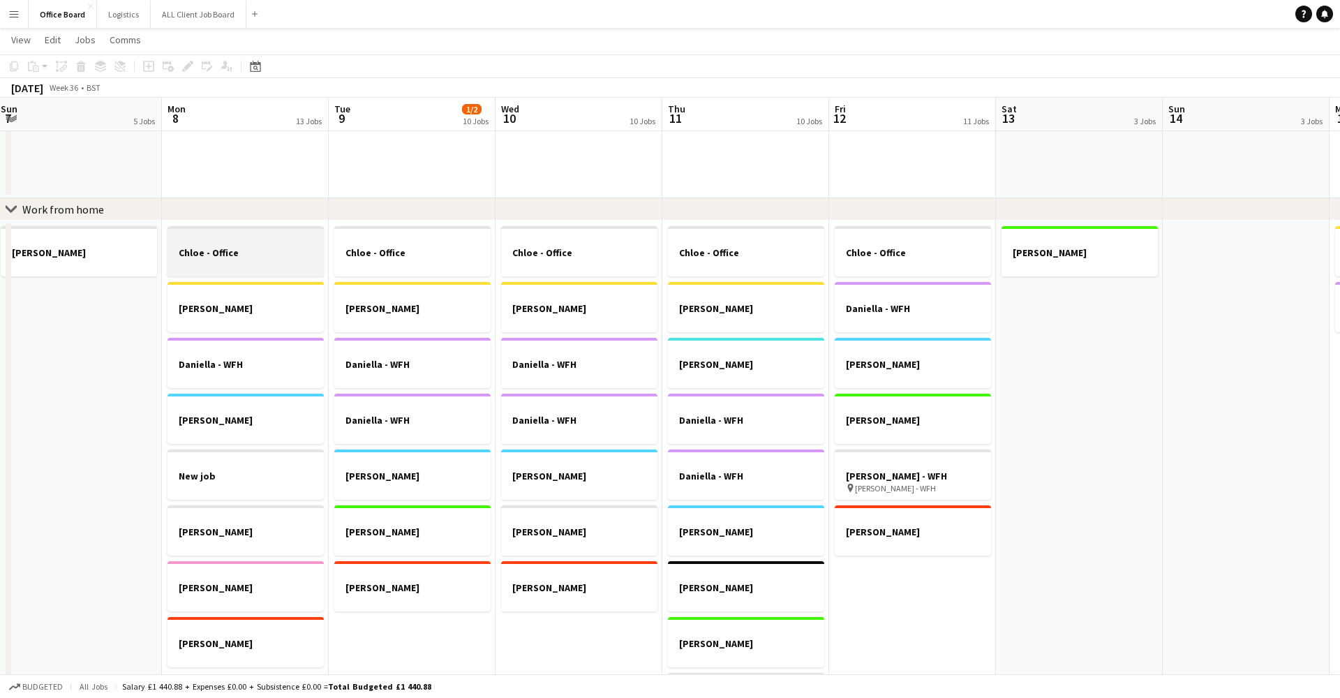
click at [257, 264] on div at bounding box center [245, 264] width 156 height 11
click at [18, 66] on icon at bounding box center [14, 66] width 8 height 10
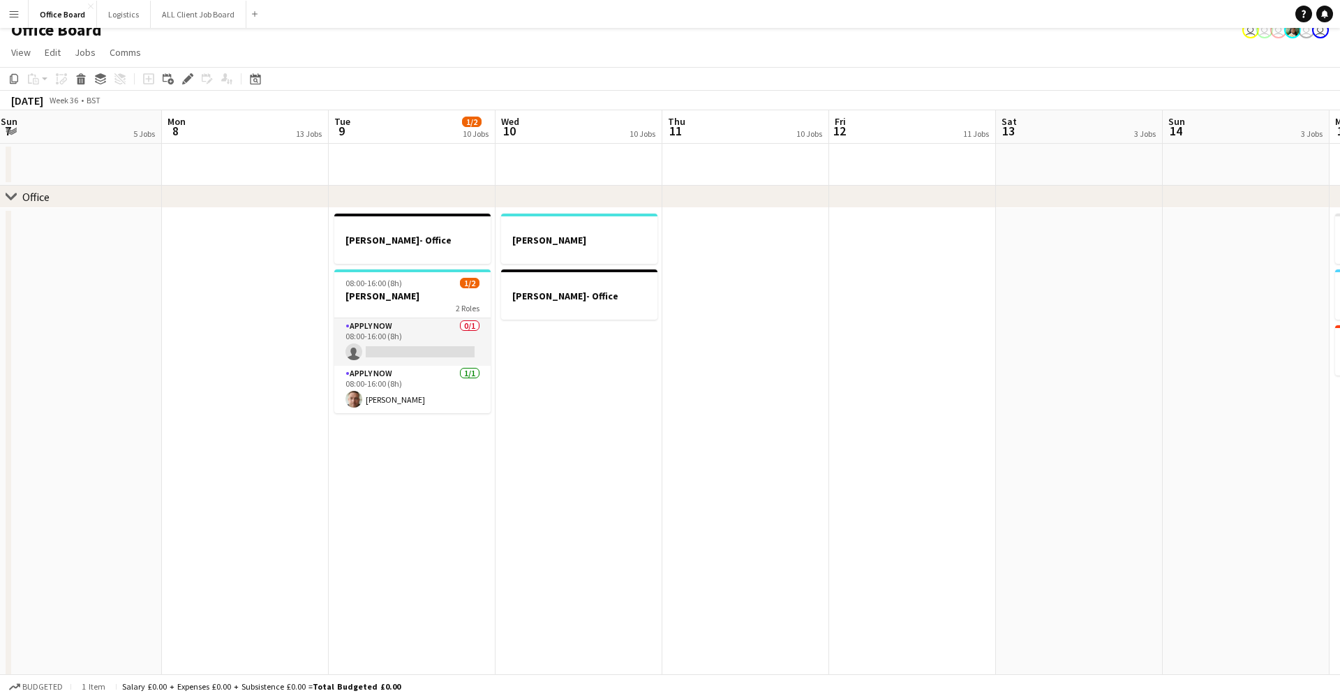
scroll to position [8, 0]
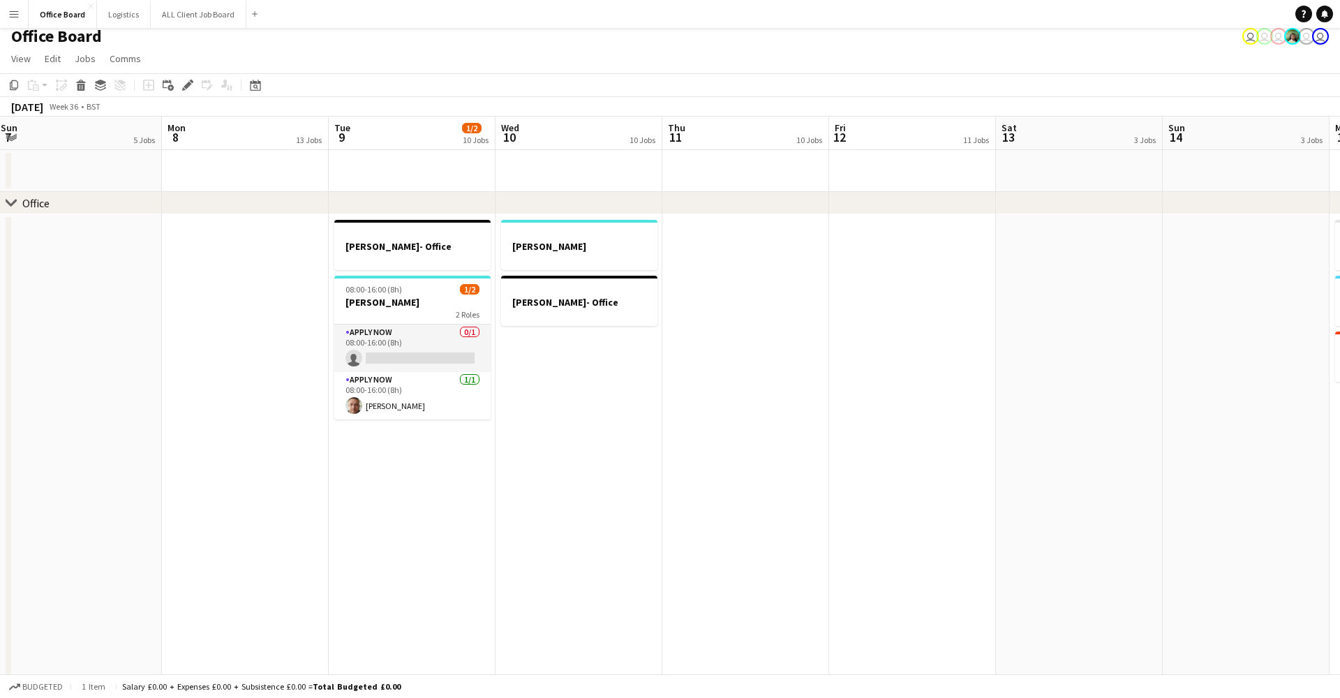
click at [218, 244] on app-date-cell at bounding box center [245, 507] width 167 height 586
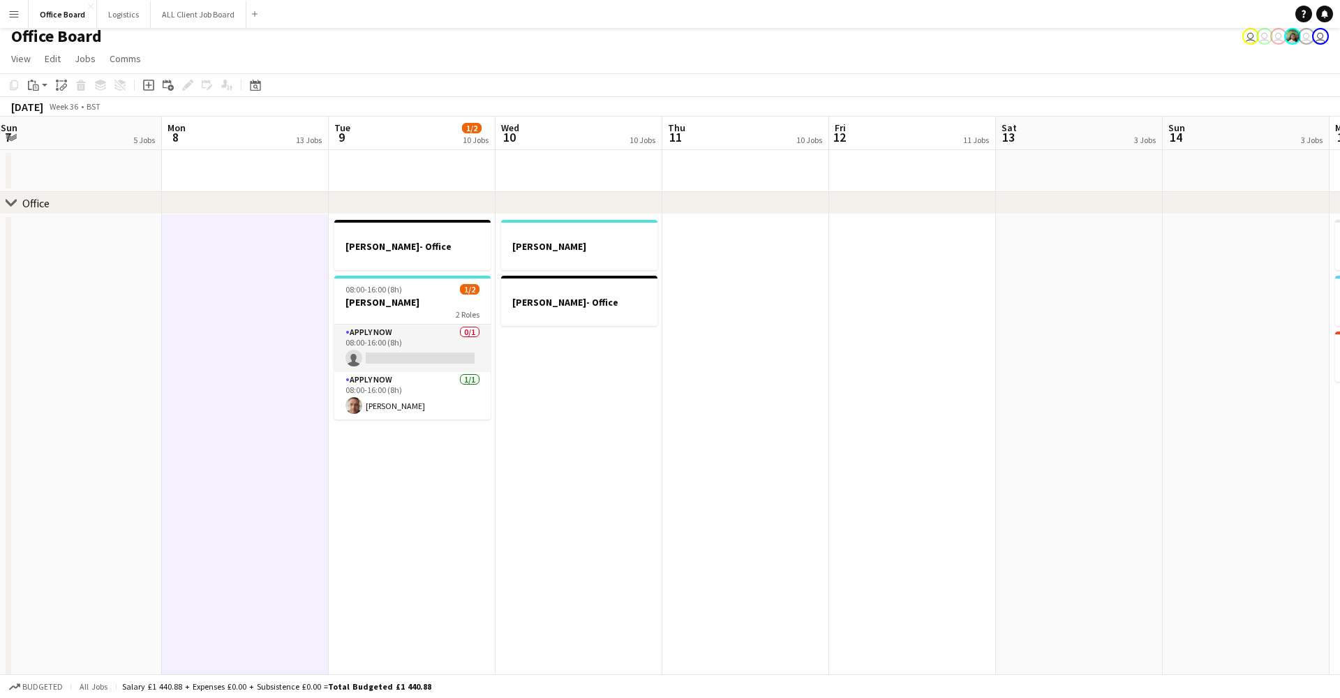
click at [43, 75] on app-toolbar "Copy Paste Paste Command V Paste with crew Command Shift V Paste linked Job [GE…" at bounding box center [670, 85] width 1340 height 24
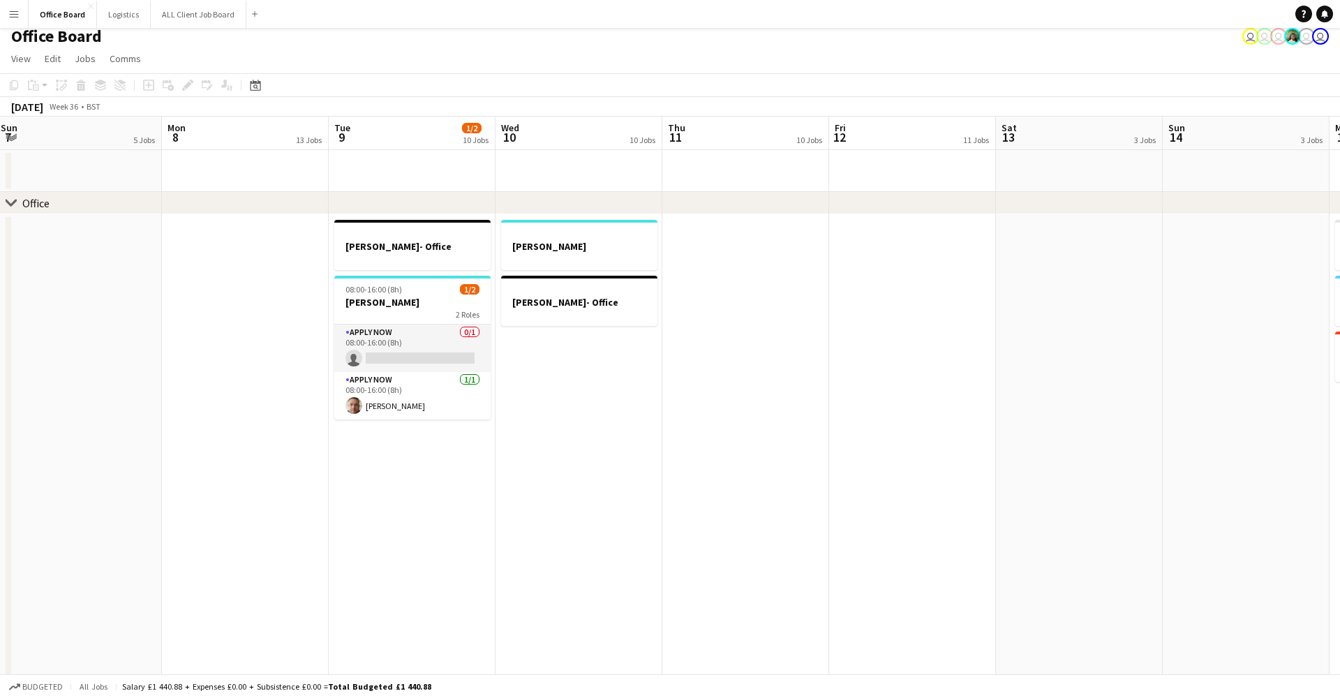
click at [43, 79] on div "Copy Paste Paste Command V Paste with crew Command Shift V Paste linked Job [GE…" at bounding box center [67, 85] width 123 height 17
click at [197, 306] on app-date-cell at bounding box center [246, 507] width 167 height 586
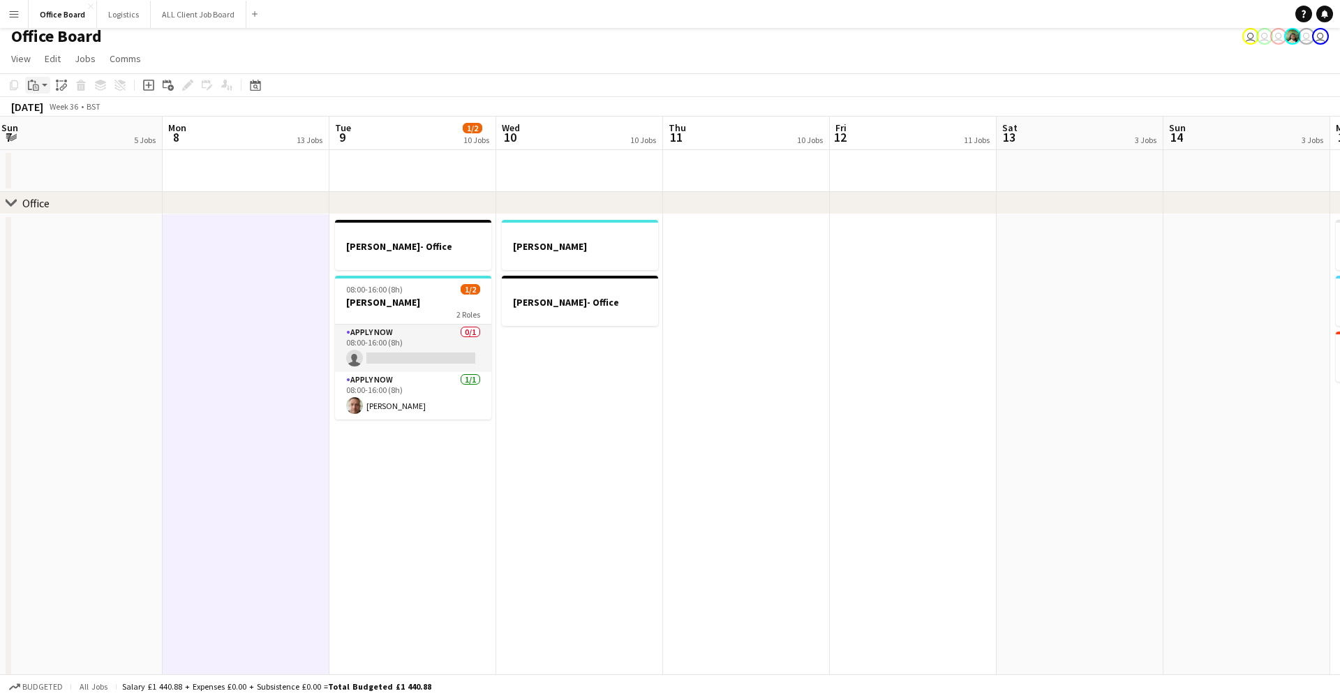
click at [38, 81] on icon "Paste" at bounding box center [33, 85] width 11 height 11
click at [77, 106] on link "Paste Command V" at bounding box center [92, 111] width 110 height 13
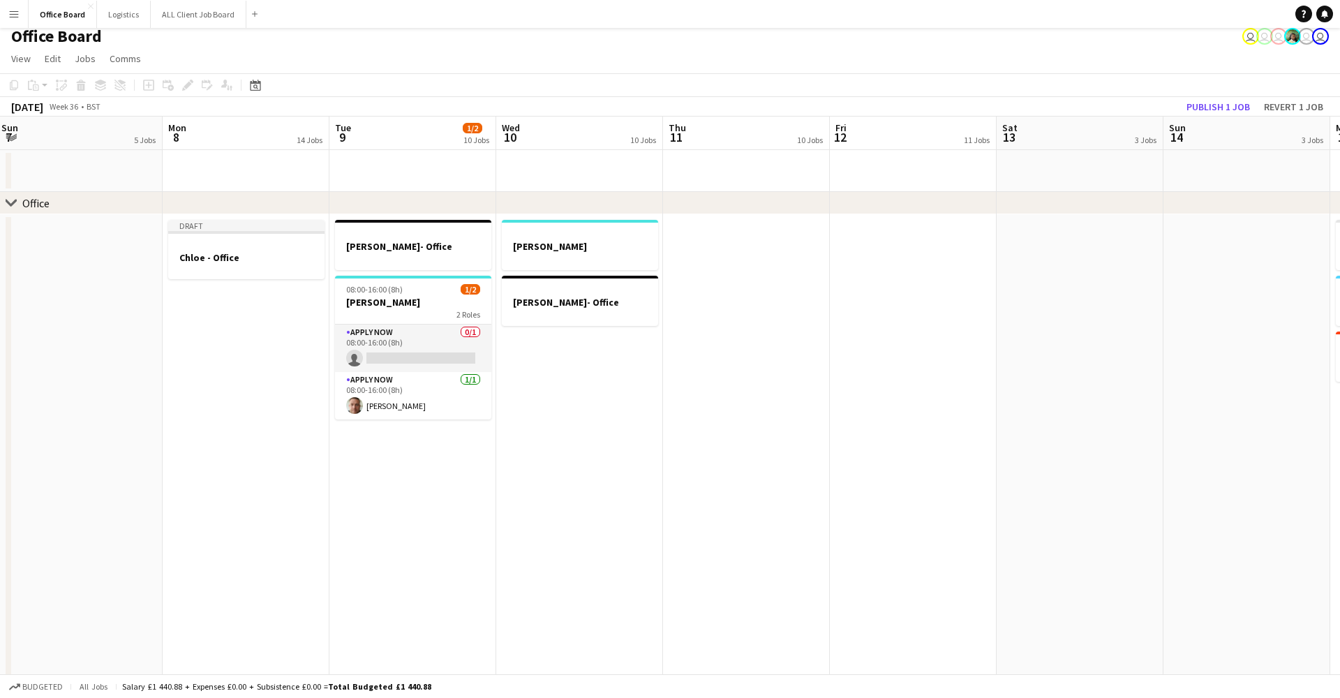
click at [331, 418] on app-date-cell "Joe- Office 08:00-16:00 (8h) 1/2 Dan 2 Roles APPLY NOW 0/1 08:00-16:00 (8h) sin…" at bounding box center [412, 507] width 167 height 586
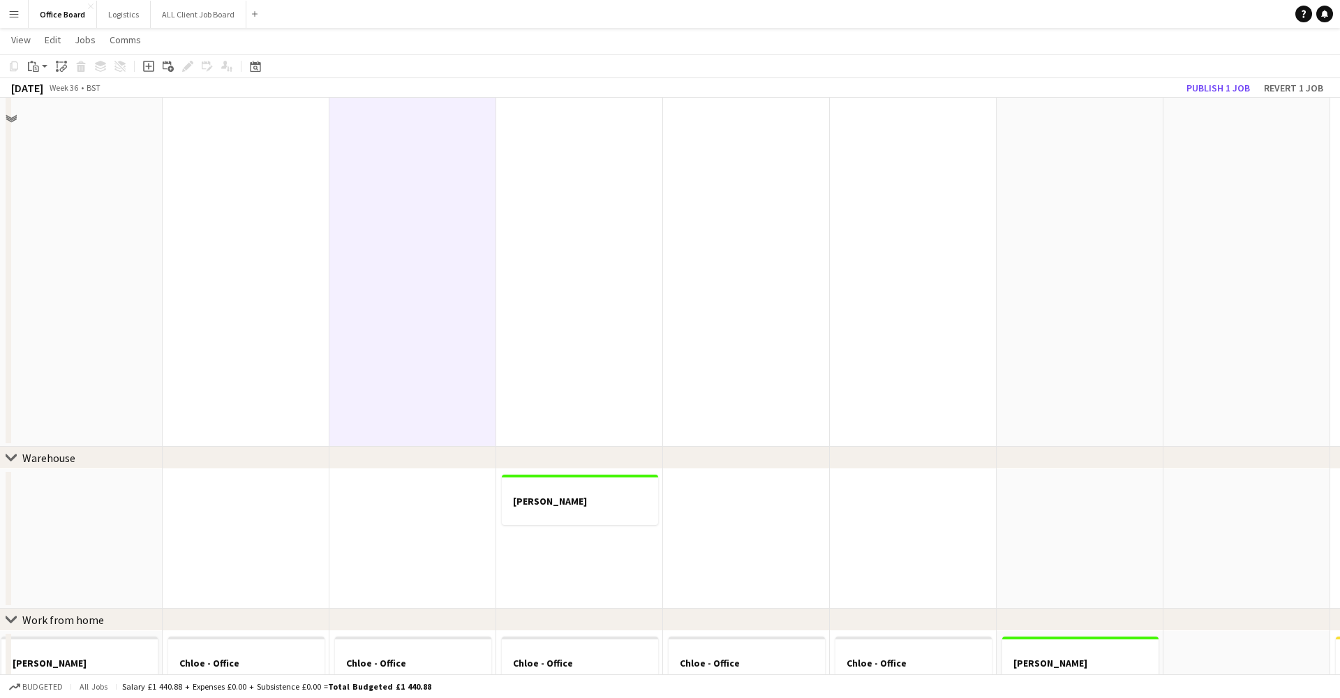
scroll to position [512, 0]
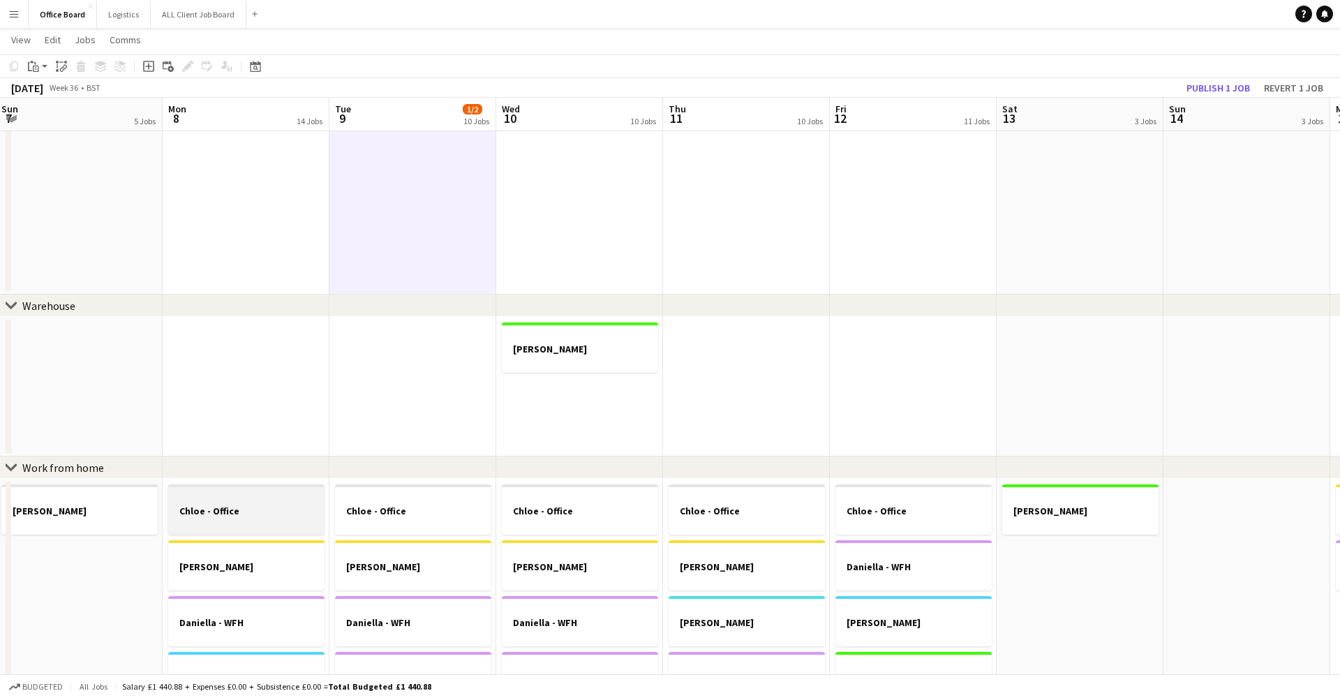
click at [262, 512] on h3 "Chloe - Office" at bounding box center [246, 511] width 156 height 13
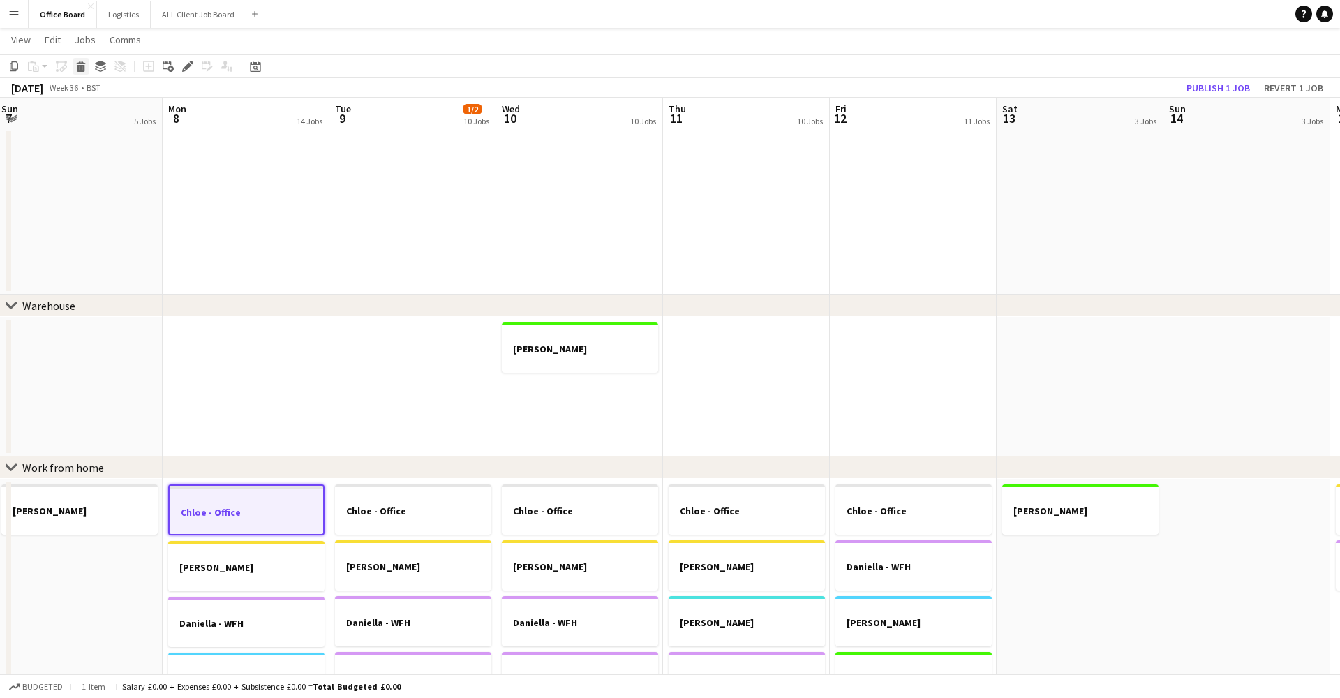
click at [75, 61] on icon "Delete" at bounding box center [80, 66] width 11 height 11
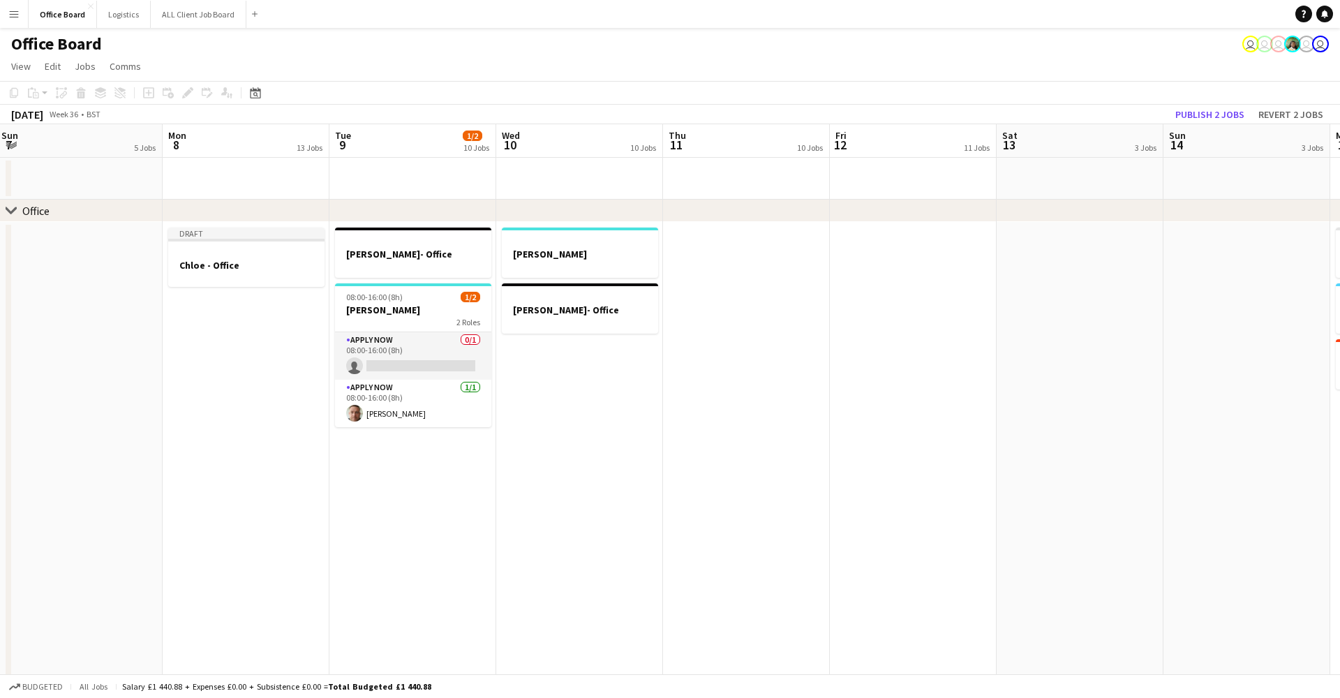
scroll to position [0, 0]
click at [1214, 111] on button "Publish 2 jobs" at bounding box center [1210, 114] width 80 height 18
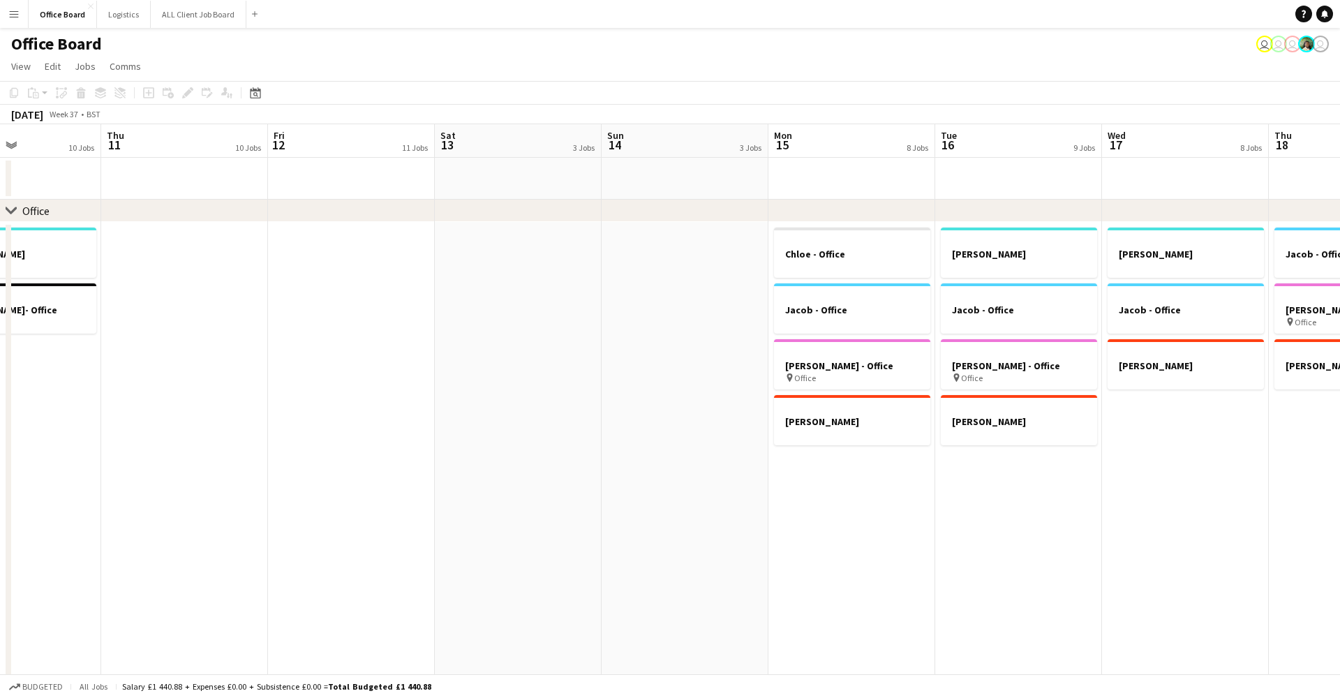
scroll to position [0, 714]
